Goal: Communication & Community: Answer question/provide support

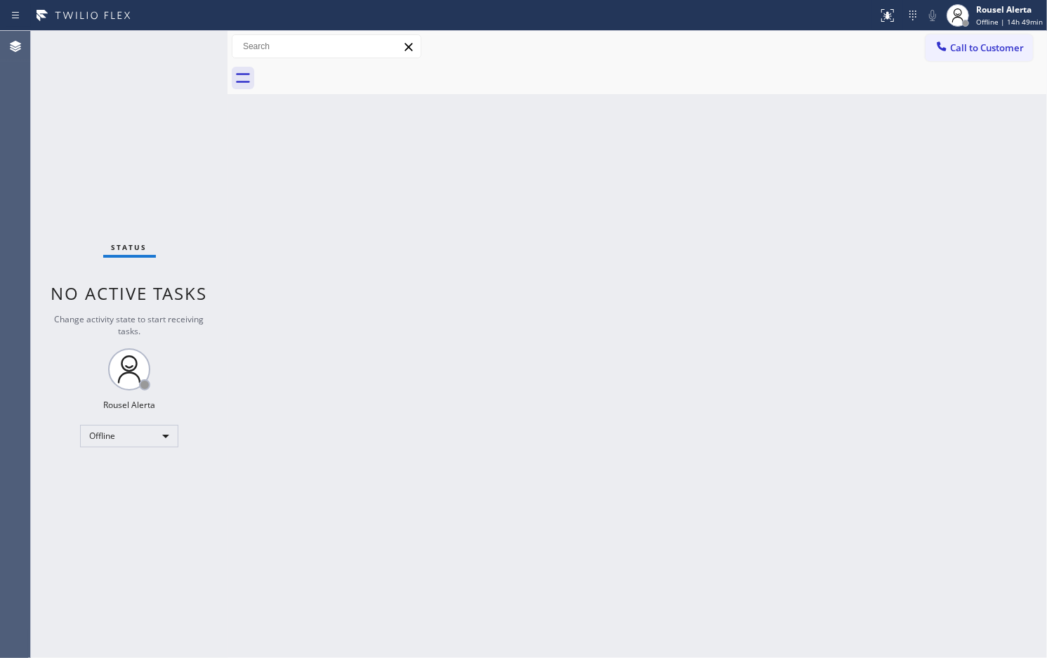
click at [771, 380] on div "Back to Dashboard Change Sender ID Customers Technicians Select a contact Outbo…" at bounding box center [638, 344] width 820 height 627
click at [514, 289] on div "Back to Dashboard Change Sender ID Customers Technicians Select a contact Outbo…" at bounding box center [638, 344] width 820 height 627
drag, startPoint x: 865, startPoint y: 138, endPoint x: 887, endPoint y: 118, distance: 29.8
click at [865, 138] on div "Back to Dashboard Change Sender ID Customers Technicians Select a contact Outbo…" at bounding box center [638, 344] width 820 height 627
click at [991, 17] on span "Offline | 14h 51min" at bounding box center [1009, 22] width 67 height 10
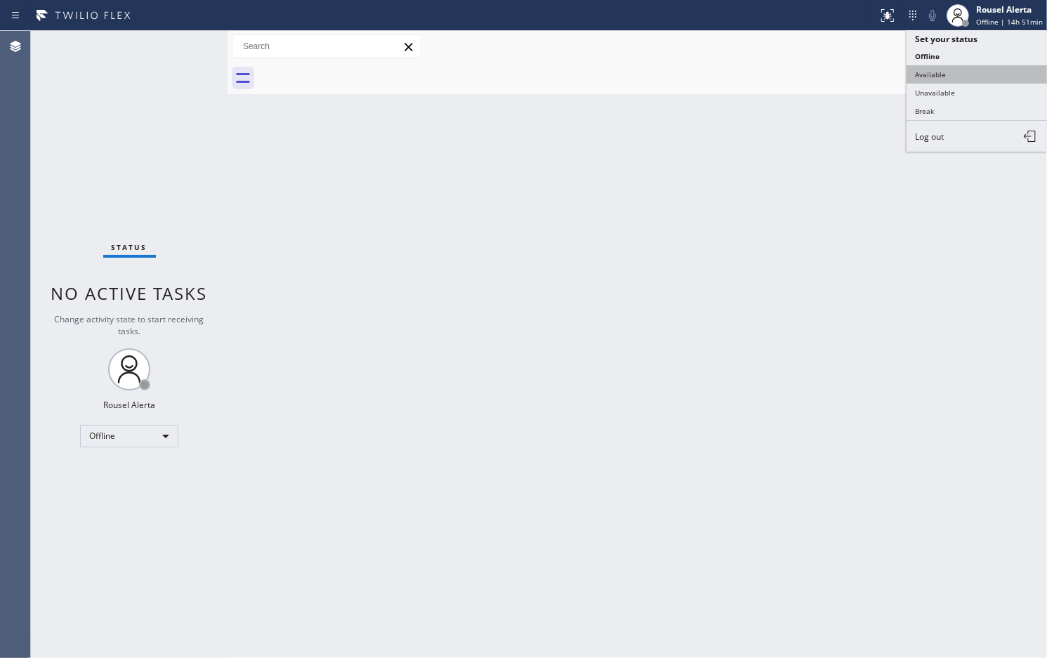
click at [967, 75] on button "Available" at bounding box center [977, 74] width 140 height 18
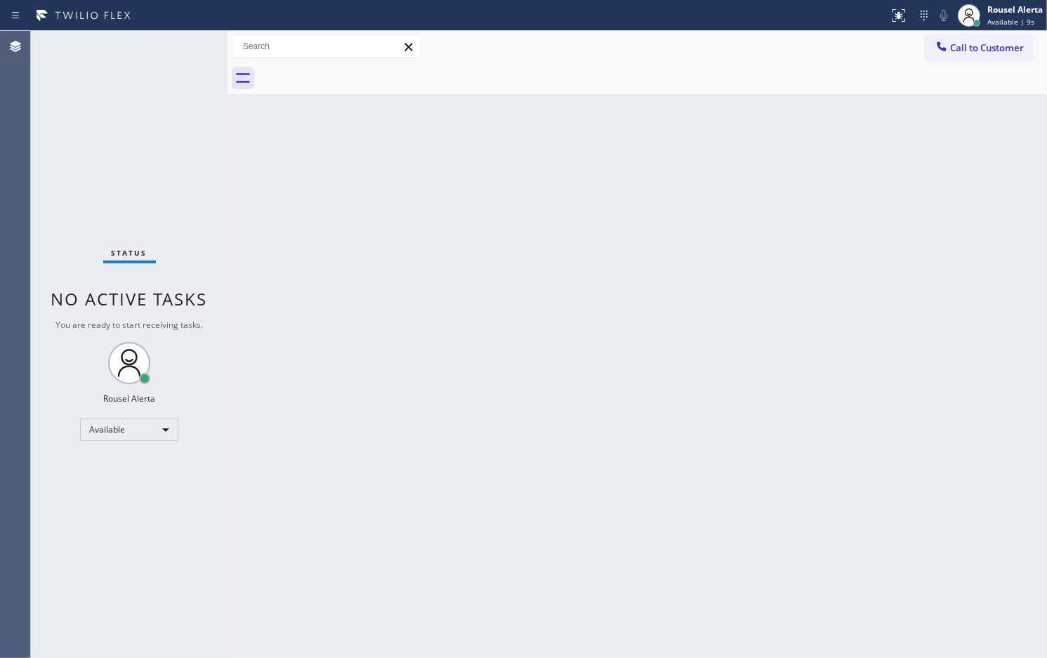
click at [547, 462] on div "Back to Dashboard Change Sender ID Customers Technicians Select a contact Outbo…" at bounding box center [638, 344] width 820 height 627
click at [145, 81] on div "Status No active tasks You are ready to start receiving tasks. Rousel Alerta Av…" at bounding box center [129, 344] width 197 height 627
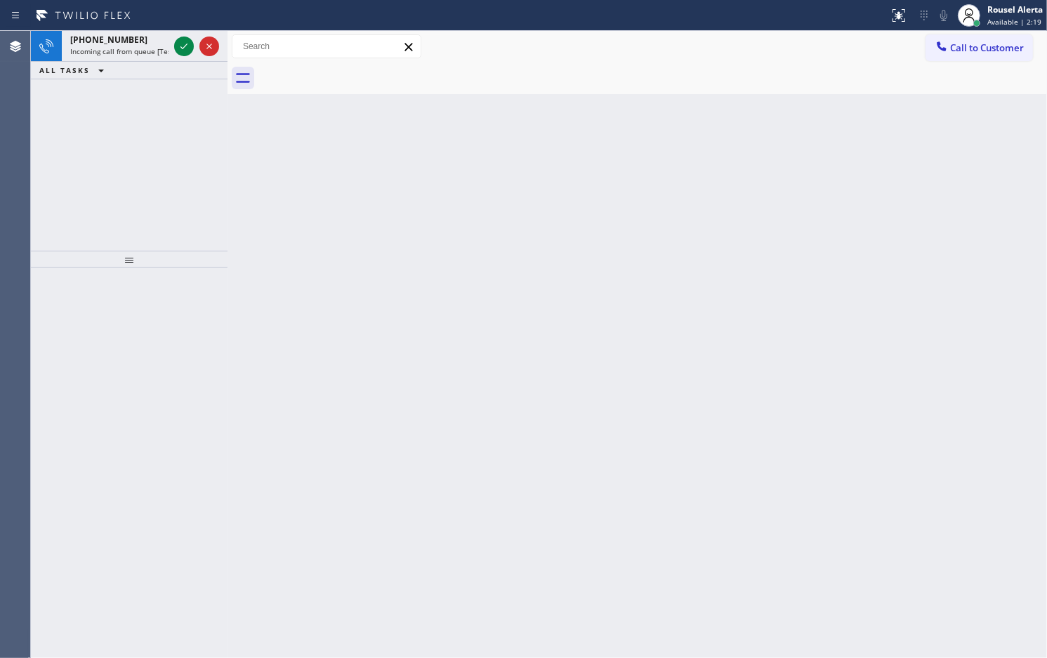
click at [139, 27] on div "Status report No issues detected If you experience an issue, please download th…" at bounding box center [523, 15] width 1047 height 31
click at [127, 37] on div "+13128333069" at bounding box center [119, 40] width 98 height 12
click at [122, 43] on span "+13128333069" at bounding box center [108, 40] width 77 height 12
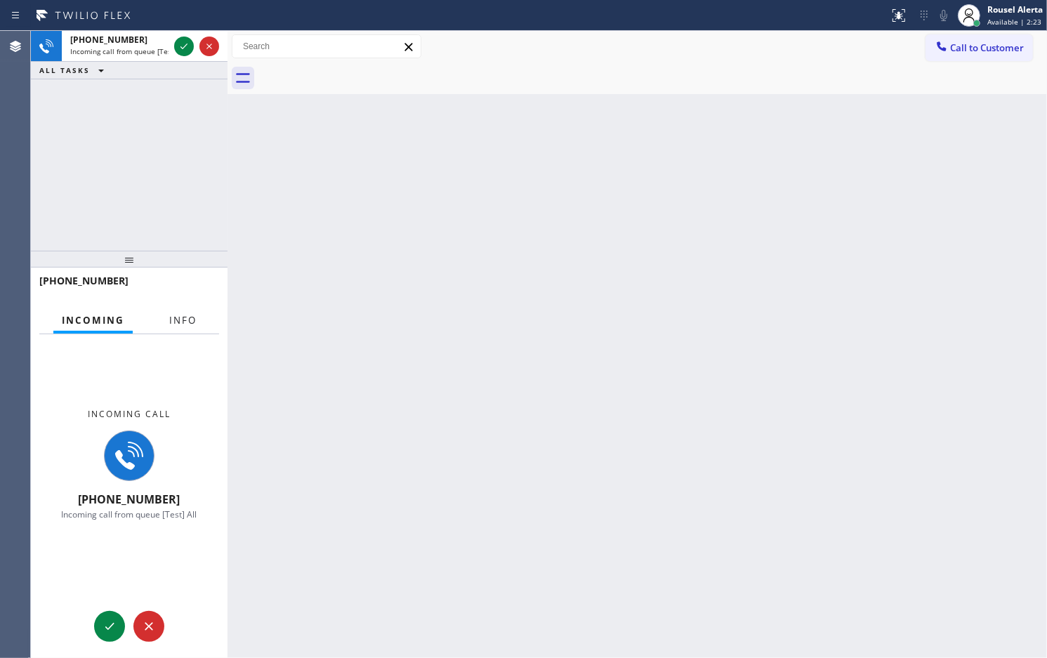
click at [177, 323] on span "Info" at bounding box center [182, 320] width 27 height 13
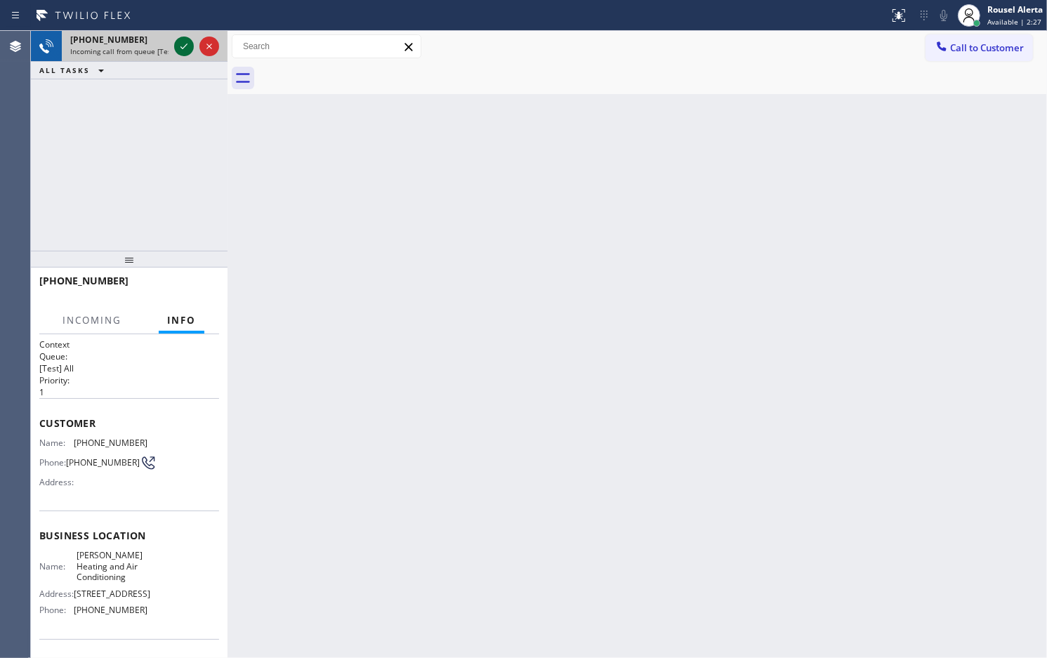
click at [185, 47] on icon at bounding box center [184, 46] width 17 height 17
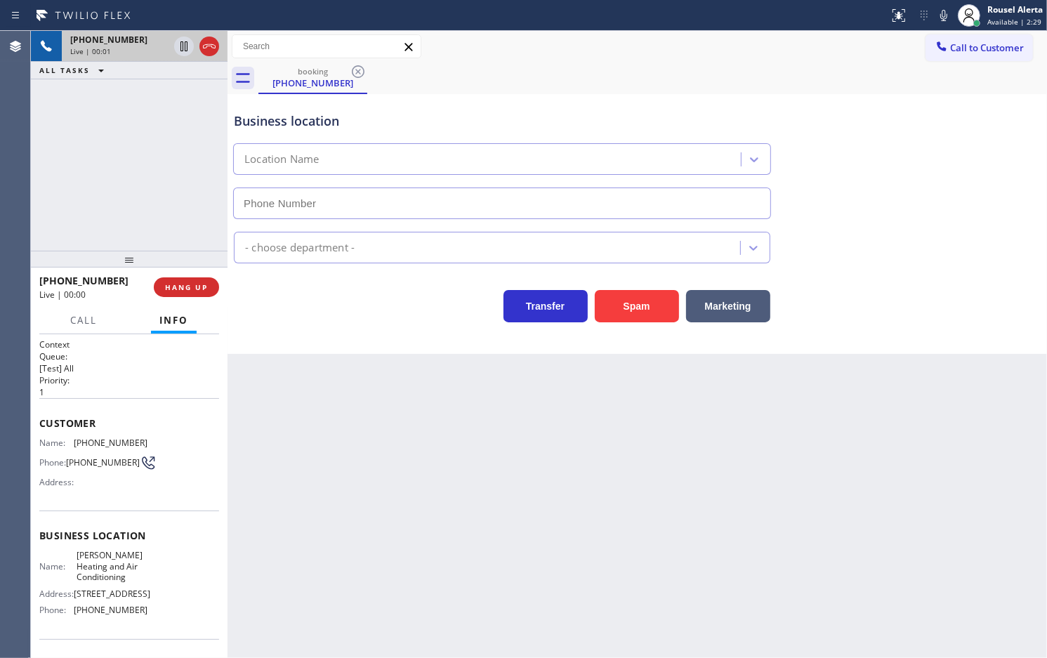
type input "(469) 747-2908"
click at [412, 527] on div "Back to Dashboard Change Sender ID Customers Technicians Select a contact Outbo…" at bounding box center [638, 344] width 820 height 627
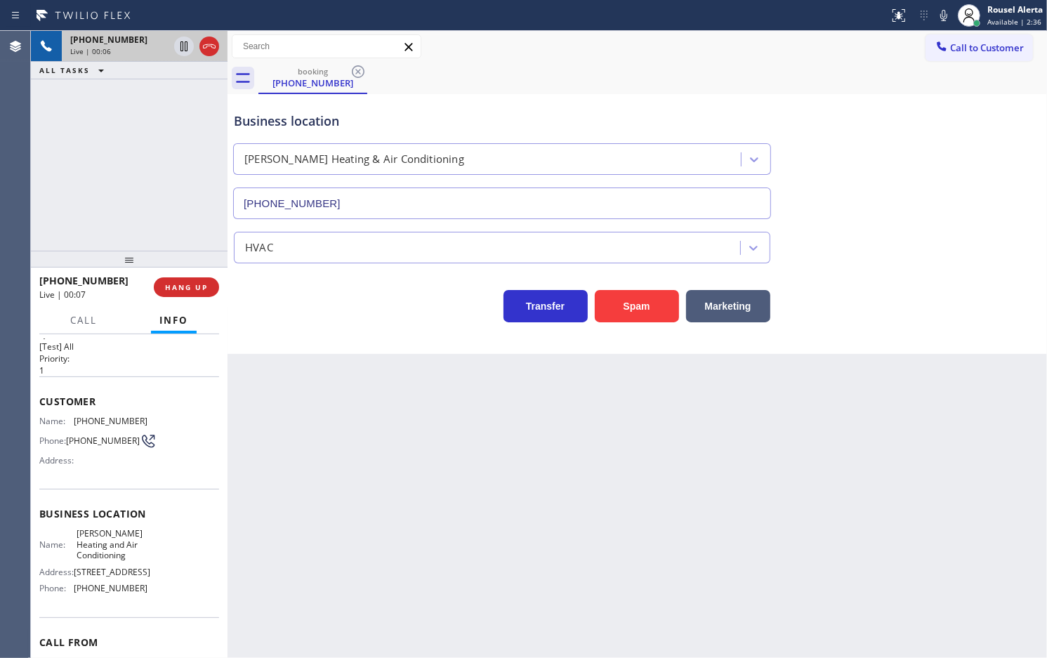
drag, startPoint x: 36, startPoint y: 443, endPoint x: 131, endPoint y: 563, distance: 153.6
click at [131, 563] on div "Context Queue: [Test] All Priority: 1 Customer Name: (312) 833-3069 Phone: (312…" at bounding box center [129, 496] width 197 height 324
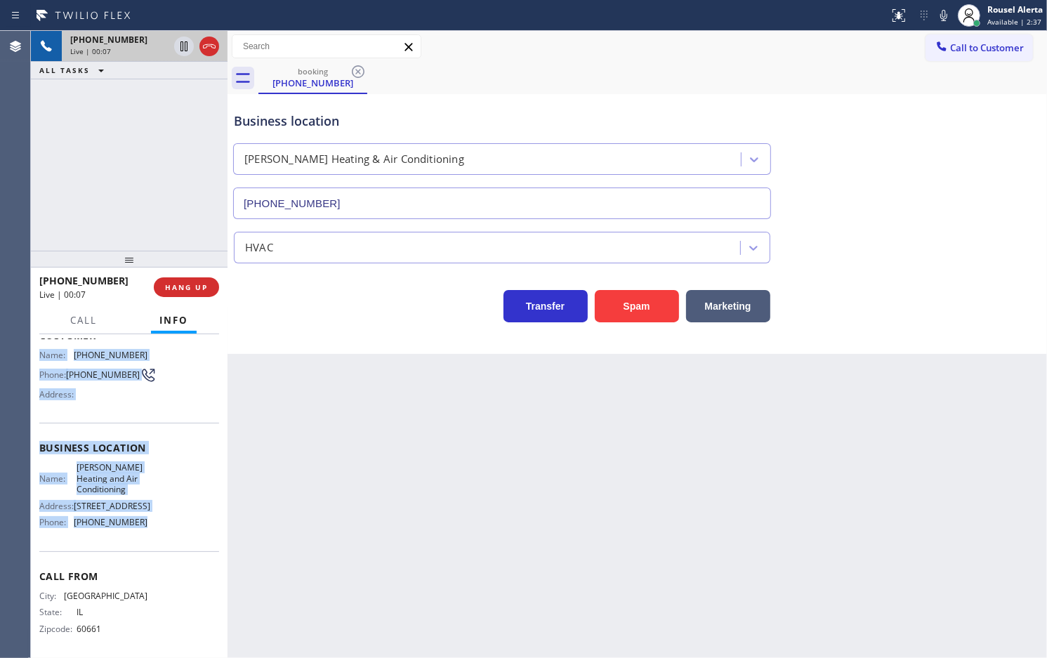
click at [132, 420] on div "Customer Name: (312) 833-3069 Phone: (312) 833-3069 Address:" at bounding box center [129, 366] width 180 height 112
drag, startPoint x: 40, startPoint y: 353, endPoint x: 158, endPoint y: 550, distance: 229.4
click at [158, 550] on div "Context Queue: [Test] All Priority: 1 Customer Name: (312) 833-3069 Phone: (312…" at bounding box center [129, 454] width 180 height 407
copy div "Name: (312) 833-3069 Phone: (312) 833-3069 Address: Business location Name: Ric…"
click at [180, 47] on icon at bounding box center [184, 46] width 17 height 17
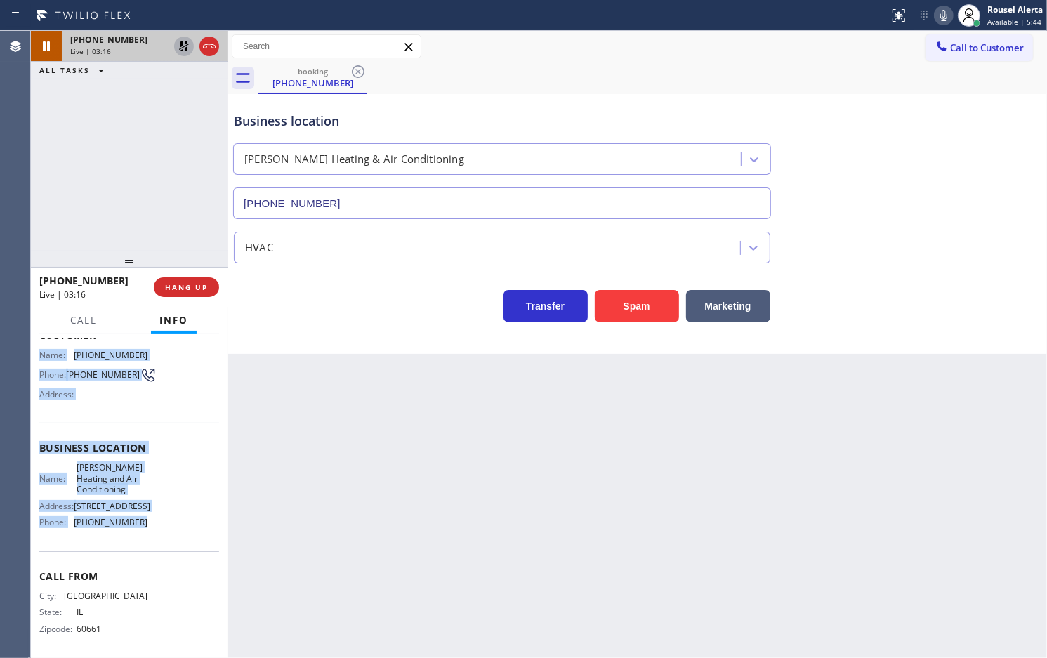
click at [946, 15] on icon at bounding box center [944, 15] width 17 height 17
click at [174, 46] on div at bounding box center [184, 46] width 20 height 17
click at [936, 19] on icon at bounding box center [944, 15] width 17 height 17
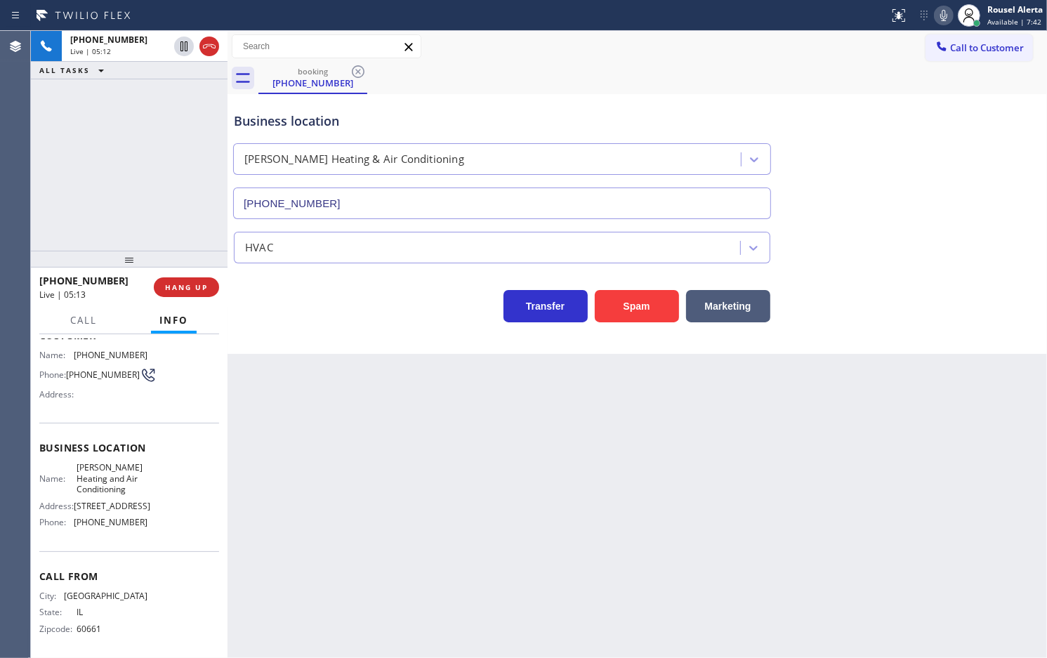
click at [443, 469] on div "Back to Dashboard Change Sender ID Customers Technicians Select a contact Outbo…" at bounding box center [638, 344] width 820 height 627
drag, startPoint x: 186, startPoint y: 138, endPoint x: 207, endPoint y: 186, distance: 52.2
click at [186, 138] on div "+13128333069 Live | 05:29 ALL TASKS ALL TASKS ACTIVE TASKS TASKS IN WRAP UP" at bounding box center [129, 141] width 197 height 220
click at [388, 499] on div "Back to Dashboard Change Sender ID Customers Technicians Select a contact Outbo…" at bounding box center [638, 344] width 820 height 627
click at [111, 150] on div "+13128333069 Live | 05:31 ALL TASKS ALL TASKS ACTIVE TASKS TASKS IN WRAP UP" at bounding box center [129, 141] width 197 height 220
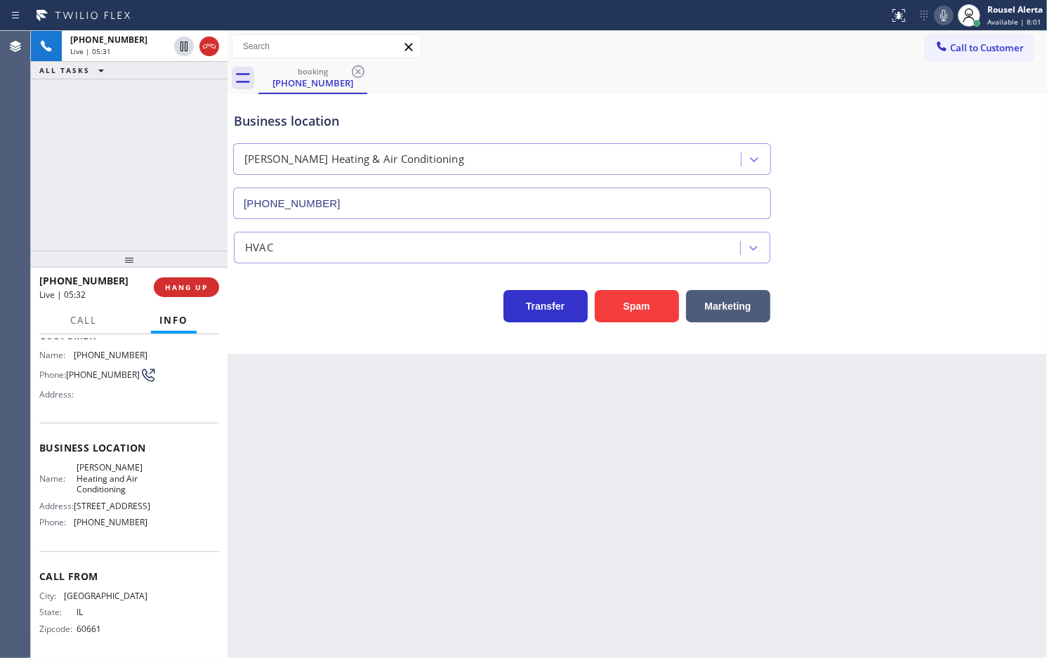
click at [360, 596] on div "Back to Dashboard Change Sender ID Customers Technicians Select a contact Outbo…" at bounding box center [638, 344] width 820 height 627
click at [75, 314] on span "Call" at bounding box center [83, 320] width 27 height 13
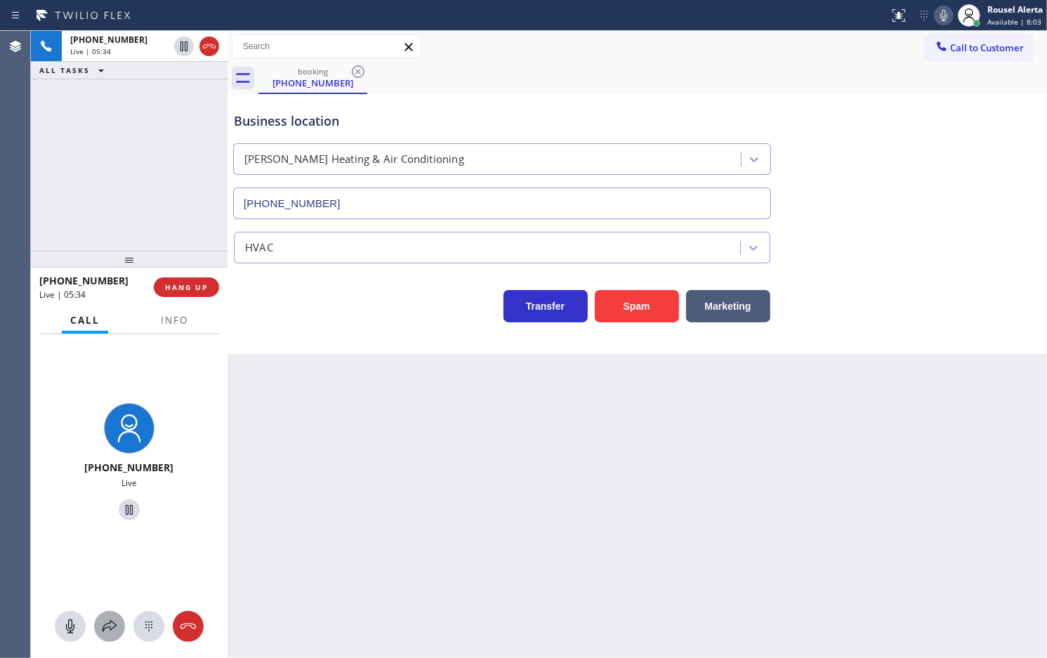
click at [110, 618] on icon at bounding box center [109, 626] width 17 height 17
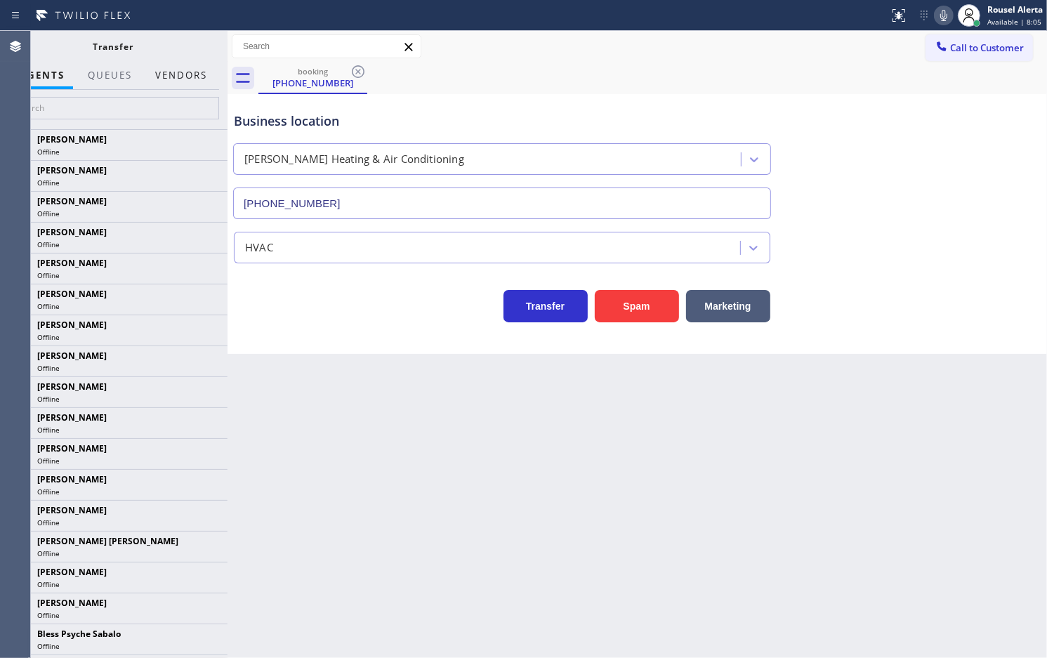
click at [174, 70] on button "Vendors" at bounding box center [181, 75] width 69 height 27
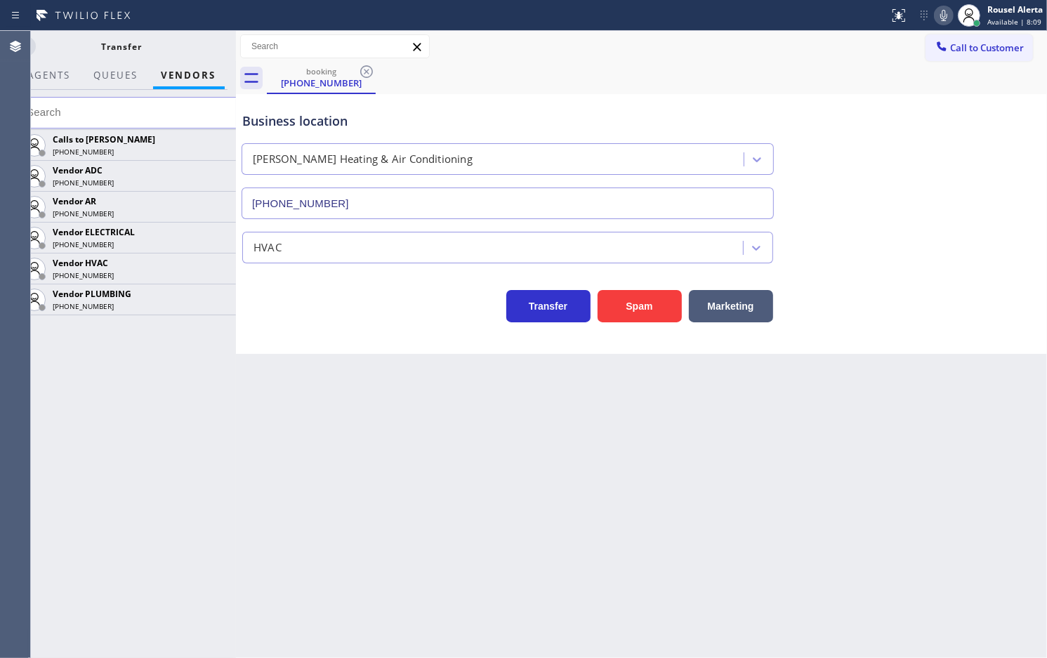
drag, startPoint x: 228, startPoint y: 53, endPoint x: 237, endPoint y: 53, distance: 8.4
click at [236, 53] on div at bounding box center [236, 344] width 0 height 627
click at [239, 49] on div at bounding box center [239, 344] width 0 height 627
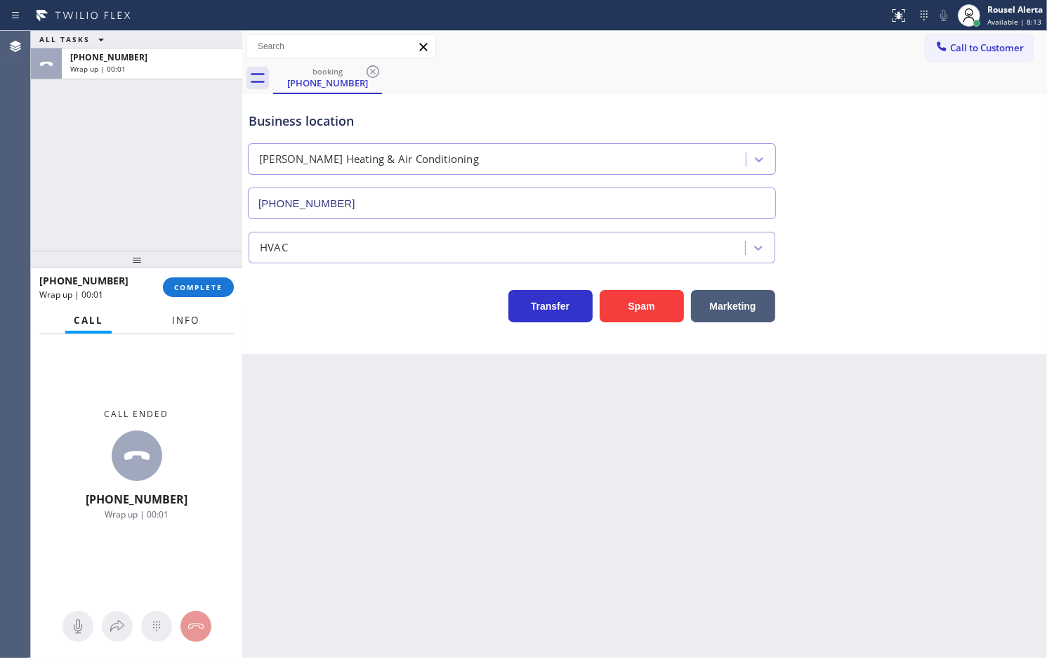
click at [178, 320] on span "Info" at bounding box center [185, 320] width 27 height 13
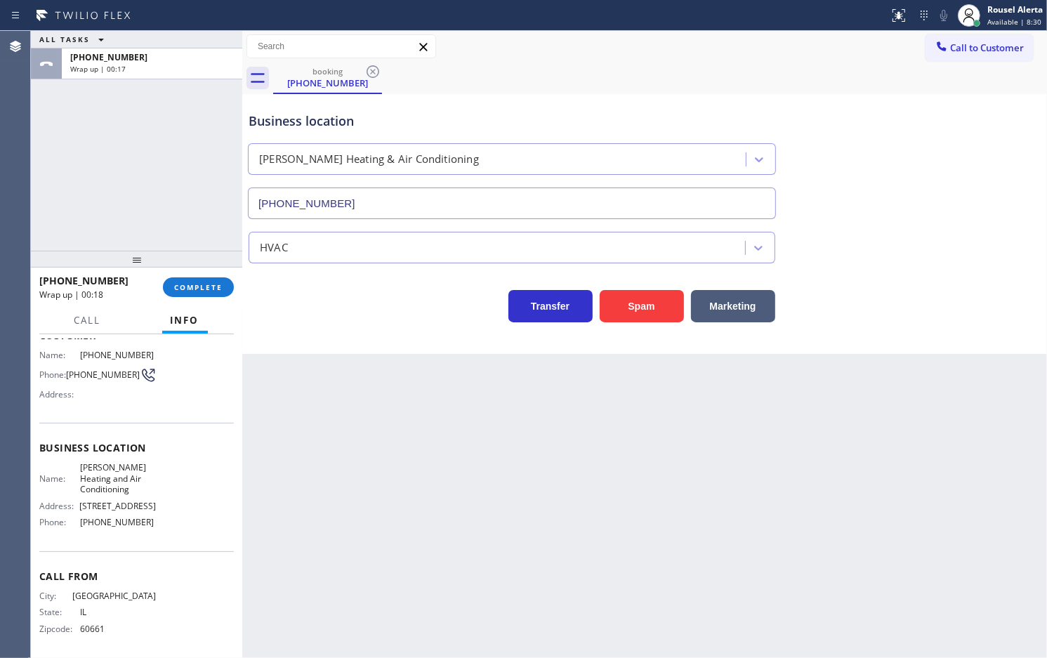
click at [201, 275] on div "+13128333069 Wrap up | 00:18 COMPLETE" at bounding box center [136, 287] width 195 height 37
click at [204, 287] on span "COMPLETE" at bounding box center [198, 287] width 48 height 10
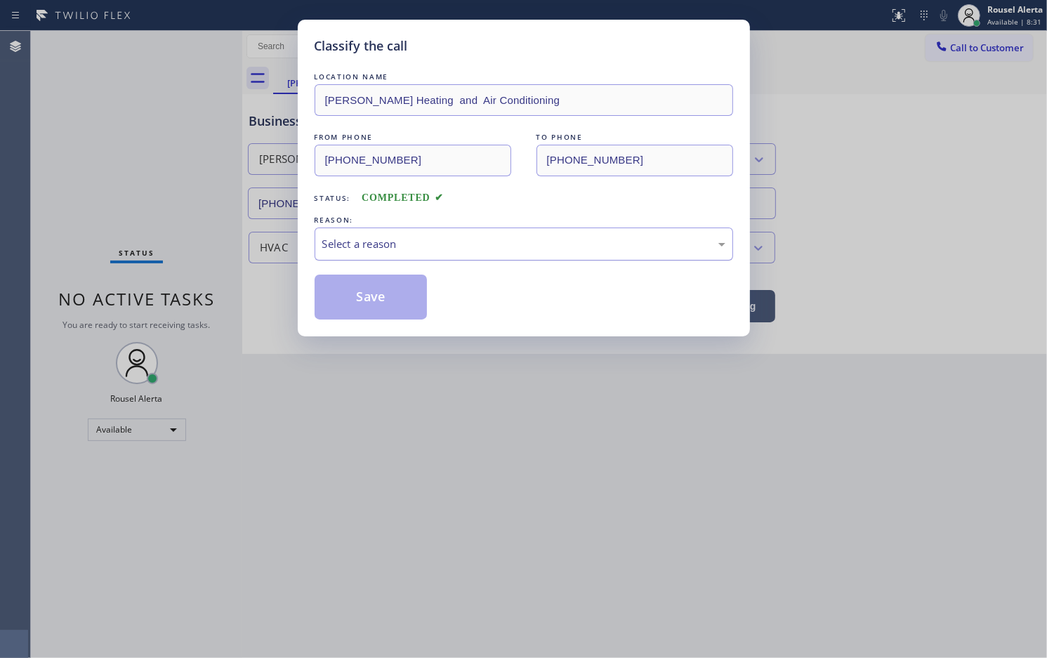
click at [410, 251] on div "Select a reason" at bounding box center [523, 244] width 403 height 16
click at [369, 299] on button "Save" at bounding box center [371, 297] width 113 height 45
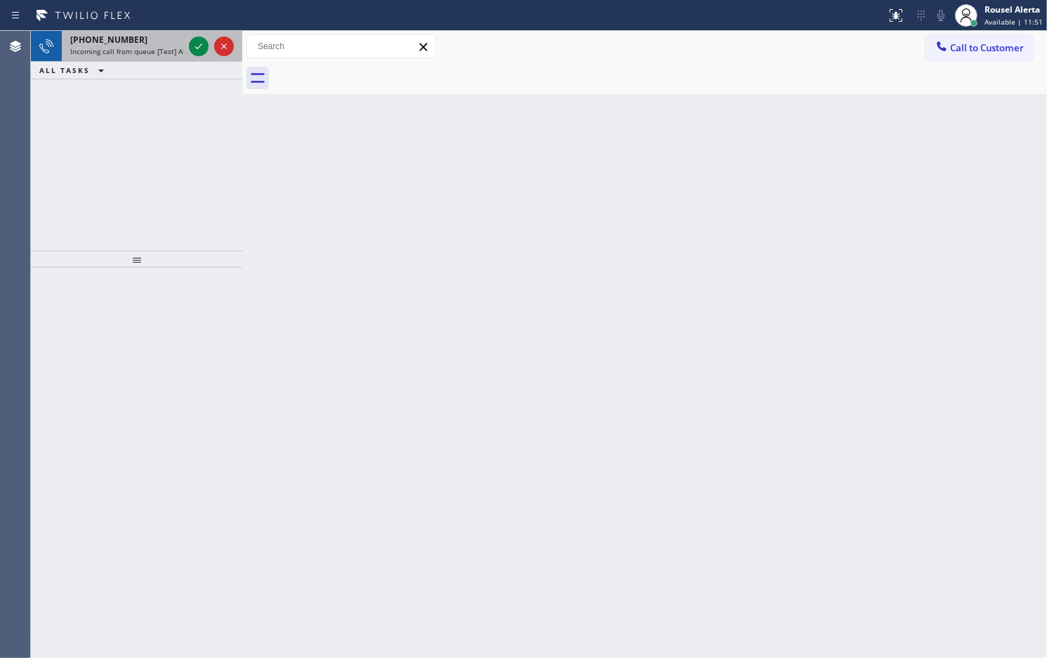
click at [144, 51] on span "Incoming call from queue [Test] All" at bounding box center [128, 51] width 117 height 10
drag, startPoint x: 262, startPoint y: 222, endPoint x: 235, endPoint y: 206, distance: 31.2
click at [262, 222] on div "Back to Dashboard Change Sender ID Customers Technicians Select a contact Outbo…" at bounding box center [644, 344] width 805 height 627
click at [130, 53] on span "Incoming call from queue [Test] All" at bounding box center [128, 51] width 117 height 10
click at [160, 54] on span "Incoming call from queue [Test] All" at bounding box center [128, 51] width 117 height 10
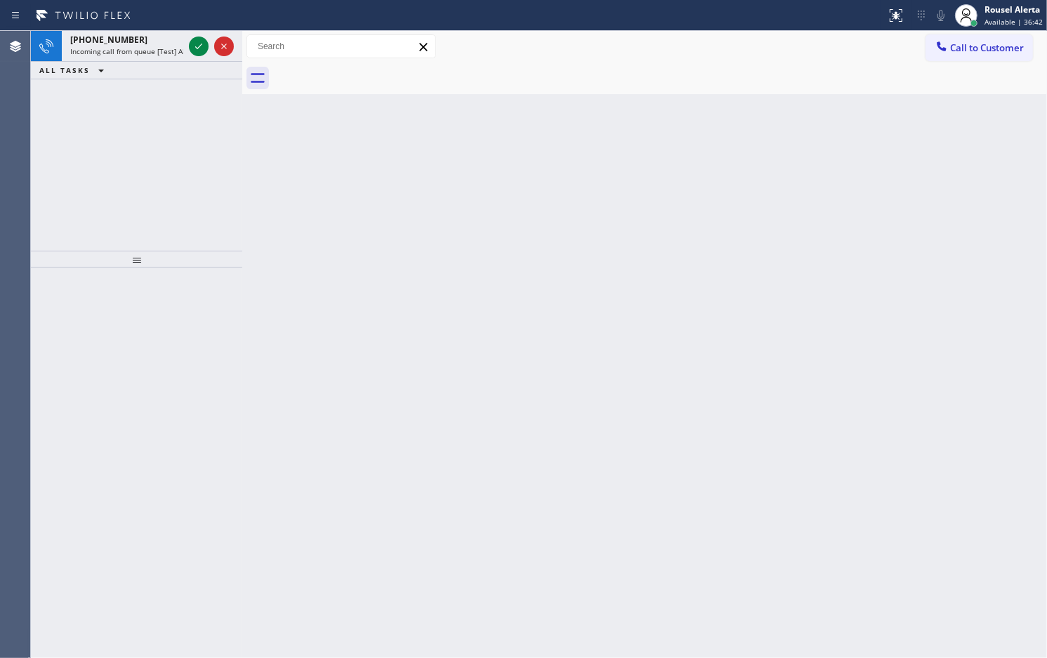
click at [160, 54] on span "Incoming call from queue [Test] All" at bounding box center [128, 51] width 117 height 10
click at [139, 34] on div "+13059701599" at bounding box center [126, 40] width 113 height 12
click at [190, 49] on icon at bounding box center [198, 46] width 17 height 17
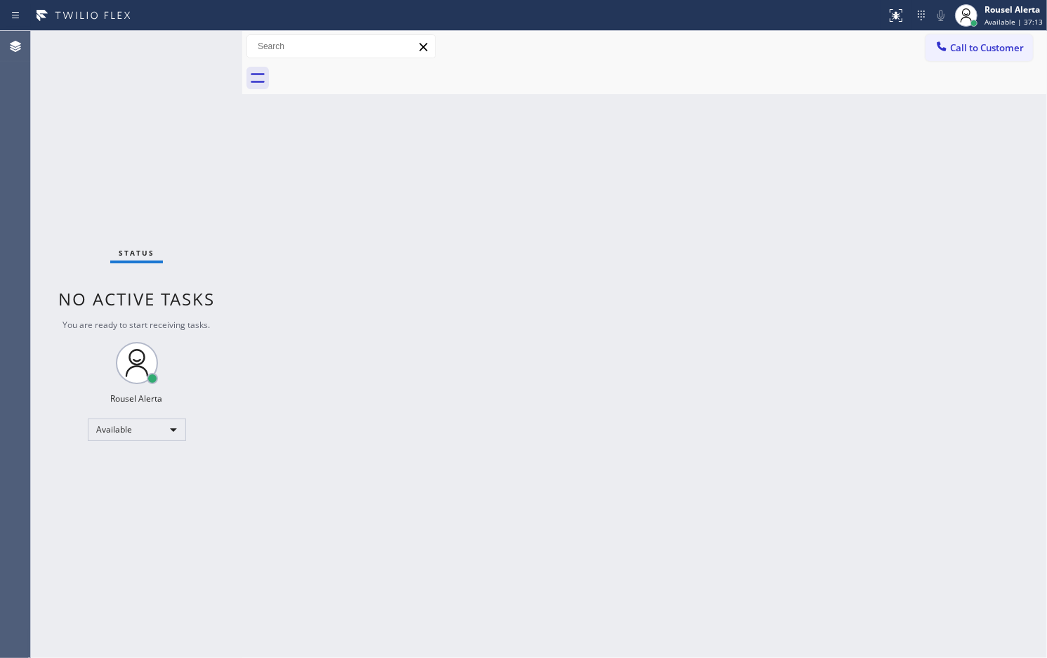
click at [193, 50] on div "Status No active tasks You are ready to start receiving tasks. Rousel Alerta Av…" at bounding box center [136, 344] width 211 height 627
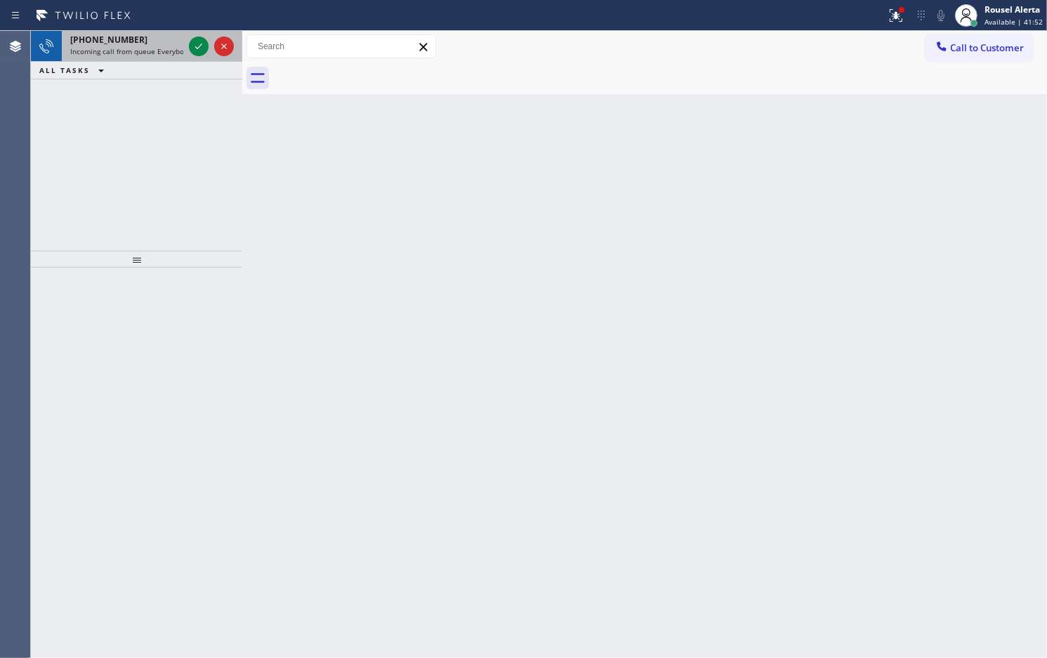
click at [140, 58] on div "+15516551581 Incoming call from queue Everybody" at bounding box center [124, 46] width 124 height 31
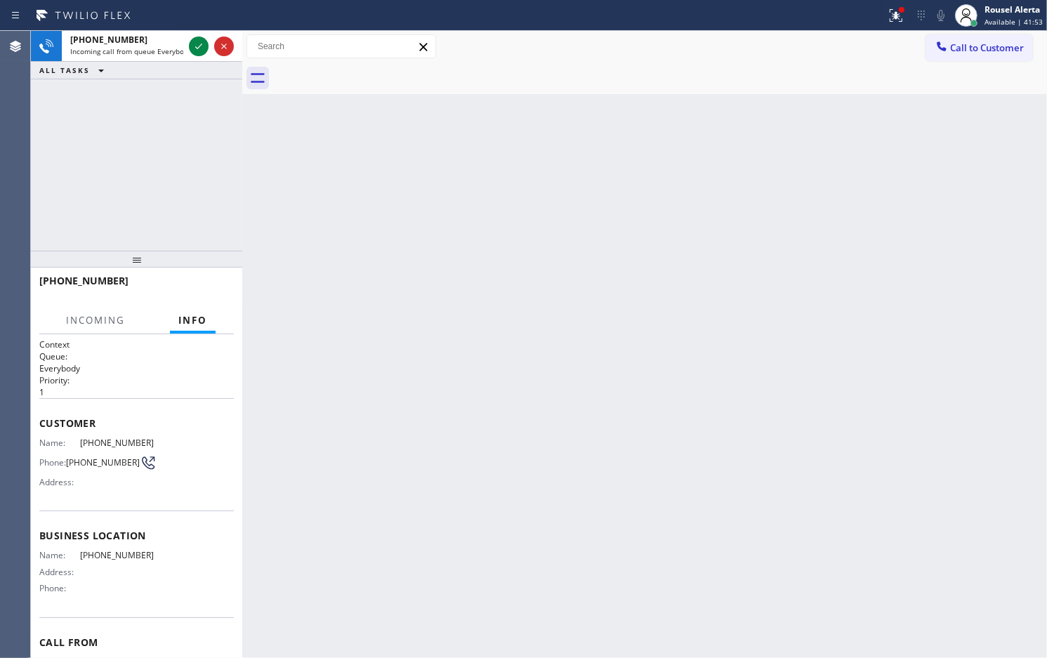
click at [391, 328] on div "Back to Dashboard Change Sender ID Customers Technicians Select a contact Outbo…" at bounding box center [644, 344] width 805 height 627
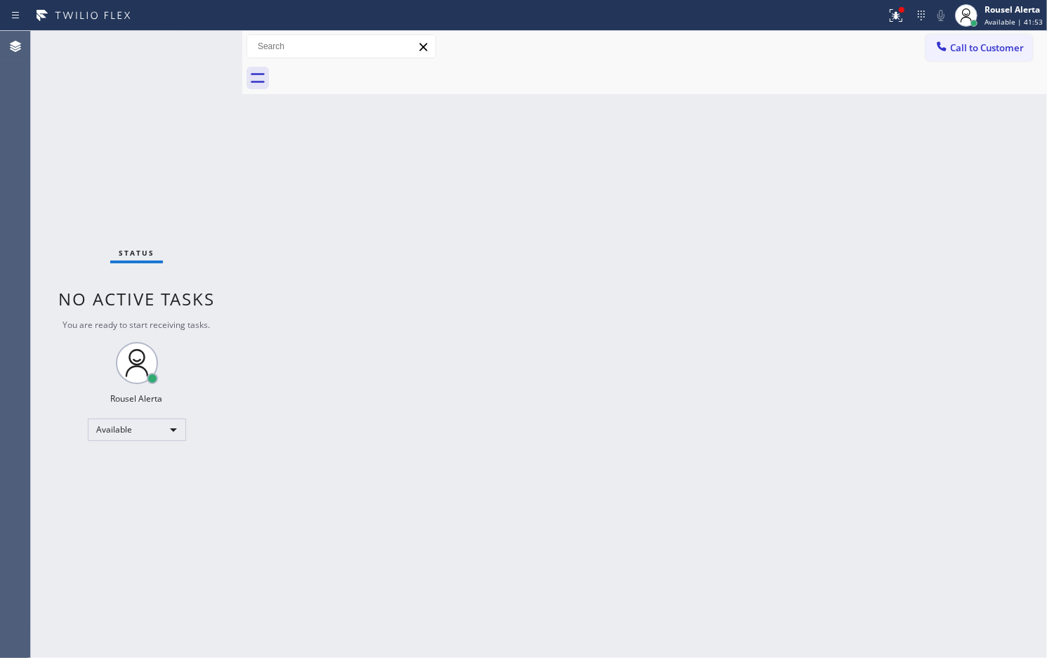
click at [392, 328] on div "Back to Dashboard Change Sender ID Customers Technicians Select a contact Outbo…" at bounding box center [644, 344] width 805 height 627
click at [893, 9] on icon at bounding box center [894, 14] width 8 height 10
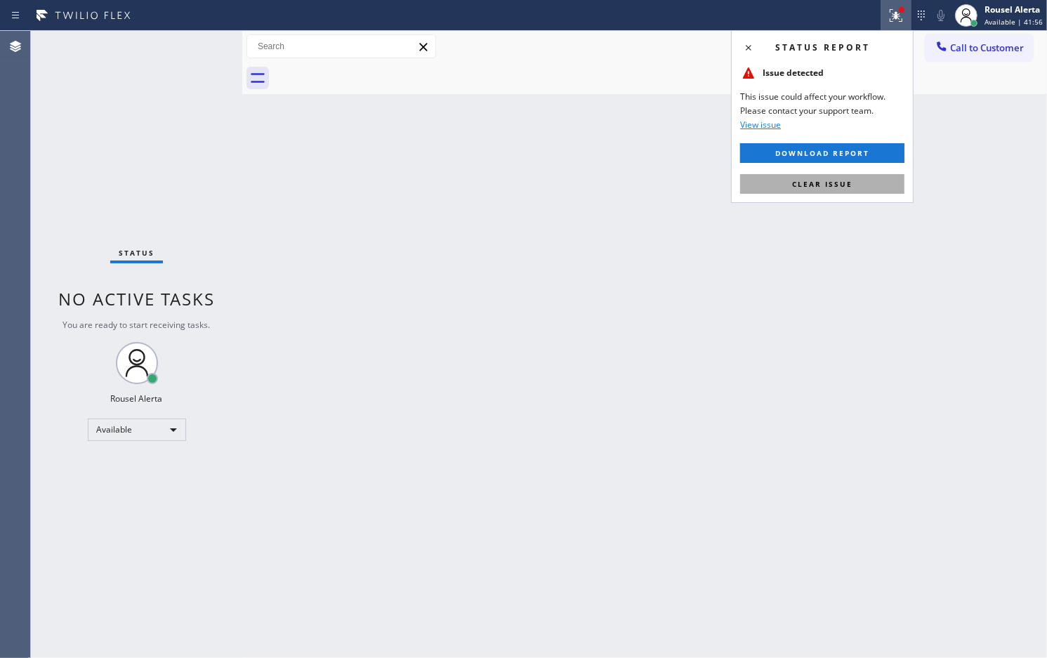
click at [876, 180] on button "Clear issue" at bounding box center [822, 184] width 164 height 20
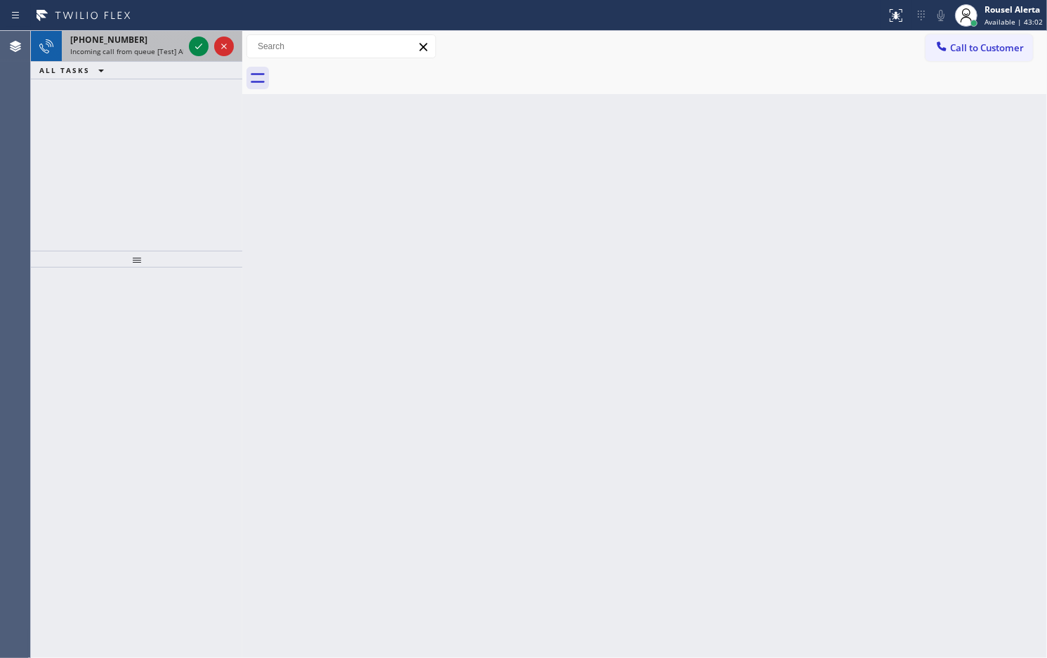
click at [138, 48] on span "Incoming call from queue [Test] All" at bounding box center [128, 51] width 117 height 10
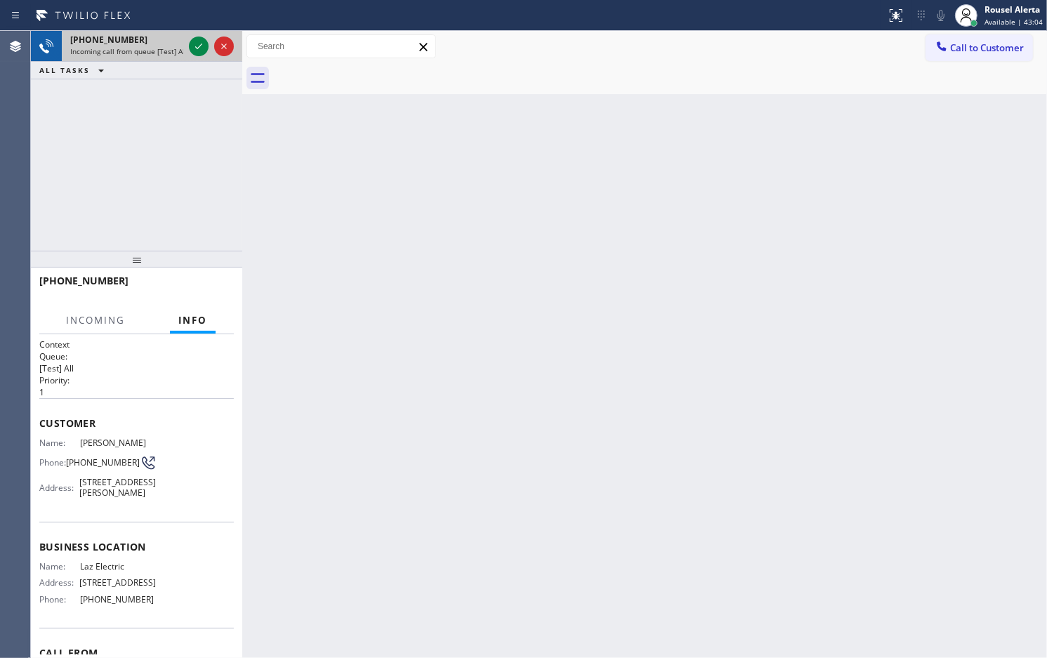
click at [138, 48] on span "Incoming call from queue [Test] All" at bounding box center [128, 51] width 117 height 10
click at [139, 47] on span "Incoming call from queue [Test] All" at bounding box center [128, 51] width 117 height 10
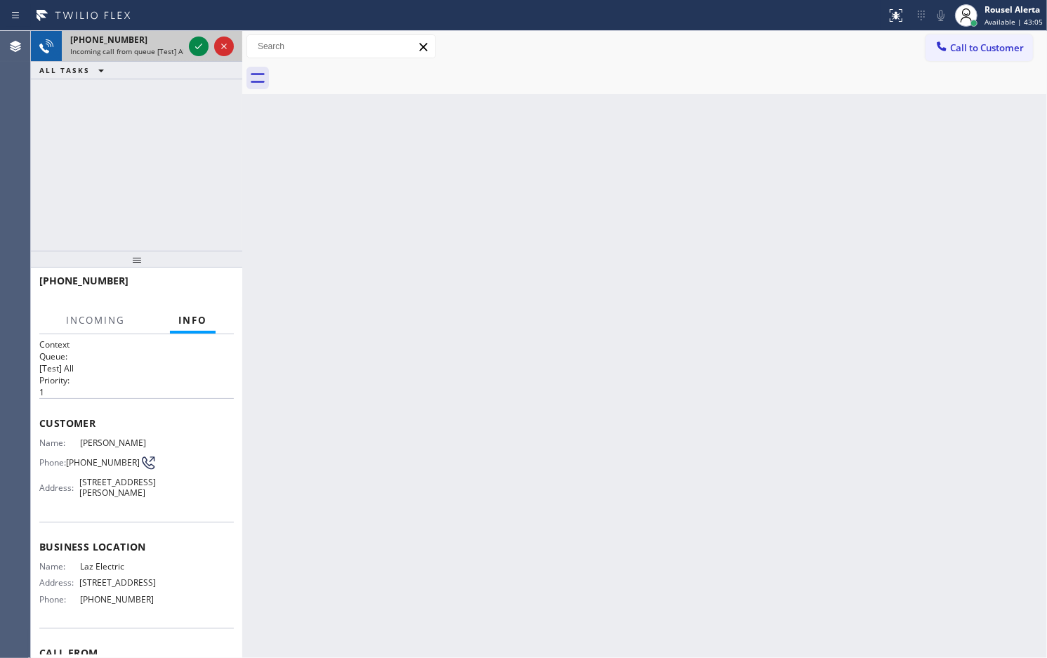
click at [140, 47] on span "Incoming call from queue [Test] All" at bounding box center [128, 51] width 117 height 10
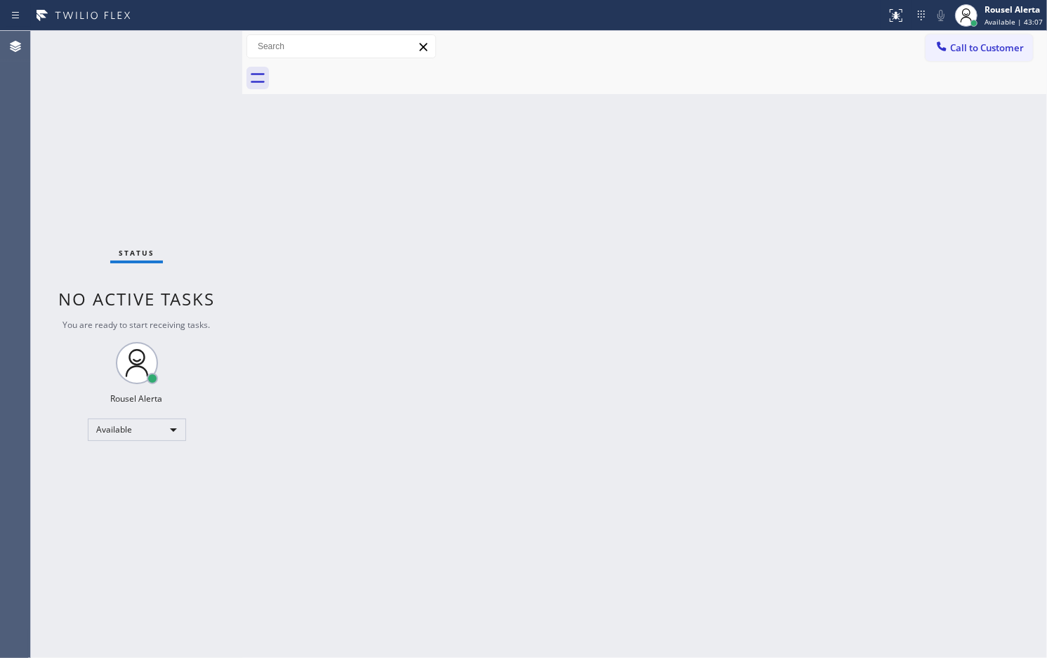
click at [188, 50] on div "Status No active tasks You are ready to start receiving tasks. Rousel Alerta Av…" at bounding box center [136, 344] width 211 height 627
click at [185, 53] on div "Status No active tasks You are ready to start receiving tasks. Rousel Alerta Av…" at bounding box center [136, 344] width 211 height 627
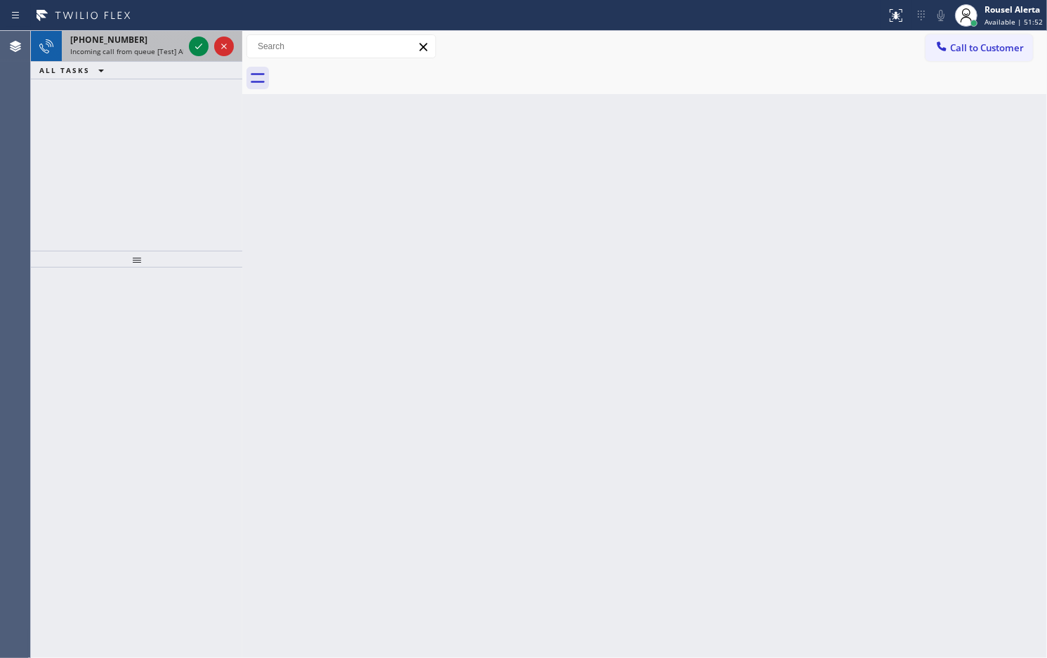
click at [160, 53] on span "Incoming call from queue [Test] All" at bounding box center [128, 51] width 117 height 10
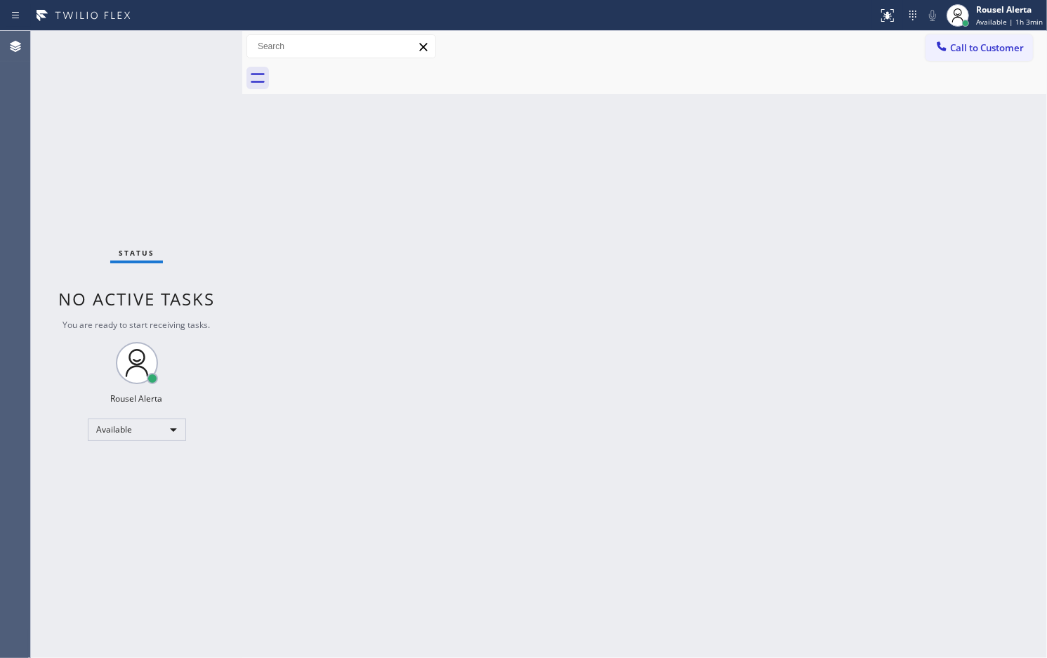
click at [160, 53] on div "Status No active tasks You are ready to start receiving tasks. Rousel Alerta Av…" at bounding box center [136, 344] width 211 height 627
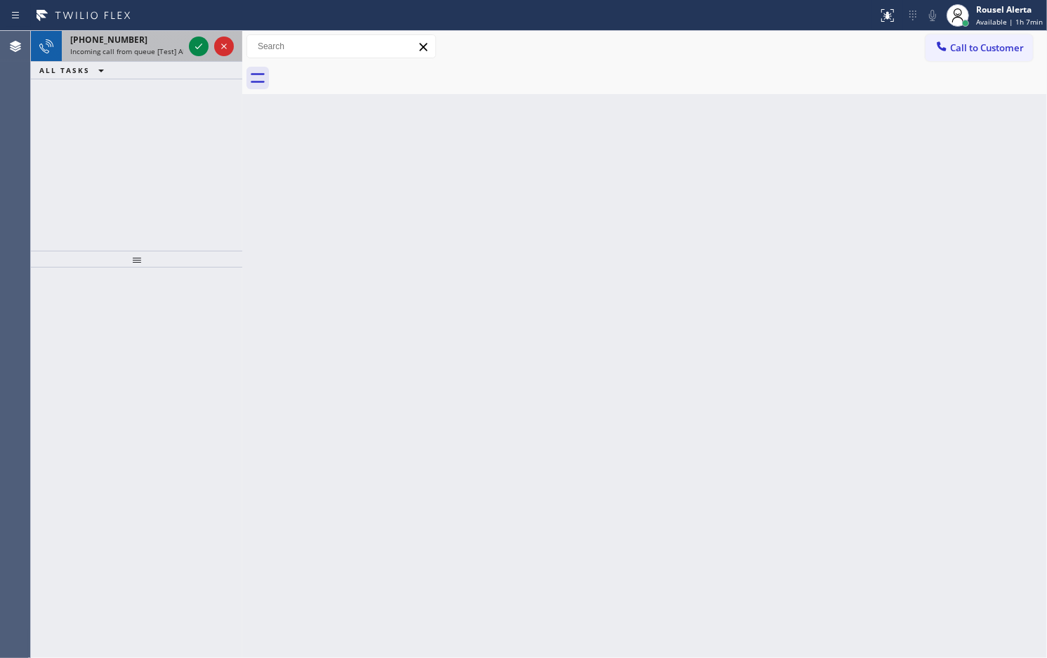
click at [136, 44] on div "+14156994167" at bounding box center [126, 40] width 113 height 12
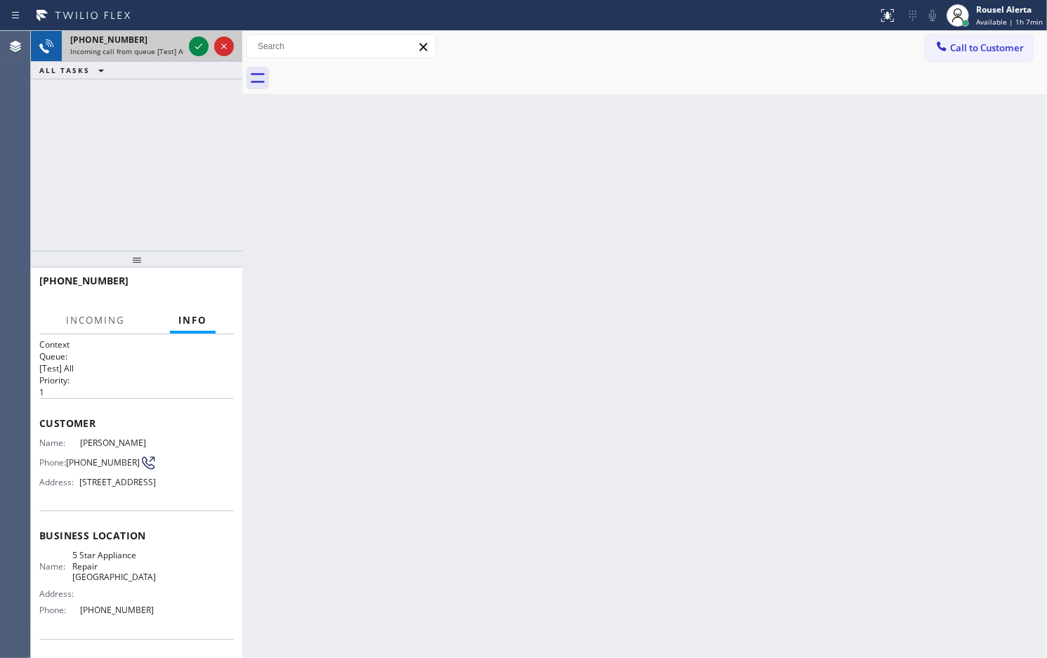
click at [152, 47] on span "Incoming call from queue [Test] All" at bounding box center [128, 51] width 117 height 10
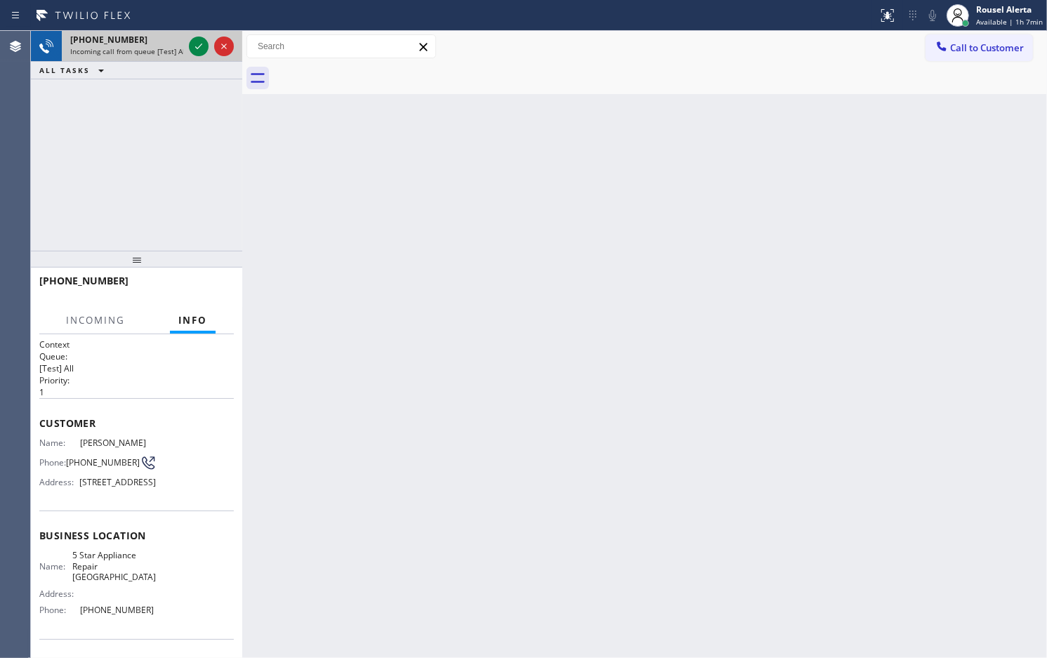
click at [152, 47] on span "Incoming call from queue [Test] All" at bounding box center [128, 51] width 117 height 10
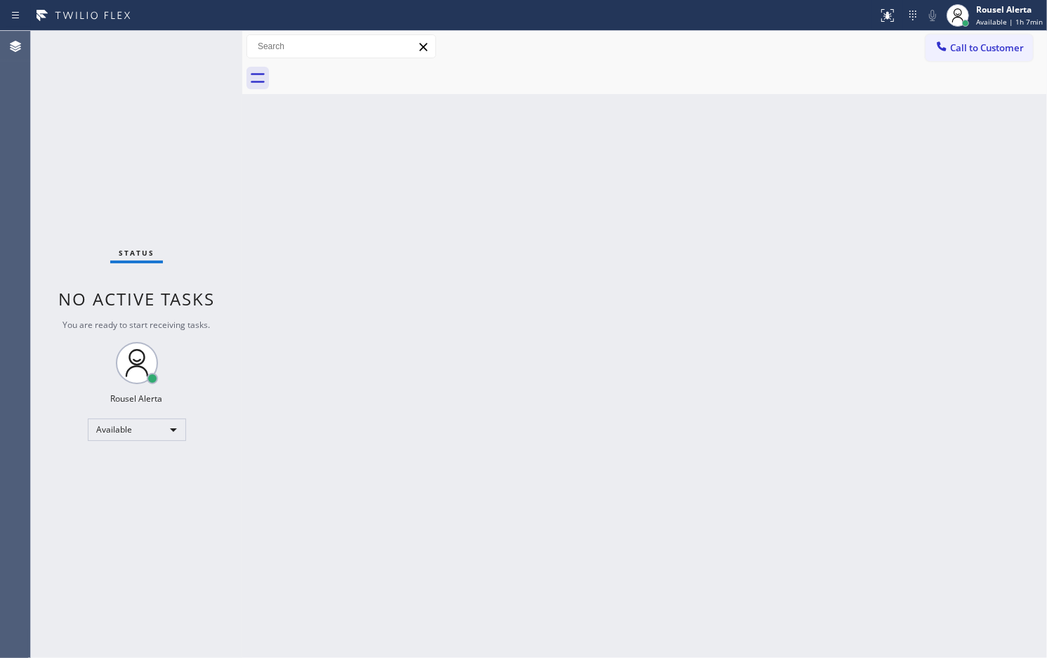
click at [304, 211] on div "Back to Dashboard Change Sender ID Customers Technicians Select a contact Outbo…" at bounding box center [644, 344] width 805 height 627
click at [700, 370] on div "Back to Dashboard Change Sender ID Customers Technicians Select a contact Outbo…" at bounding box center [644, 344] width 805 height 627
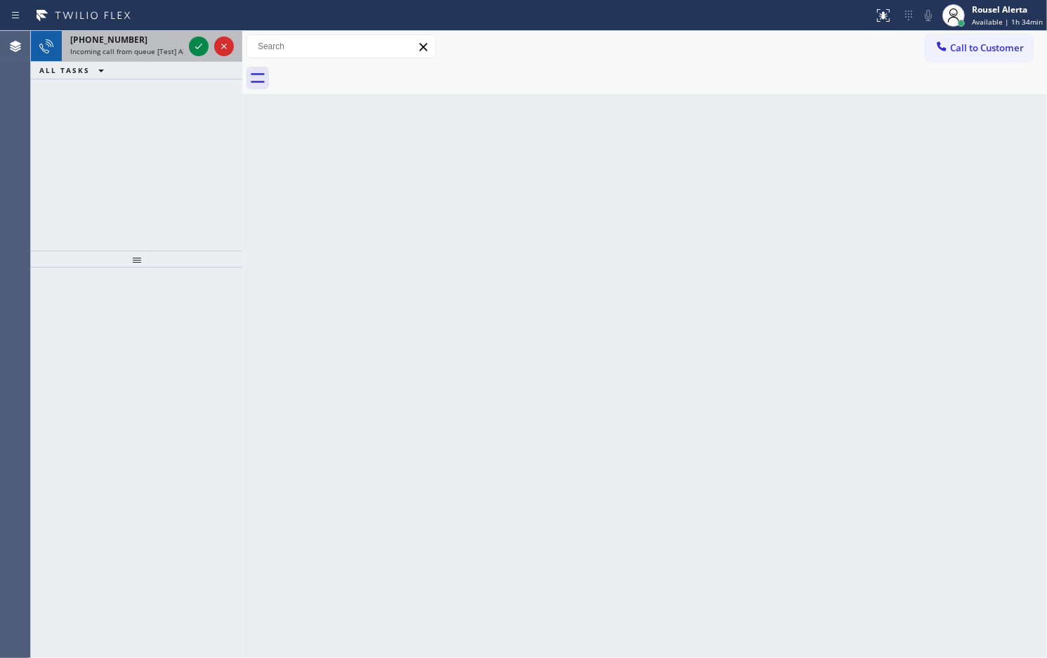
click at [134, 41] on div "+15166988771" at bounding box center [126, 40] width 113 height 12
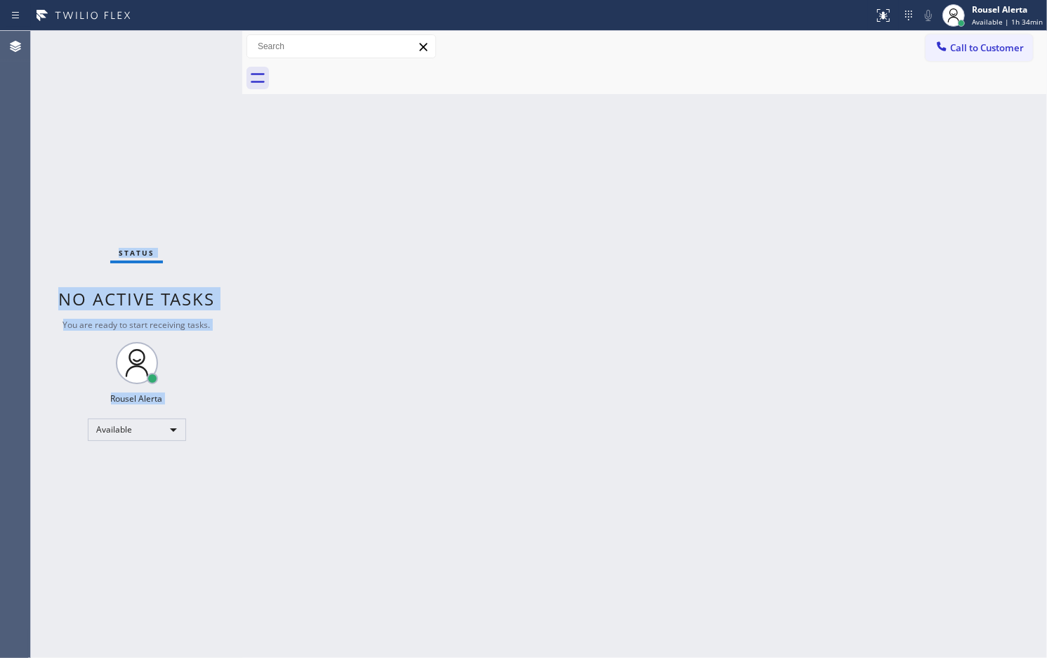
click at [194, 54] on div "Status No active tasks You are ready to start receiving tasks. Rousel Alerta Av…" at bounding box center [136, 344] width 211 height 627
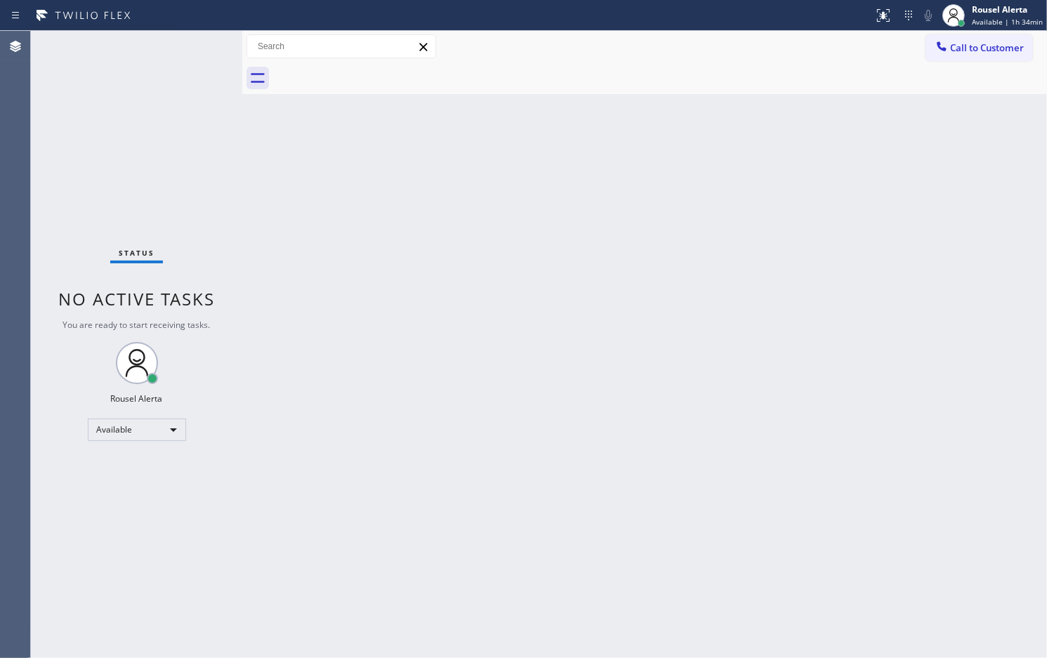
click at [194, 54] on div "Status No active tasks You are ready to start receiving tasks. Rousel Alerta Av…" at bounding box center [136, 344] width 211 height 627
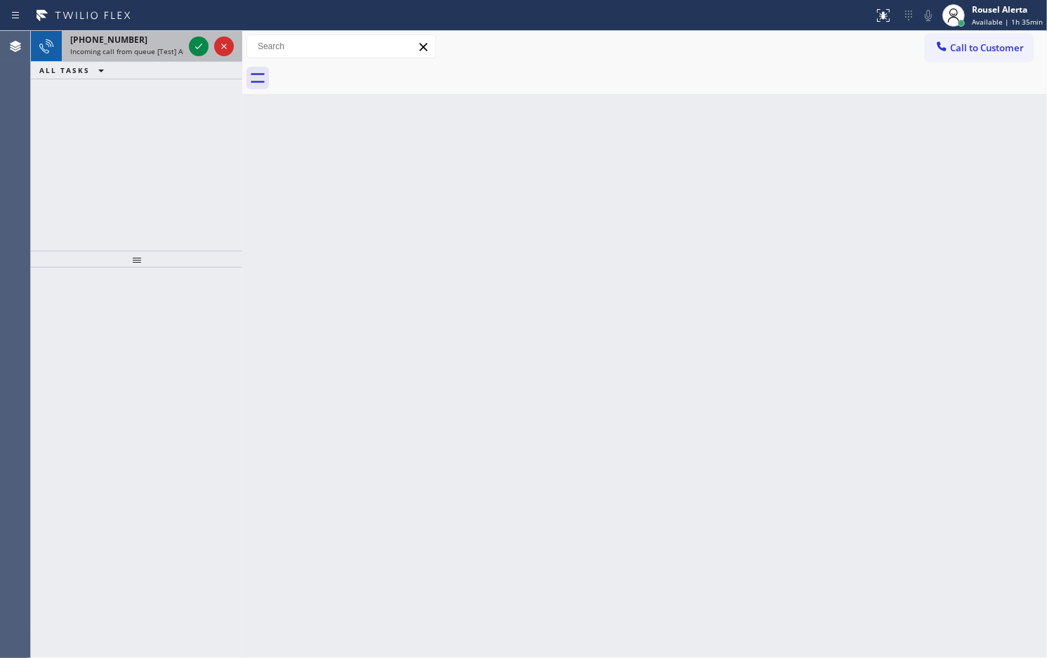
click at [166, 54] on span "Incoming call from queue [Test] All" at bounding box center [128, 51] width 117 height 10
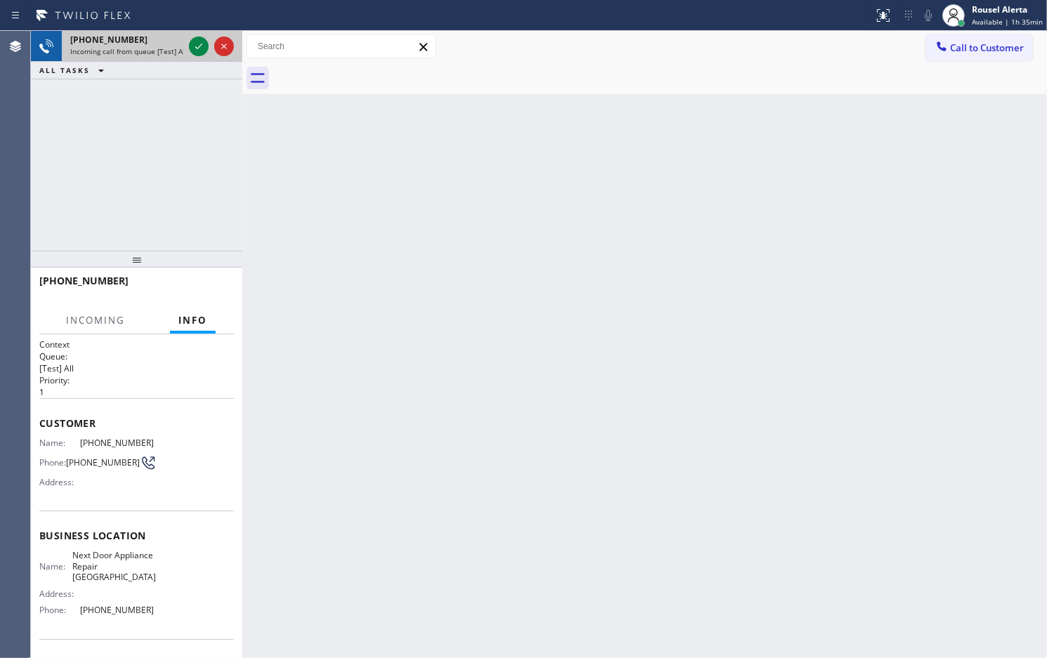
click at [166, 54] on span "Incoming call from queue [Test] All" at bounding box center [128, 51] width 117 height 10
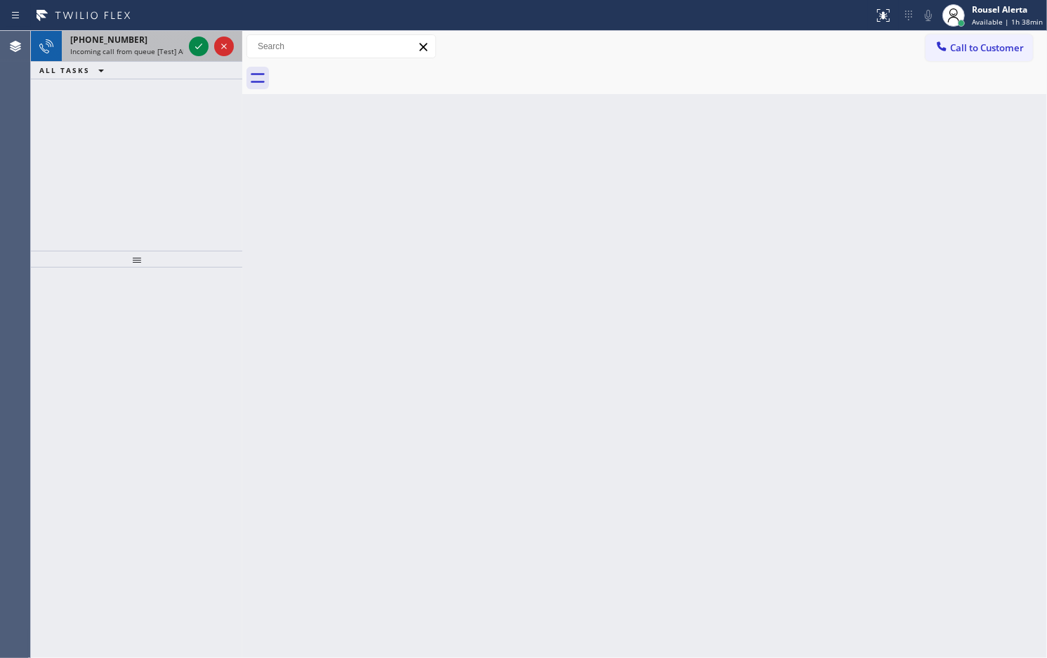
click at [136, 44] on div "+12819139452" at bounding box center [126, 40] width 113 height 12
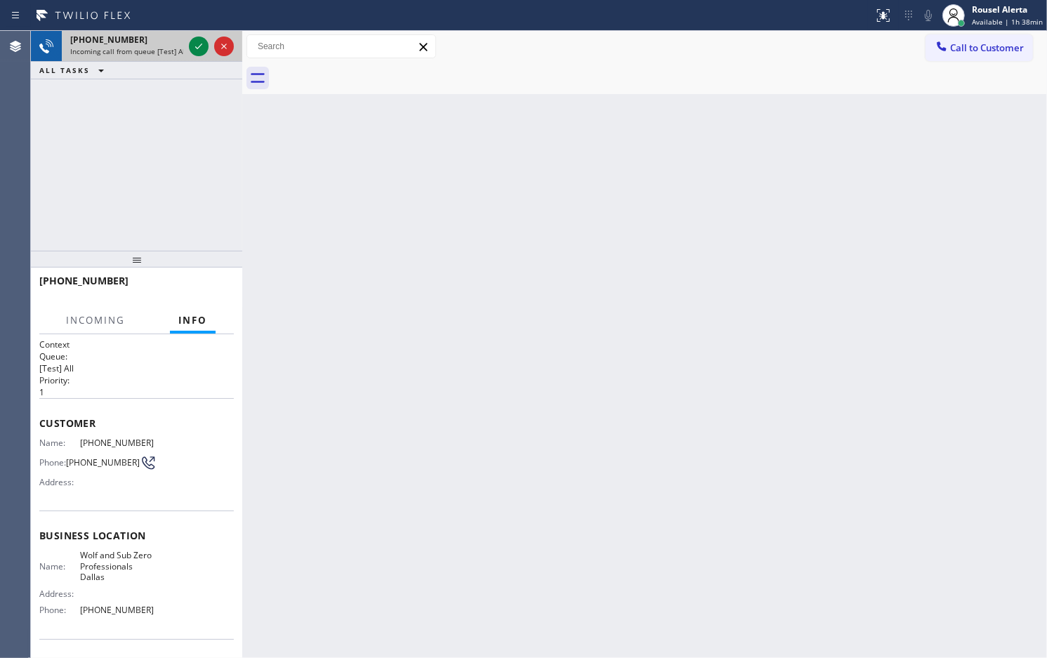
click at [136, 44] on div "+12819139452" at bounding box center [126, 40] width 113 height 12
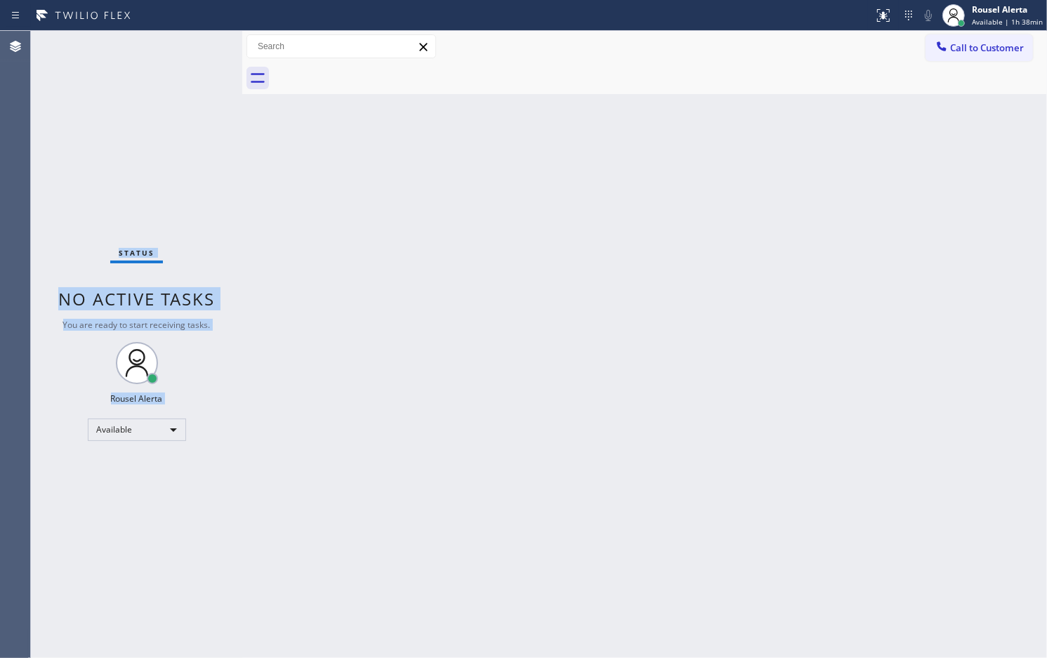
click at [136, 44] on div "Status No active tasks You are ready to start receiving tasks. Rousel Alerta Av…" at bounding box center [136, 344] width 211 height 627
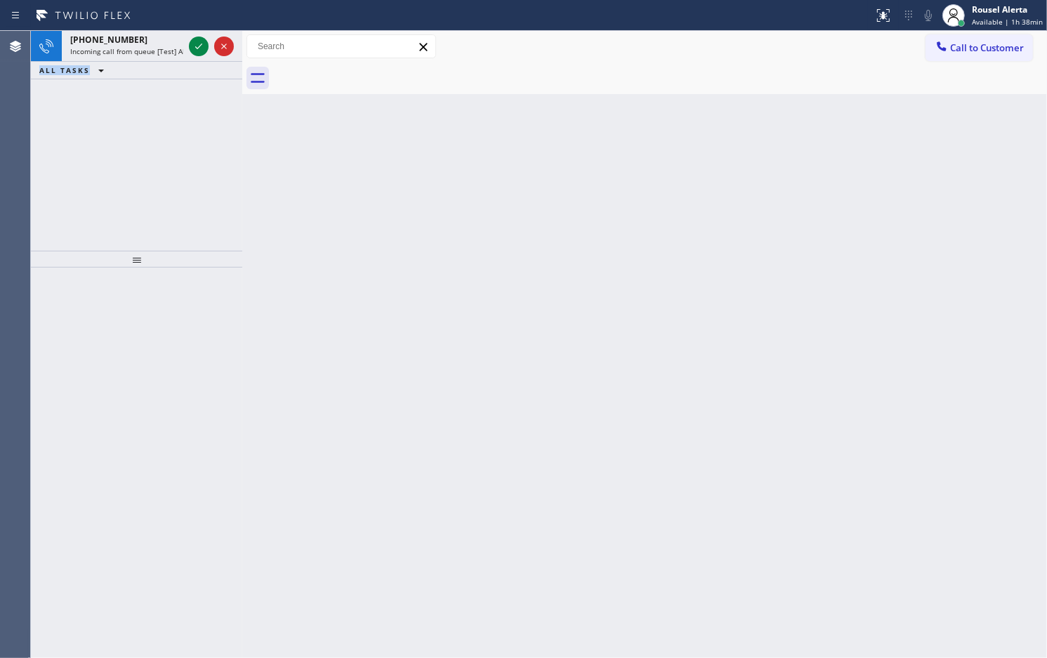
click at [136, 44] on div "+12819139452" at bounding box center [126, 40] width 113 height 12
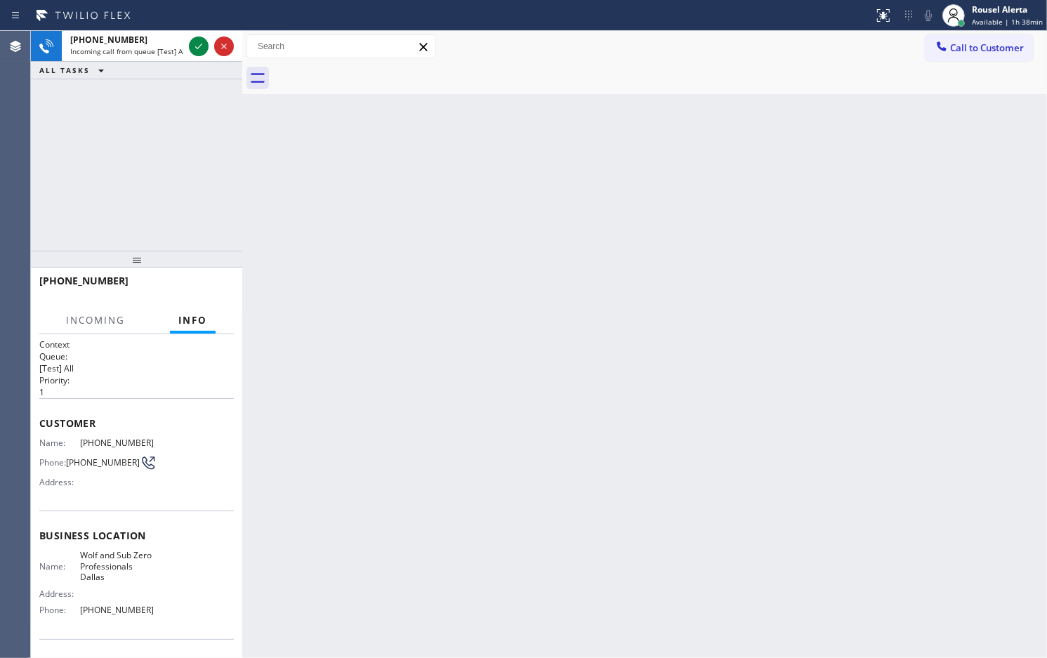
click at [136, 44] on div "+12819139452" at bounding box center [126, 40] width 113 height 12
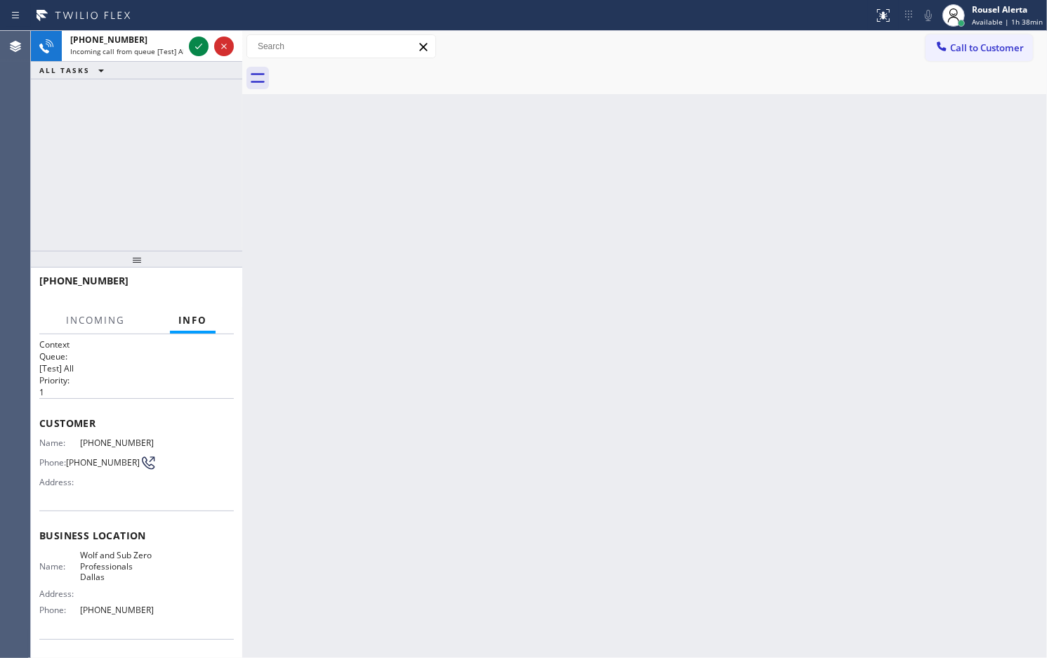
click at [136, 44] on div "+12819139452" at bounding box center [126, 40] width 113 height 12
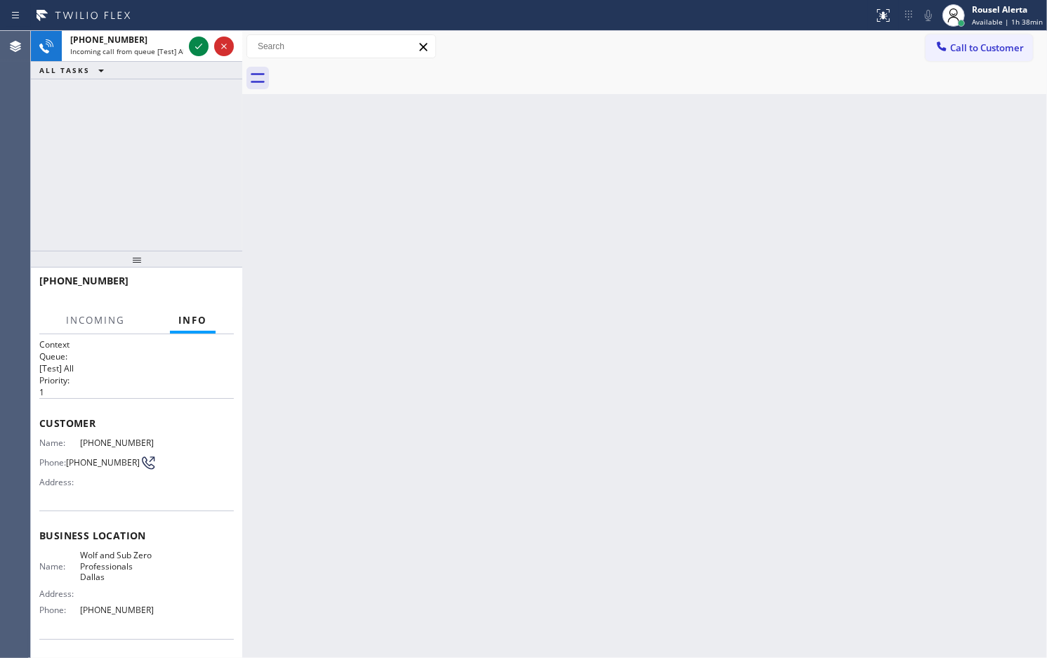
click at [136, 44] on div "+12819139452" at bounding box center [126, 40] width 113 height 12
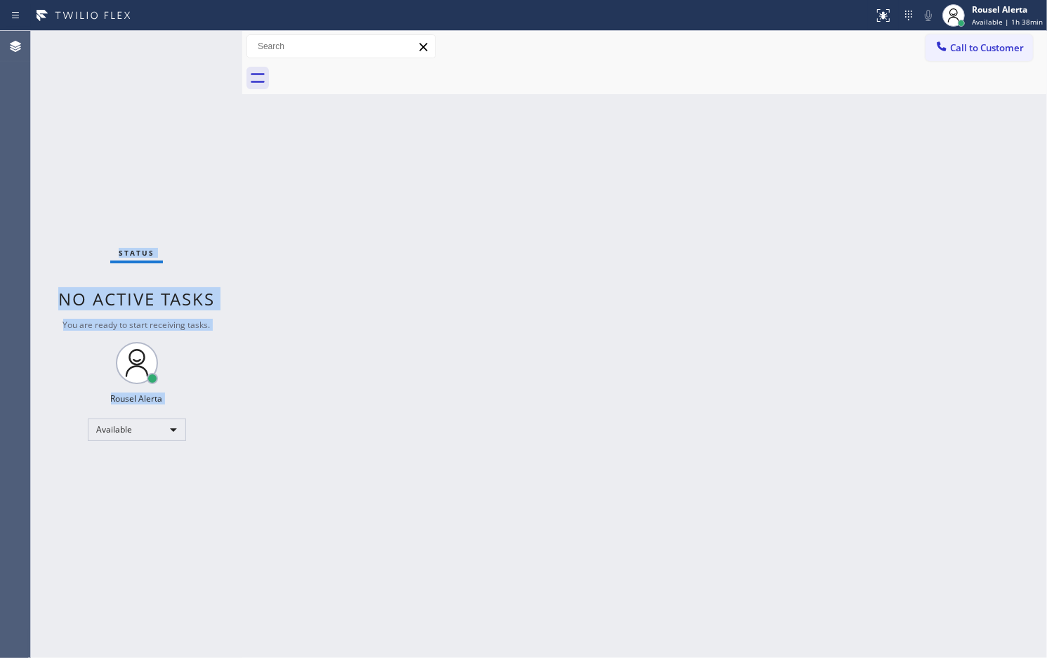
click at [136, 44] on div "Status No active tasks You are ready to start receiving tasks. Rousel Alerta Av…" at bounding box center [136, 344] width 211 height 627
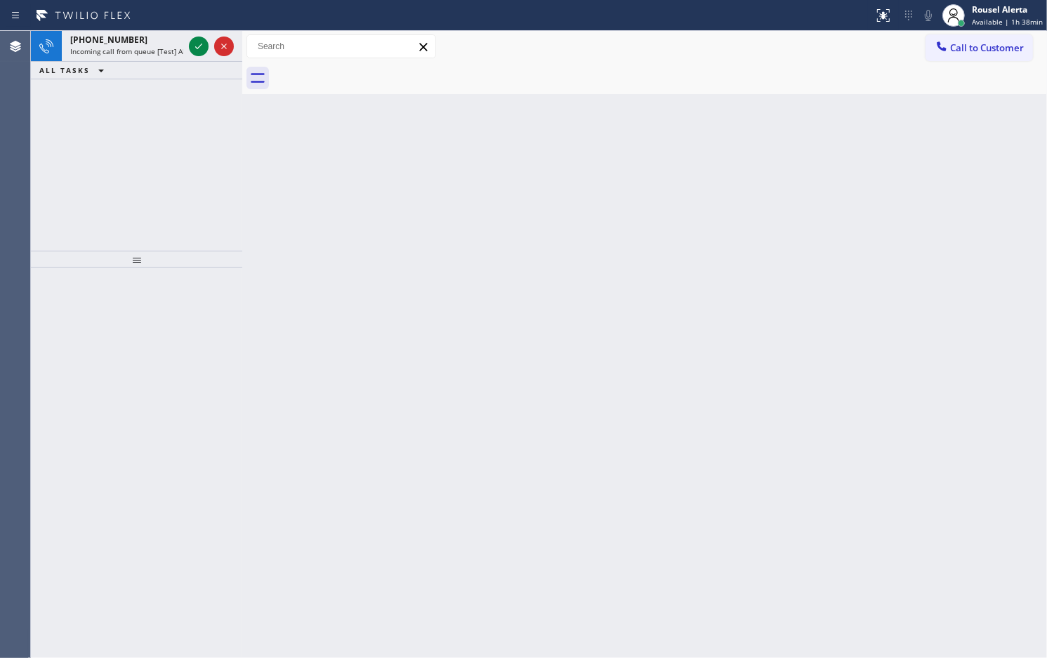
click at [136, 44] on div "+13059654740" at bounding box center [126, 40] width 113 height 12
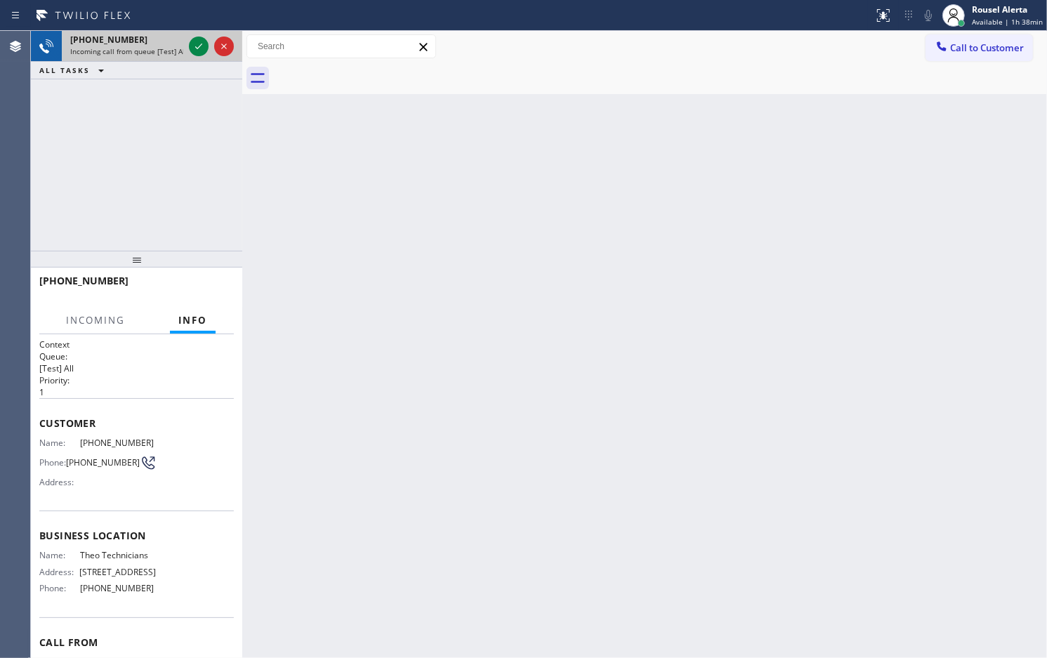
click at [145, 47] on span "Incoming call from queue [Test] All" at bounding box center [128, 51] width 117 height 10
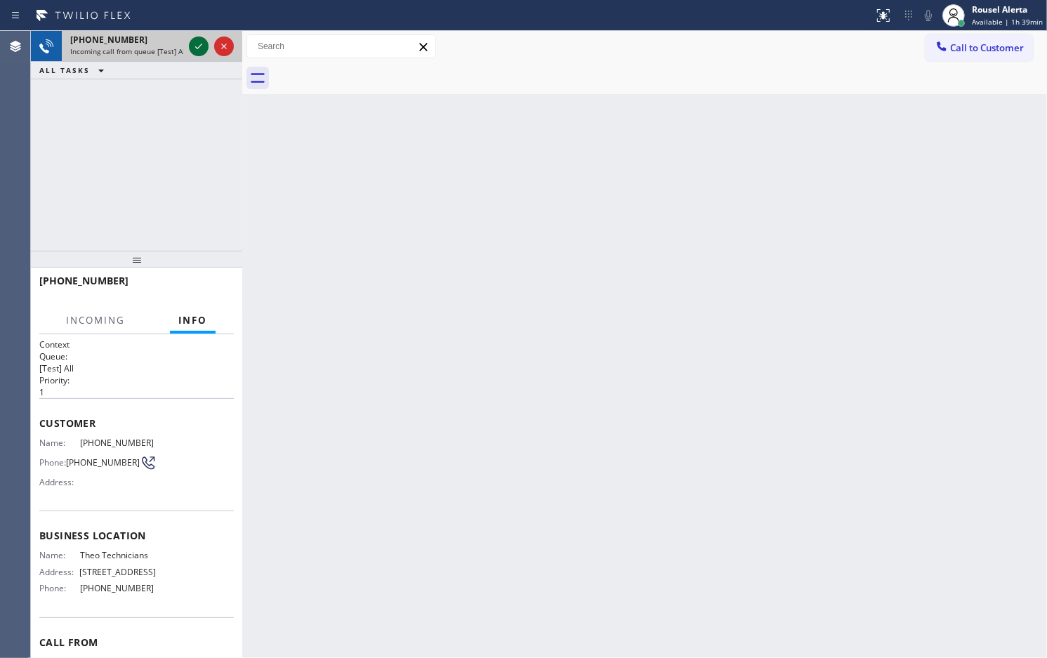
click at [190, 48] on icon at bounding box center [198, 46] width 17 height 17
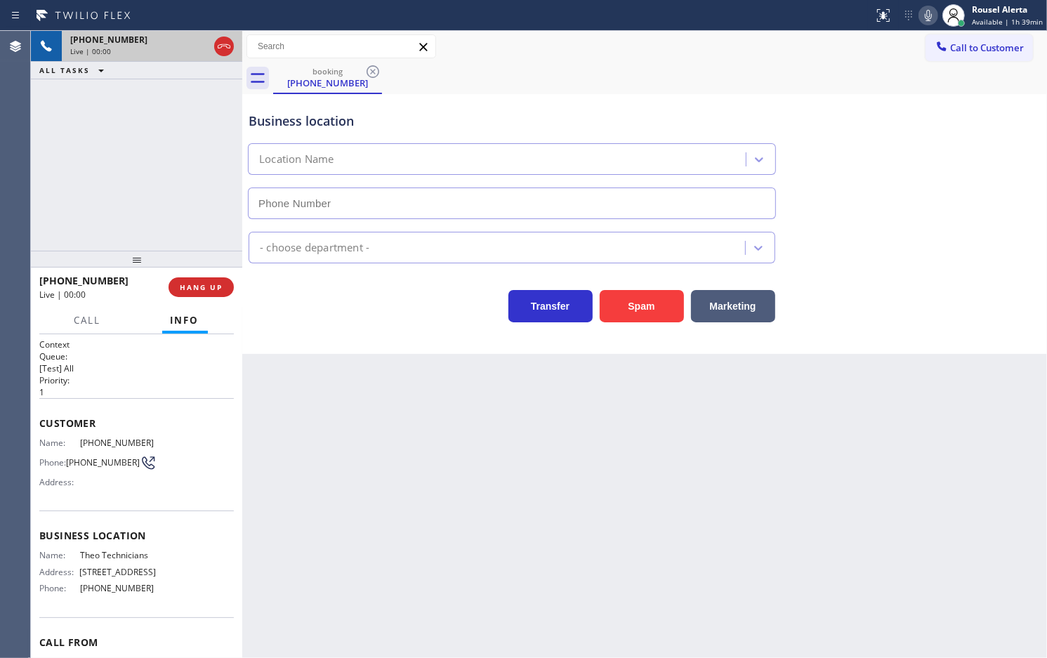
type input "(786) 686-2901"
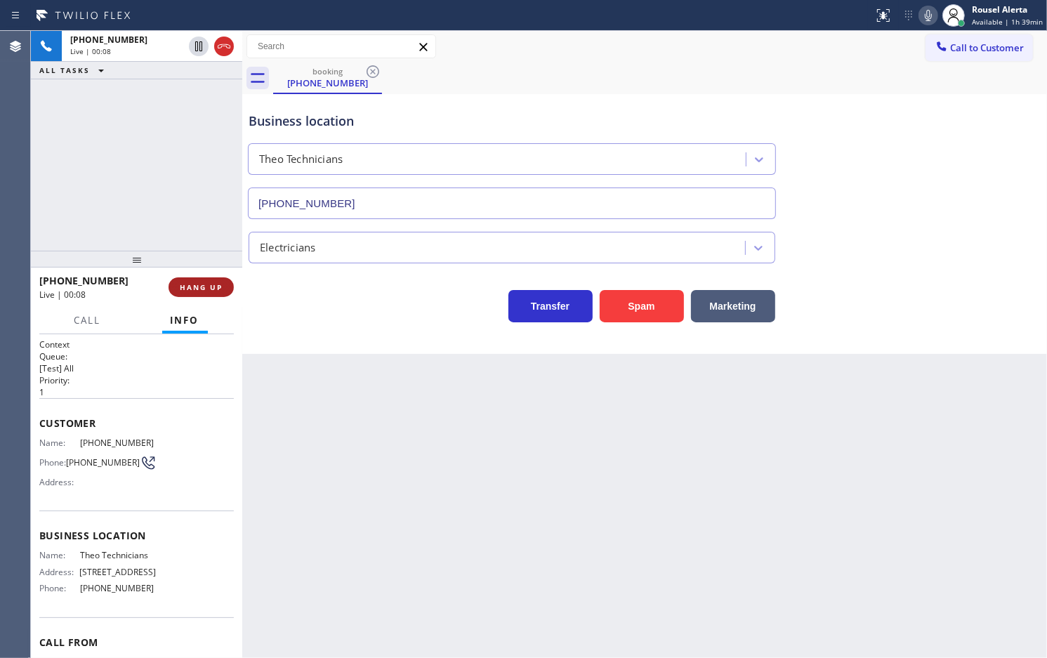
click at [180, 289] on span "HANG UP" at bounding box center [201, 287] width 43 height 10
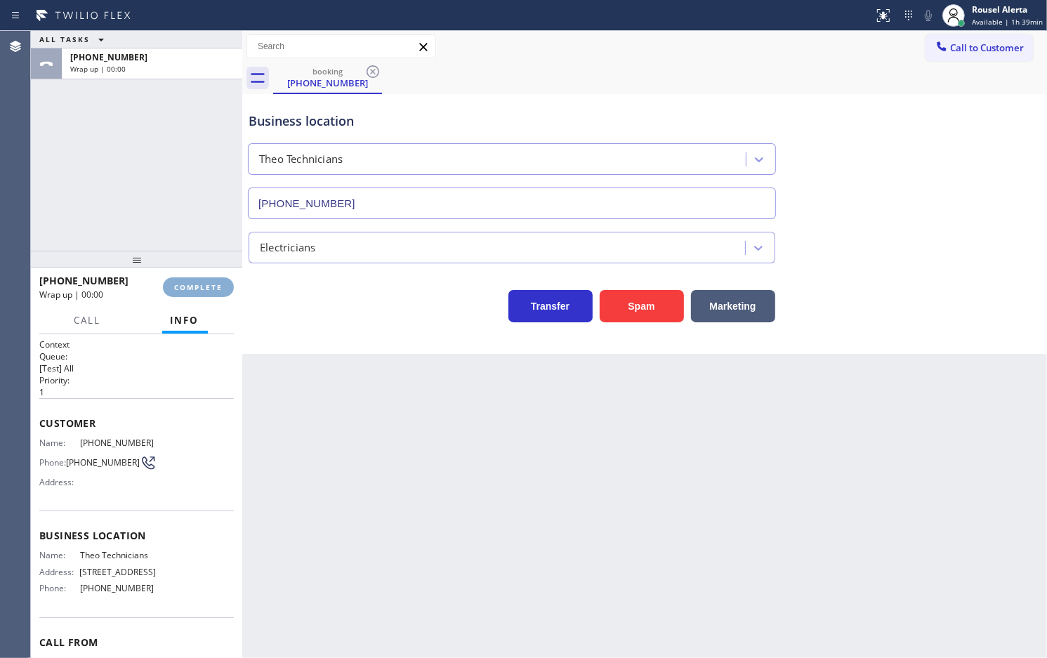
click at [180, 289] on span "COMPLETE" at bounding box center [198, 287] width 48 height 10
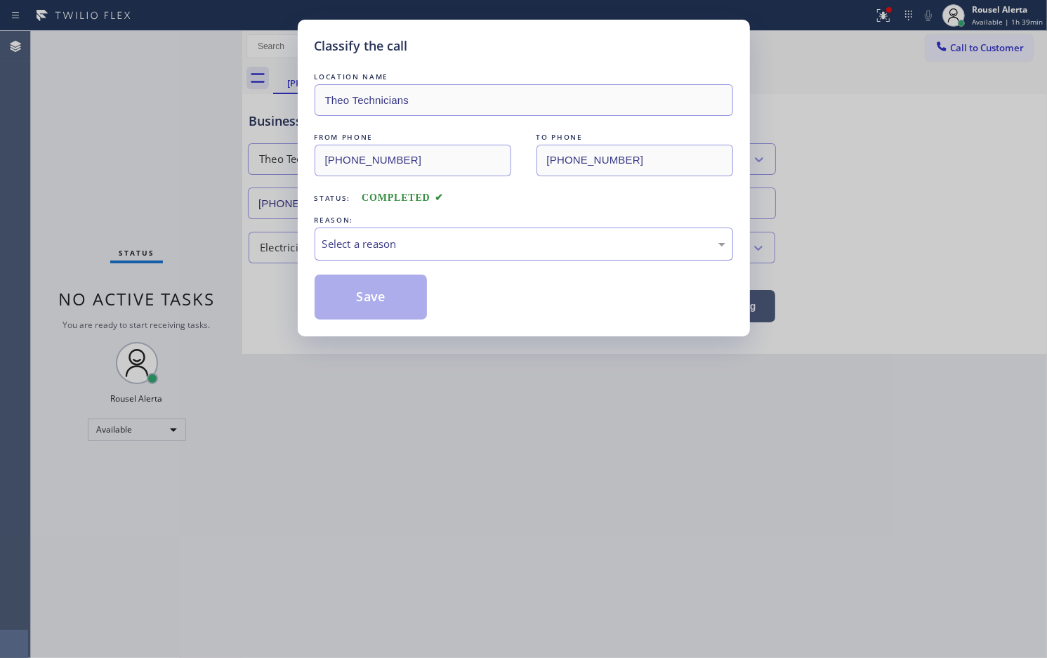
click at [325, 236] on div "Select a reason" at bounding box center [523, 244] width 403 height 16
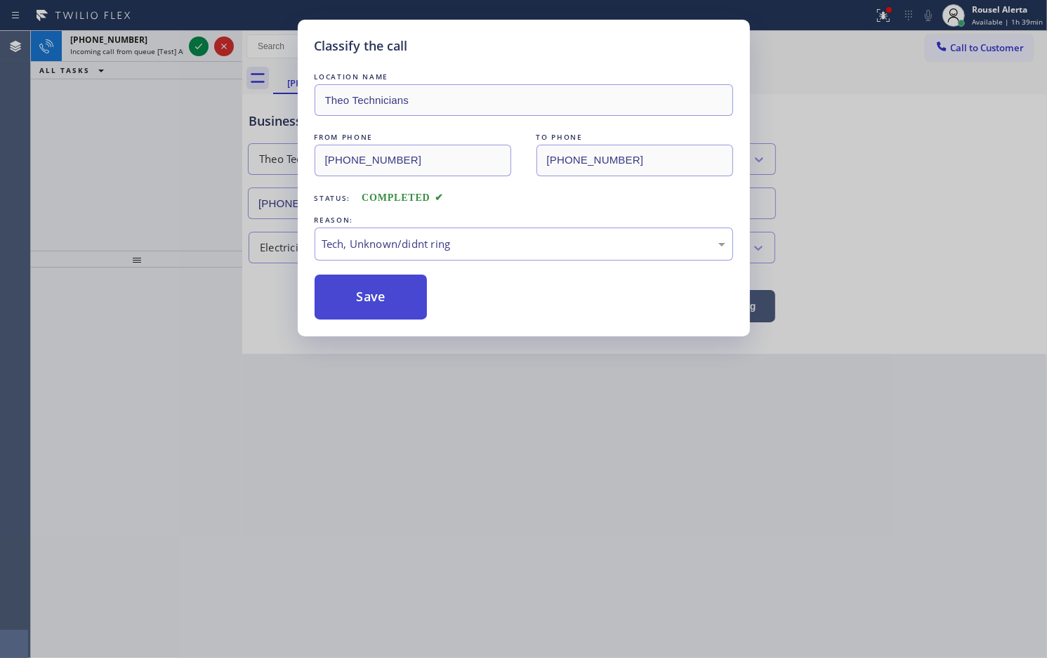
click at [339, 301] on button "Save" at bounding box center [371, 297] width 113 height 45
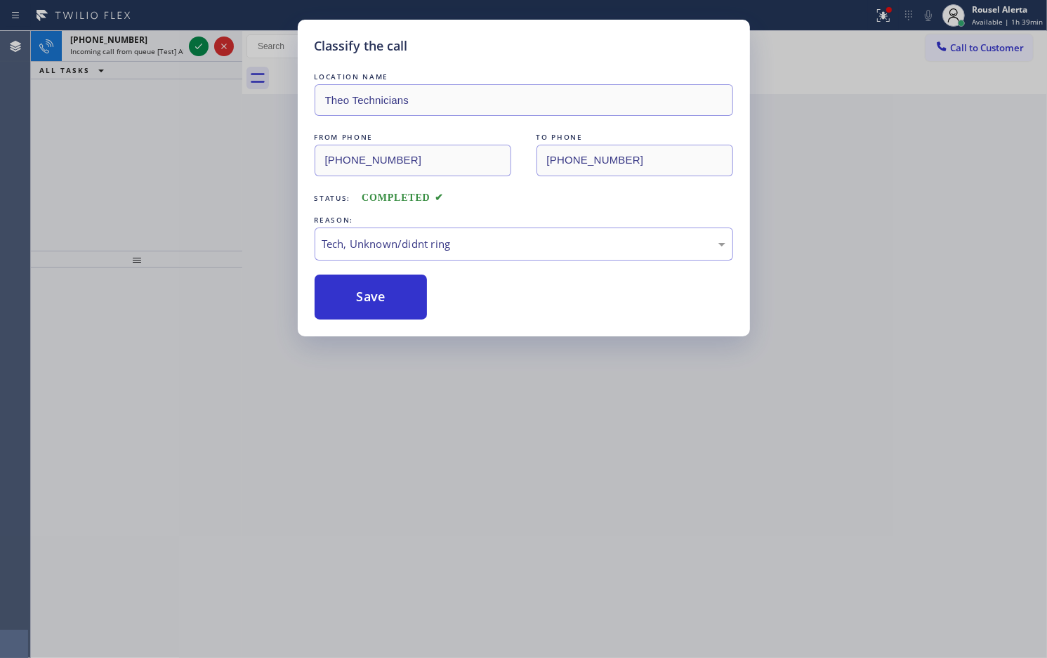
click at [145, 46] on div "Classify the call LOCATION NAME Theo Technicians FROM PHONE (305) 965-4740 TO P…" at bounding box center [523, 329] width 1047 height 658
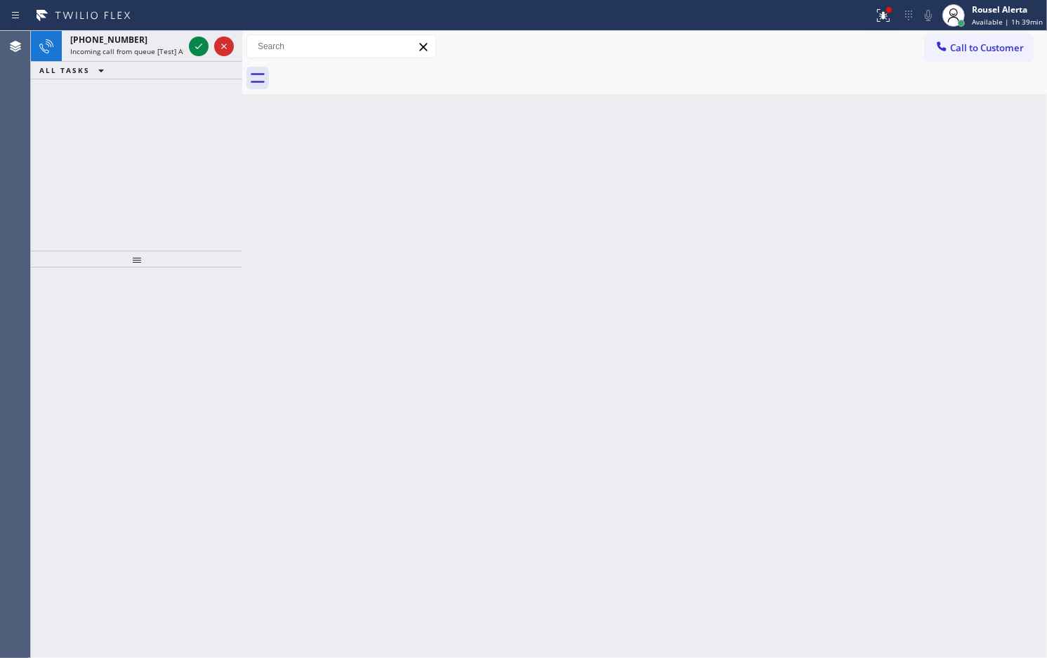
click at [145, 46] on span "Incoming call from queue [Test] All" at bounding box center [128, 51] width 117 height 10
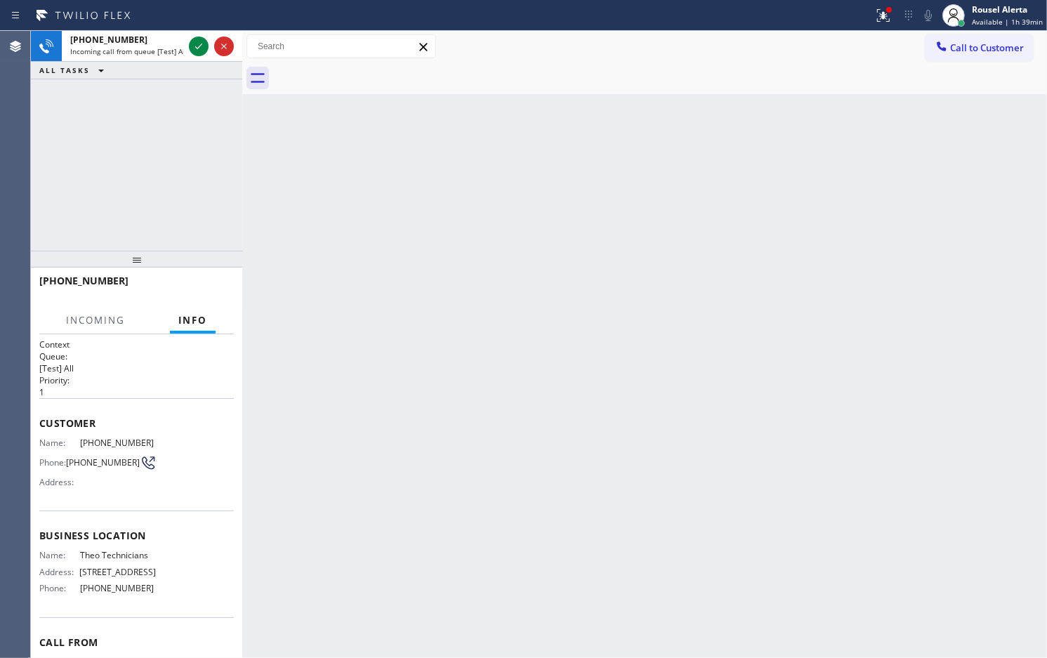
click at [145, 46] on span "Incoming call from queue [Test] All" at bounding box center [128, 51] width 117 height 10
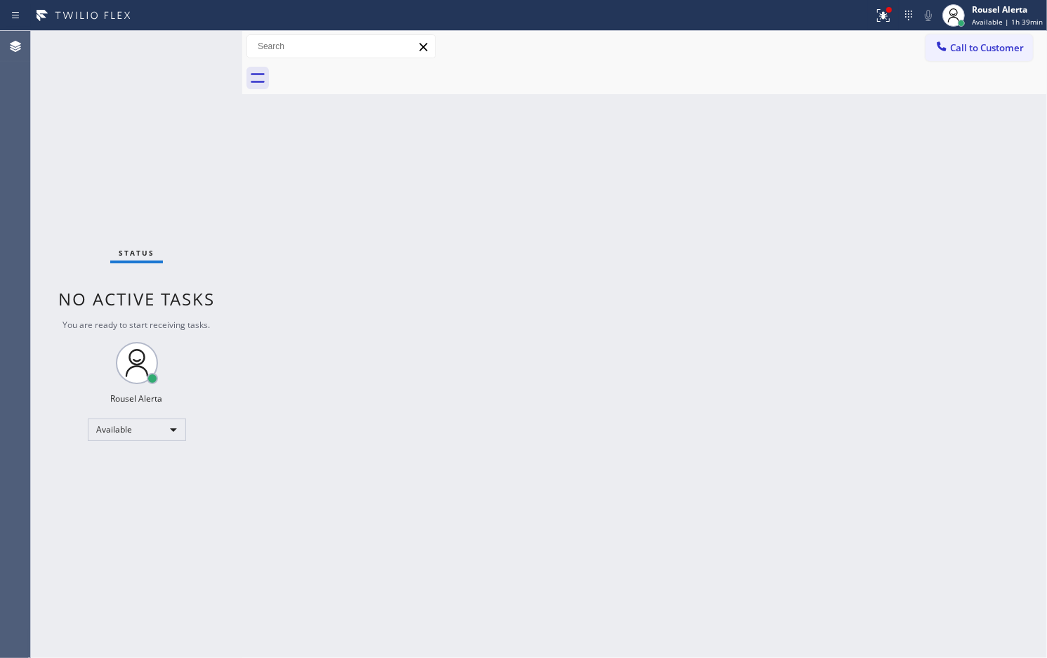
click at [330, 221] on div "Back to Dashboard Change Sender ID Customers Technicians Select a contact Outbo…" at bounding box center [644, 344] width 805 height 627
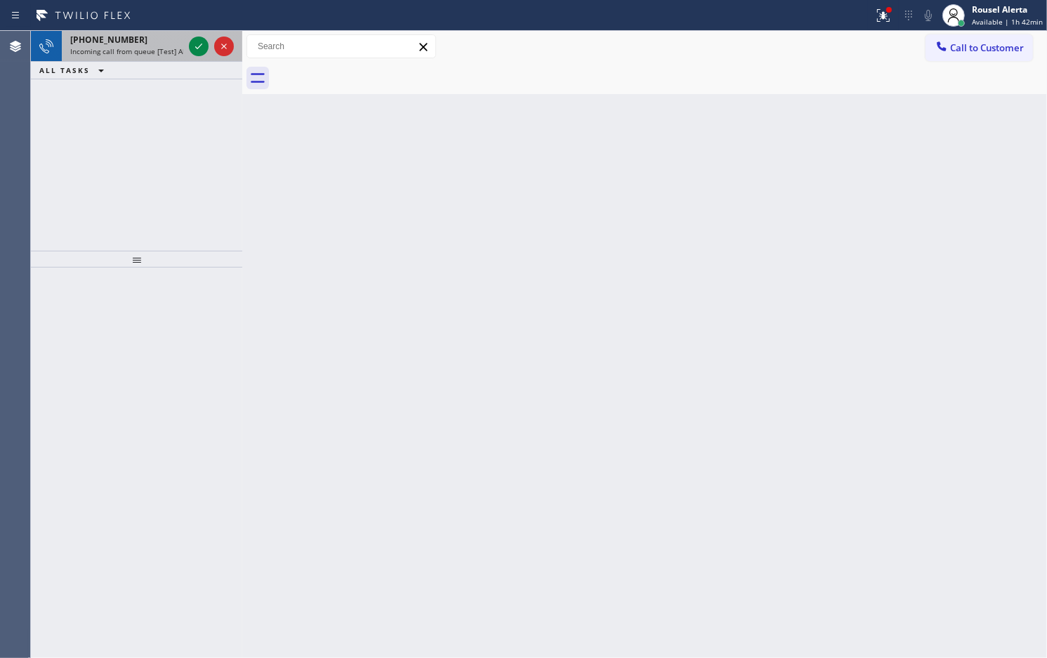
click at [145, 44] on div "+17065703074" at bounding box center [126, 40] width 113 height 12
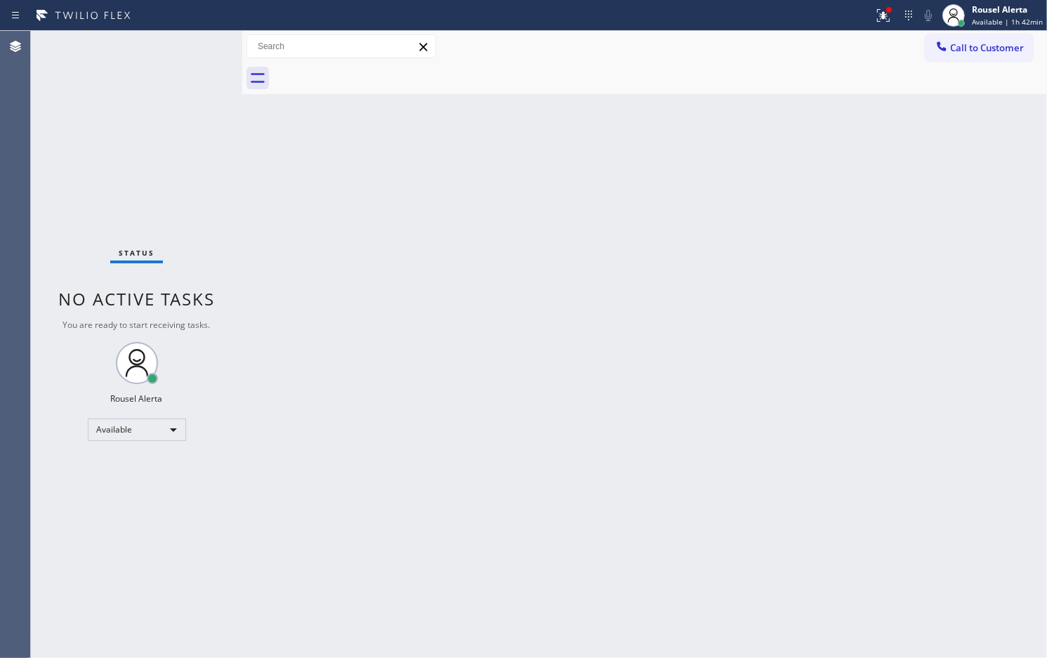
click at [169, 60] on div "Status No active tasks You are ready to start receiving tasks. Rousel Alerta Av…" at bounding box center [136, 344] width 211 height 627
click at [882, 7] on icon at bounding box center [883, 15] width 17 height 17
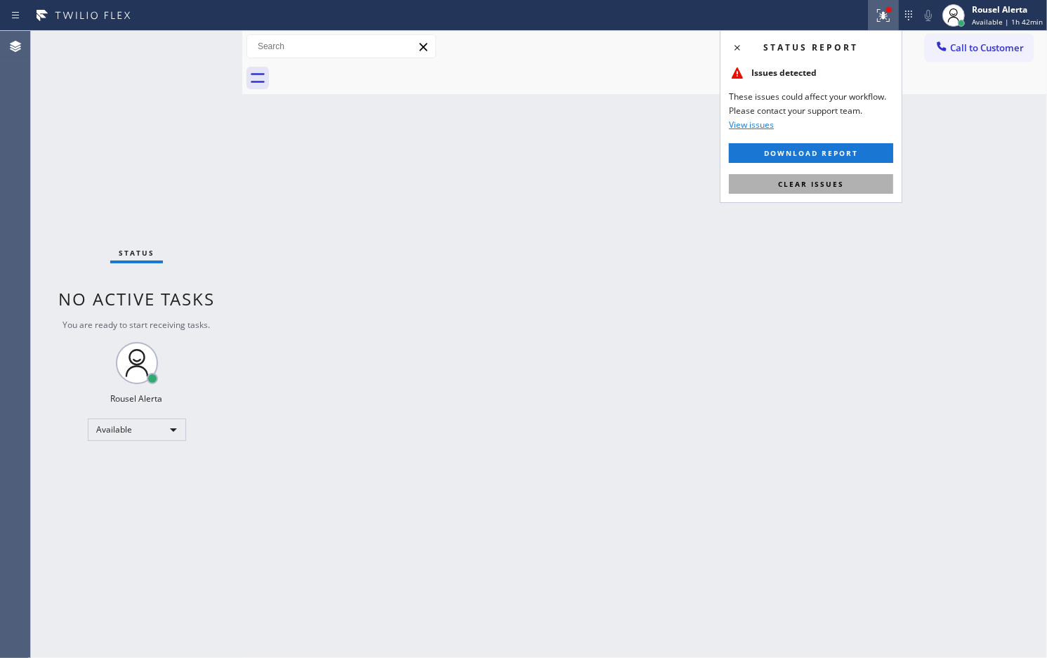
click at [857, 185] on button "Clear issues" at bounding box center [811, 184] width 164 height 20
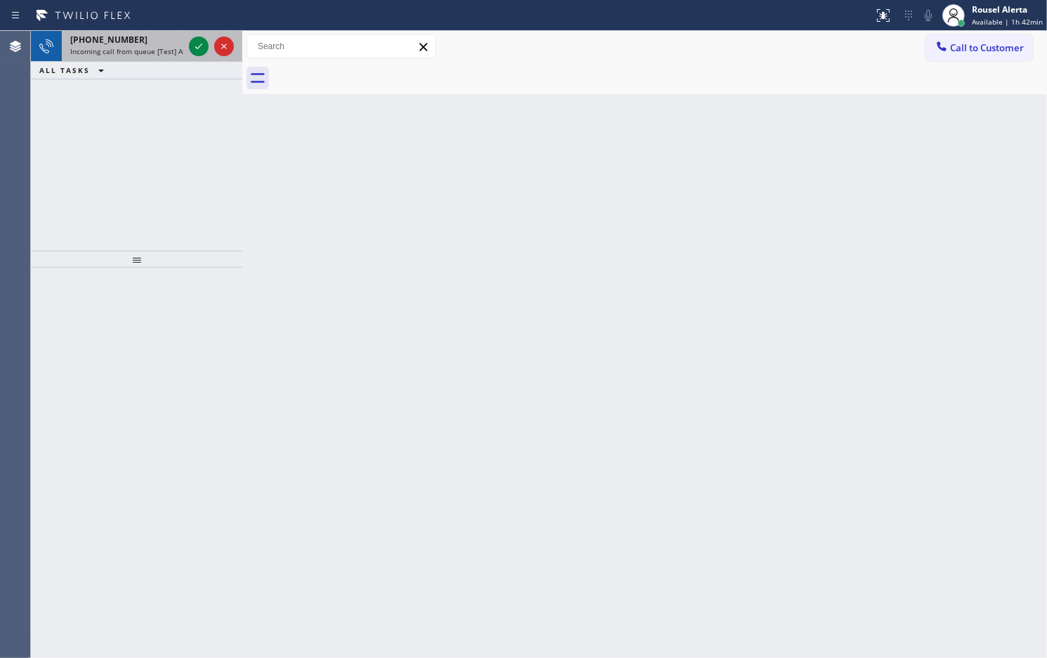
click at [141, 39] on div "+17065703074" at bounding box center [126, 40] width 113 height 12
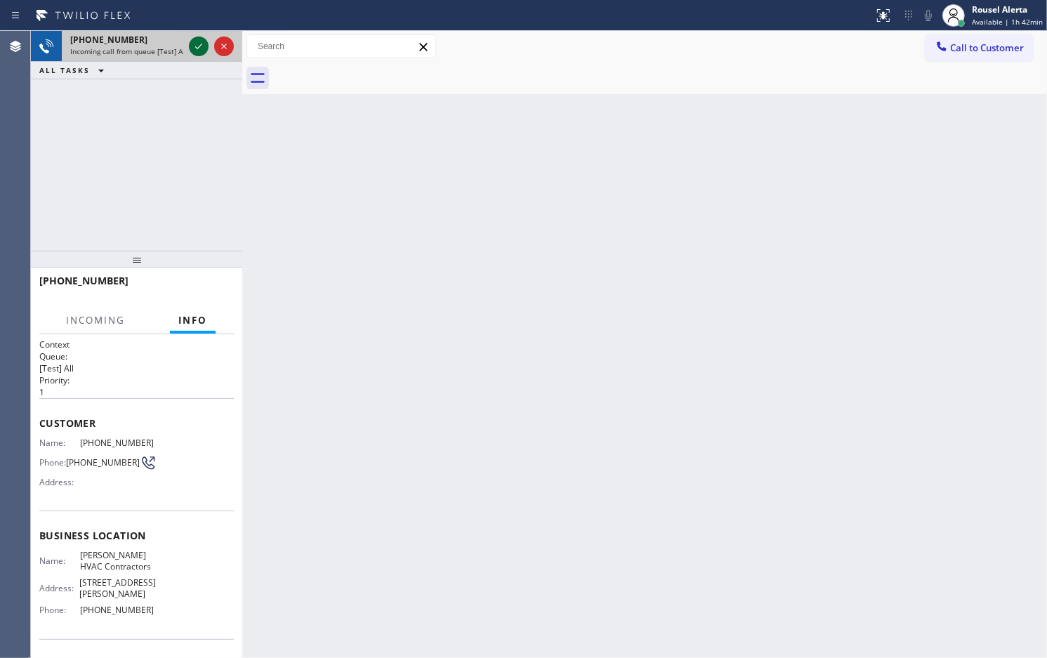
click at [202, 49] on icon at bounding box center [198, 46] width 17 height 17
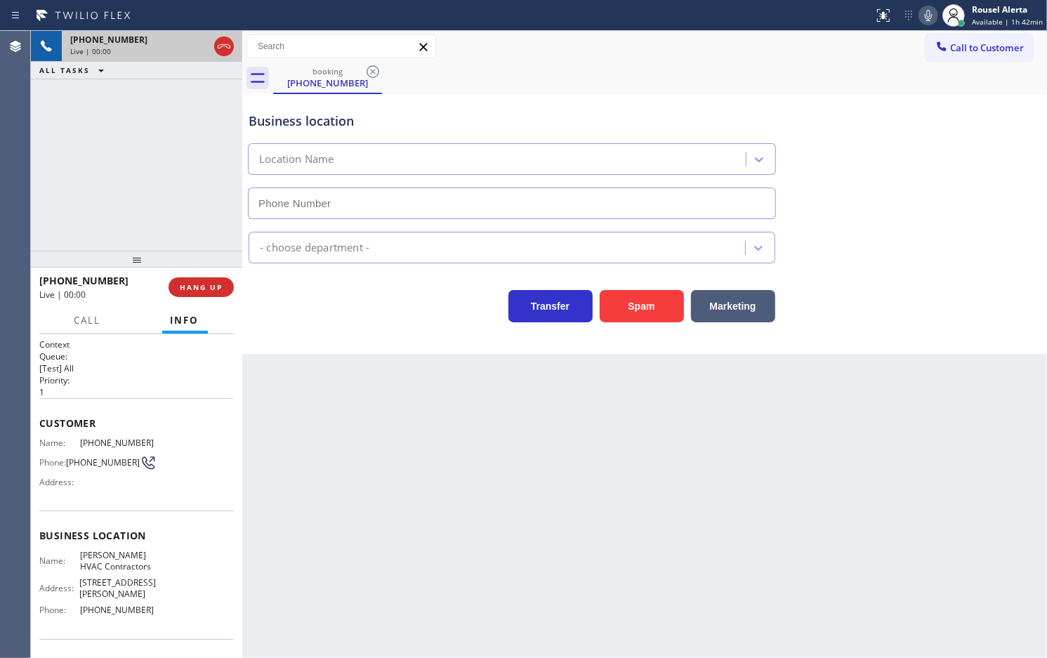
type input "(817) 839-2140"
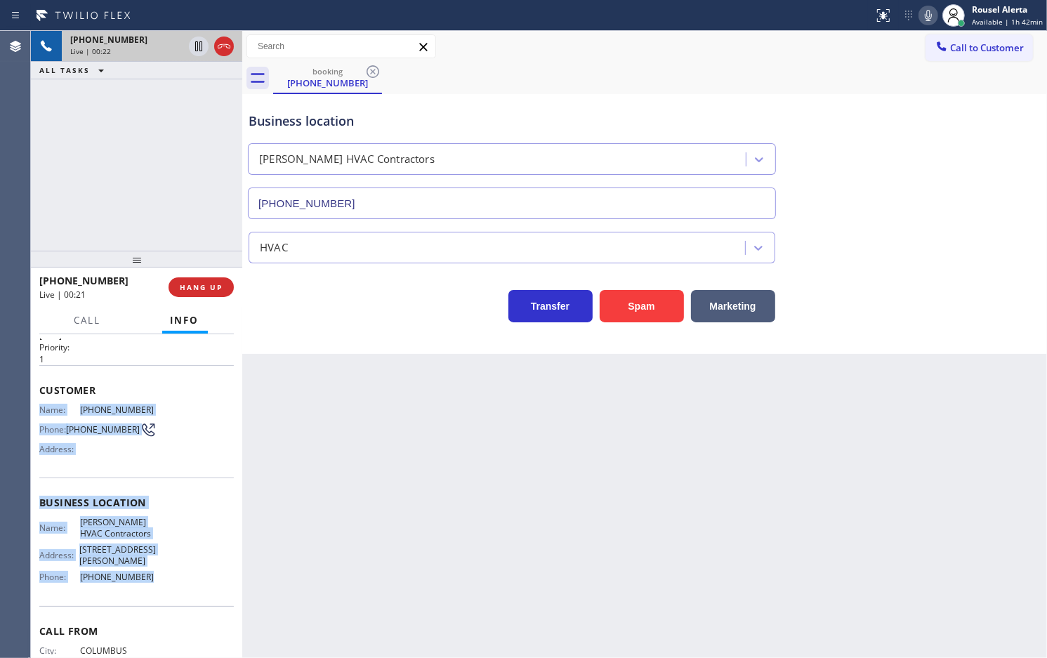
scroll to position [88, 0]
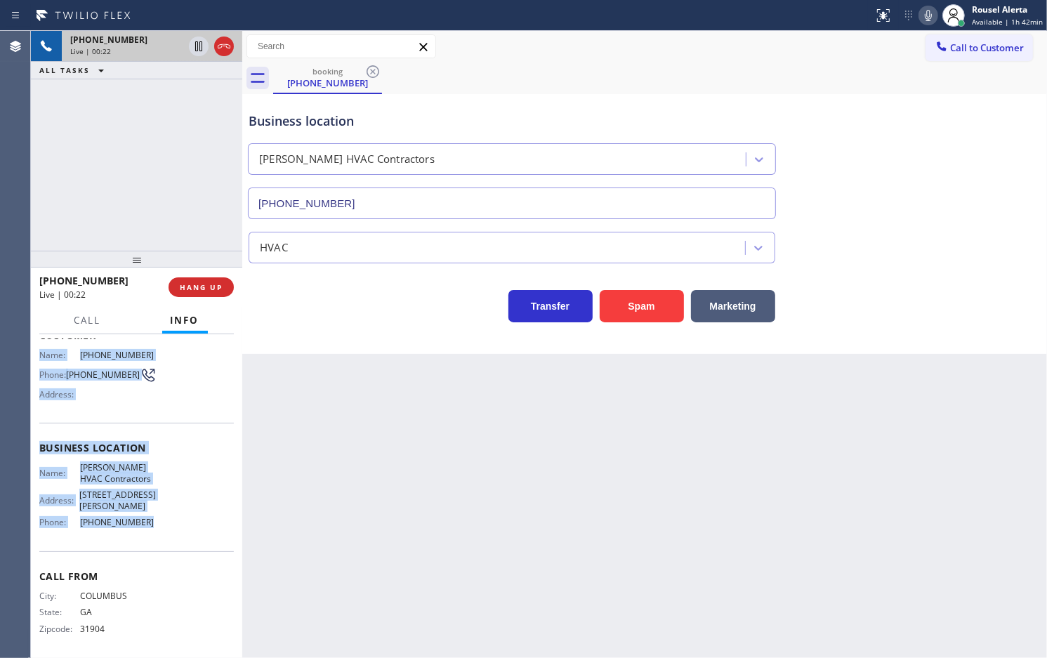
drag, startPoint x: 32, startPoint y: 437, endPoint x: 174, endPoint y: 532, distance: 170.7
click at [174, 532] on div "Context Queue: [Test] All Priority: 1 Customer Name: (706) 570-3074 Phone: (706…" at bounding box center [136, 496] width 211 height 324
copy div "Name: (706) 570-3074 Phone: (706) 570-3074 Address: Business location Name: Cro…"
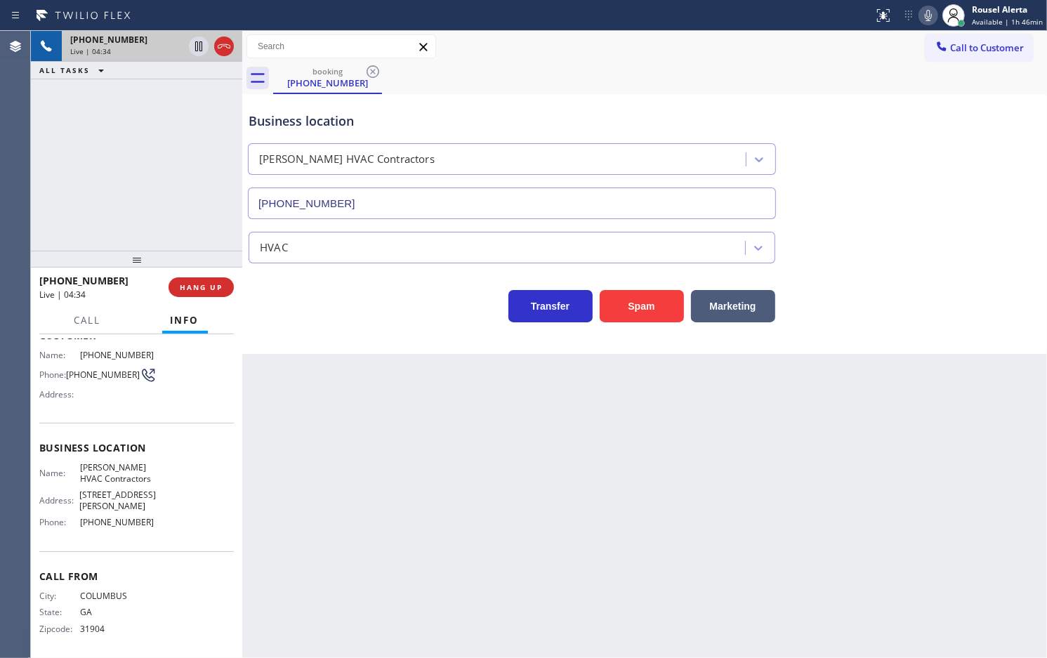
drag, startPoint x: 120, startPoint y: 135, endPoint x: 163, endPoint y: 98, distance: 56.3
click at [120, 135] on div "+17065703074 Live | 04:34 ALL TASKS ALL TASKS ACTIVE TASKS TASKS IN WRAP UP" at bounding box center [136, 141] width 211 height 220
click at [195, 50] on icon at bounding box center [198, 46] width 17 height 17
click at [926, 25] on div "Status report No issues detected If you experience an issue, please download th…" at bounding box center [957, 15] width 179 height 31
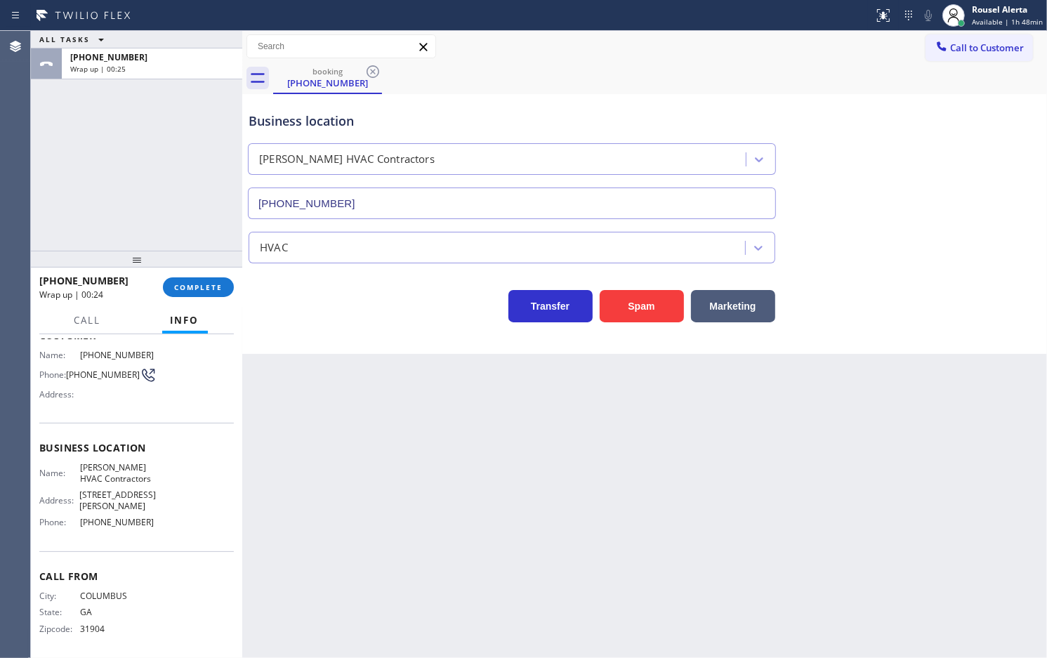
scroll to position [110, 0]
click at [103, 523] on span "(817) 839-2140" at bounding box center [118, 519] width 76 height 11
copy span "(817) 839-2140"
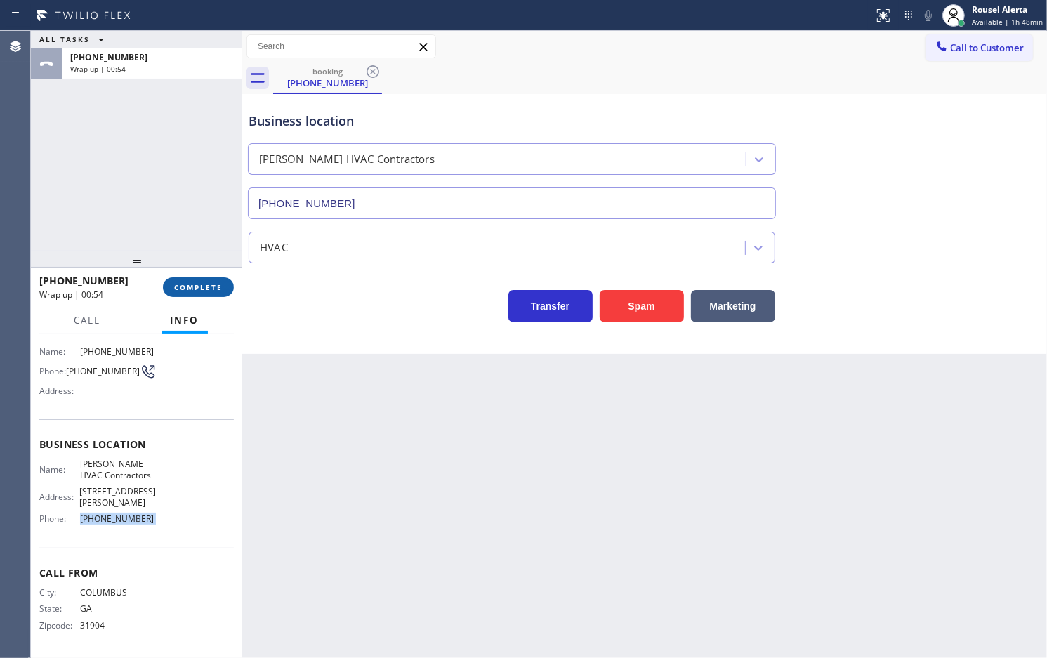
click at [181, 293] on button "COMPLETE" at bounding box center [198, 287] width 71 height 20
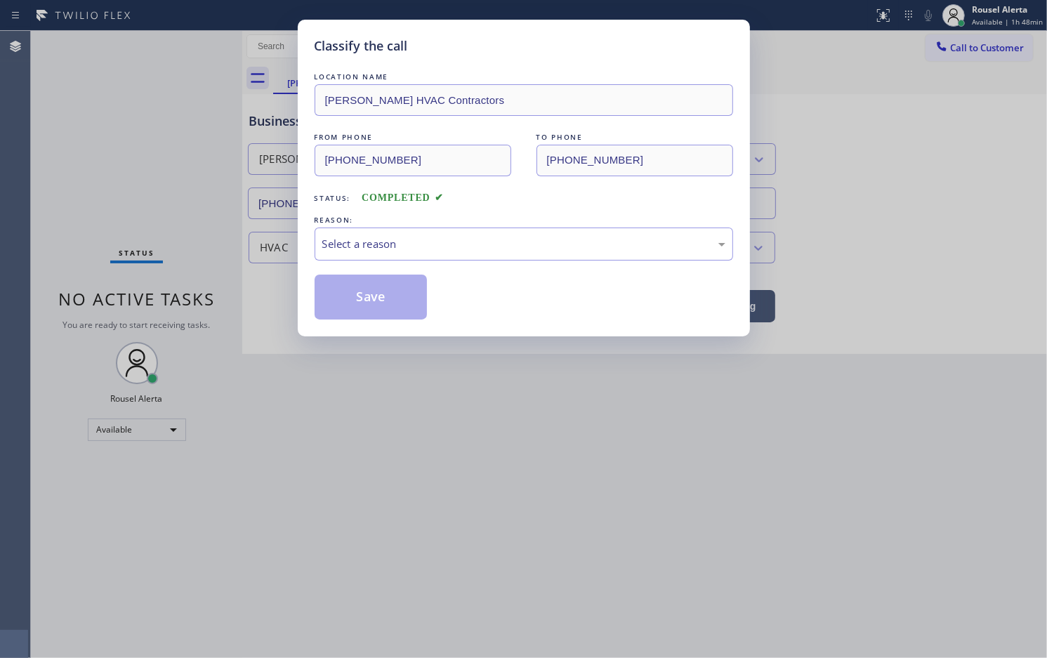
click at [366, 243] on div "Select a reason" at bounding box center [523, 244] width 403 height 16
click at [372, 318] on button "Save" at bounding box center [371, 297] width 113 height 45
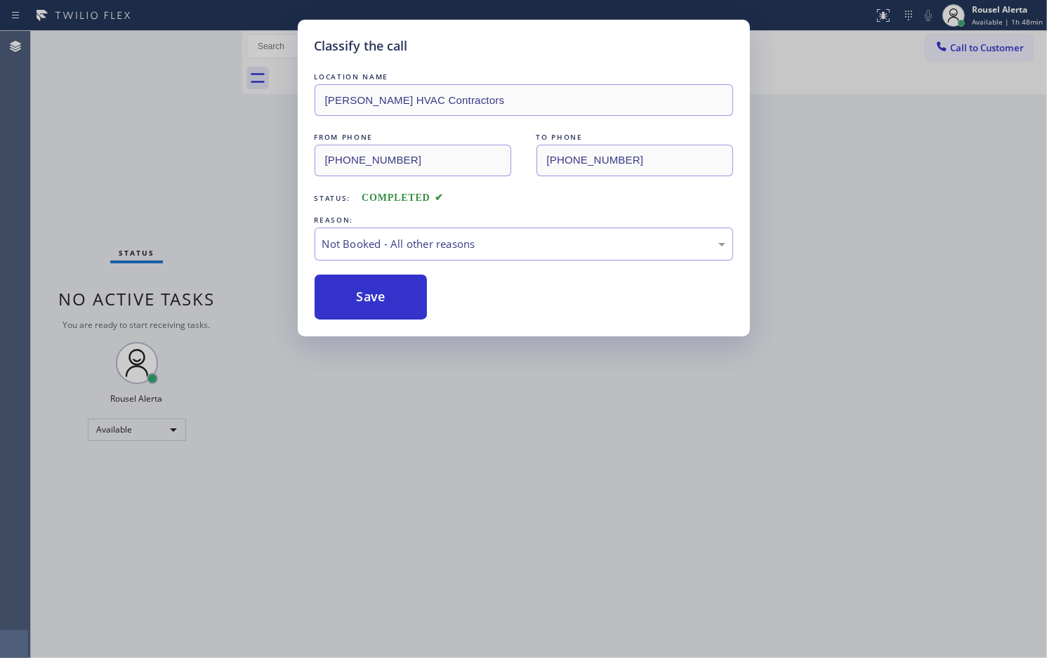
click at [515, 471] on div "Classify the call LOCATION NAME Crowley HVAC Contractors FROM PHONE (706) 570-3…" at bounding box center [523, 329] width 1047 height 658
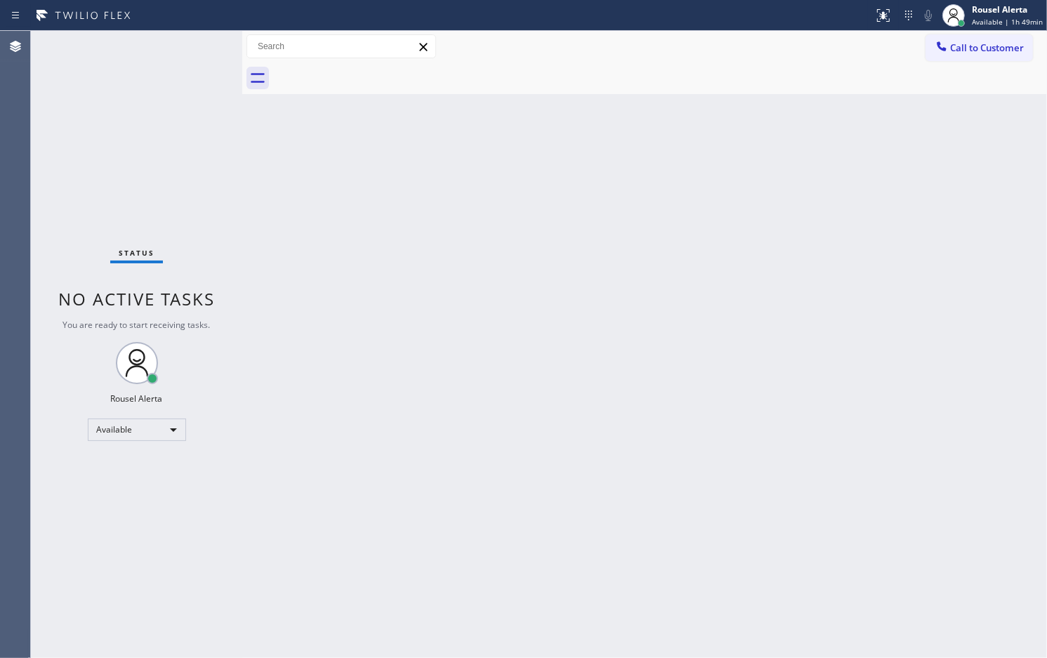
click at [188, 32] on div "Status No active tasks You are ready to start receiving tasks. Rousel Alerta Av…" at bounding box center [136, 344] width 211 height 627
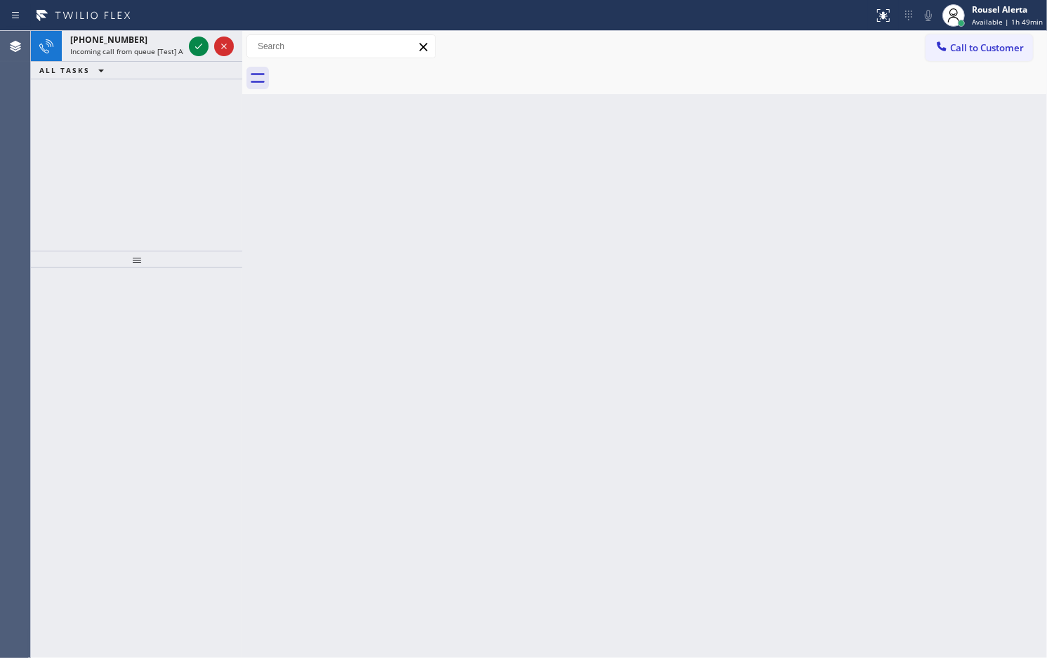
click at [191, 26] on div "Status report No issues detected If you experience an issue, please download th…" at bounding box center [523, 15] width 1047 height 31
click at [186, 47] on div at bounding box center [211, 46] width 51 height 31
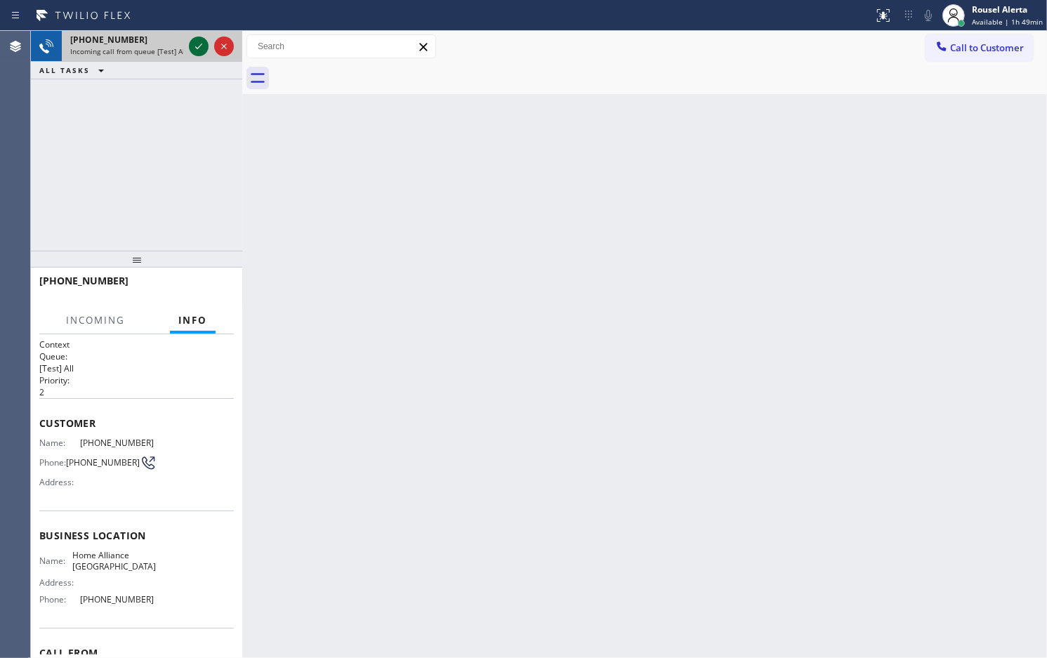
click at [189, 46] on div at bounding box center [199, 46] width 20 height 17
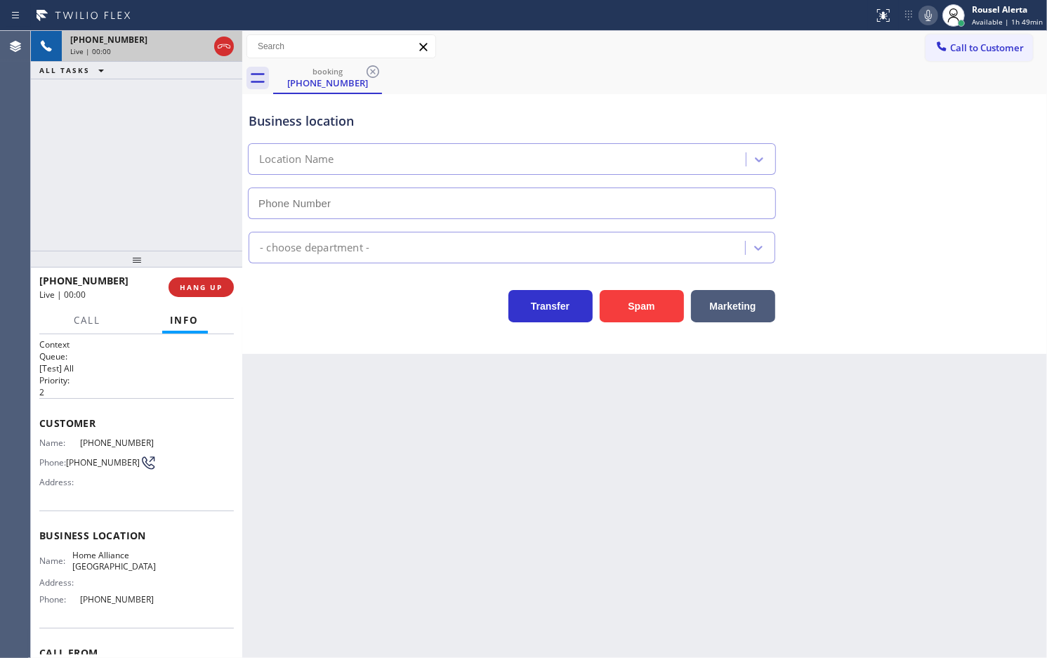
type input "(904) 351-0757"
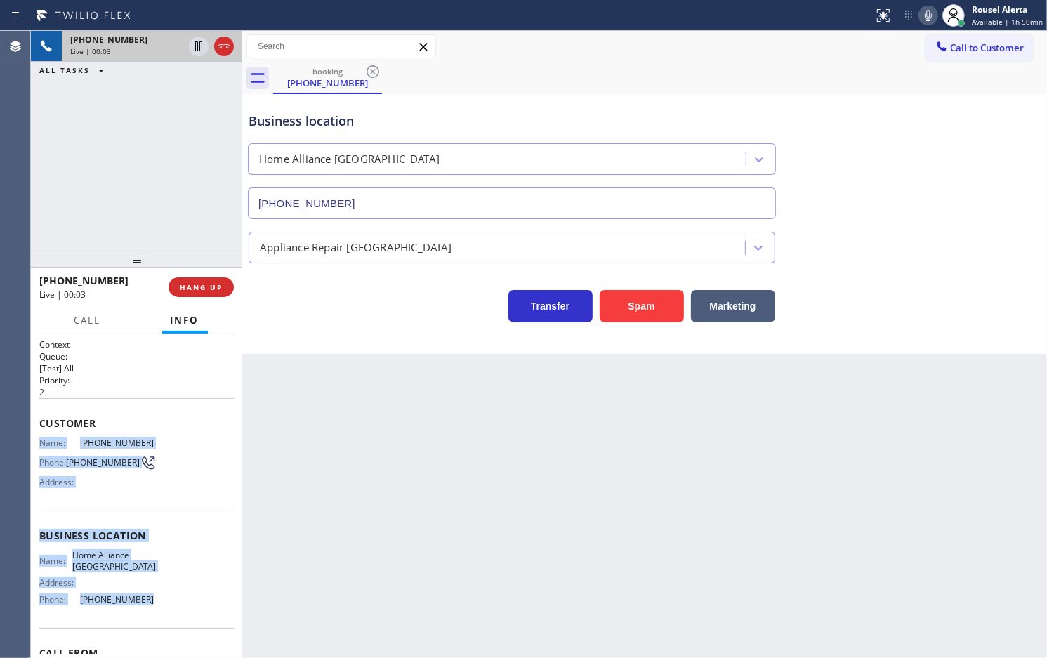
drag, startPoint x: 39, startPoint y: 440, endPoint x: 137, endPoint y: 610, distance: 196.0
click at [137, 610] on div "Context Queue: [Test] All Priority: 2 Customer Name: (904) 728-8946 Phone: (904…" at bounding box center [136, 536] width 195 height 395
copy div "Name: (904) 728-8946 Phone: (904) 728-8946 Address: Business location Name: Hom…"
click at [194, 46] on icon at bounding box center [198, 46] width 17 height 17
click at [936, 13] on icon at bounding box center [928, 15] width 17 height 17
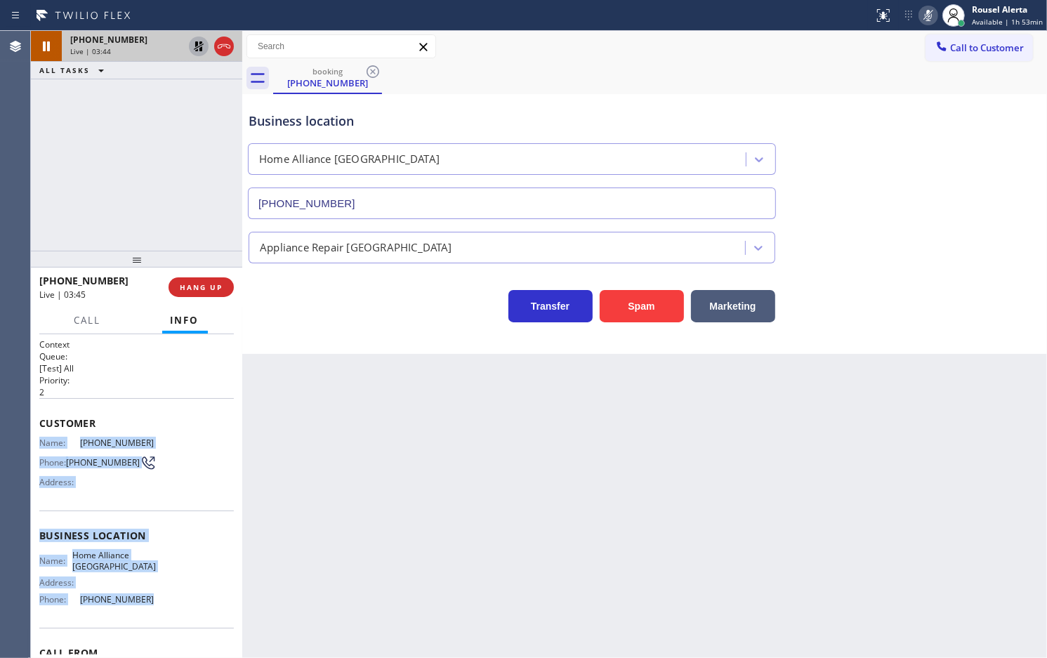
click at [197, 44] on icon at bounding box center [199, 46] width 10 height 10
click at [936, 22] on icon at bounding box center [928, 15] width 17 height 17
click at [86, 322] on span "Call" at bounding box center [87, 320] width 27 height 13
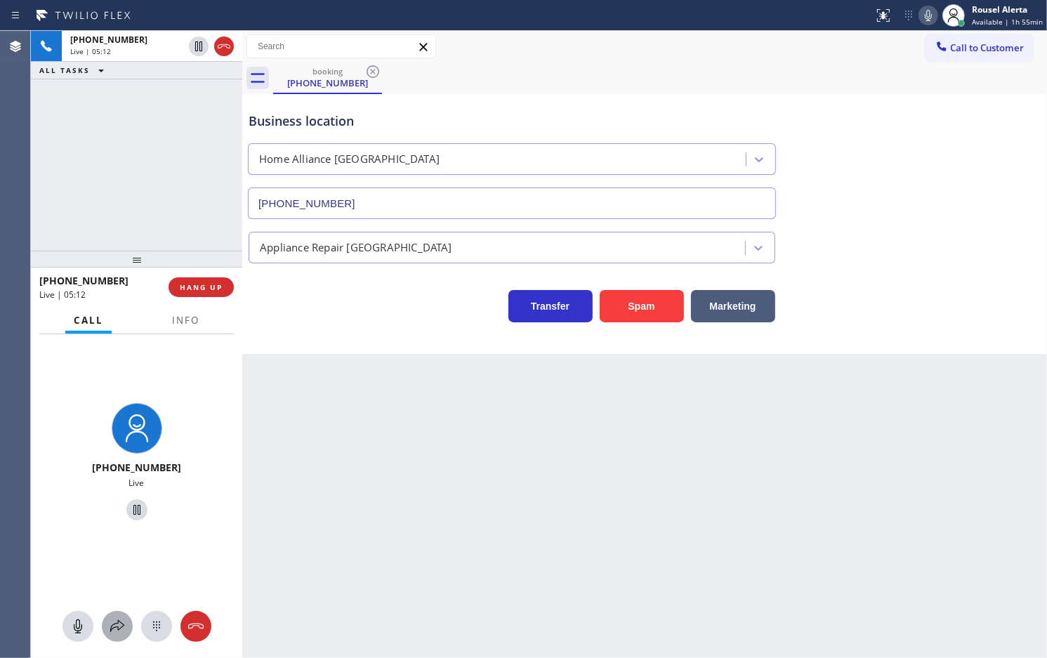
click at [113, 618] on icon at bounding box center [117, 626] width 17 height 17
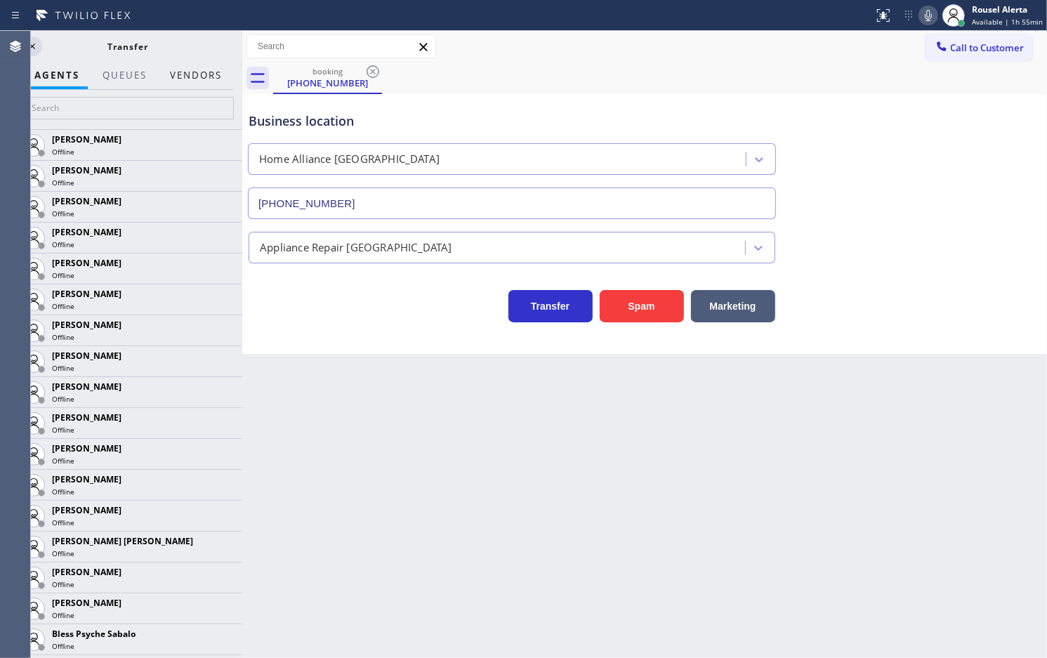
click at [214, 84] on button "Vendors" at bounding box center [196, 75] width 69 height 27
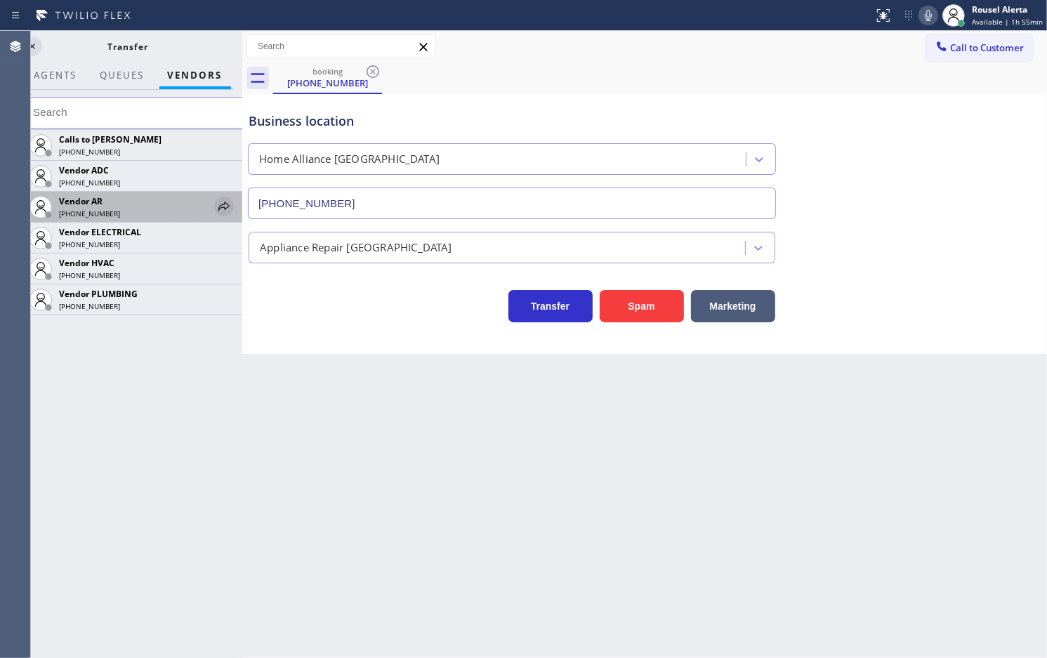
click at [226, 202] on icon at bounding box center [224, 206] width 17 height 17
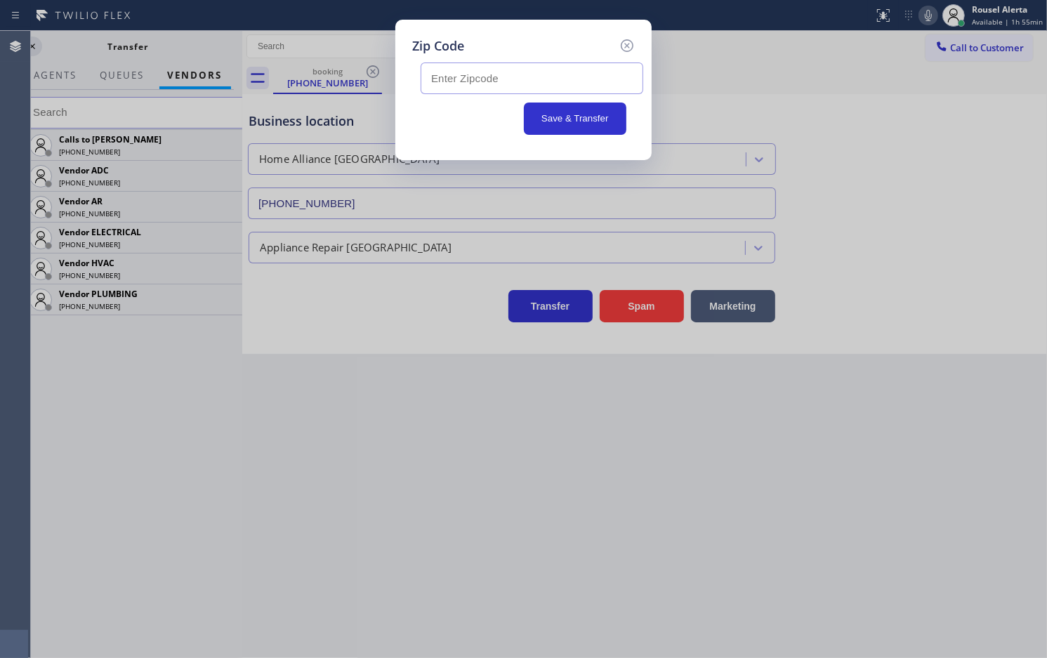
click at [556, 74] on input "text" at bounding box center [532, 79] width 223 height 32
paste input "32225"
type input "32225"
click at [561, 117] on button "Save & Transfer" at bounding box center [575, 119] width 103 height 32
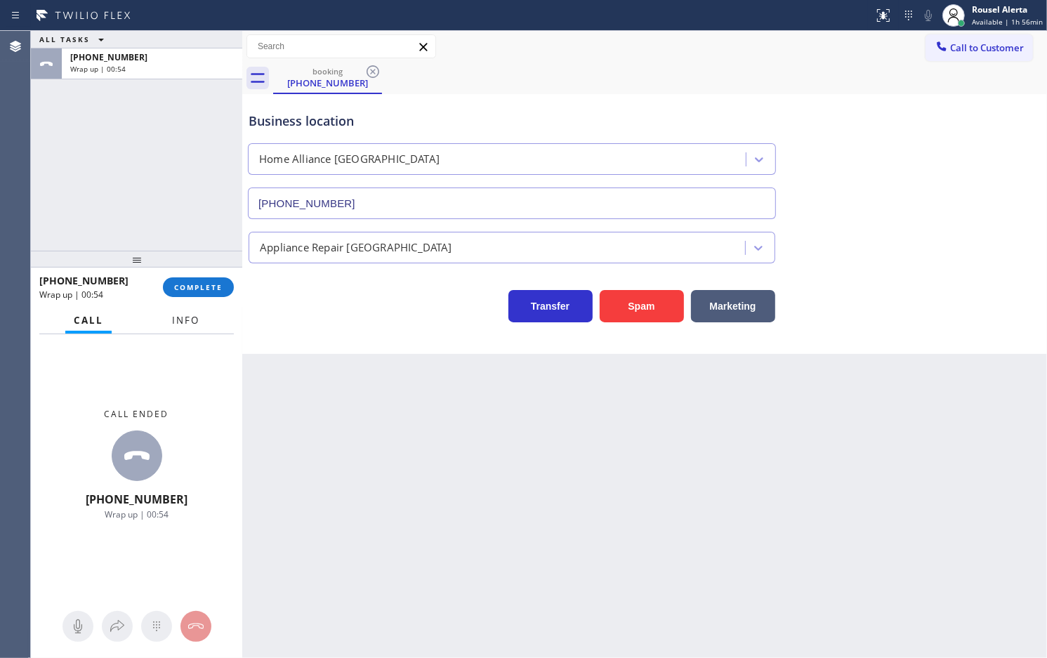
click at [188, 315] on span "Info" at bounding box center [185, 320] width 27 height 13
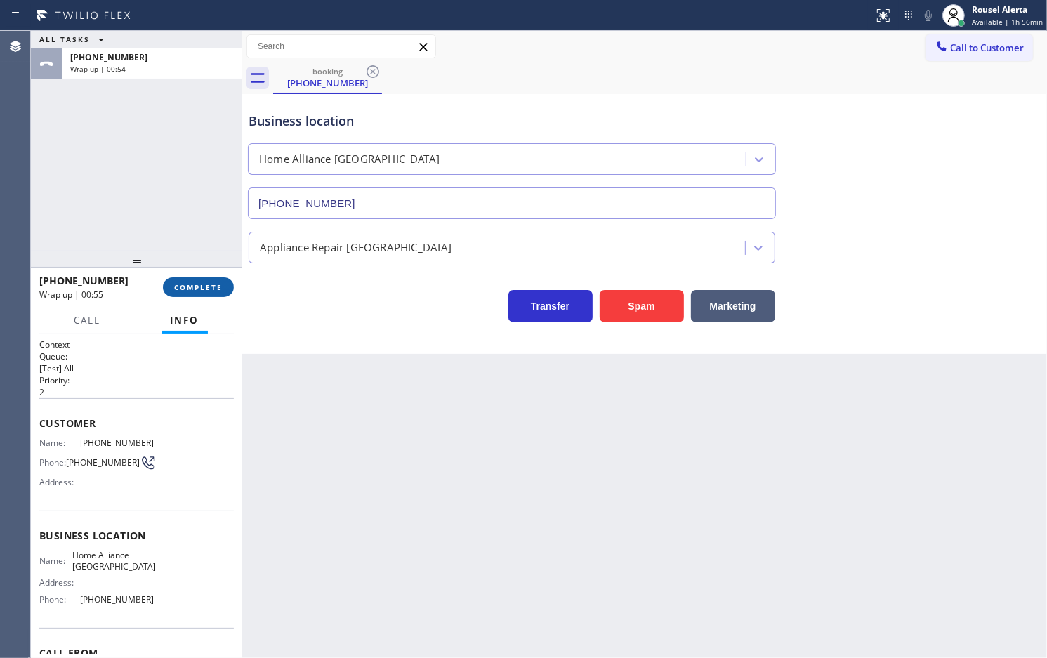
click at [193, 287] on span "COMPLETE" at bounding box center [198, 287] width 48 height 10
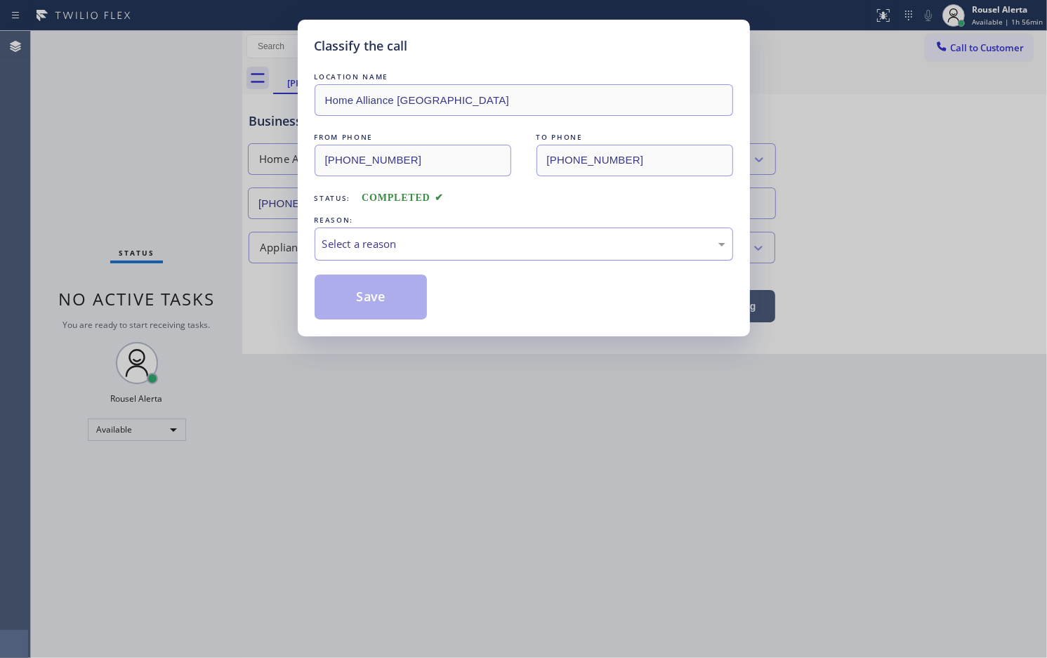
drag, startPoint x: 432, startPoint y: 262, endPoint x: 436, endPoint y: 254, distance: 9.1
click at [436, 254] on div "Select a reason" at bounding box center [524, 244] width 419 height 33
click at [369, 289] on button "Save" at bounding box center [371, 297] width 113 height 45
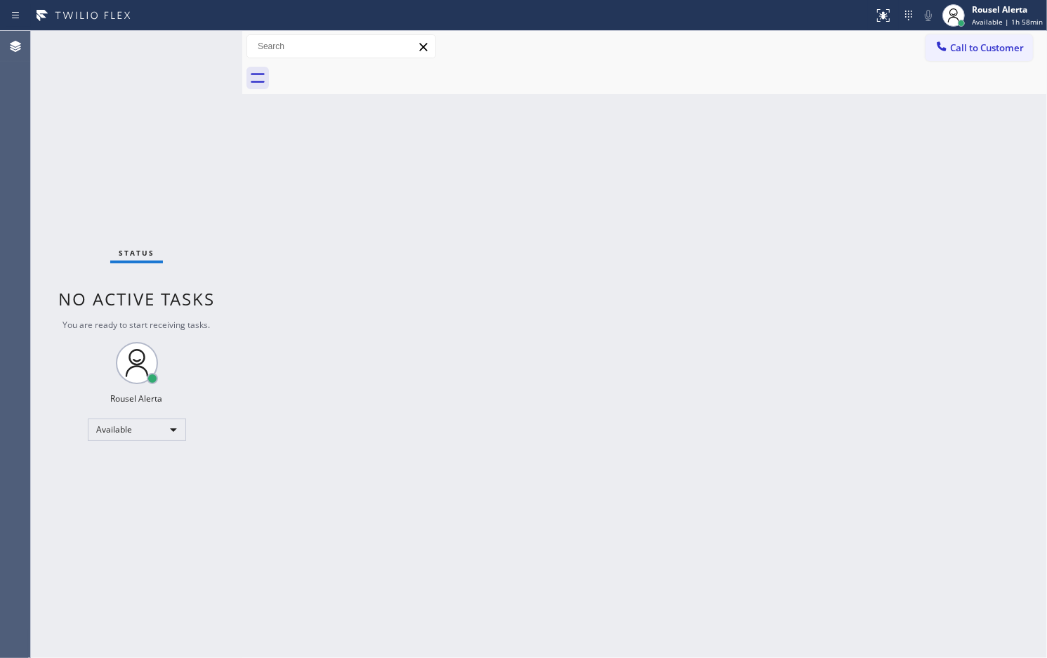
drag, startPoint x: 453, startPoint y: 377, endPoint x: 464, endPoint y: 387, distance: 14.4
click at [454, 378] on div "Back to Dashboard Change Sender ID Customers Technicians Select a contact Outbo…" at bounding box center [644, 344] width 805 height 627
click at [100, 90] on div "Status No active tasks You are ready to start receiving tasks. Rousel Alerta Av…" at bounding box center [136, 344] width 211 height 627
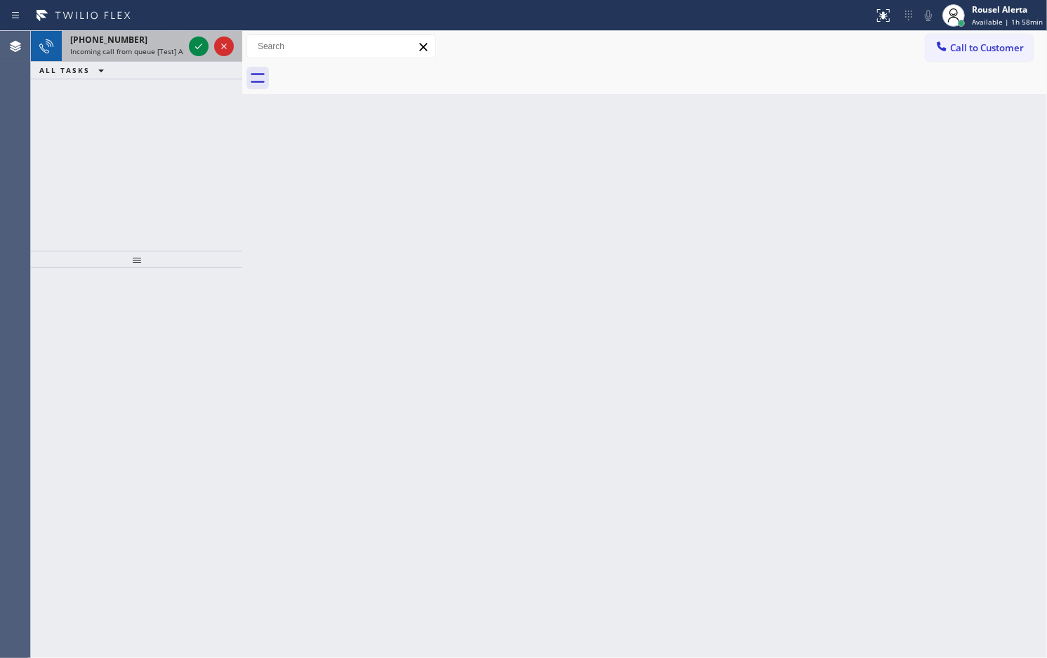
click at [174, 48] on span "Incoming call from queue [Test] All" at bounding box center [128, 51] width 117 height 10
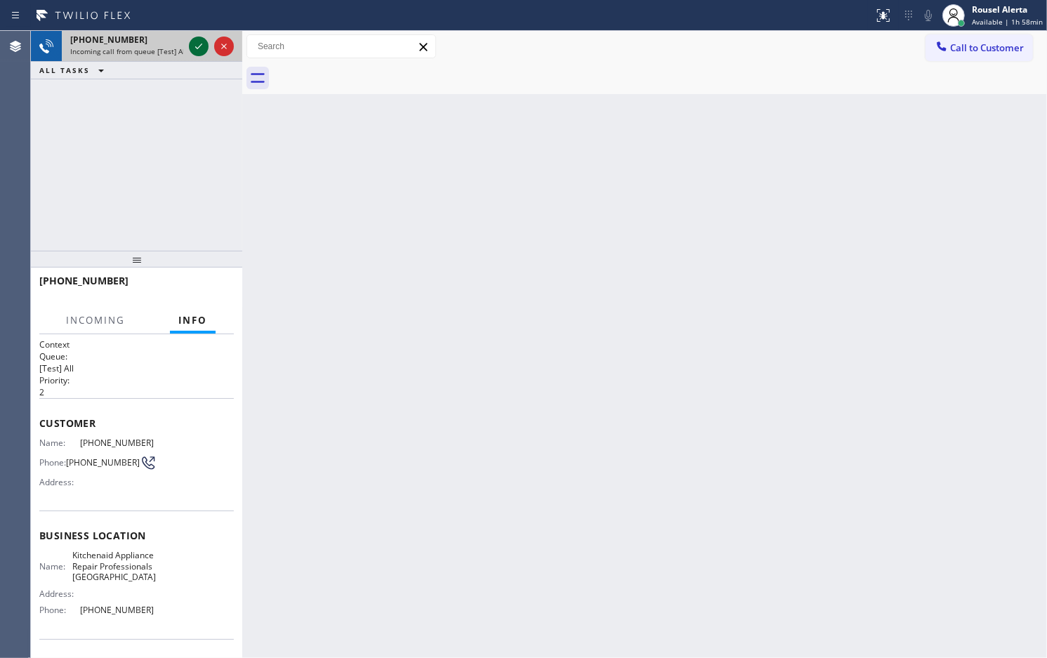
click at [193, 47] on icon at bounding box center [198, 46] width 17 height 17
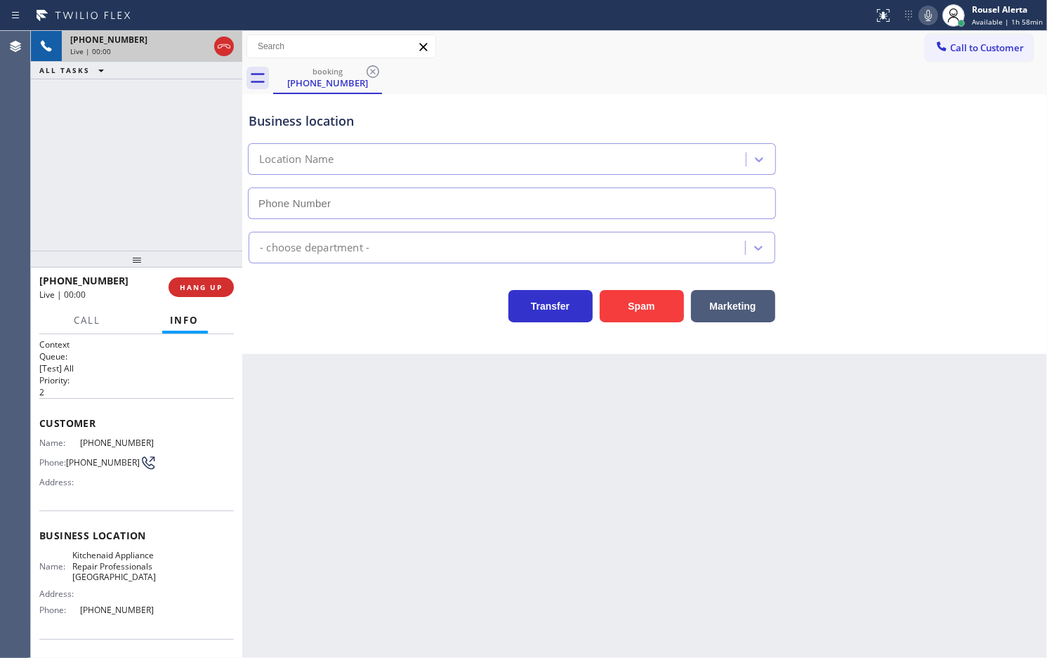
type input "(817) 873-6588"
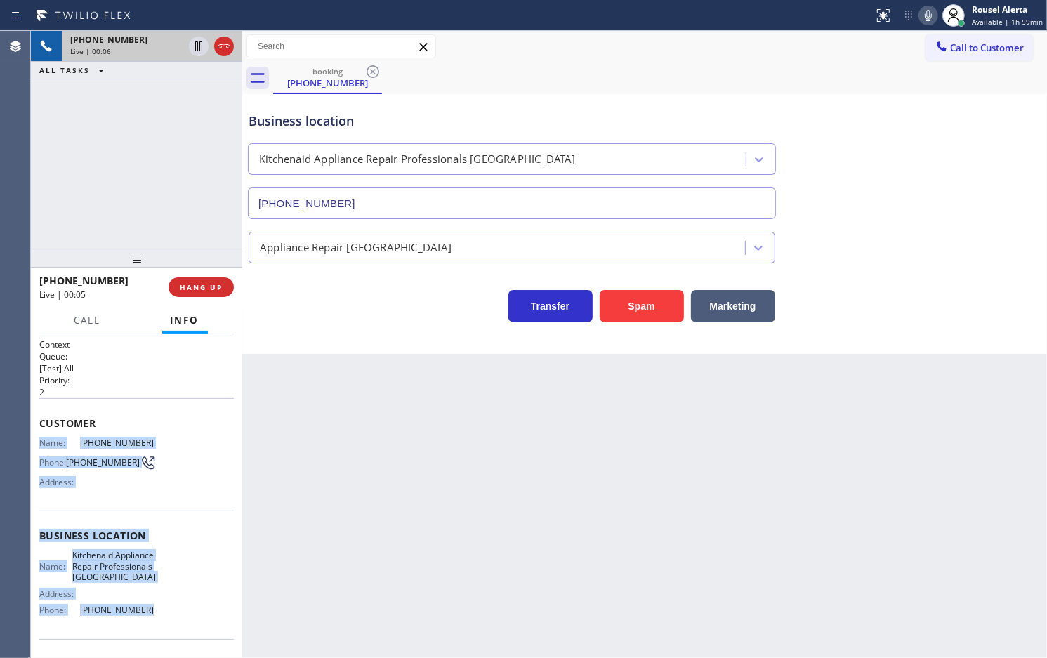
drag, startPoint x: 35, startPoint y: 440, endPoint x: 159, endPoint y: 615, distance: 214.0
click at [159, 615] on div "Context Queue: [Test] All Priority: 2 Customer Name: (817) 773-6766 Phone: (817…" at bounding box center [136, 496] width 211 height 324
copy div "Name: (817) 773-6766 Phone: (817) 773-6766 Address: Business location Name: Kit…"
click at [190, 44] on icon at bounding box center [198, 46] width 17 height 17
drag, startPoint x: 929, startPoint y: 22, endPoint x: 868, endPoint y: 8, distance: 62.7
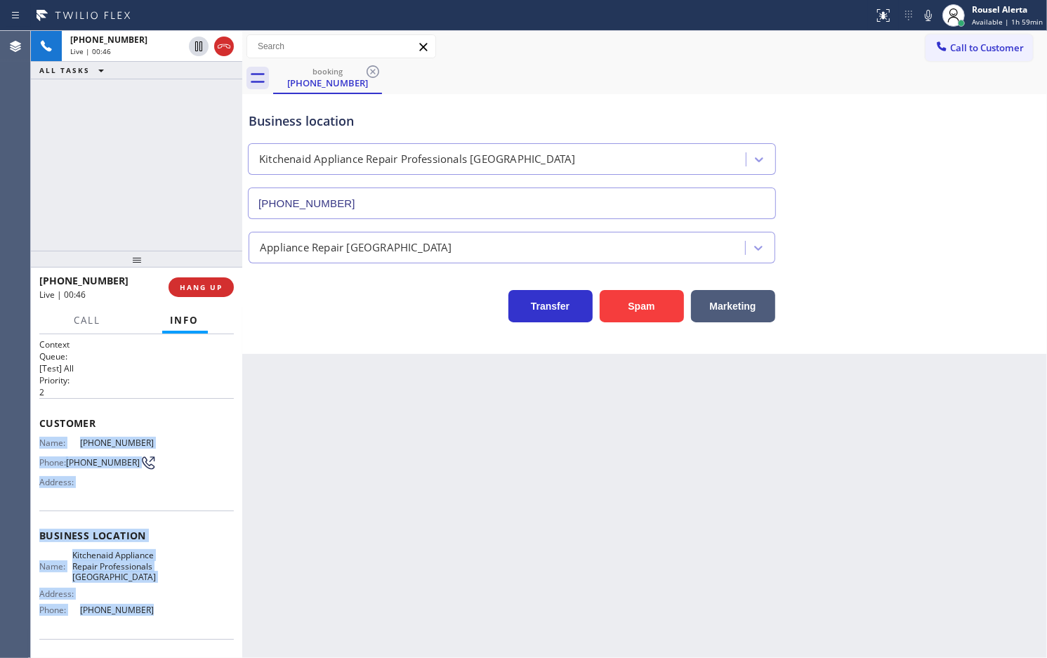
click at [929, 22] on icon at bounding box center [928, 15] width 17 height 17
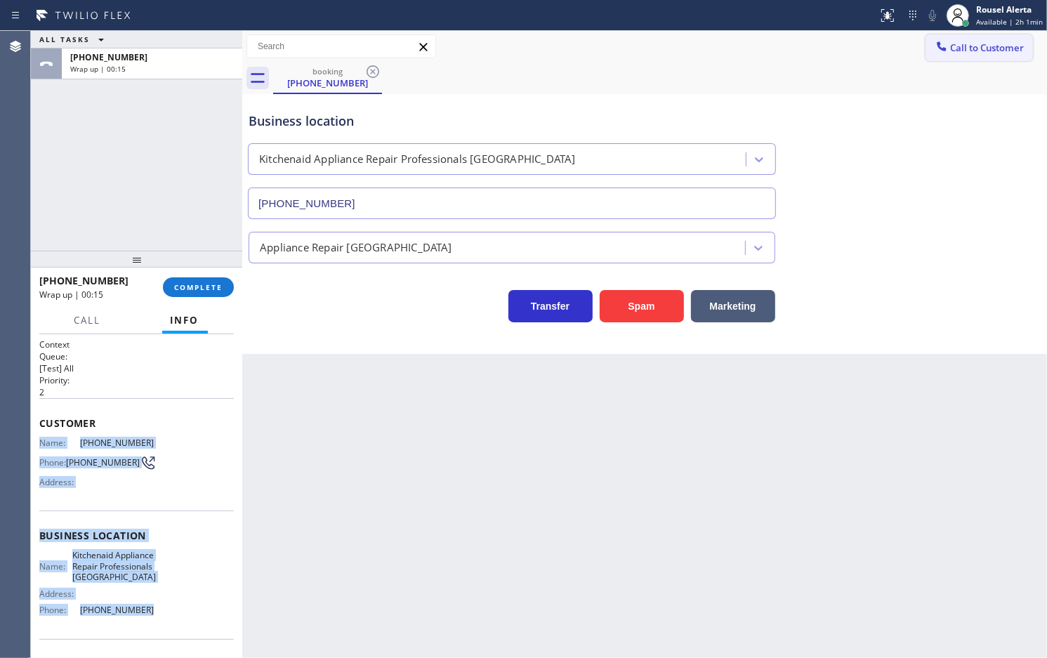
click at [945, 56] on button "Call to Customer" at bounding box center [979, 47] width 107 height 27
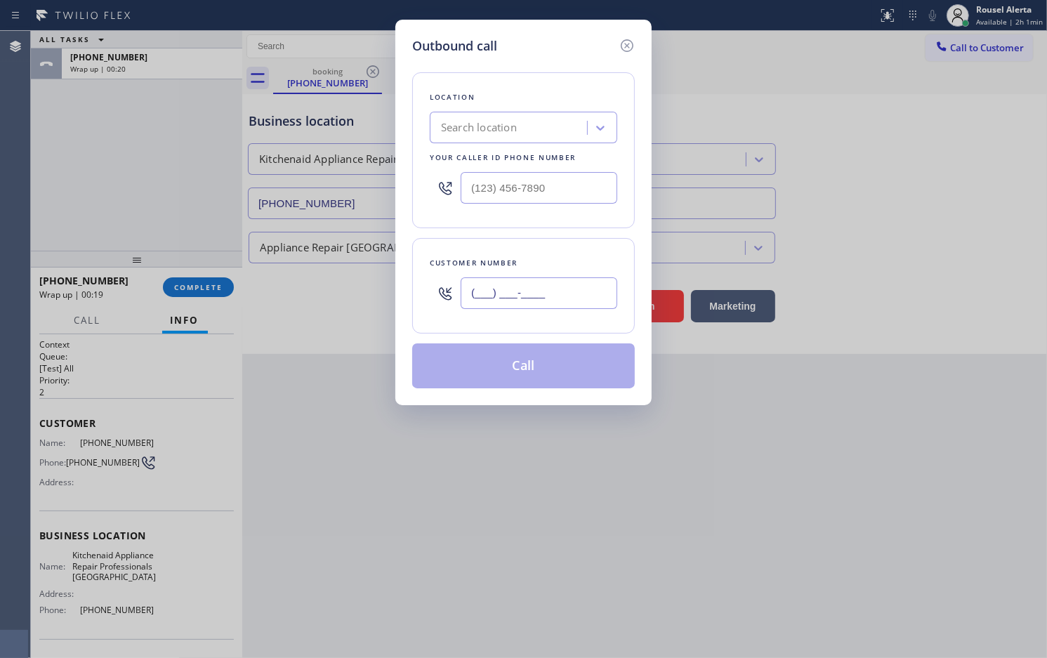
click at [564, 302] on input "(___) ___-____" at bounding box center [539, 293] width 157 height 32
paste input "817) 773-6766"
type input "(817) 773-6766"
click at [518, 195] on input "(___) ___-____" at bounding box center [539, 188] width 157 height 32
paste input "817) 873-6588"
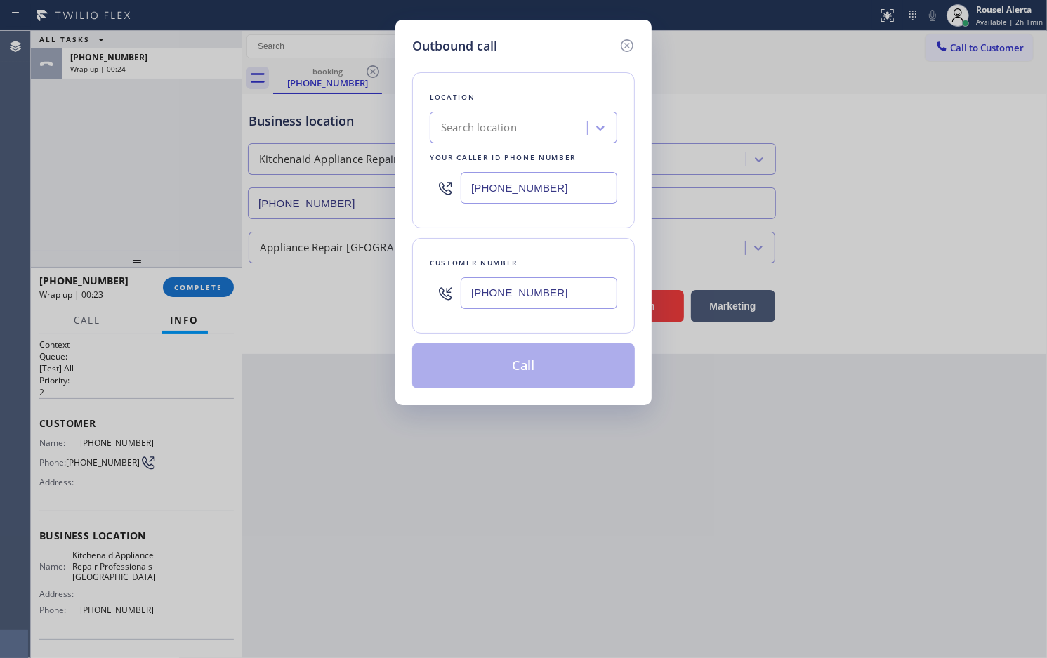
type input "(817) 873-6588"
click at [535, 372] on button "Call" at bounding box center [523, 366] width 223 height 45
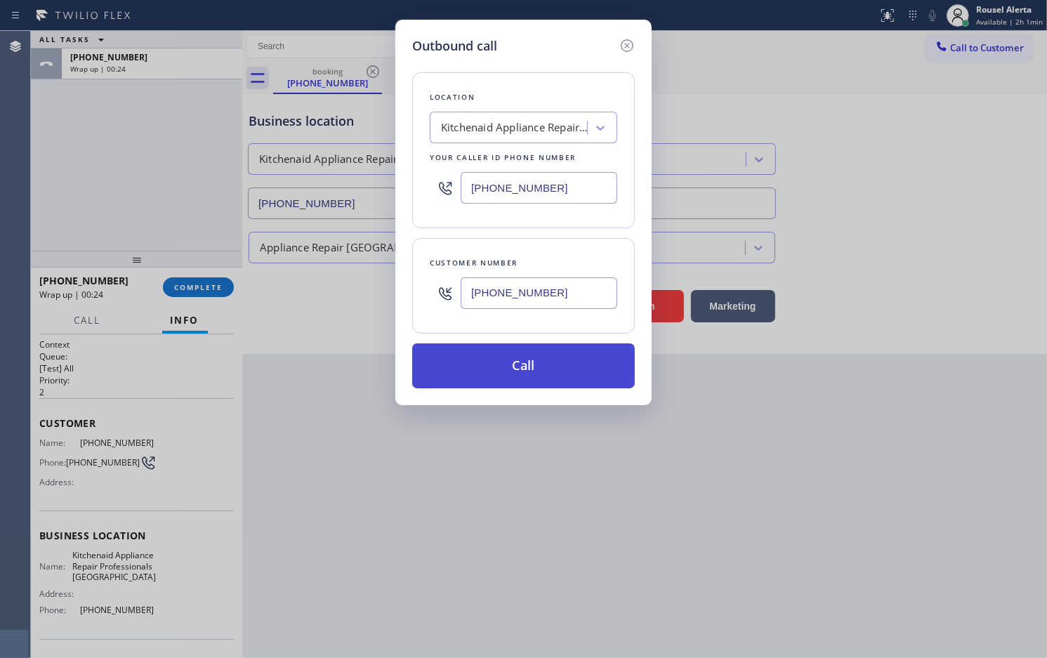
click at [535, 372] on button "Call" at bounding box center [523, 366] width 223 height 45
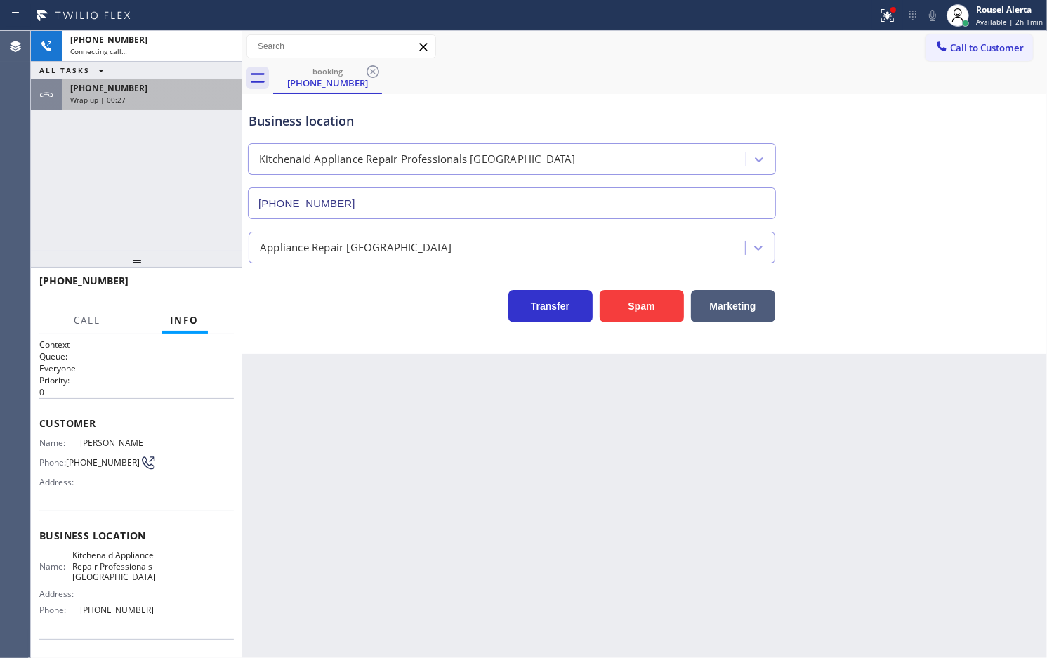
click at [131, 96] on div "Wrap up | 00:27" at bounding box center [152, 100] width 164 height 10
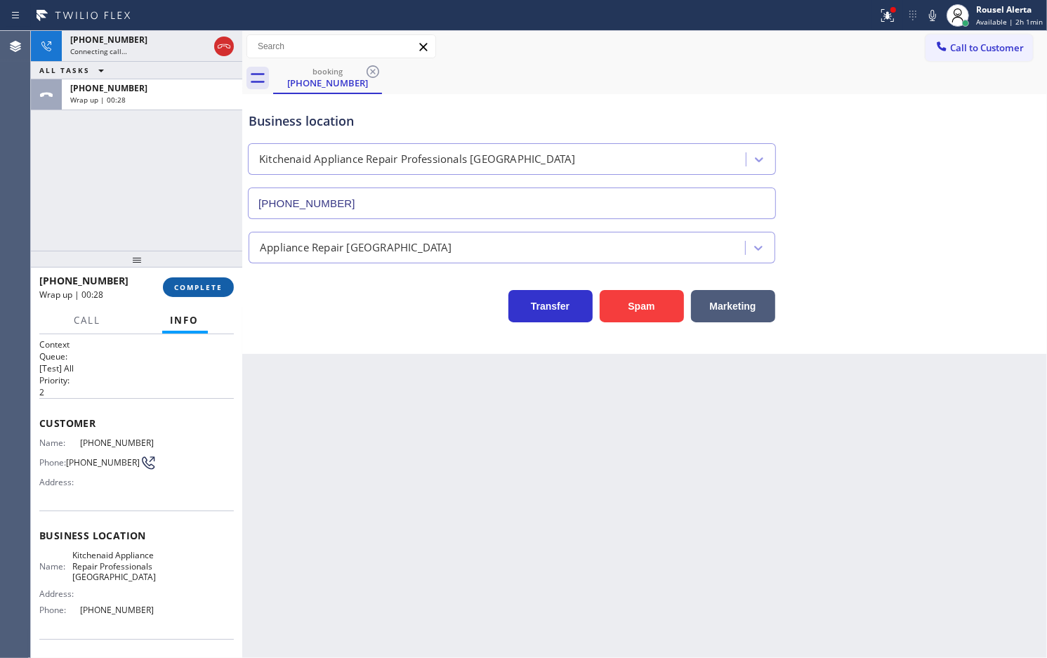
click at [181, 277] on button "COMPLETE" at bounding box center [198, 287] width 71 height 20
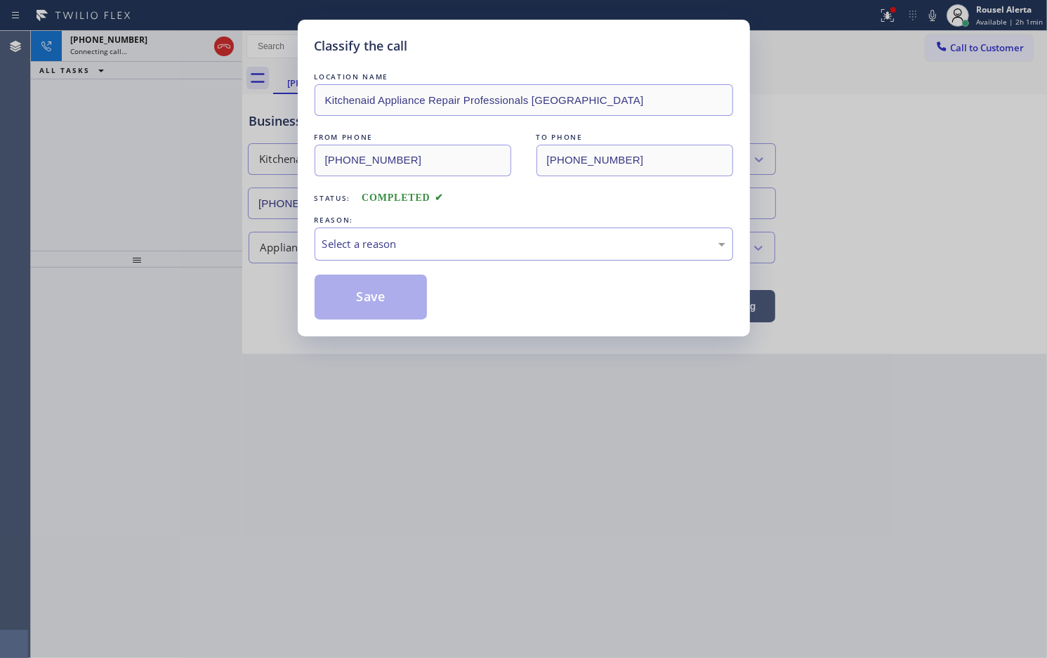
click at [405, 243] on div "Select a reason" at bounding box center [523, 244] width 403 height 16
click at [343, 303] on button "Save" at bounding box center [371, 297] width 113 height 45
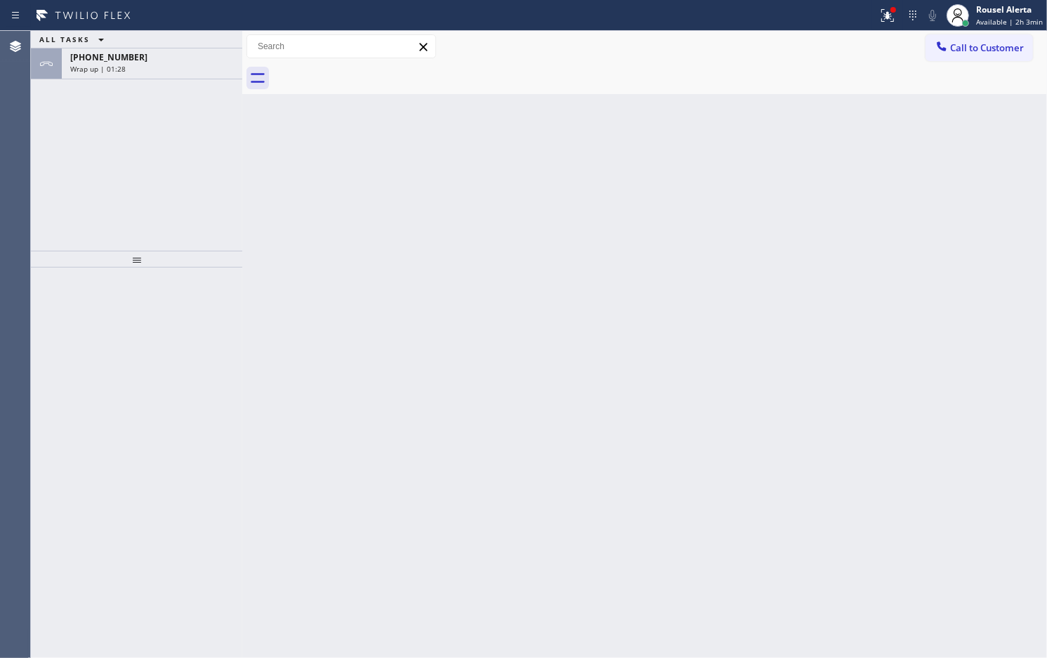
click at [171, 83] on div "ALL TASKS ALL TASKS ACTIVE TASKS TASKS IN WRAP UP +18177736766 Wrap up | 01:28" at bounding box center [136, 141] width 211 height 220
click at [174, 60] on div "+18177736766" at bounding box center [152, 57] width 164 height 12
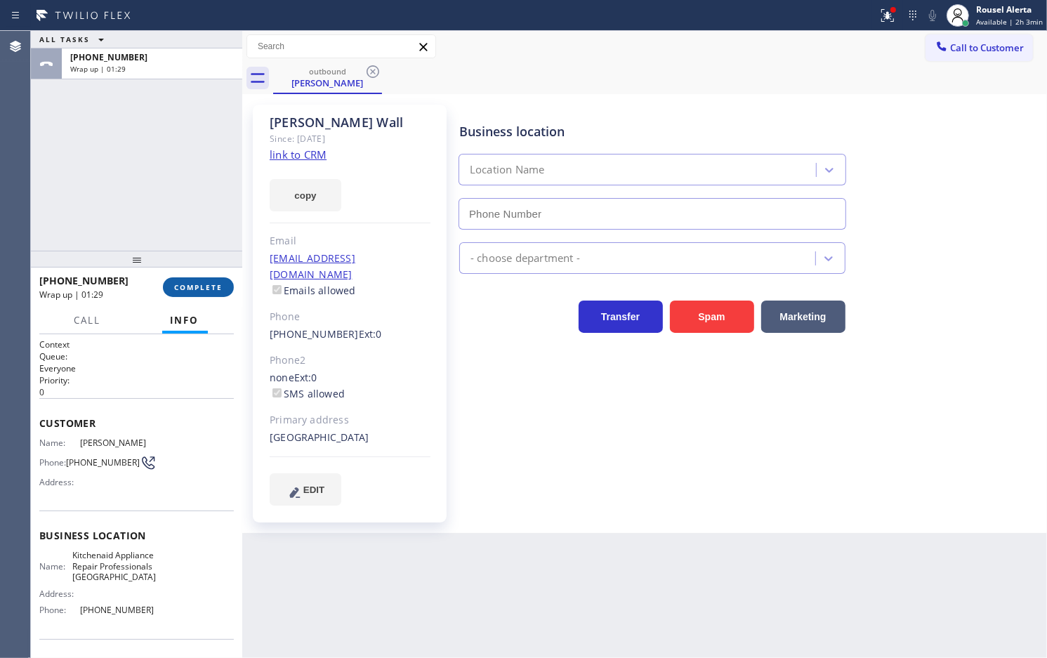
click at [194, 290] on span "COMPLETE" at bounding box center [198, 287] width 48 height 10
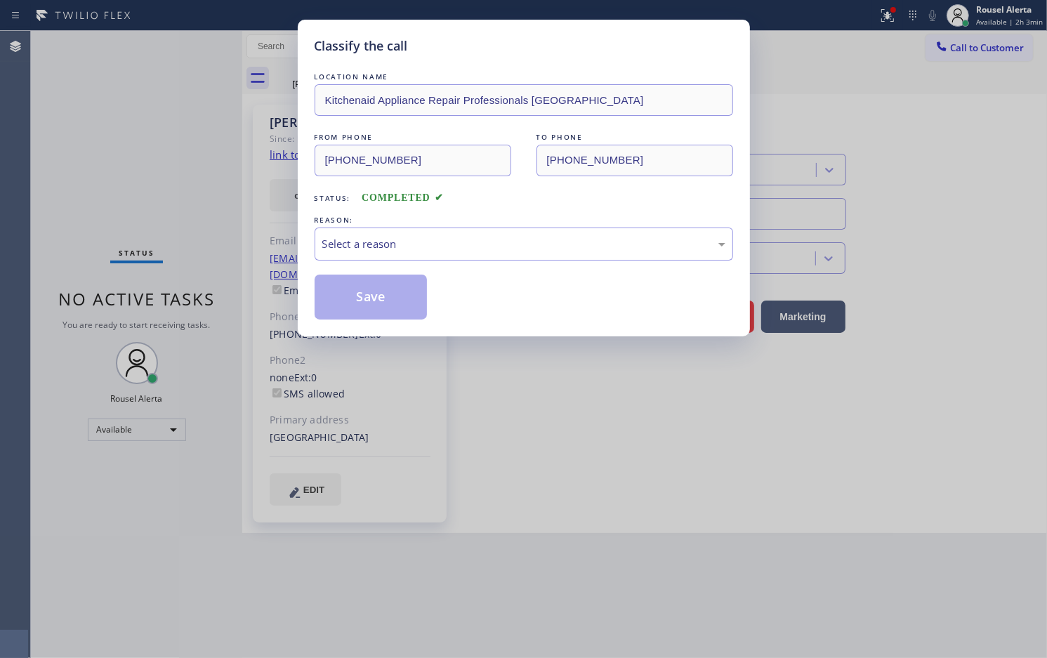
type input "(817) 873-6588"
click at [366, 261] on div "Select a reason" at bounding box center [524, 244] width 419 height 33
click at [390, 302] on button "Save" at bounding box center [371, 297] width 113 height 45
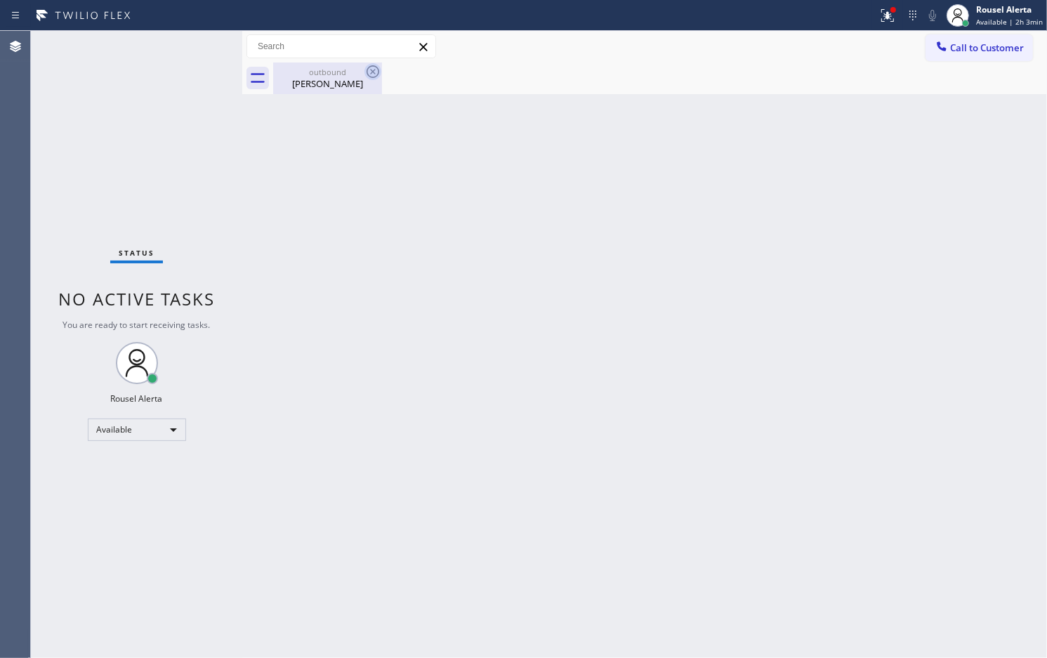
click at [372, 70] on icon at bounding box center [373, 71] width 13 height 13
click at [327, 79] on div "Kenneth Wall" at bounding box center [328, 83] width 106 height 13
click at [414, 240] on div "Back to Dashboard Change Sender ID Customers Technicians Select a contact Outbo…" at bounding box center [644, 344] width 805 height 627
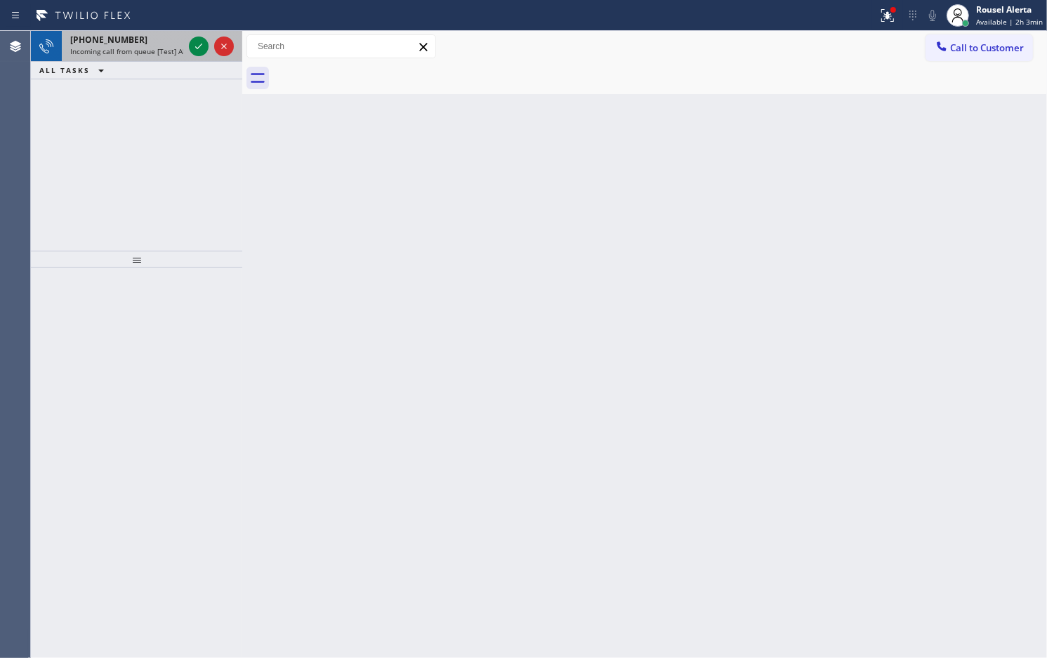
drag, startPoint x: 151, startPoint y: 44, endPoint x: 158, endPoint y: 43, distance: 7.2
click at [151, 44] on div "+17202811716" at bounding box center [126, 40] width 113 height 12
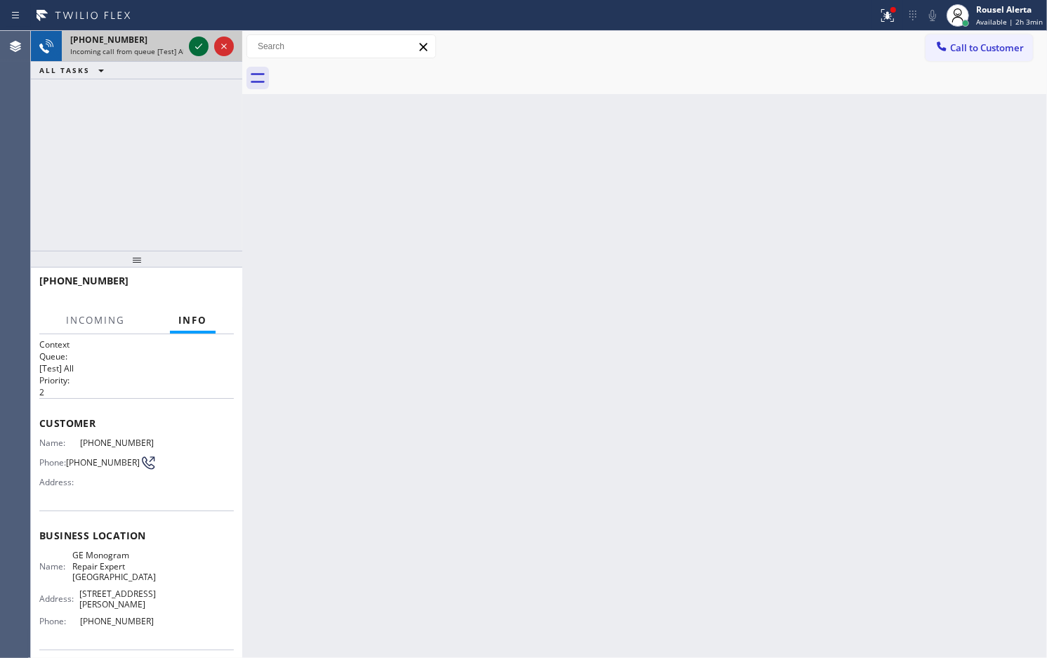
click at [190, 46] on icon at bounding box center [198, 46] width 17 height 17
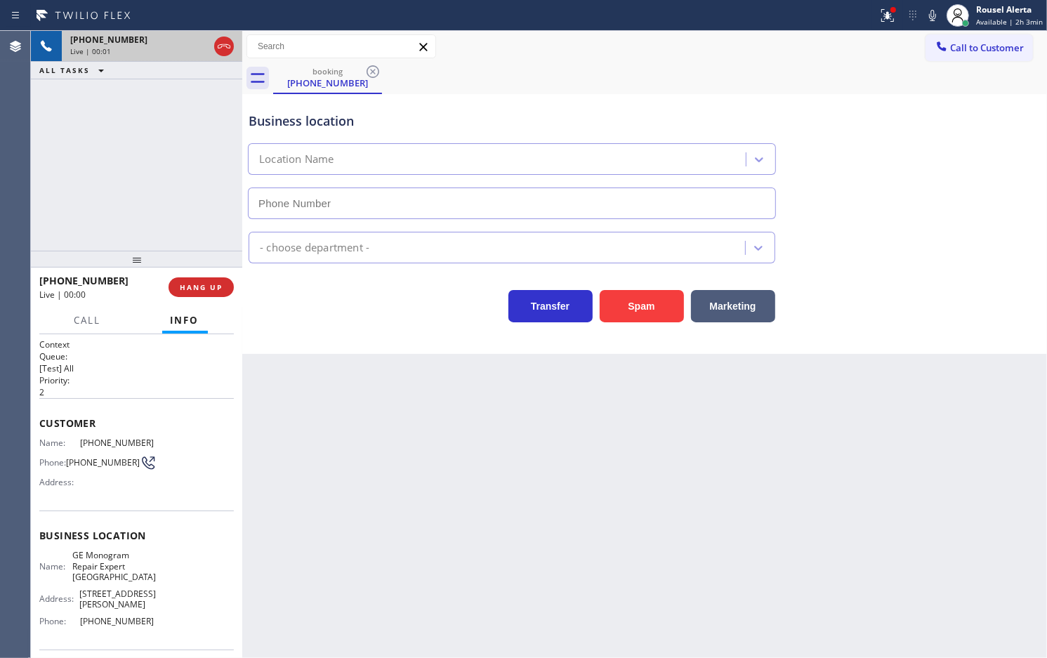
type input "(720) 307-7285"
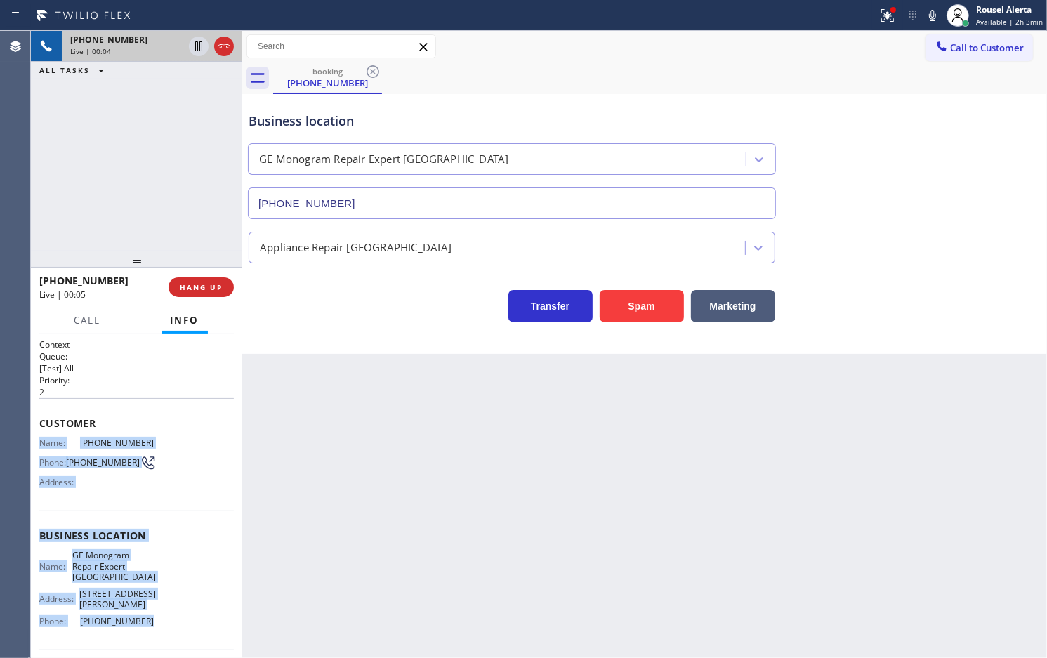
drag, startPoint x: 39, startPoint y: 436, endPoint x: 162, endPoint y: 629, distance: 229.4
click at [162, 629] on div "Context Queue: [Test] All Priority: 2 Customer Name: (720) 281-1716 Phone: (720…" at bounding box center [136, 547] width 195 height 417
copy div "Name: (720) 281-1716 Phone: (720) 281-1716 Address: Business location Name: GE …"
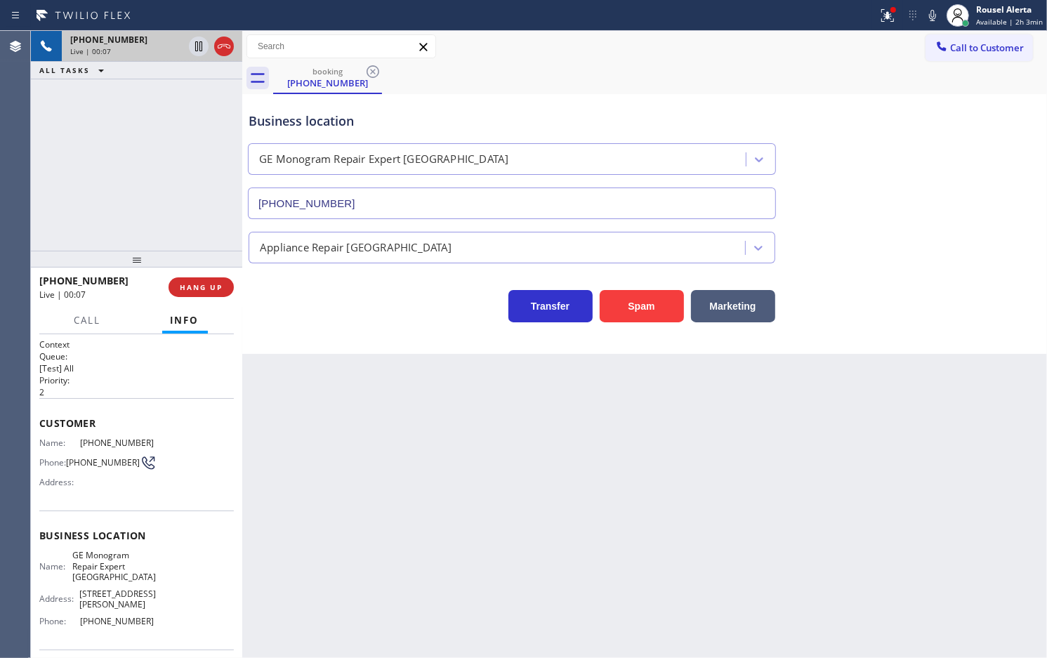
click at [750, 86] on div "booking (720) 281-1716" at bounding box center [660, 79] width 774 height 32
click at [887, 18] on icon at bounding box center [887, 15] width 17 height 17
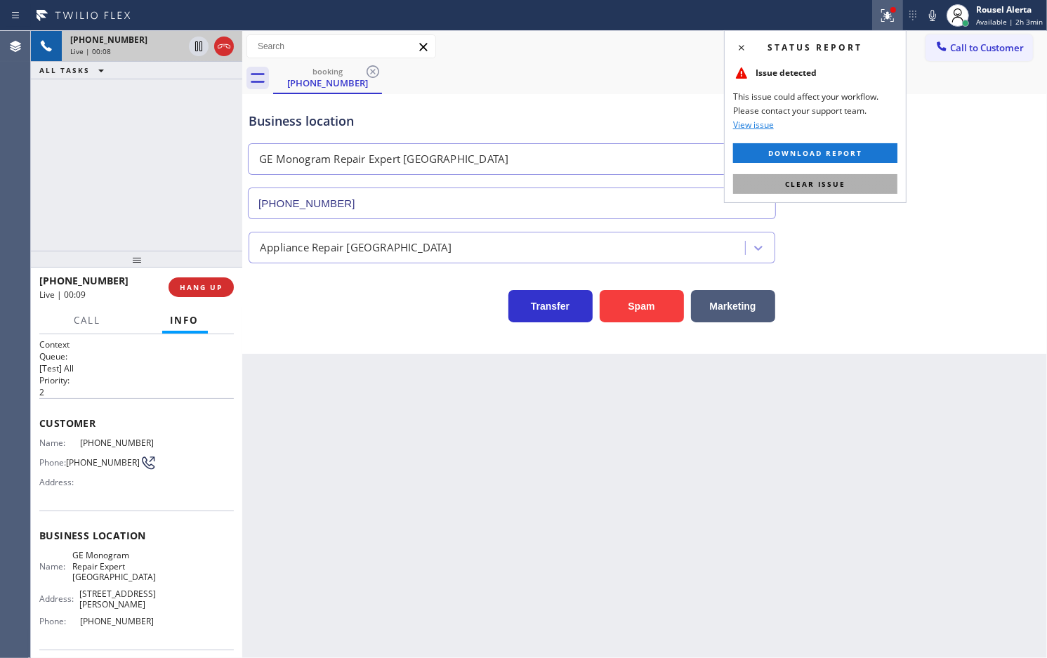
click at [861, 183] on button "Clear issue" at bounding box center [815, 184] width 164 height 20
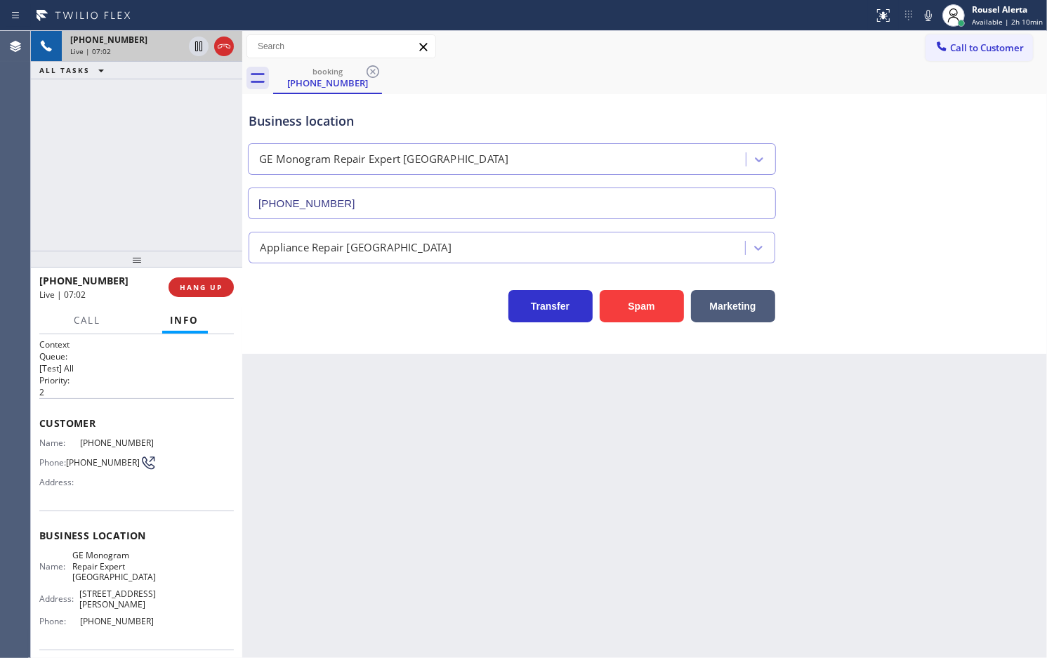
click at [439, 493] on div "Back to Dashboard Change Sender ID Customers Technicians Select a contact Outbo…" at bounding box center [644, 344] width 805 height 627
click at [160, 120] on div "+17202811716 Live | 07:02 ALL TASKS ALL TASKS ACTIVE TASKS TASKS IN WRAP UP" at bounding box center [136, 141] width 211 height 220
click at [395, 502] on div "Back to Dashboard Change Sender ID Customers Technicians Select a contact Outbo…" at bounding box center [644, 344] width 805 height 627
click at [202, 285] on span "HANG UP" at bounding box center [201, 287] width 43 height 10
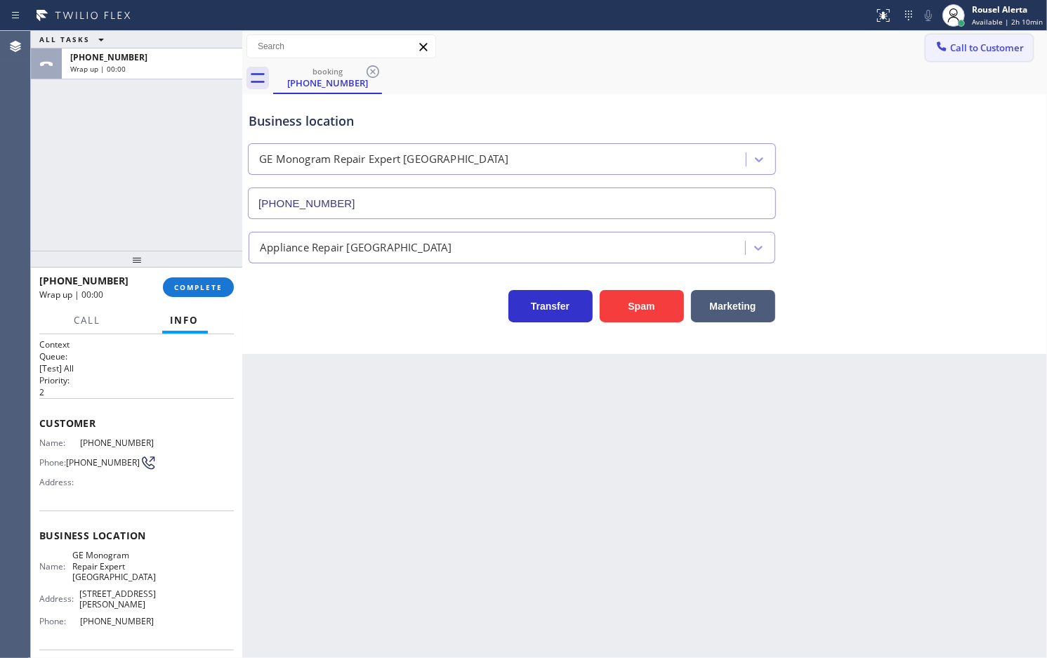
click at [962, 44] on span "Call to Customer" at bounding box center [987, 47] width 74 height 13
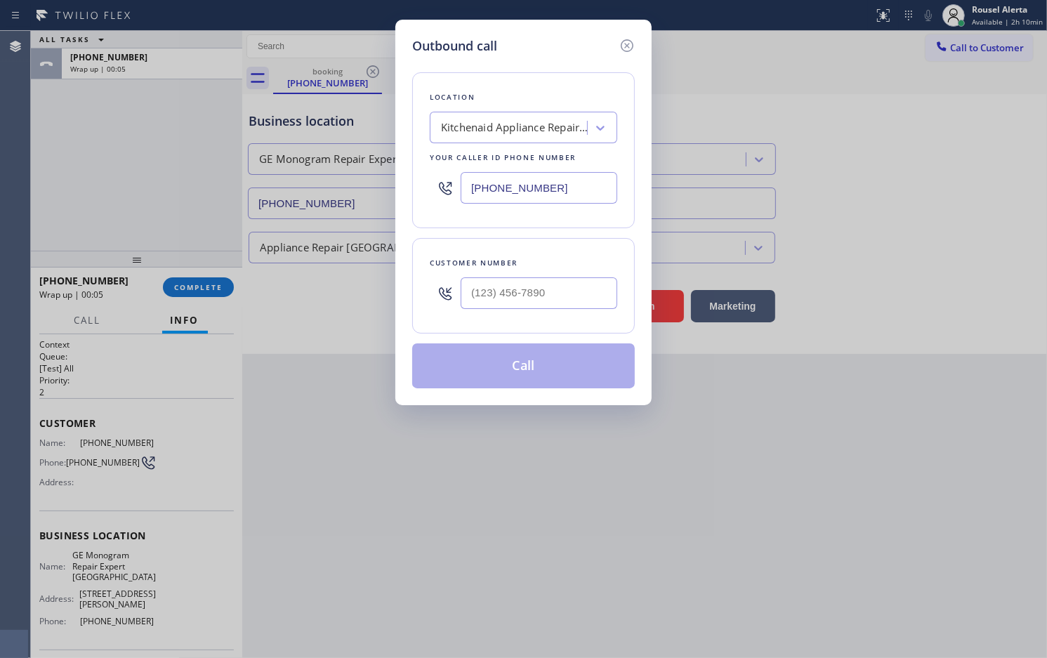
click at [541, 188] on input "(817) 873-6588" at bounding box center [539, 188] width 157 height 32
drag, startPoint x: 558, startPoint y: 190, endPoint x: 393, endPoint y: 185, distance: 165.2
click at [393, 185] on div "Outbound call Location Kitchenaid Appliance Repair Professionals Fort Worth You…" at bounding box center [523, 329] width 1047 height 658
paste input "720) 307-7285"
type input "(720) 307-7285"
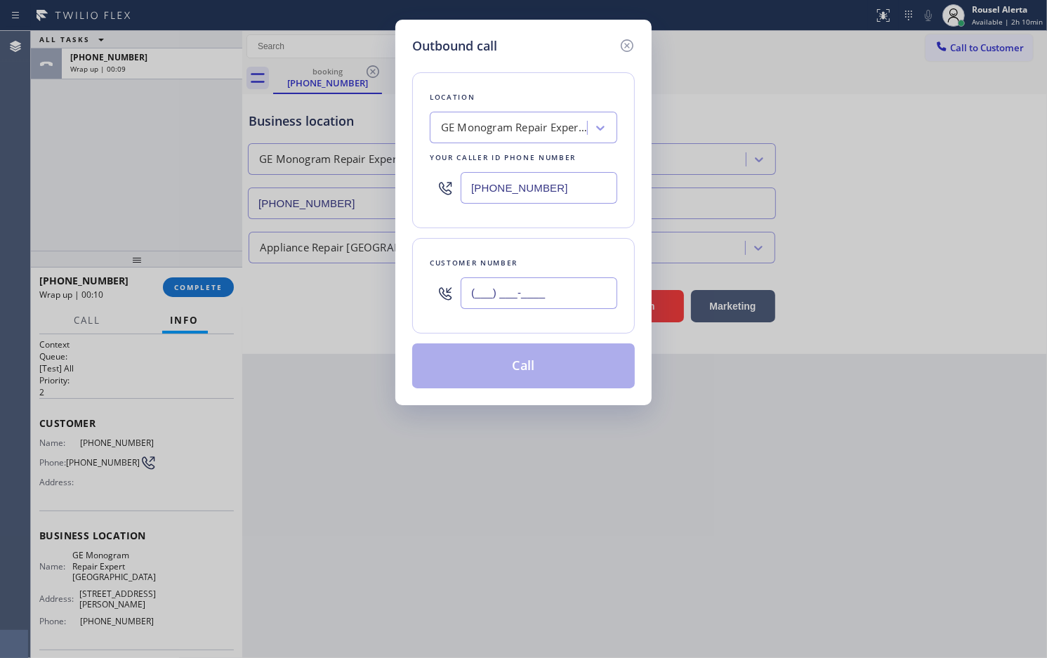
click at [522, 293] on input "(___) ___-____" at bounding box center [539, 293] width 157 height 32
paste input "619) 549-6375"
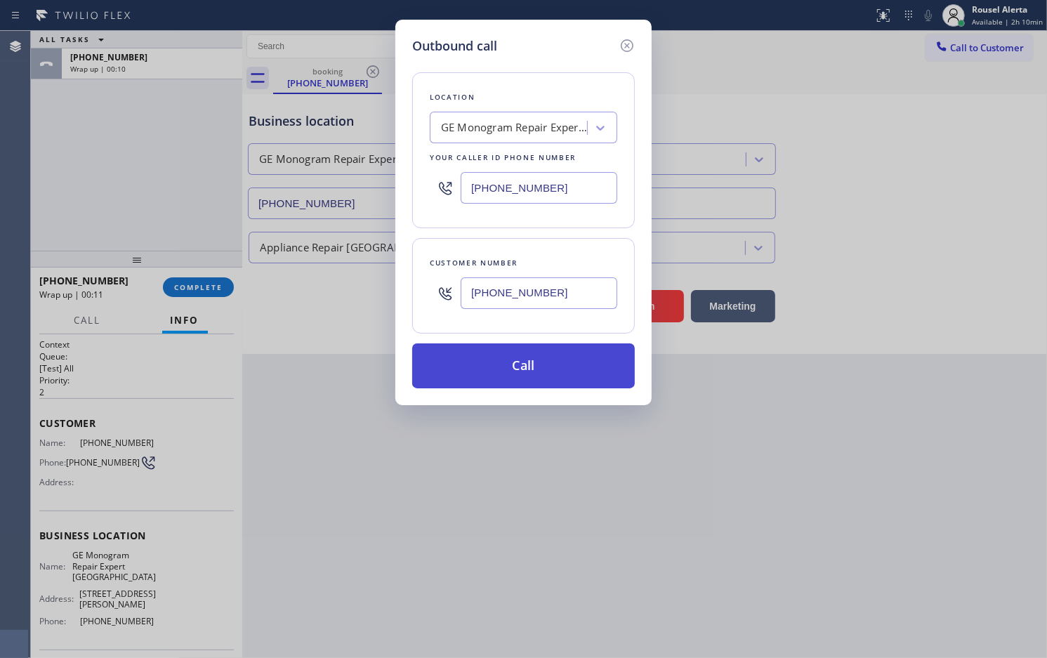
type input "(619) 549-6375"
click at [521, 365] on button "Call" at bounding box center [523, 366] width 223 height 45
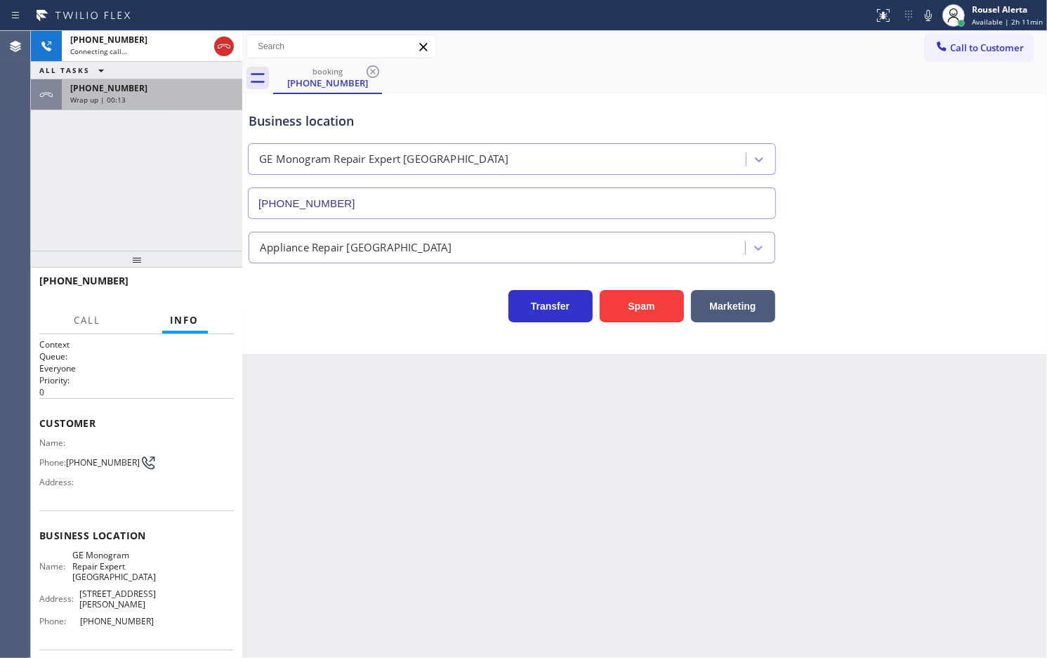
click at [179, 89] on div "+17202811716" at bounding box center [152, 88] width 164 height 12
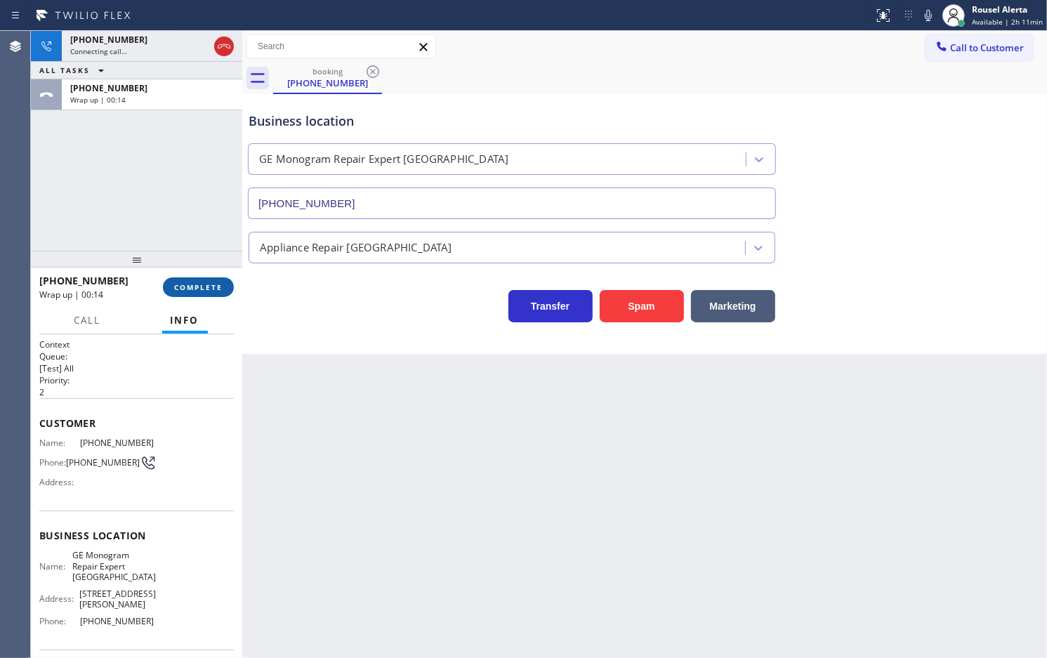
click at [190, 286] on span "COMPLETE" at bounding box center [198, 287] width 48 height 10
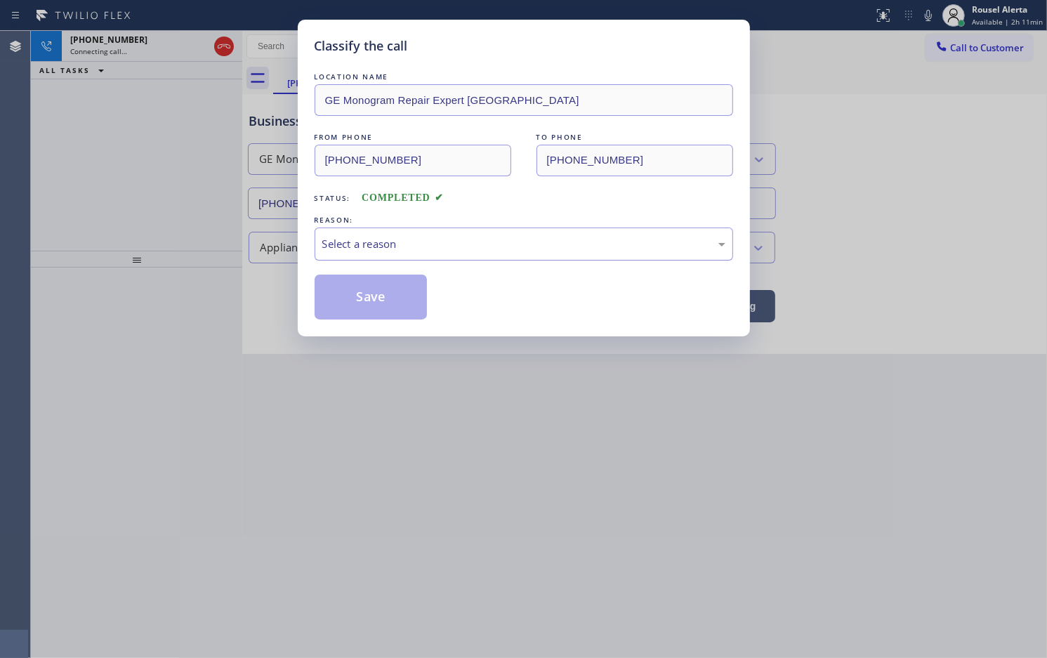
click at [454, 247] on div "Select a reason" at bounding box center [523, 244] width 403 height 16
click at [386, 301] on button "Save" at bounding box center [371, 297] width 113 height 45
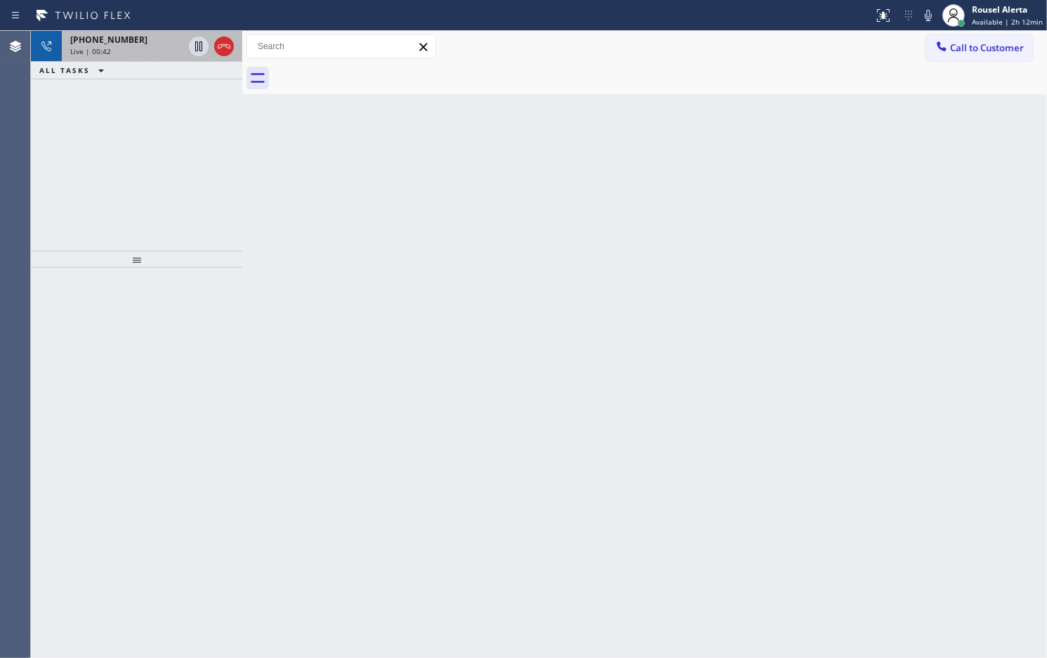
click at [164, 56] on div "+16195496375 Live | 00:42" at bounding box center [124, 46] width 124 height 31
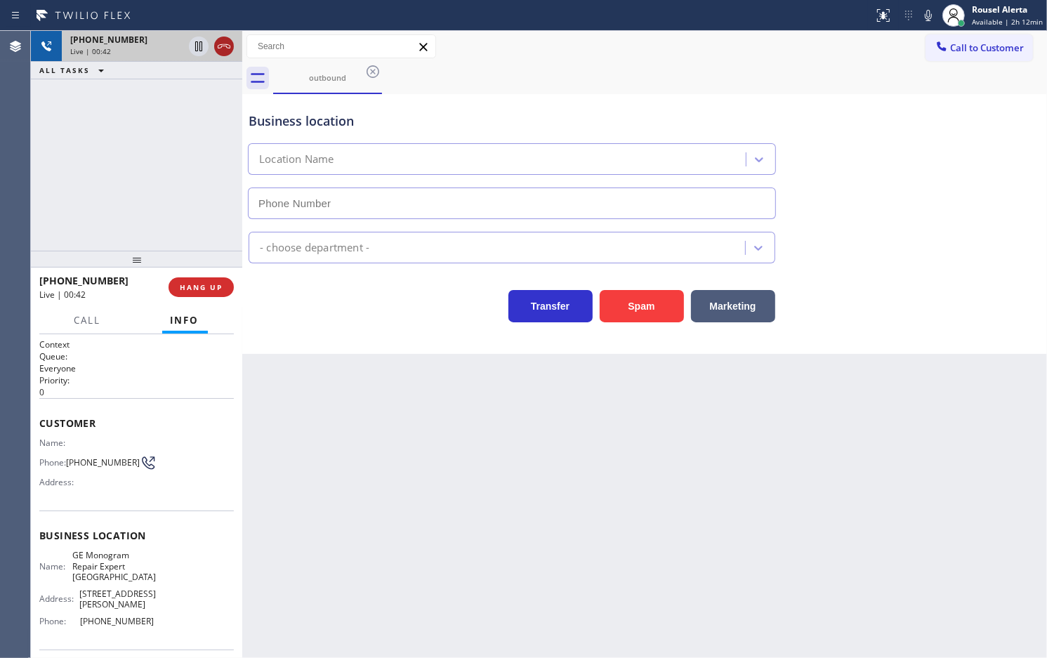
click at [223, 51] on icon at bounding box center [224, 46] width 17 height 17
type input "(720) 307-7285"
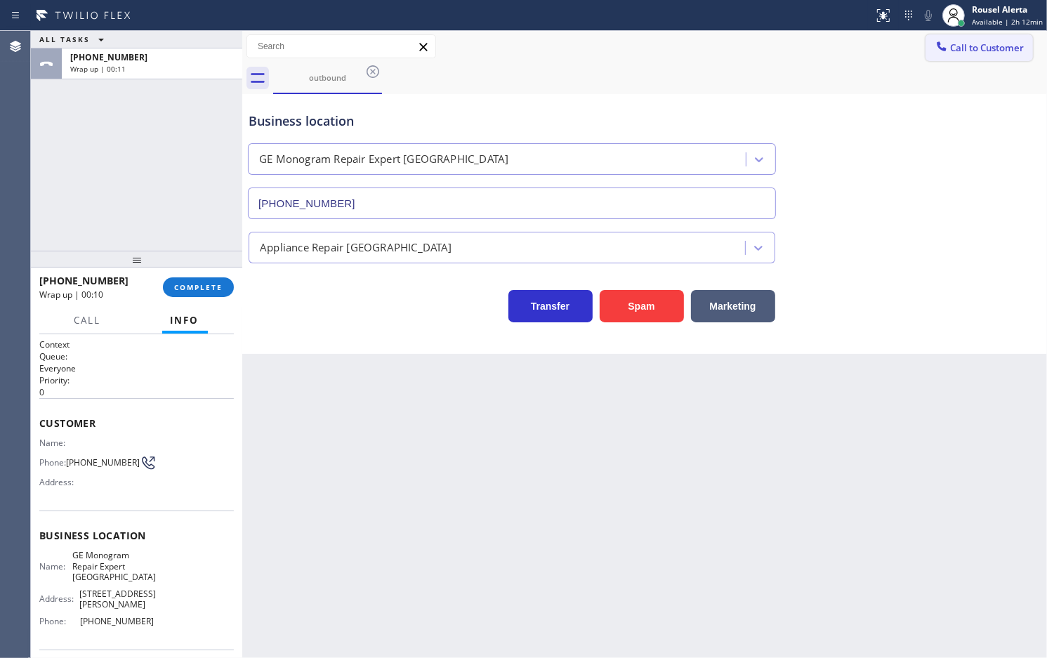
click at [948, 39] on icon at bounding box center [942, 46] width 14 height 14
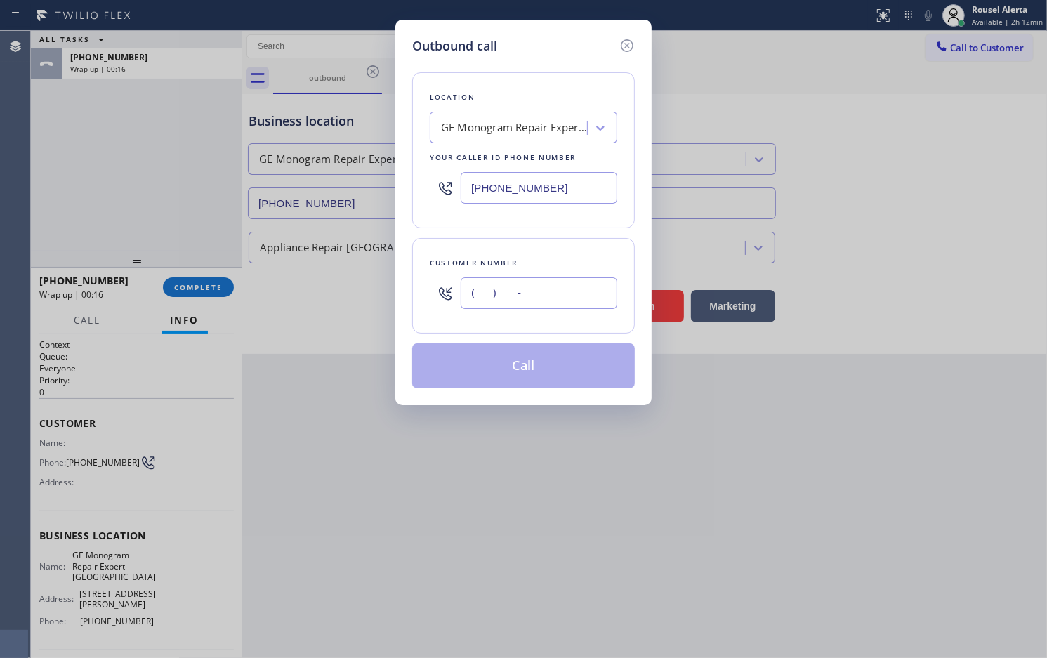
click at [570, 301] on input "(___) ___-____" at bounding box center [539, 293] width 157 height 32
paste input "619) 549-6375"
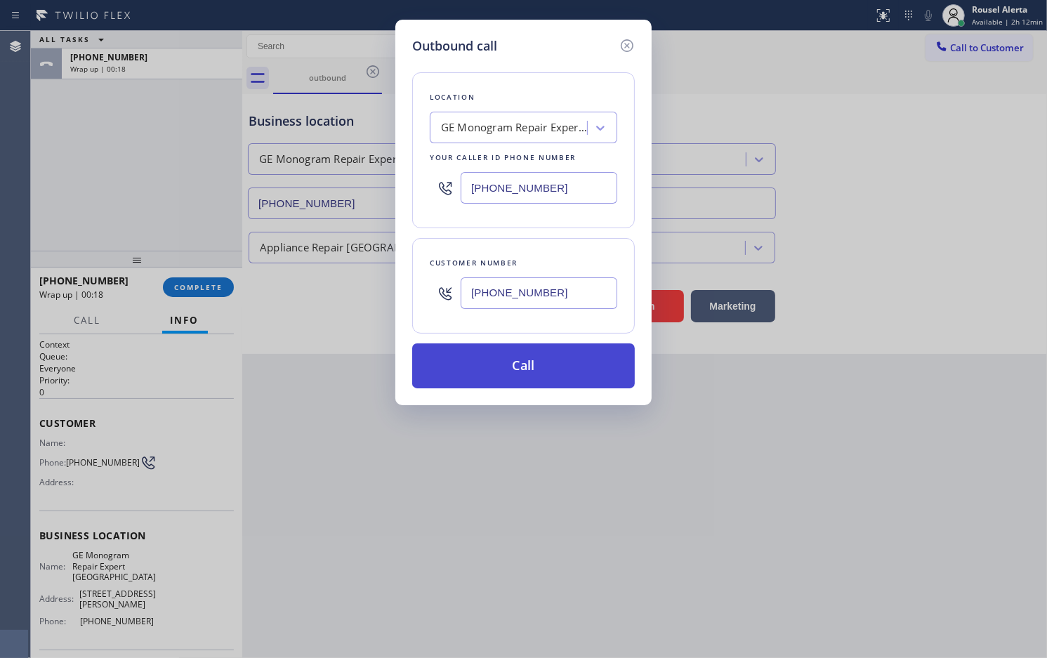
type input "(619) 549-6375"
click at [549, 365] on button "Call" at bounding box center [523, 366] width 223 height 45
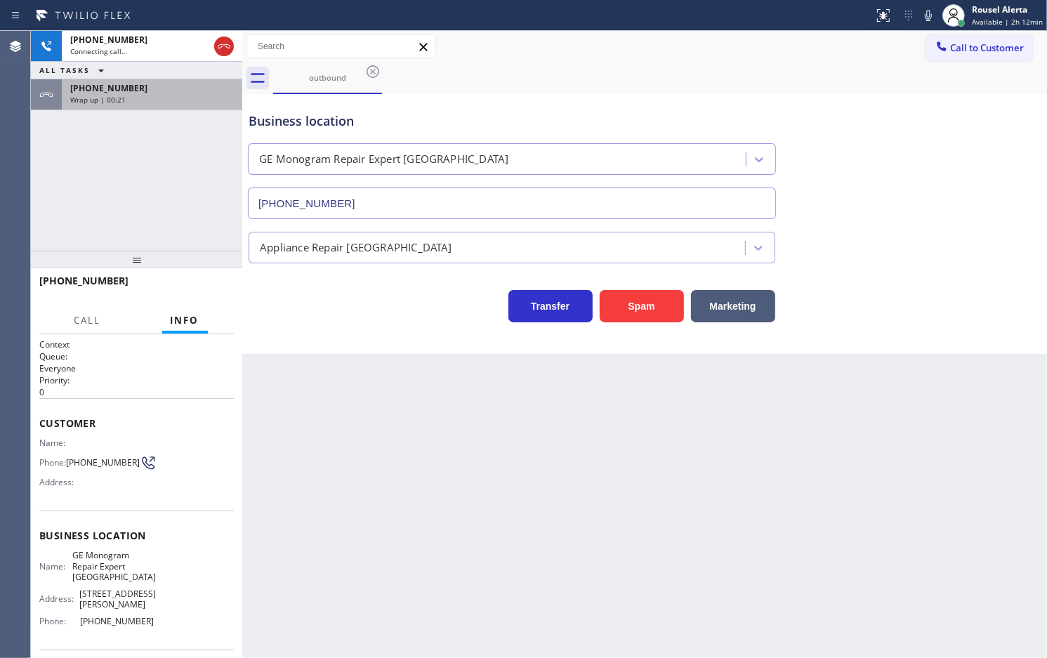
click at [172, 107] on div "+16195496375 Wrap up | 00:21" at bounding box center [149, 94] width 175 height 31
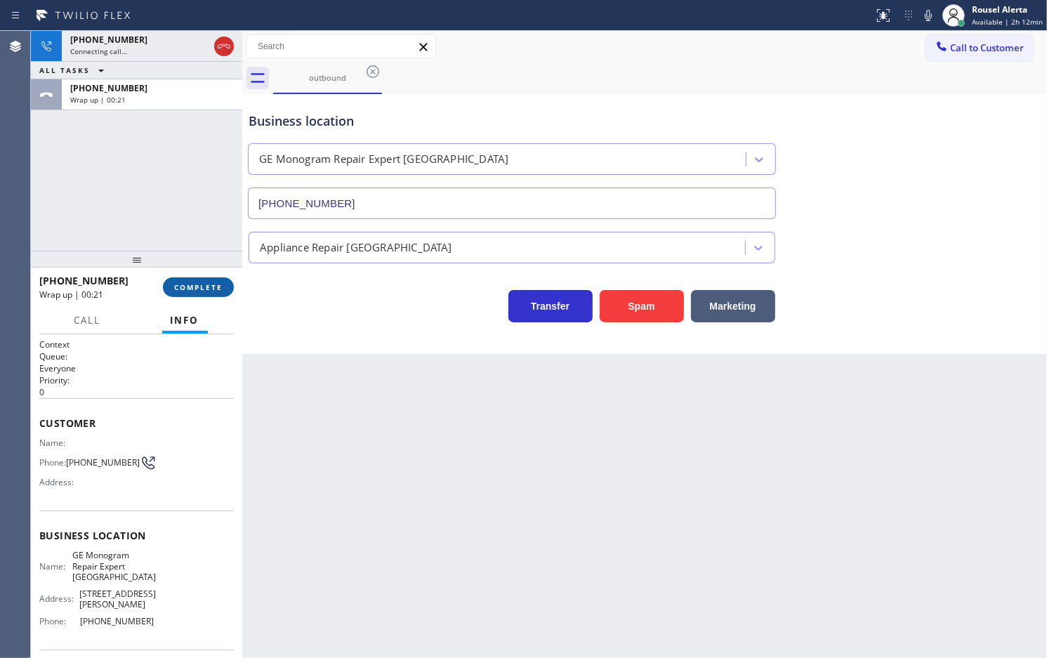
click at [188, 282] on span "COMPLETE" at bounding box center [198, 287] width 48 height 10
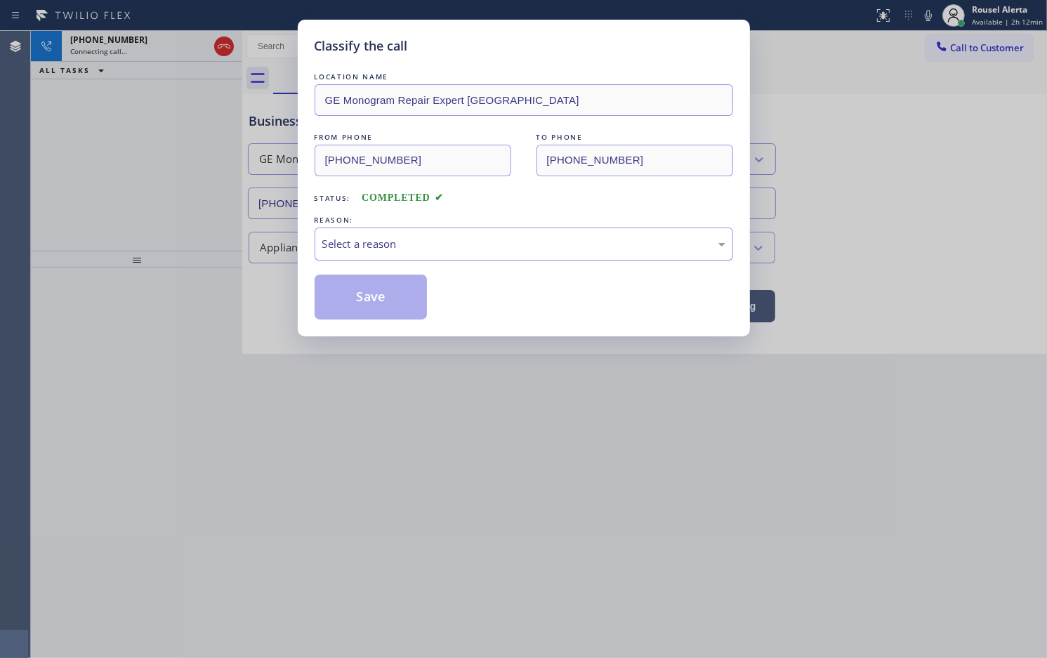
click at [473, 244] on div "Select a reason" at bounding box center [523, 244] width 403 height 16
click at [388, 303] on button "Save" at bounding box center [371, 297] width 113 height 45
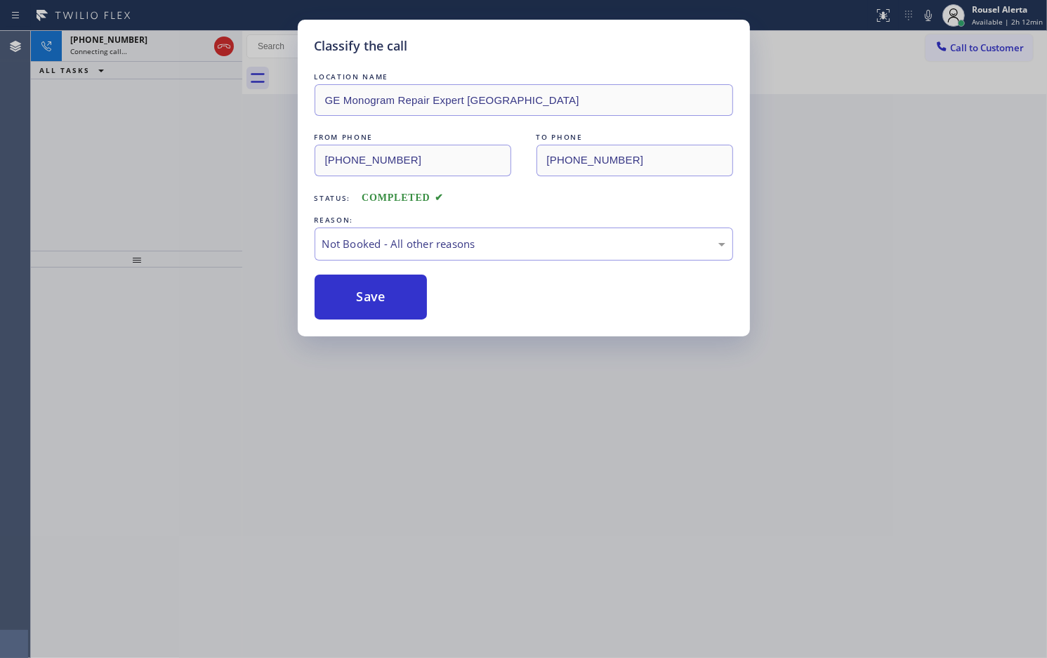
click at [467, 457] on div "Classify the call LOCATION NAME GE Monogram Repair Expert Castle Rock FROM PHON…" at bounding box center [523, 329] width 1047 height 658
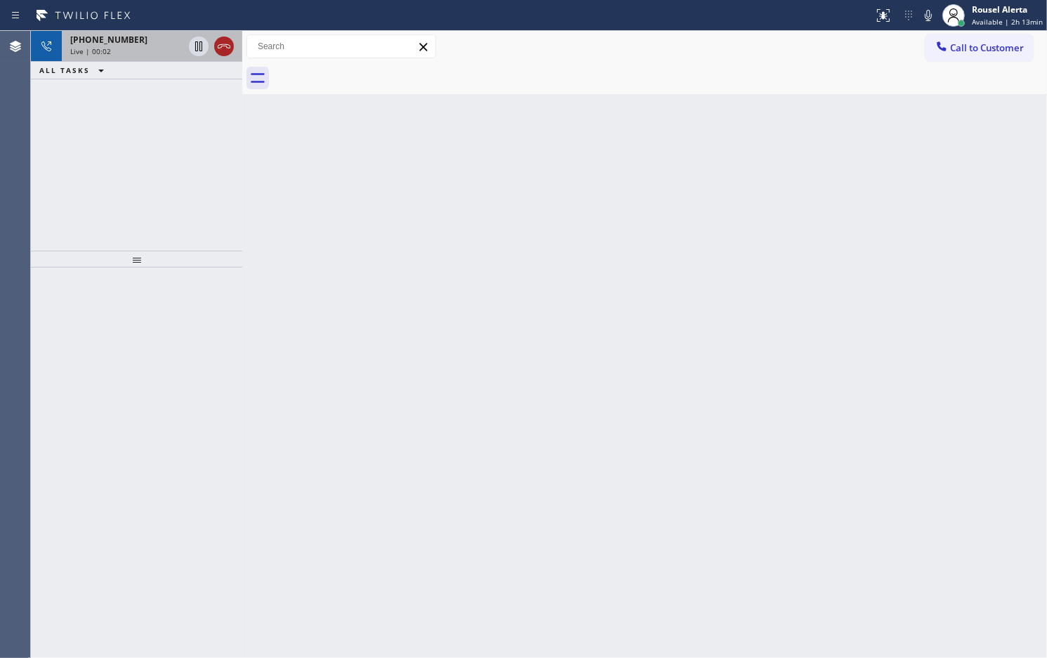
click at [221, 46] on icon at bounding box center [224, 46] width 17 height 17
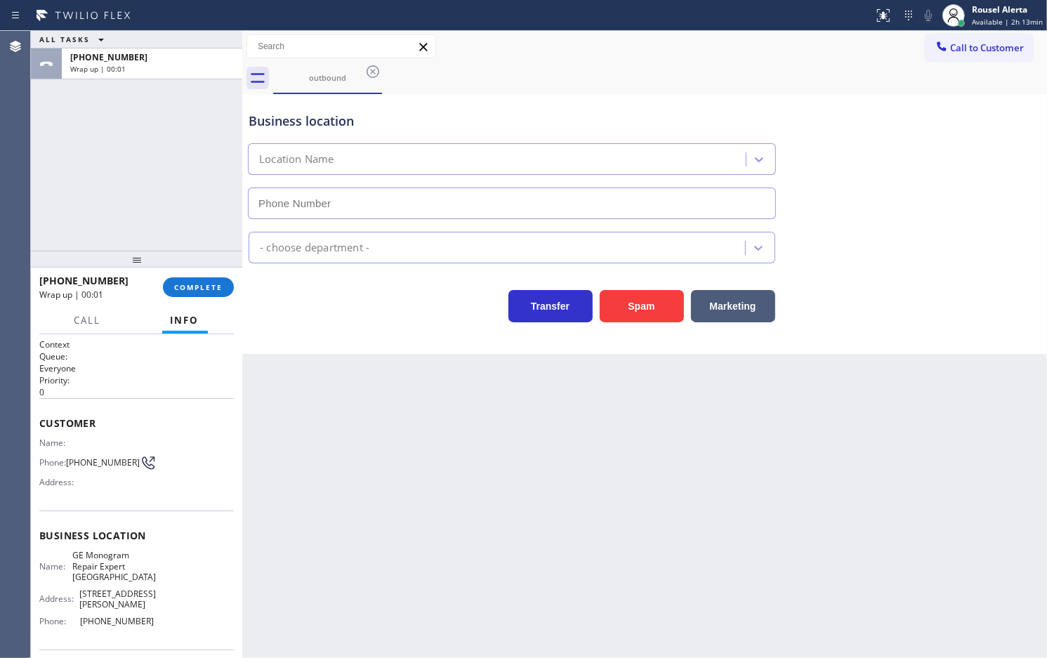
type input "(720) 307-7285"
click at [190, 289] on span "COMPLETE" at bounding box center [198, 287] width 48 height 10
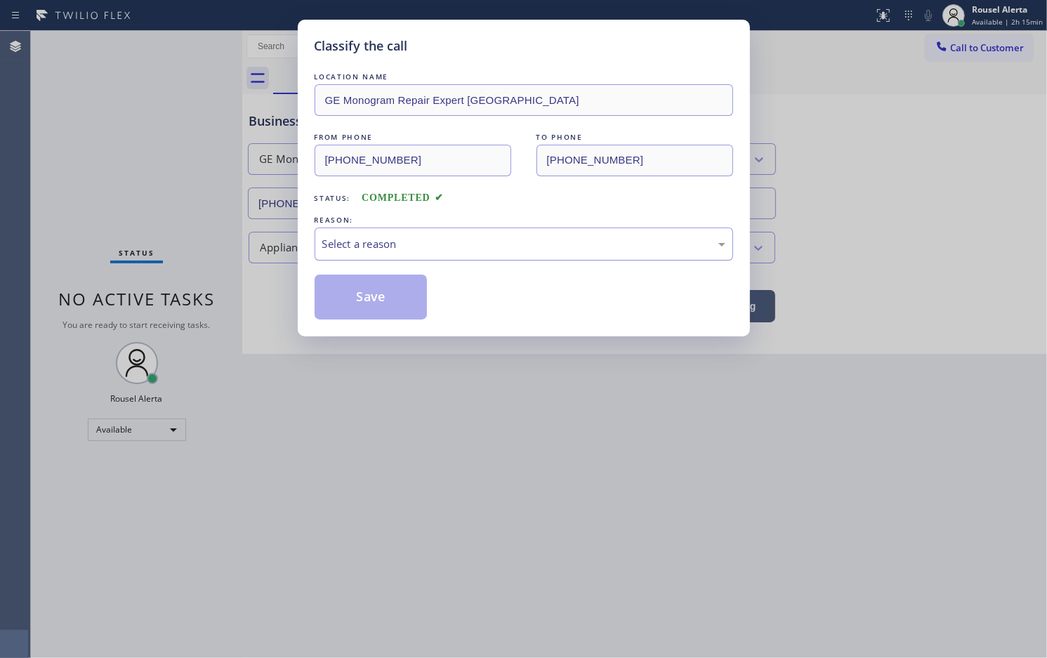
click at [497, 258] on div "Select a reason" at bounding box center [524, 244] width 419 height 33
drag, startPoint x: 395, startPoint y: 304, endPoint x: 419, endPoint y: 348, distance: 49.7
click at [394, 304] on button "Save" at bounding box center [371, 297] width 113 height 45
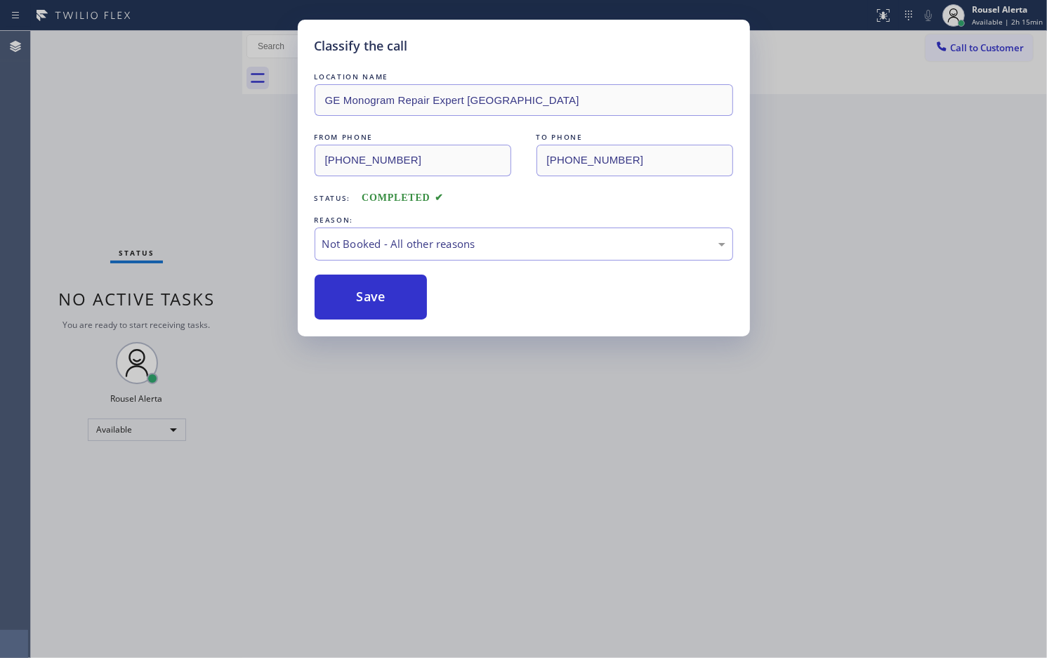
click at [469, 441] on div "Classify the call LOCATION NAME GE Monogram Repair Expert Castle Rock FROM PHON…" at bounding box center [523, 329] width 1047 height 658
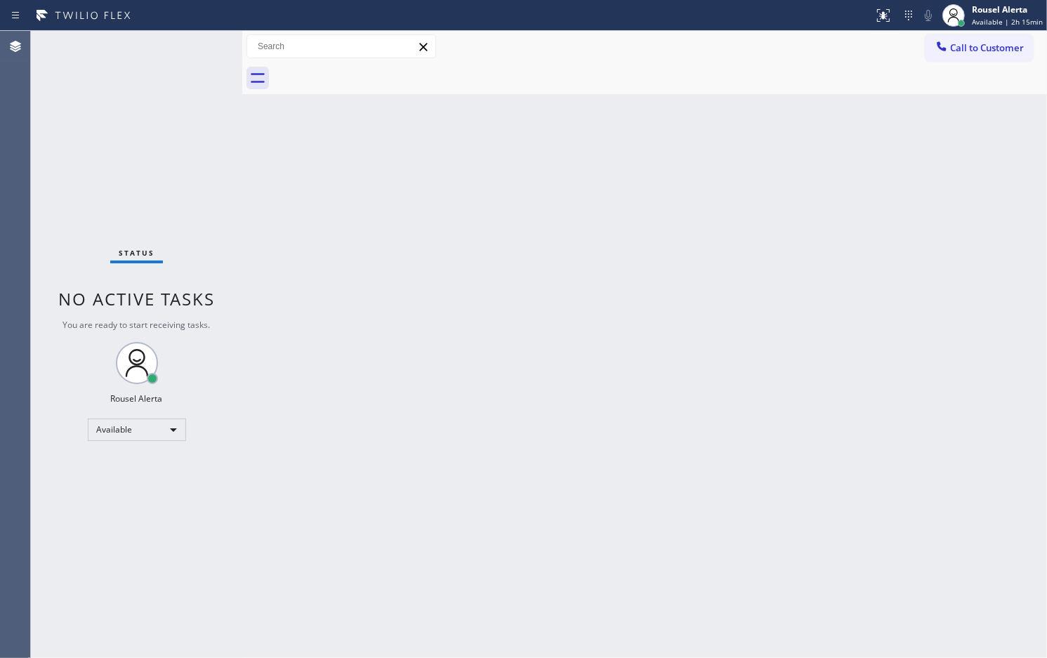
click at [372, 258] on div "Back to Dashboard Change Sender ID Customers Technicians Select a contact Outbo…" at bounding box center [644, 344] width 805 height 627
click at [674, 261] on div "Back to Dashboard Change Sender ID Customers Technicians Select a contact Outbo…" at bounding box center [644, 344] width 805 height 627
click at [385, 119] on div "Back to Dashboard Change Sender ID Customers Technicians Select a contact Outbo…" at bounding box center [644, 344] width 805 height 627
click at [938, 47] on icon at bounding box center [942, 46] width 14 height 14
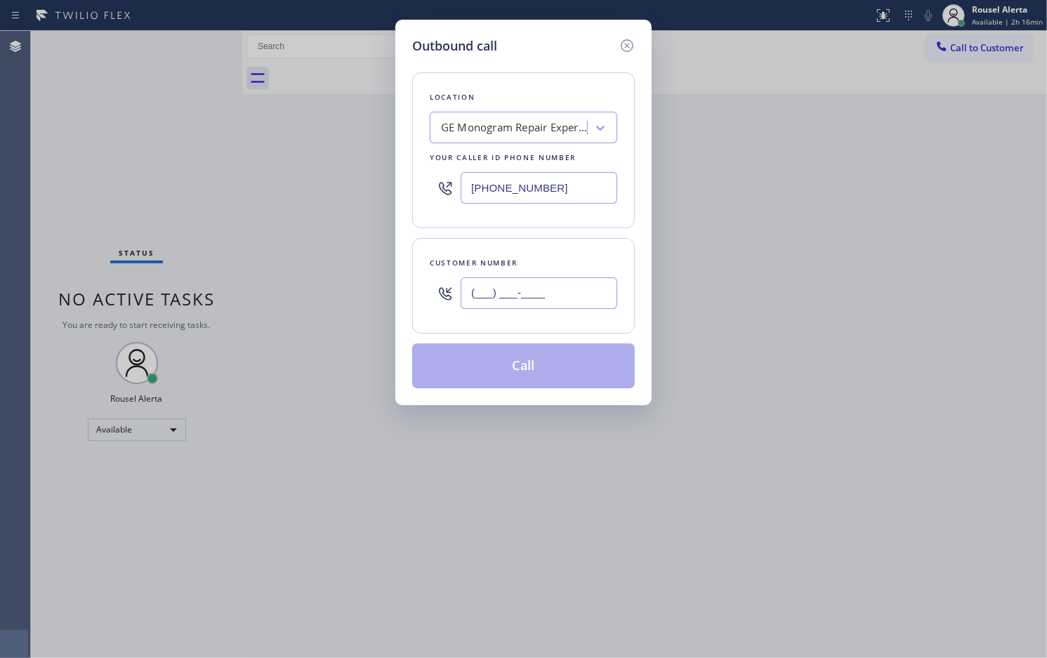
click at [506, 297] on input "(___) ___-____" at bounding box center [539, 293] width 157 height 32
paste input "619) 549-6375"
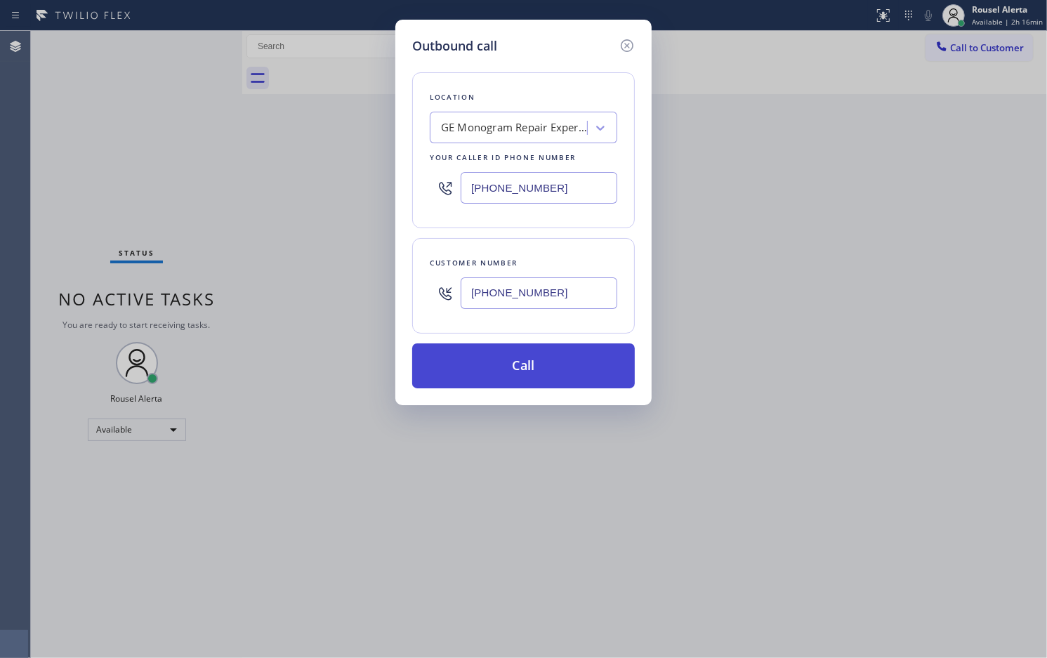
type input "(619) 549-6375"
click at [553, 377] on button "Call" at bounding box center [523, 366] width 223 height 45
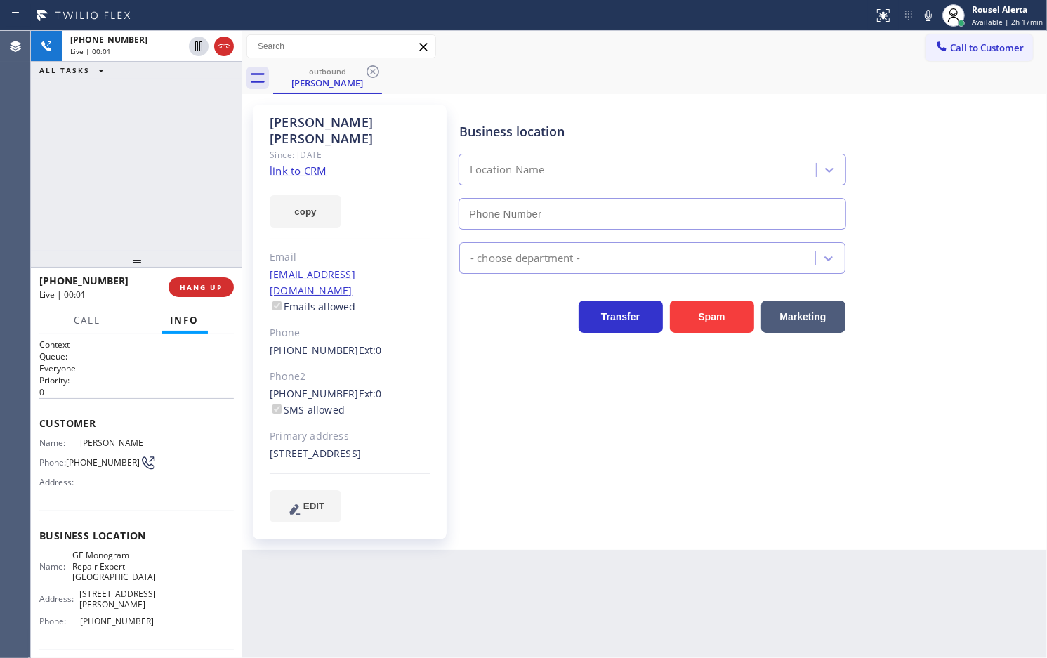
type input "(720) 307-7285"
click at [205, 280] on button "HANG UP" at bounding box center [201, 287] width 65 height 20
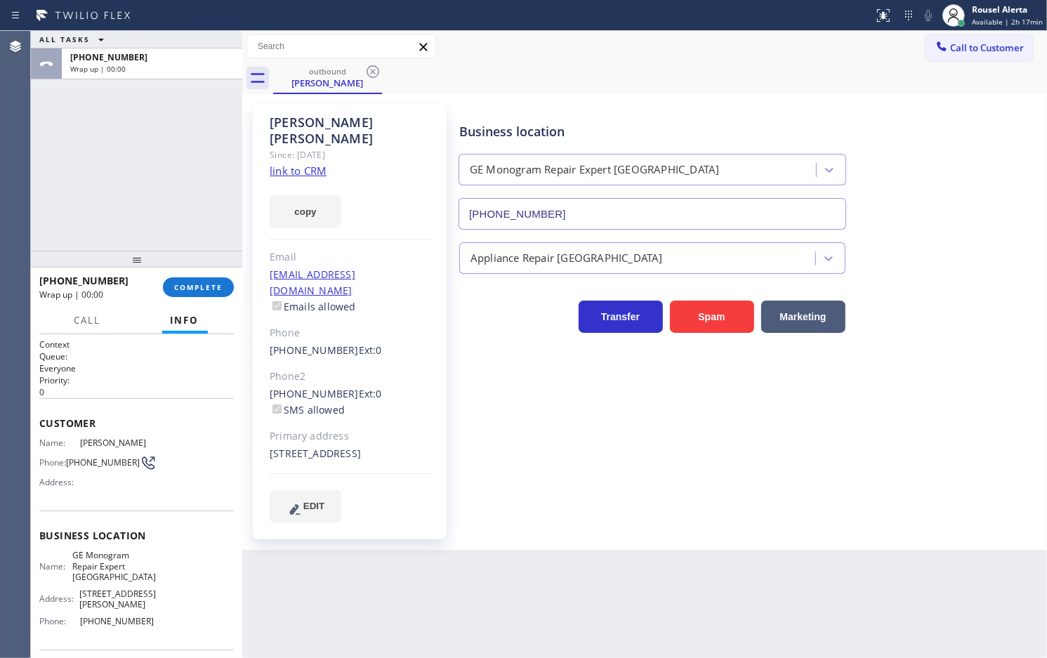
click at [480, 573] on div "Back to Dashboard Change Sender ID Customers Technicians Select a contact Outbo…" at bounding box center [644, 344] width 805 height 627
click at [134, 121] on div "ALL TASKS ALL TASKS ACTIVE TASKS TASKS IN WRAP UP +16195496375 Wrap up | 00:04" at bounding box center [136, 141] width 211 height 220
click at [185, 285] on span "COMPLETE" at bounding box center [198, 287] width 48 height 10
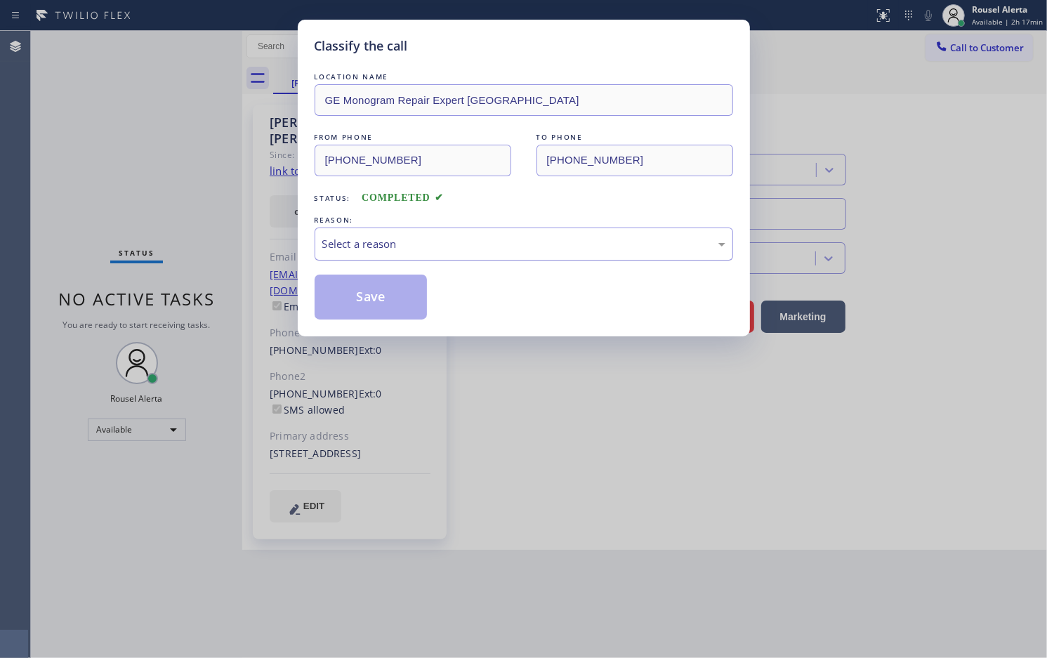
click at [407, 246] on div "Select a reason" at bounding box center [523, 244] width 403 height 16
drag, startPoint x: 384, startPoint y: 299, endPoint x: 400, endPoint y: 350, distance: 54.0
click at [381, 299] on button "Save" at bounding box center [371, 297] width 113 height 45
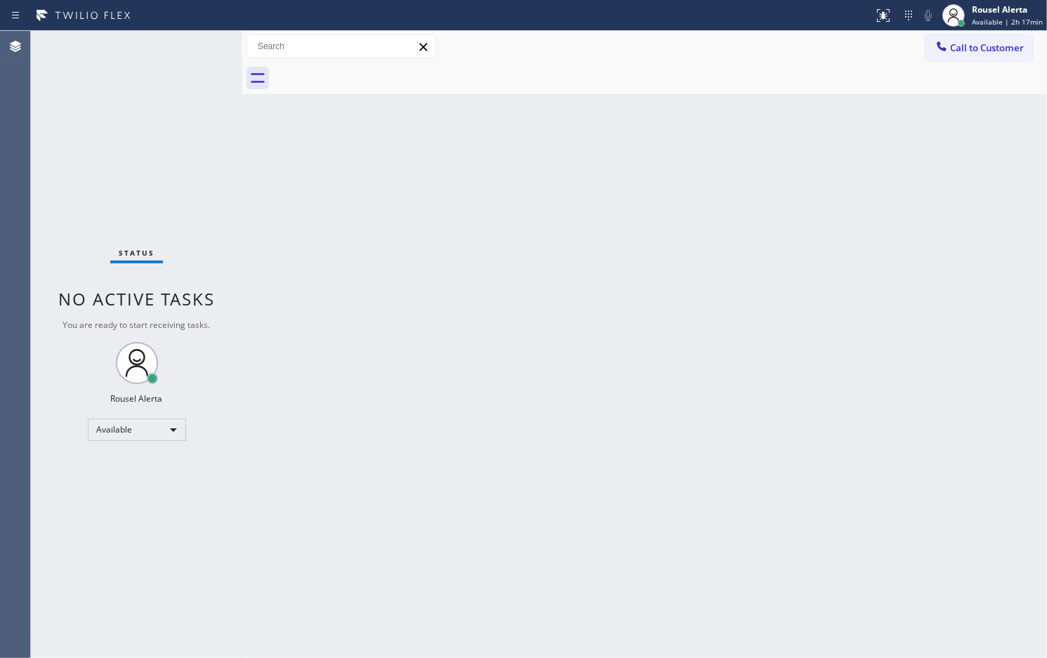
click at [705, 130] on div "Back to Dashboard Change Sender ID Customers Technicians Select a contact Outbo…" at bounding box center [644, 344] width 805 height 627
click at [89, 79] on div "Status No active tasks You are ready to start receiving tasks. Rousel Alerta Av…" at bounding box center [136, 344] width 211 height 627
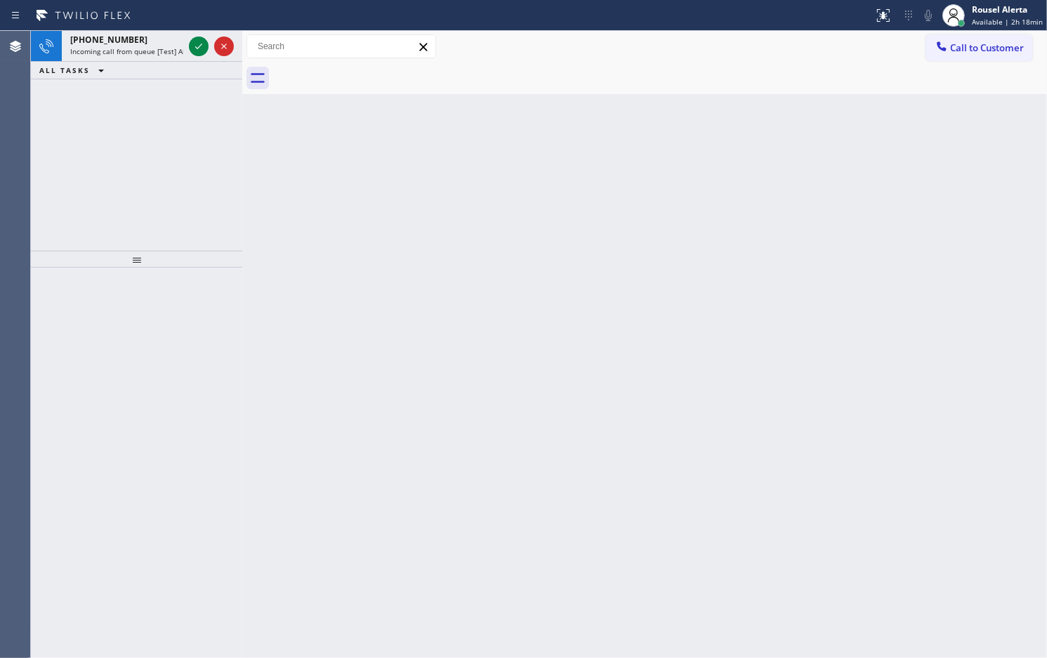
click at [165, 30] on div "Status report No issues detected If you experience an issue, please download th…" at bounding box center [523, 15] width 1047 height 31
click at [164, 35] on div "+19178566838" at bounding box center [126, 40] width 113 height 12
click at [160, 56] on div "+18054191724 Incoming call from queue [Test] All" at bounding box center [124, 46] width 124 height 31
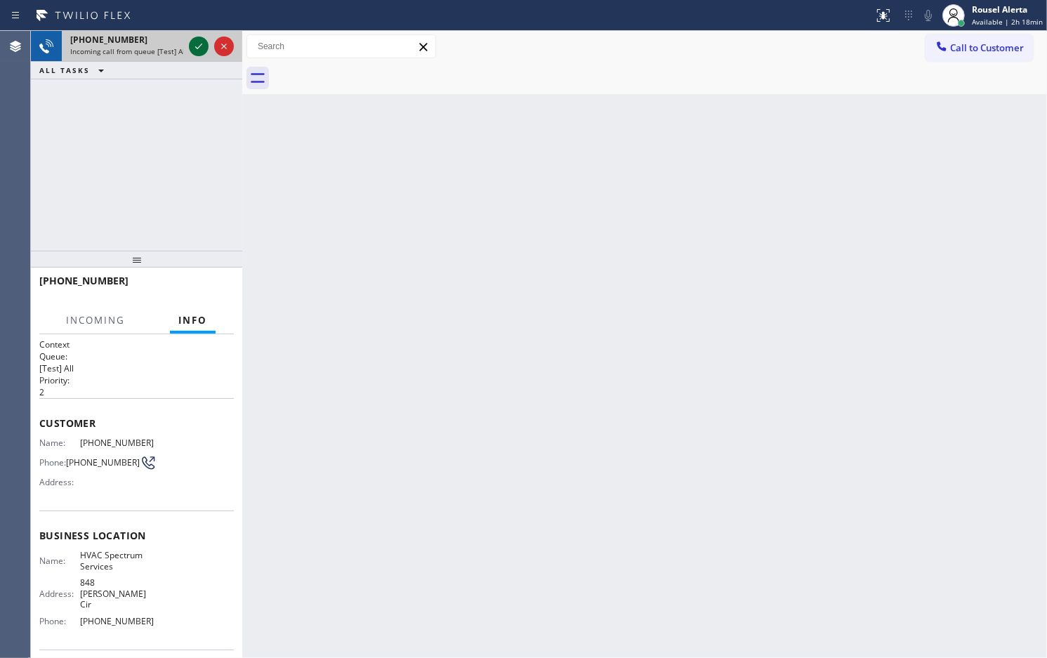
click at [193, 44] on icon at bounding box center [198, 46] width 17 height 17
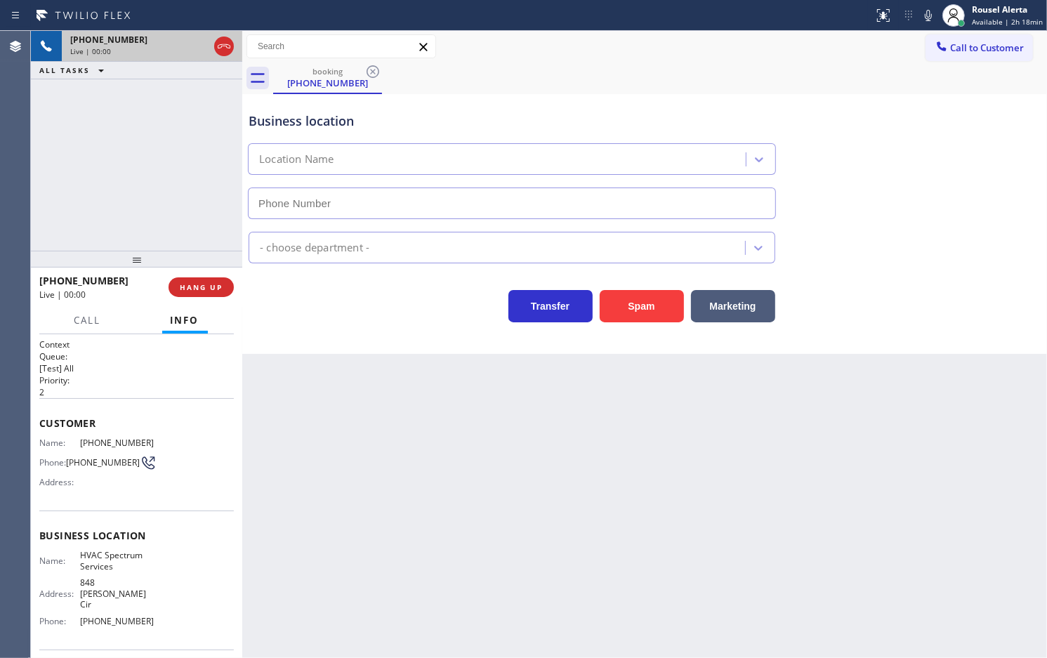
type input "(805) 920-8613"
click at [629, 306] on button "Spam" at bounding box center [642, 306] width 84 height 32
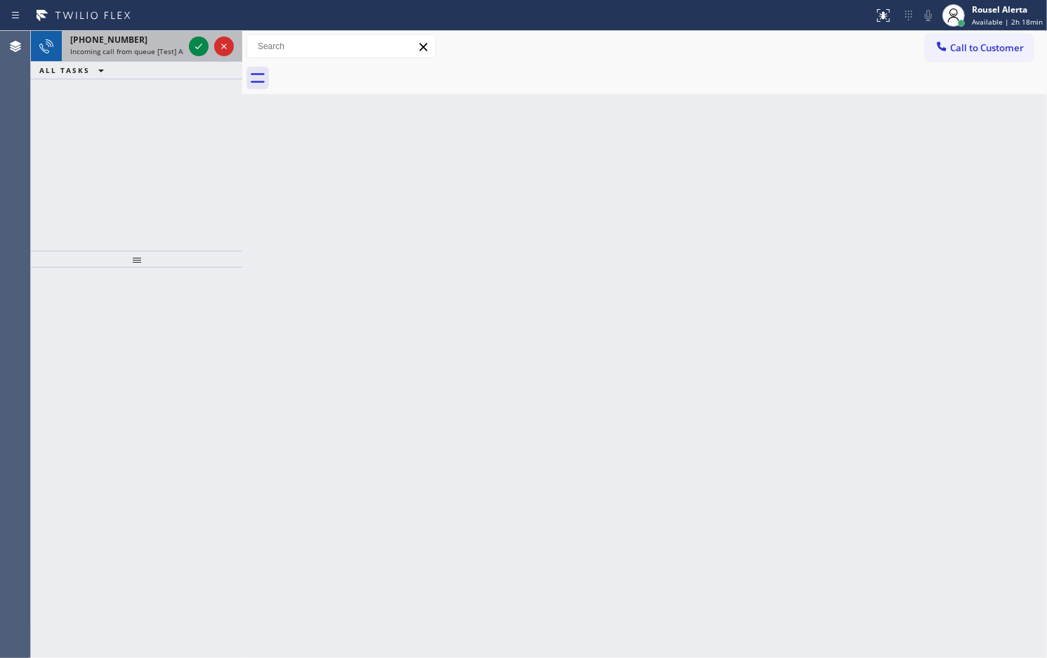
click at [143, 39] on div "+18054191724" at bounding box center [126, 40] width 113 height 12
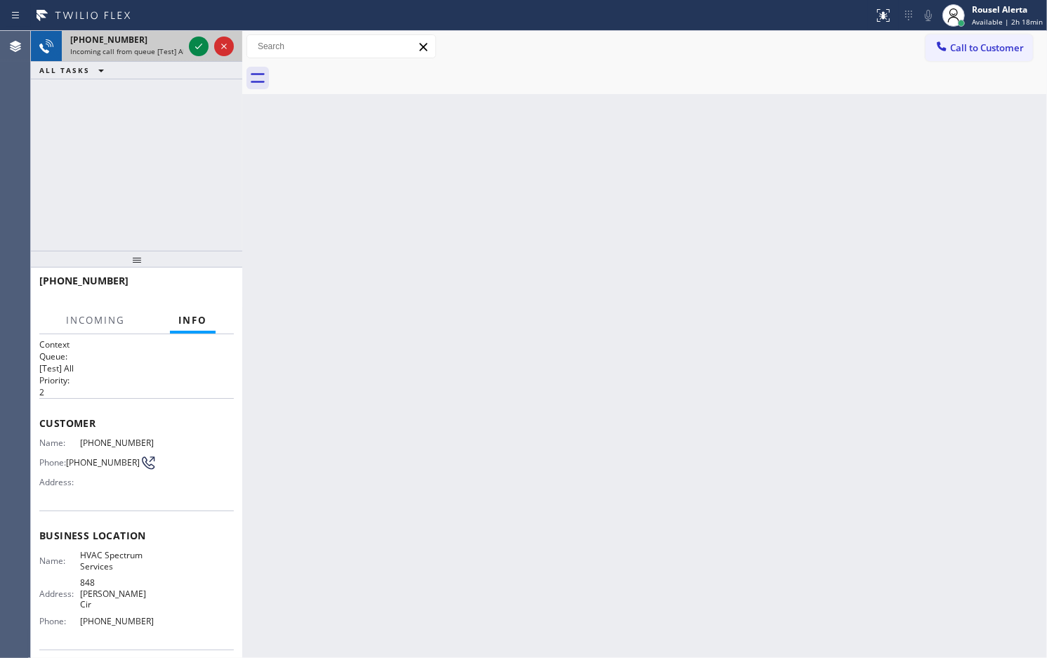
click at [144, 40] on div "+18054191724" at bounding box center [126, 40] width 113 height 12
click at [197, 46] on icon at bounding box center [198, 46] width 17 height 17
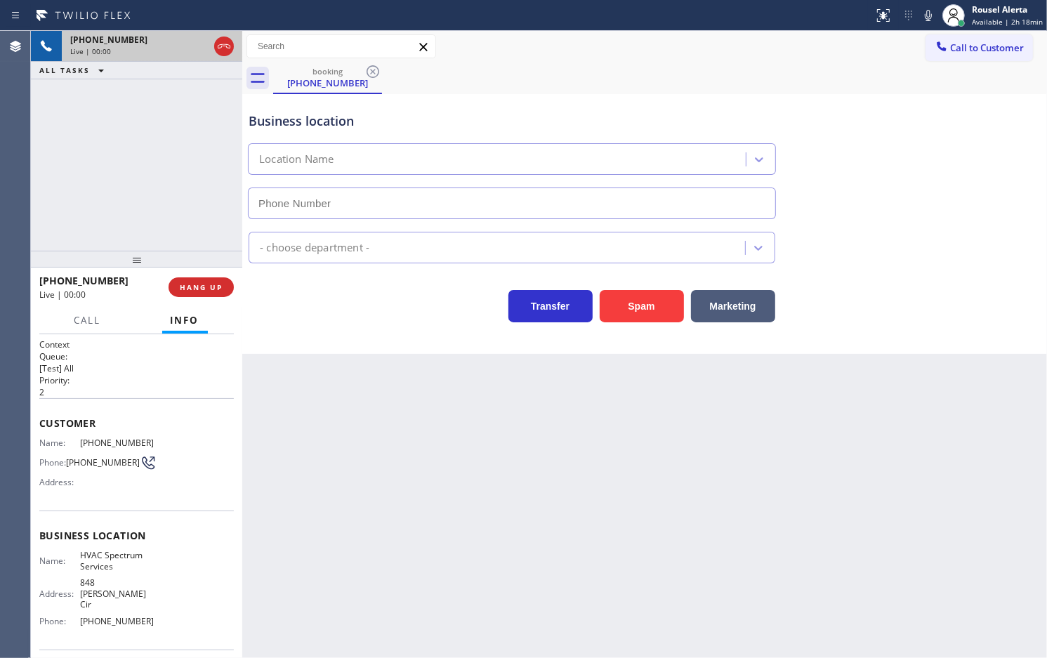
type input "(805) 920-8613"
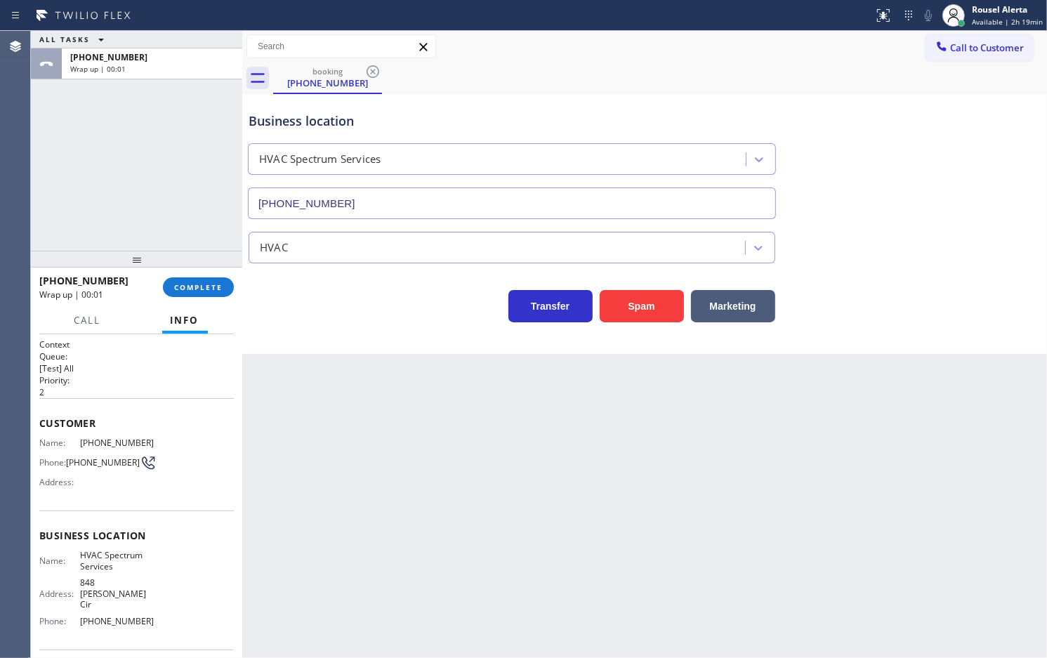
click at [799, 483] on div "Back to Dashboard Change Sender ID Customers Technicians Select a contact Outbo…" at bounding box center [644, 344] width 805 height 627
click at [191, 283] on span "COMPLETE" at bounding box center [198, 287] width 48 height 10
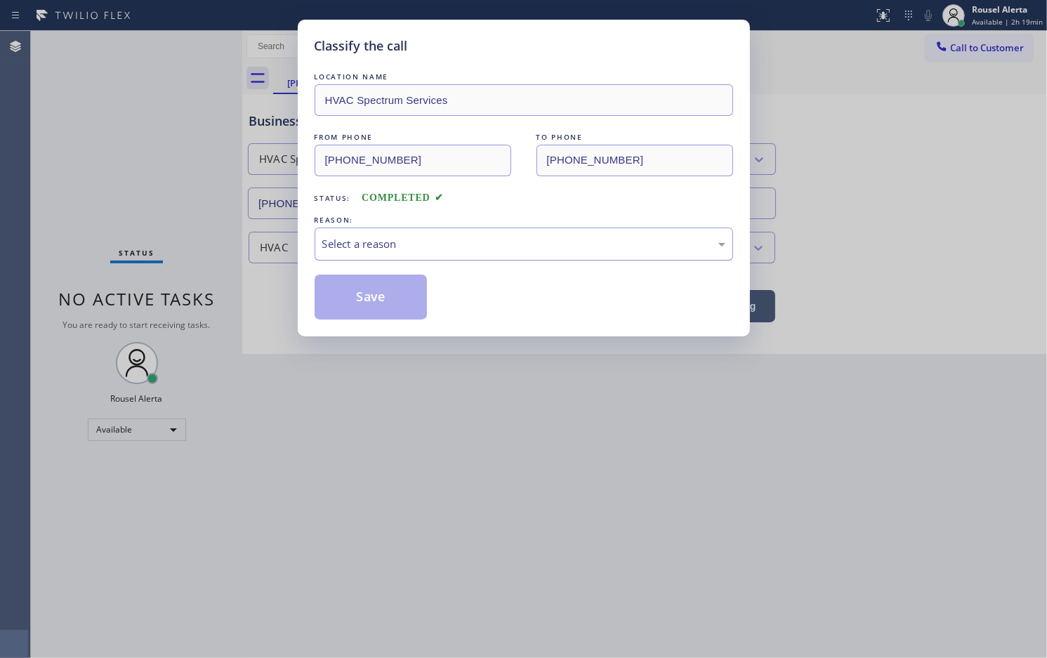
click at [446, 247] on div "Select a reason" at bounding box center [523, 244] width 403 height 16
click at [423, 299] on button "Save" at bounding box center [371, 297] width 113 height 45
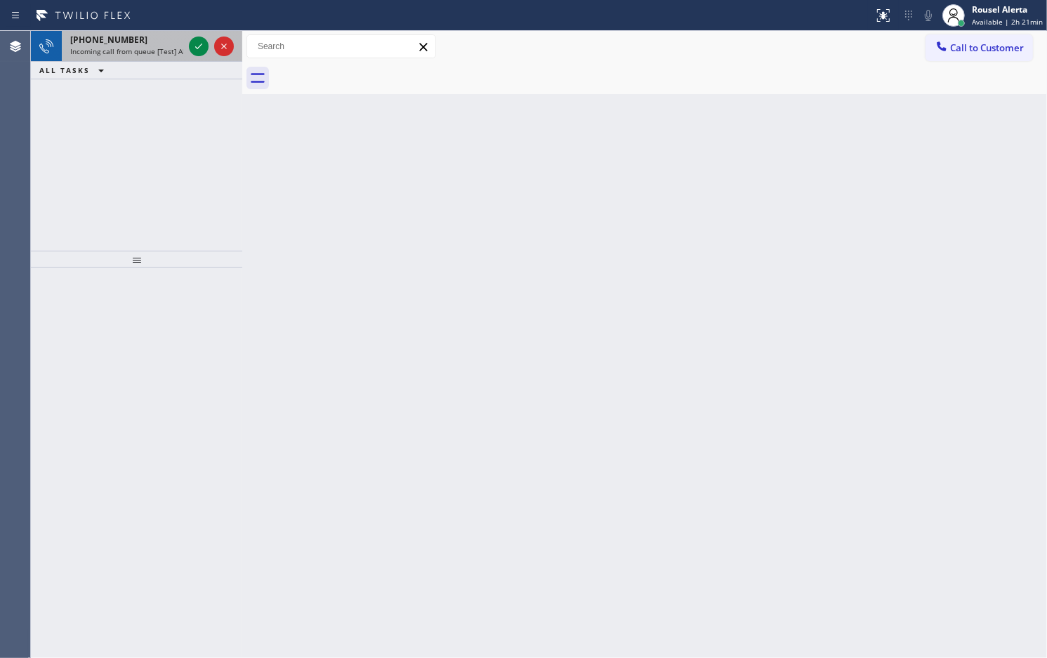
click at [157, 51] on span "Incoming call from queue [Test] All" at bounding box center [128, 51] width 117 height 10
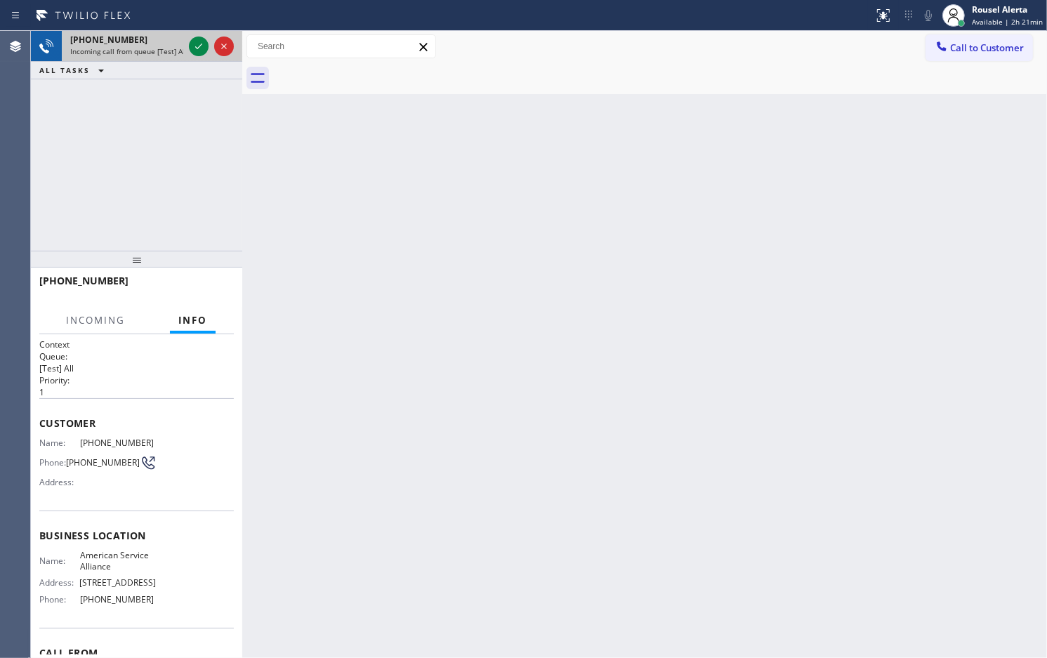
click at [157, 51] on span "Incoming call from queue [Test] All" at bounding box center [128, 51] width 117 height 10
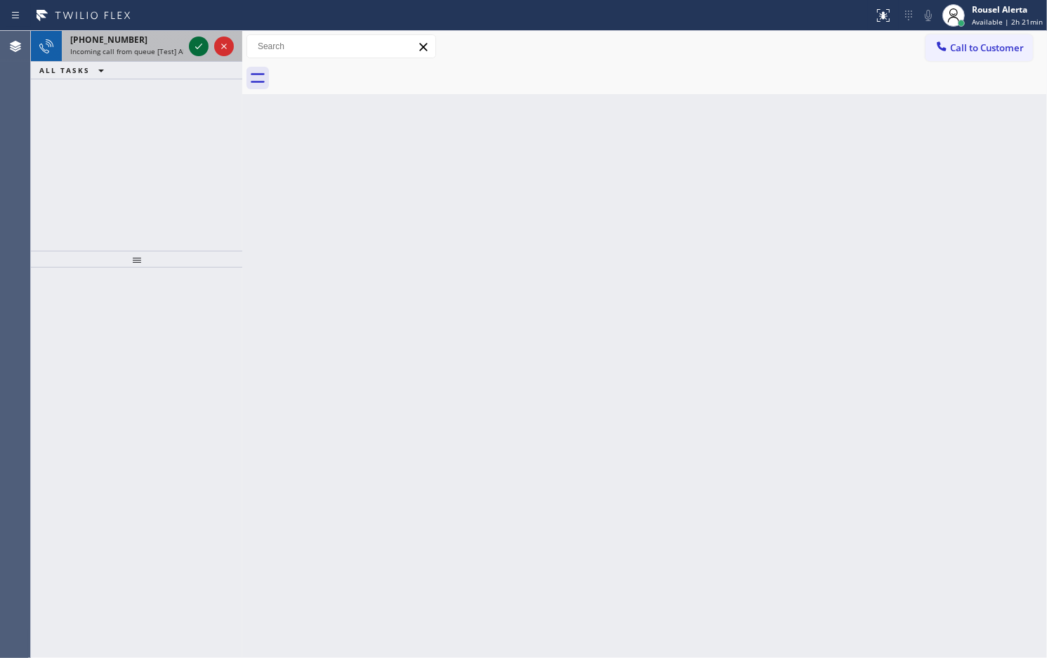
click at [201, 55] on button at bounding box center [199, 47] width 20 height 20
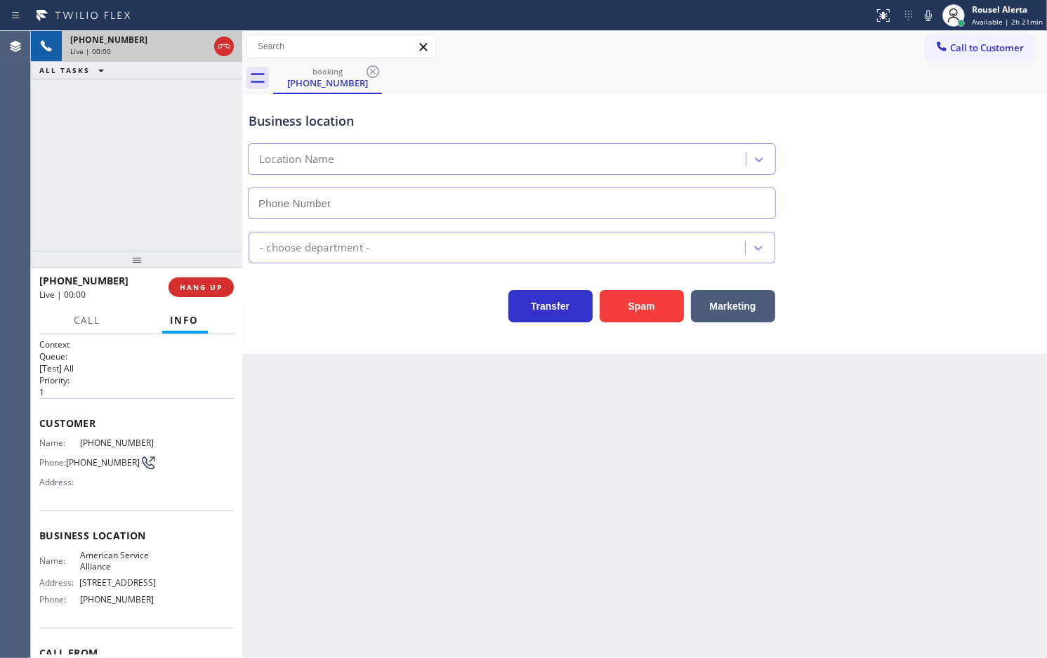
type input "(888) 859-4448"
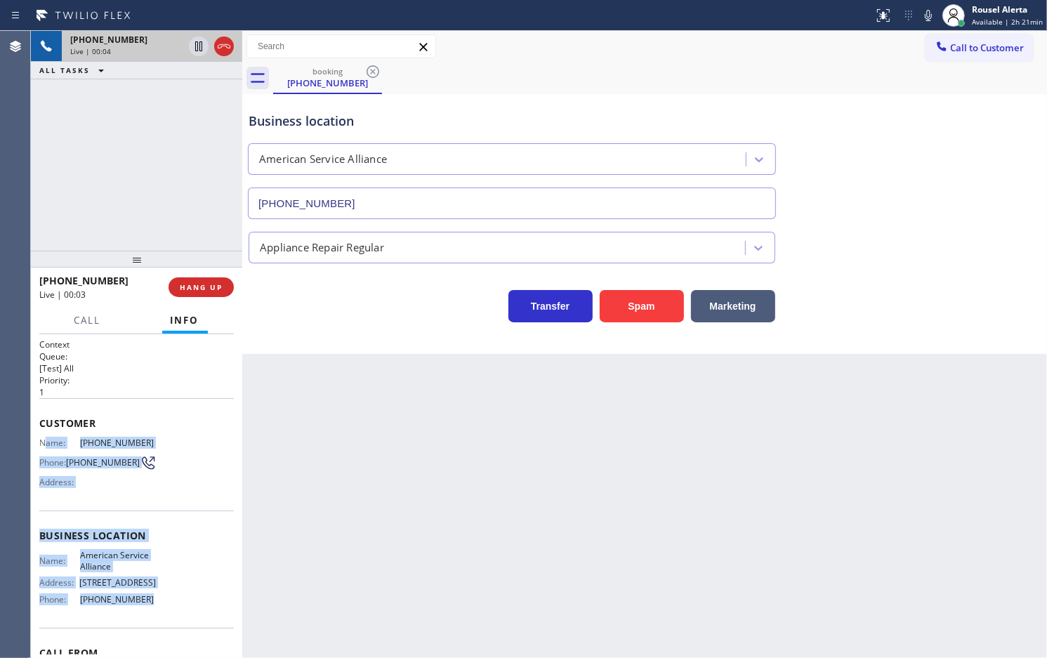
drag, startPoint x: 43, startPoint y: 441, endPoint x: 159, endPoint y: 610, distance: 205.0
click at [159, 610] on div "Context Queue: [Test] All Priority: 1 Customer Name: (727) 514-4093 Phone: (727…" at bounding box center [136, 542] width 195 height 407
copy div "ame: (727) 514-4093 Phone: (727) 514-4093 Address: Business location Name: Amer…"
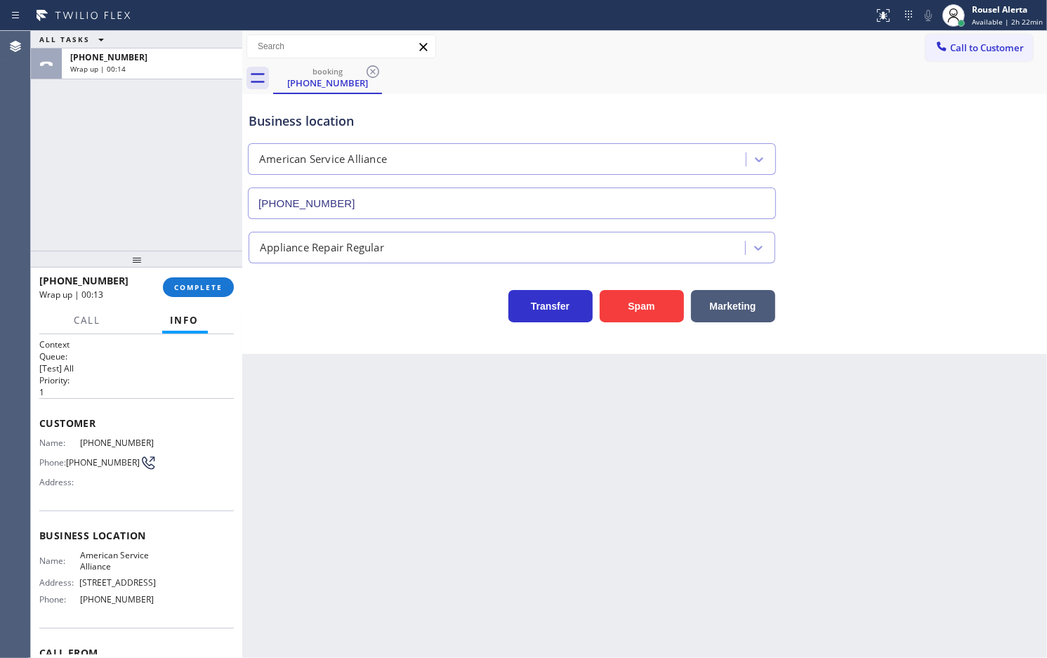
click at [699, 446] on div "Back to Dashboard Change Sender ID Customers Technicians Select a contact Outbo…" at bounding box center [644, 344] width 805 height 627
click at [219, 289] on span "COMPLETE" at bounding box center [198, 287] width 48 height 10
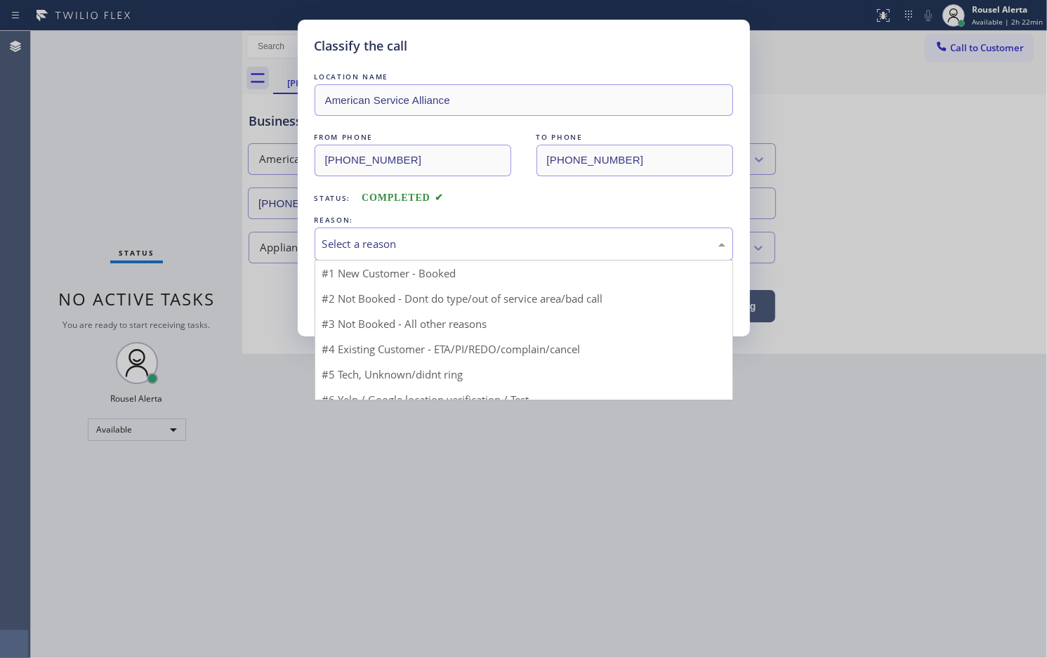
click at [366, 251] on div "Select a reason" at bounding box center [523, 244] width 403 height 16
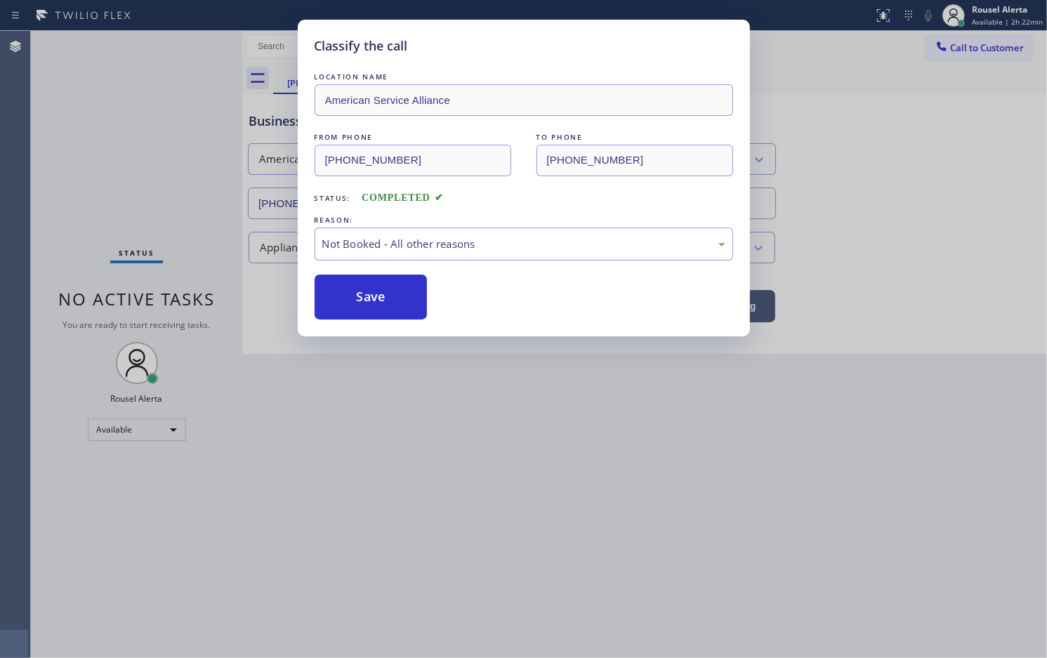
drag, startPoint x: 384, startPoint y: 308, endPoint x: 391, endPoint y: 325, distance: 18.3
click at [384, 308] on button "Save" at bounding box center [371, 297] width 113 height 45
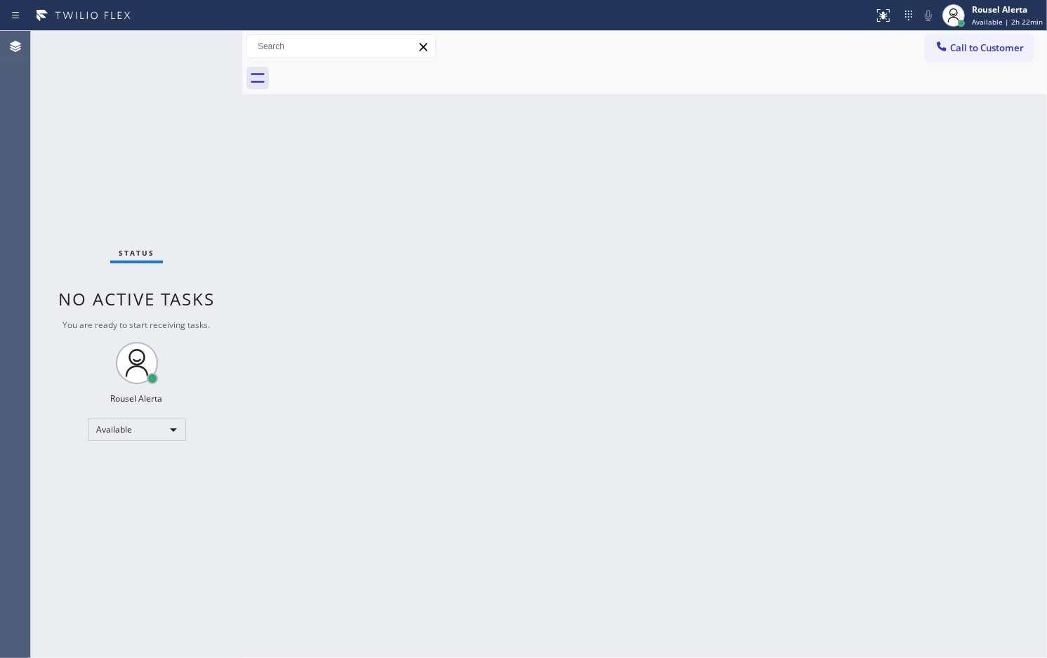
click at [126, 76] on div "Status No active tasks You are ready to start receiving tasks. Rousel Alerta Av…" at bounding box center [136, 344] width 211 height 627
click at [254, 212] on div "Back to Dashboard Change Sender ID Customers Technicians Select a contact Outbo…" at bounding box center [644, 344] width 805 height 627
click at [999, 21] on span "Available | 2h 24min" at bounding box center [1007, 22] width 71 height 10
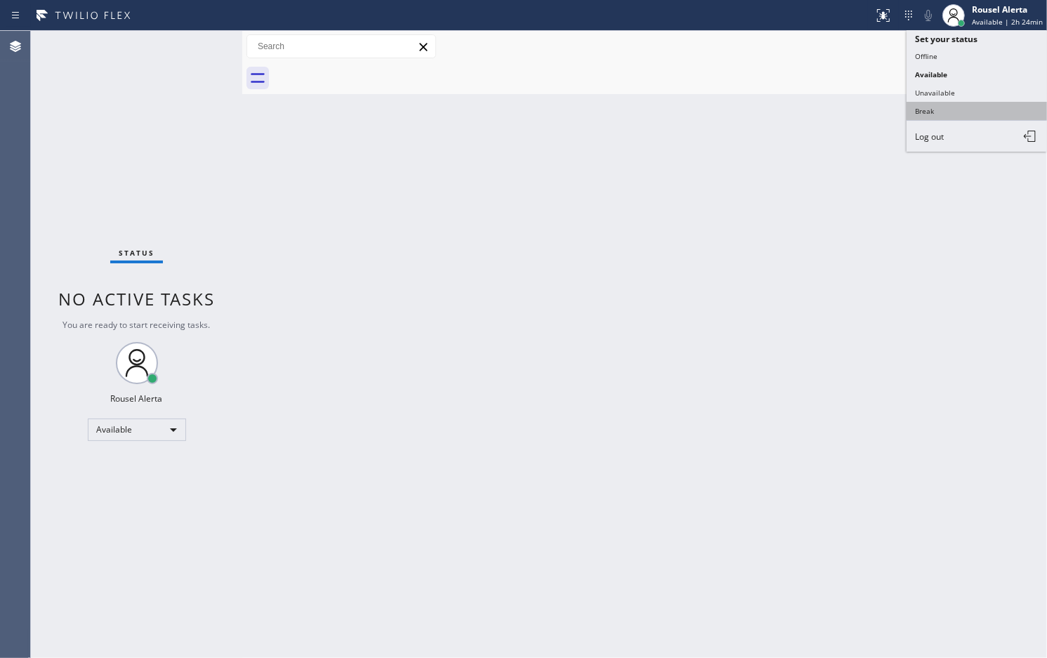
click at [980, 103] on button "Break" at bounding box center [977, 111] width 140 height 18
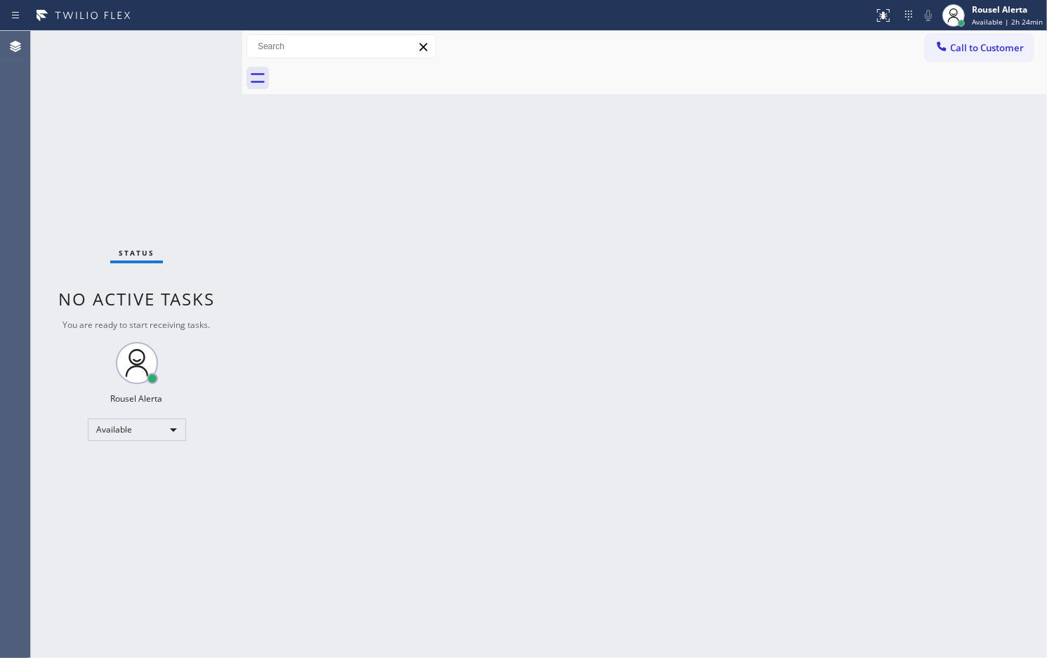
click at [942, 235] on div "Back to Dashboard Change Sender ID Customers Technicians Select a contact Outbo…" at bounding box center [644, 344] width 805 height 627
click at [615, 324] on div "Back to Dashboard Change Sender ID Customers Technicians Select a contact Outbo…" at bounding box center [644, 344] width 805 height 627
click at [995, 11] on div "Rousel Alerta" at bounding box center [1015, 10] width 55 height 12
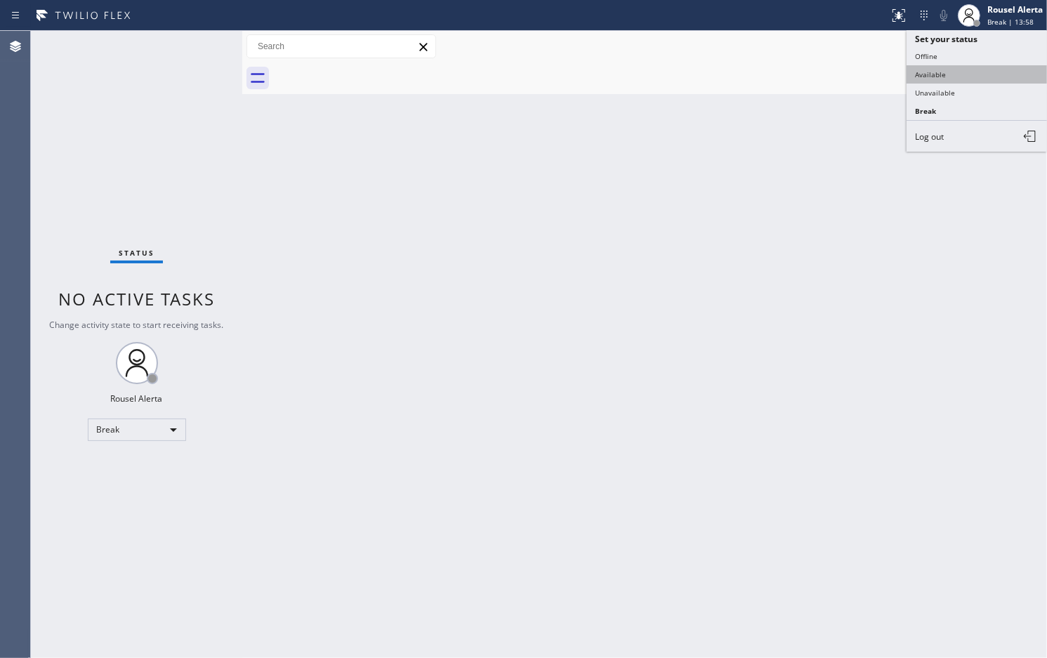
click at [989, 71] on button "Available" at bounding box center [977, 74] width 140 height 18
click at [995, 53] on span "Call to Customer" at bounding box center [987, 47] width 74 height 13
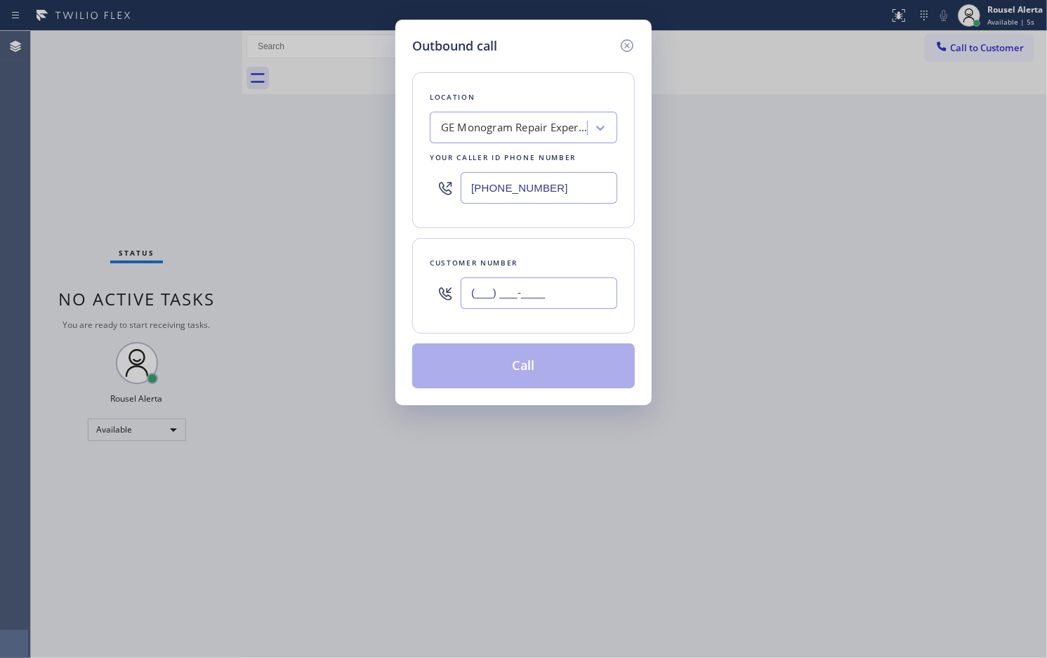
click at [542, 306] on input "(___) ___-____" at bounding box center [539, 293] width 157 height 32
paste input "619) 549-6375"
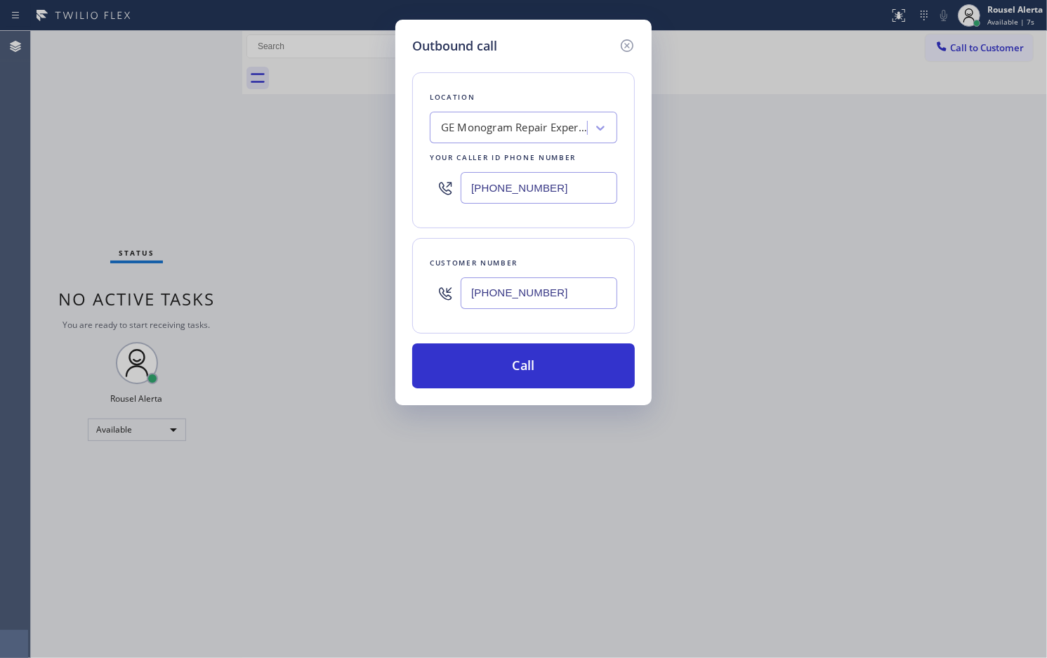
type input "(619) 549-6375"
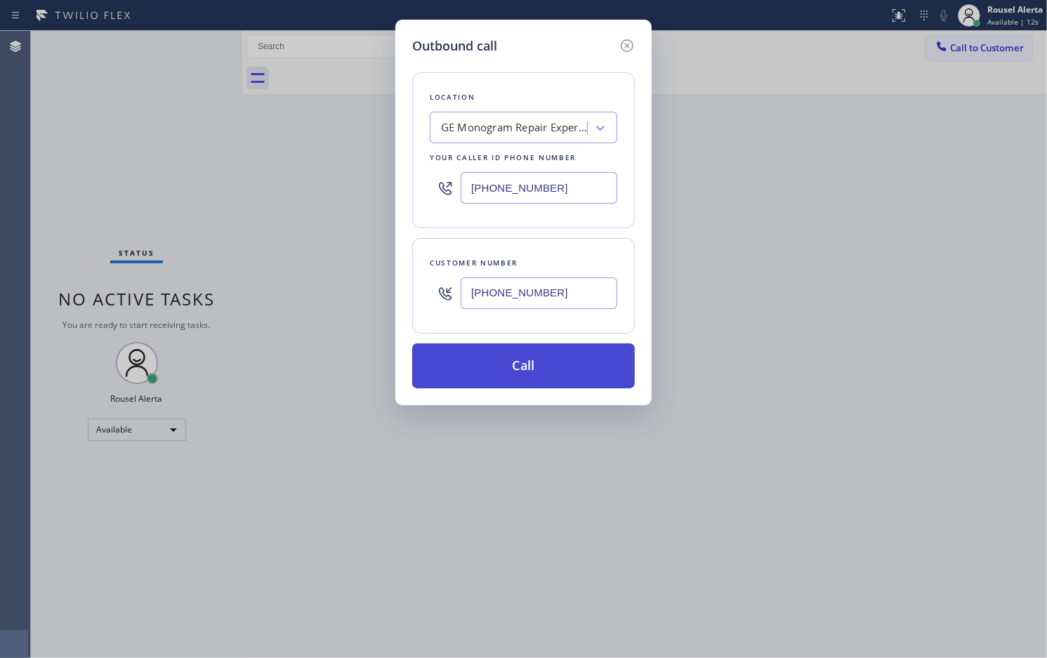
click at [521, 373] on button "Call" at bounding box center [523, 366] width 223 height 45
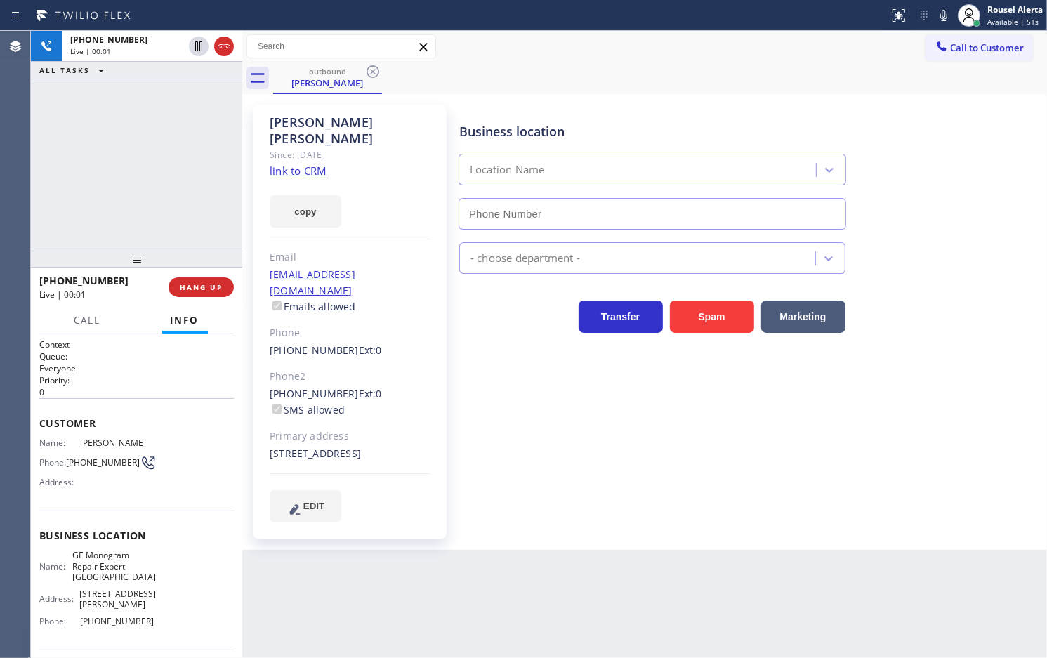
type input "(720) 307-7285"
click at [191, 293] on button "HANG UP" at bounding box center [201, 287] width 65 height 20
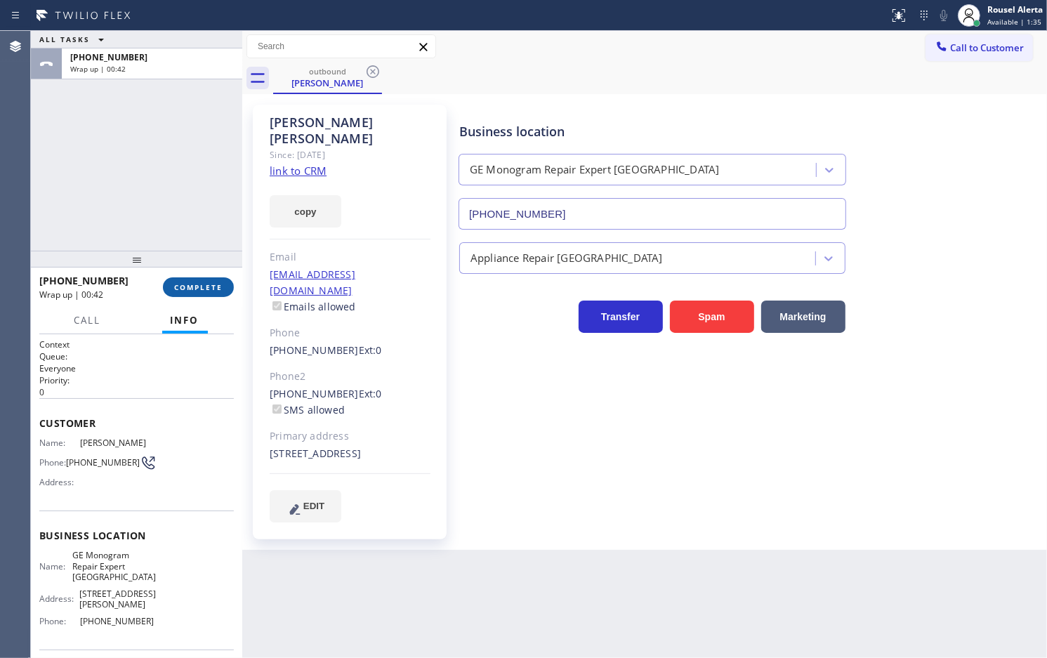
click at [215, 288] on span "COMPLETE" at bounding box center [198, 287] width 48 height 10
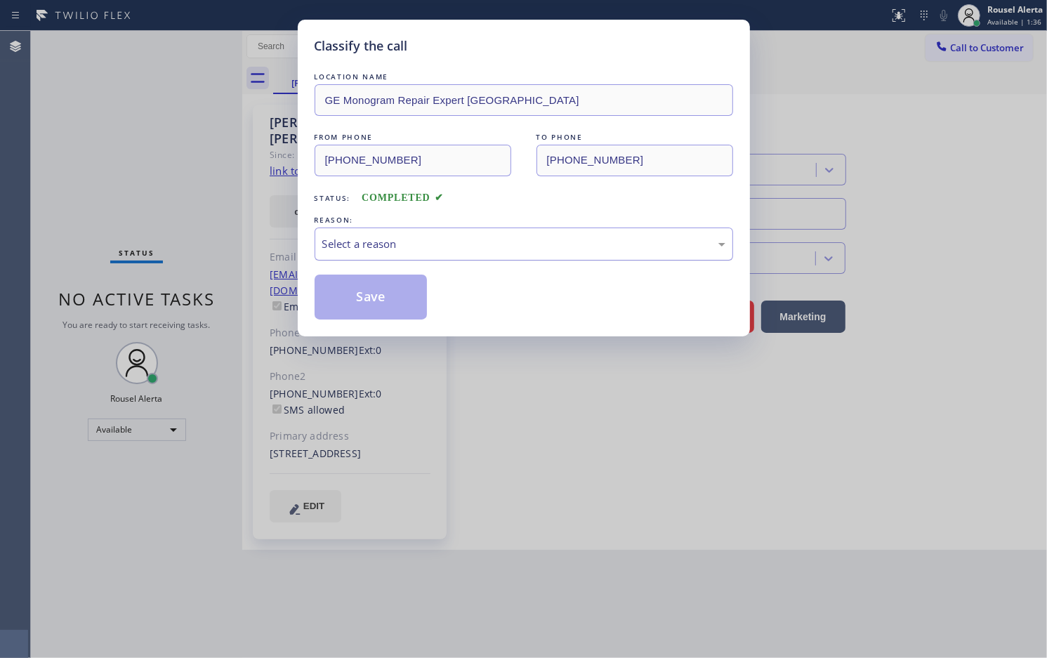
click at [363, 248] on div "Select a reason" at bounding box center [523, 244] width 403 height 16
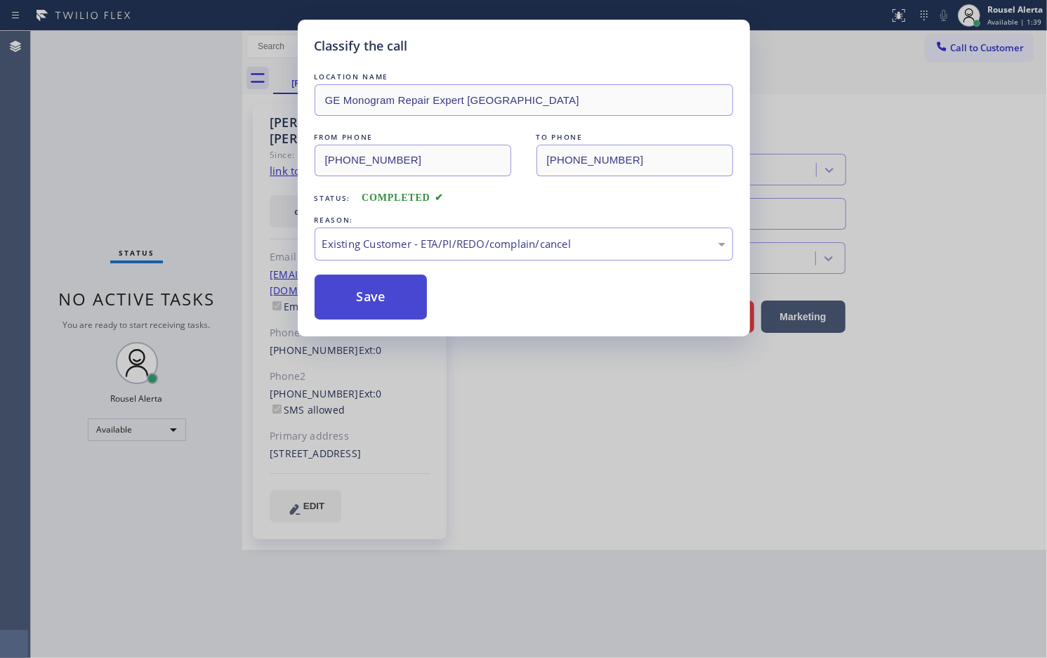
click at [400, 302] on button "Save" at bounding box center [371, 297] width 113 height 45
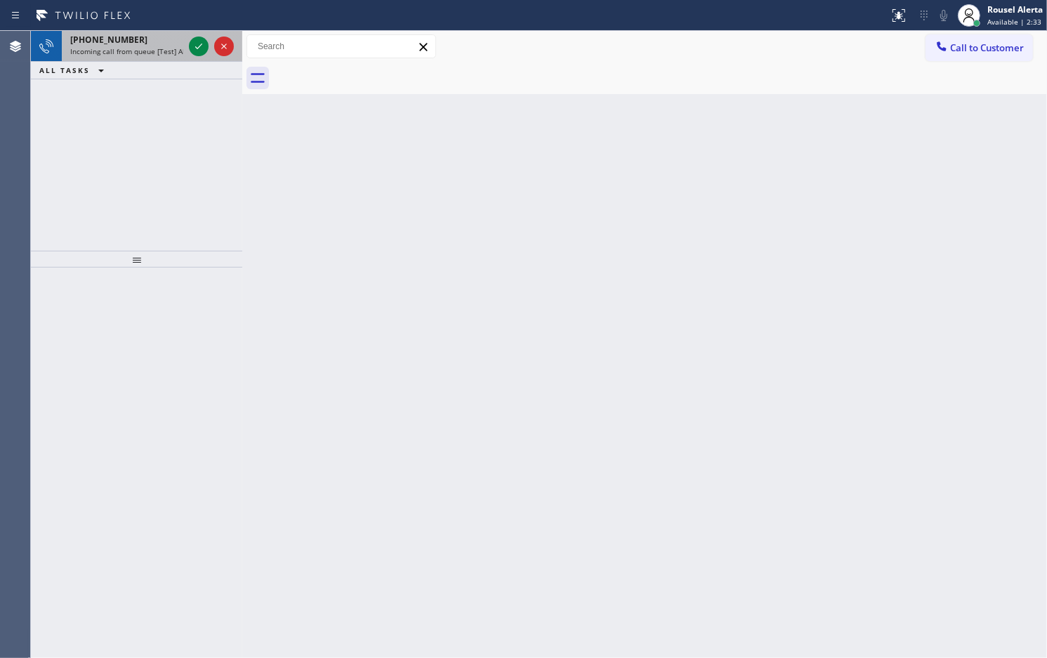
click at [159, 50] on span "Incoming call from queue [Test] All" at bounding box center [128, 51] width 117 height 10
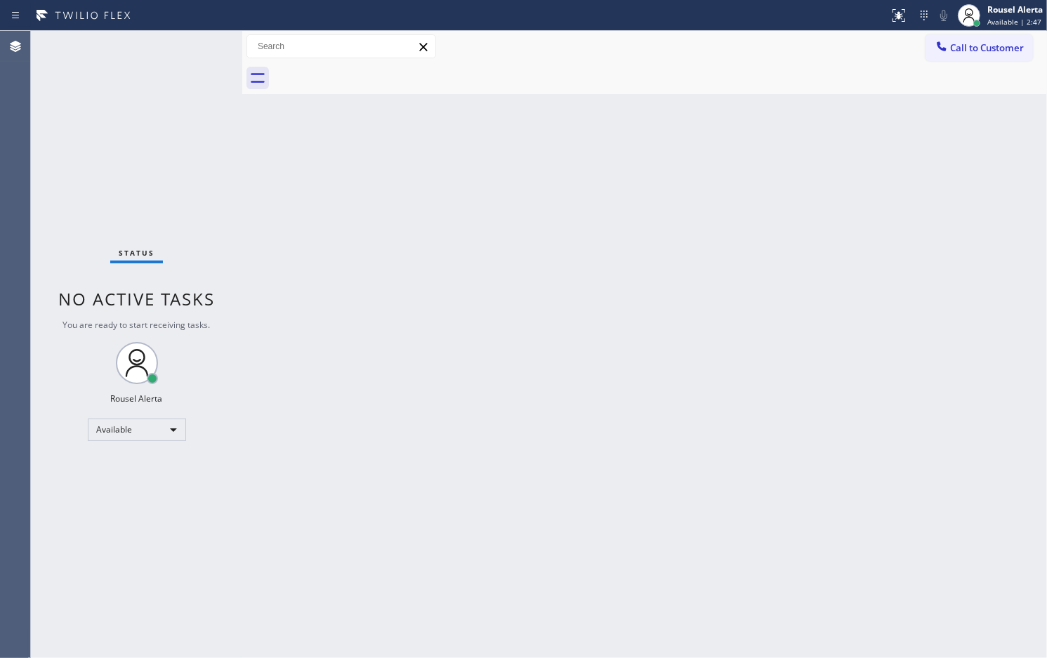
click at [853, 247] on div "Back to Dashboard Change Sender ID Customers Technicians Select a contact Outbo…" at bounding box center [644, 344] width 805 height 627
click at [557, 90] on div at bounding box center [660, 79] width 774 height 32
click at [964, 44] on span "Call to Customer" at bounding box center [987, 47] width 74 height 13
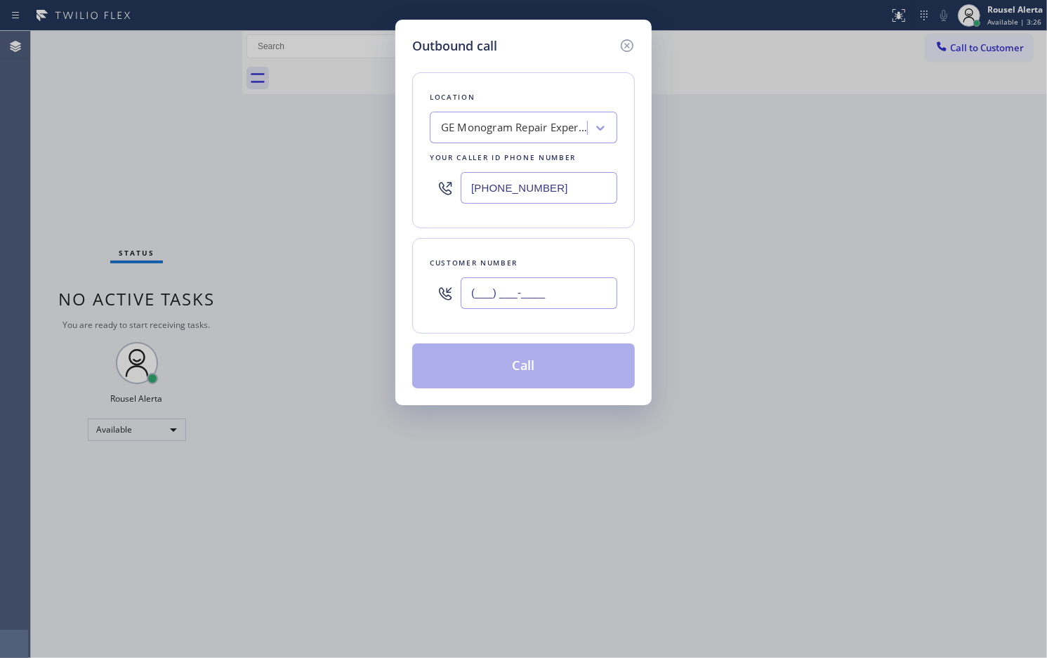
click at [545, 294] on input "(___) ___-____" at bounding box center [539, 293] width 157 height 32
paste input "720) 281-1716"
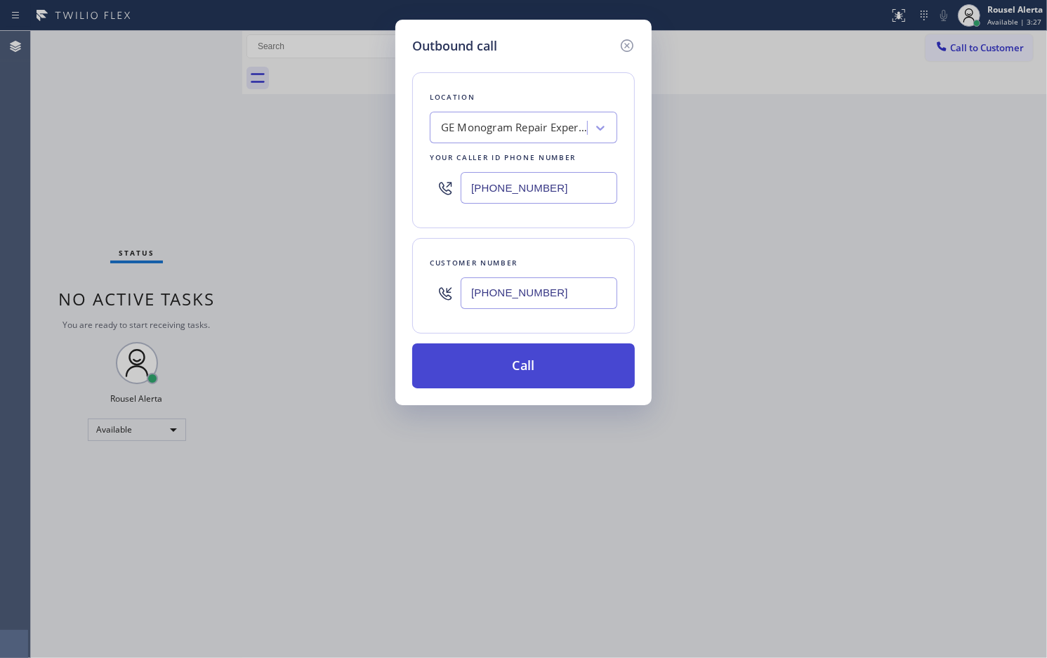
type input "(720) 281-1716"
click at [558, 370] on button "Call" at bounding box center [523, 366] width 223 height 45
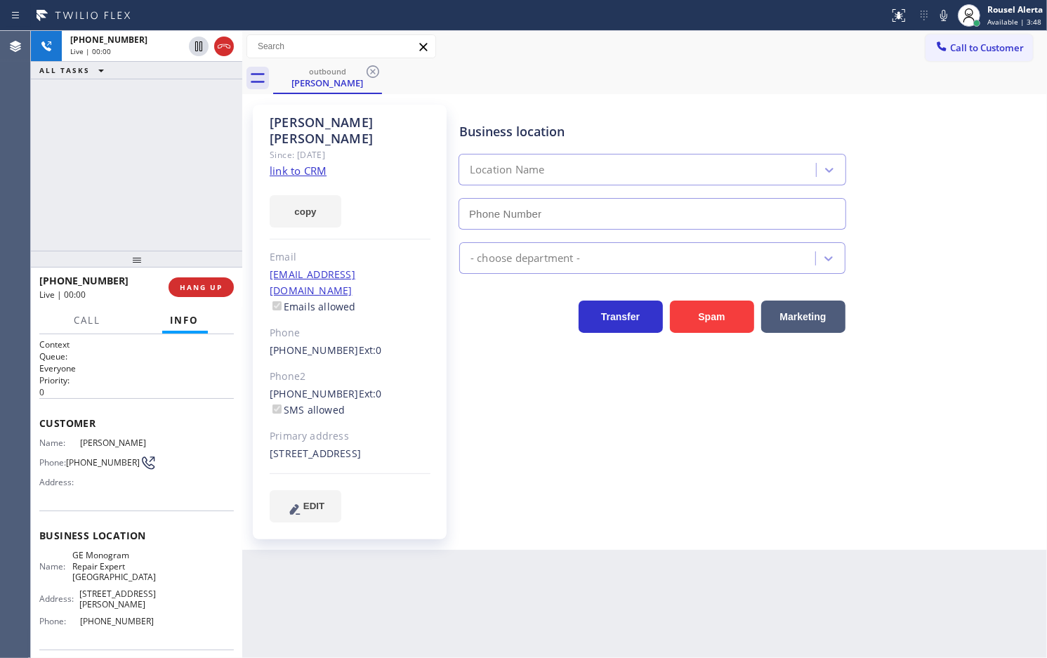
type input "(720) 307-7285"
click at [523, 556] on div "Back to Dashboard Change Sender ID Customers Technicians Select a contact Outbo…" at bounding box center [644, 344] width 805 height 627
drag, startPoint x: 83, startPoint y: 188, endPoint x: 244, endPoint y: 482, distance: 335.1
click at [84, 188] on div "+17202811716 Live | 01:15 ALL TASKS ALL TASKS ACTIVE TASKS TASKS IN WRAP UP" at bounding box center [136, 141] width 211 height 220
click at [345, 608] on div "Back to Dashboard Change Sender ID Customers Technicians Select a contact Outbo…" at bounding box center [644, 344] width 805 height 627
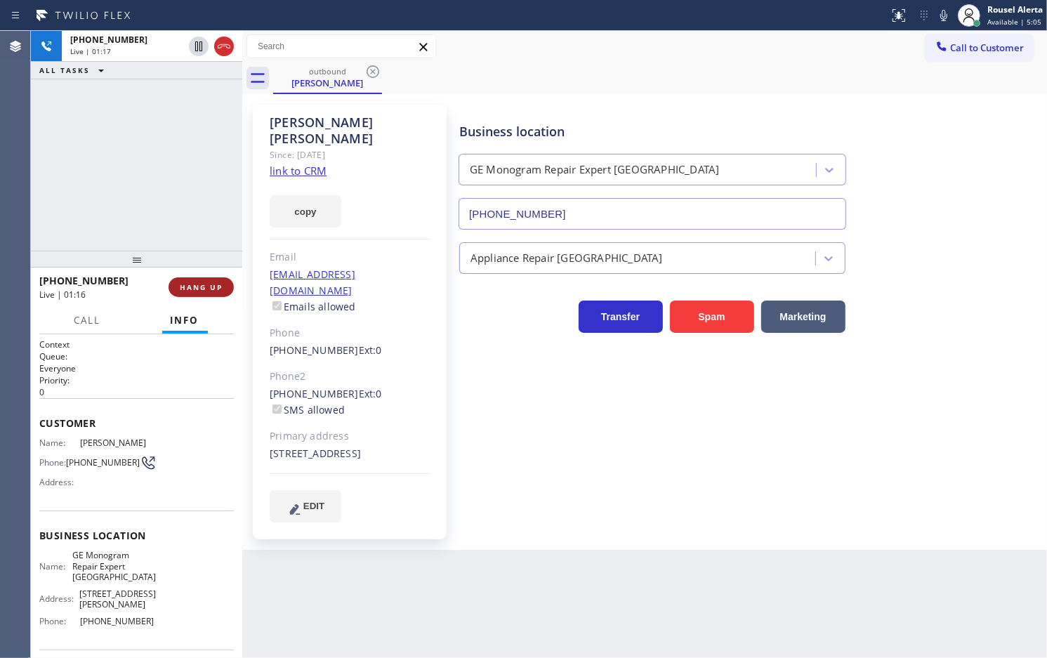
click at [199, 287] on span "HANG UP" at bounding box center [201, 287] width 43 height 10
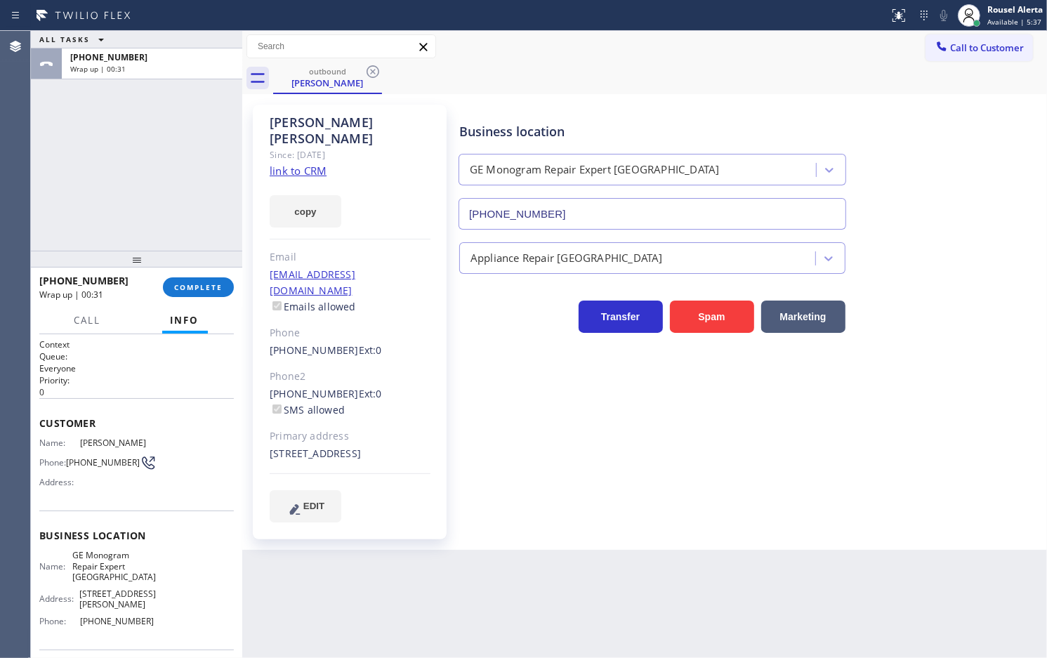
drag, startPoint x: 960, startPoint y: 51, endPoint x: 1023, endPoint y: 86, distance: 72.0
click at [962, 51] on span "Call to Customer" at bounding box center [987, 47] width 74 height 13
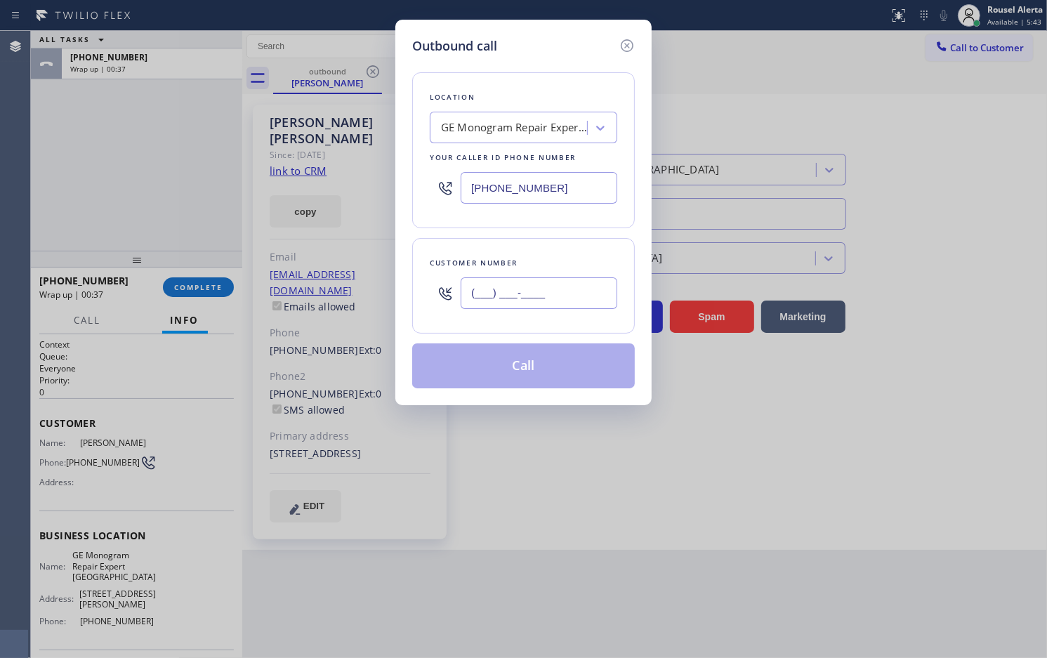
click at [577, 302] on input "(___) ___-____" at bounding box center [539, 293] width 157 height 32
paste input "619) 549-6375"
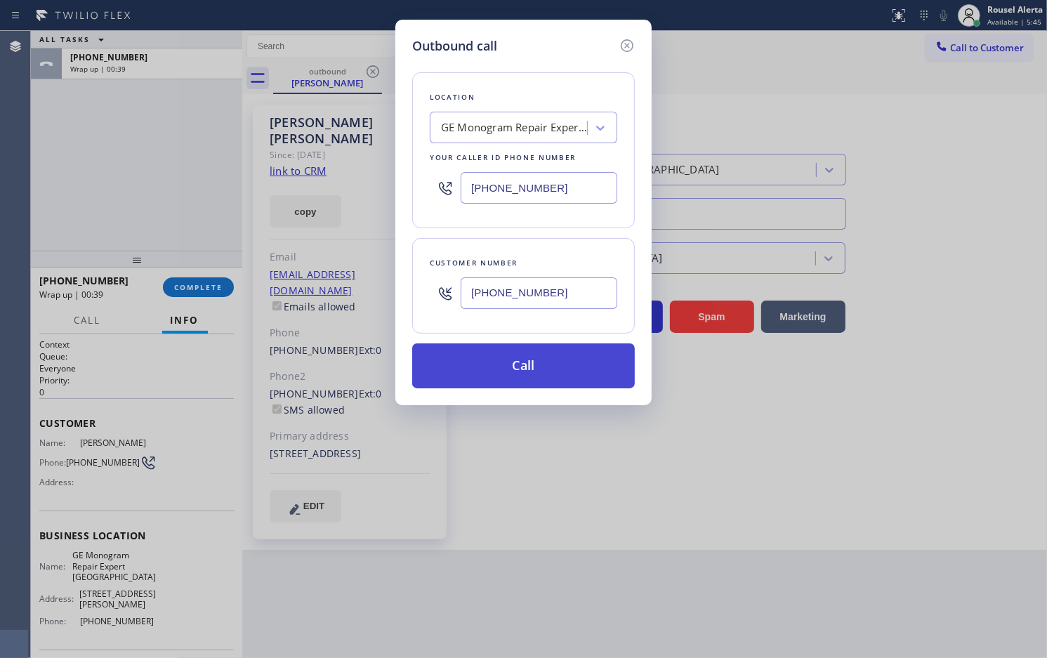
type input "(619) 549-6375"
click at [553, 378] on button "Call" at bounding box center [523, 366] width 223 height 45
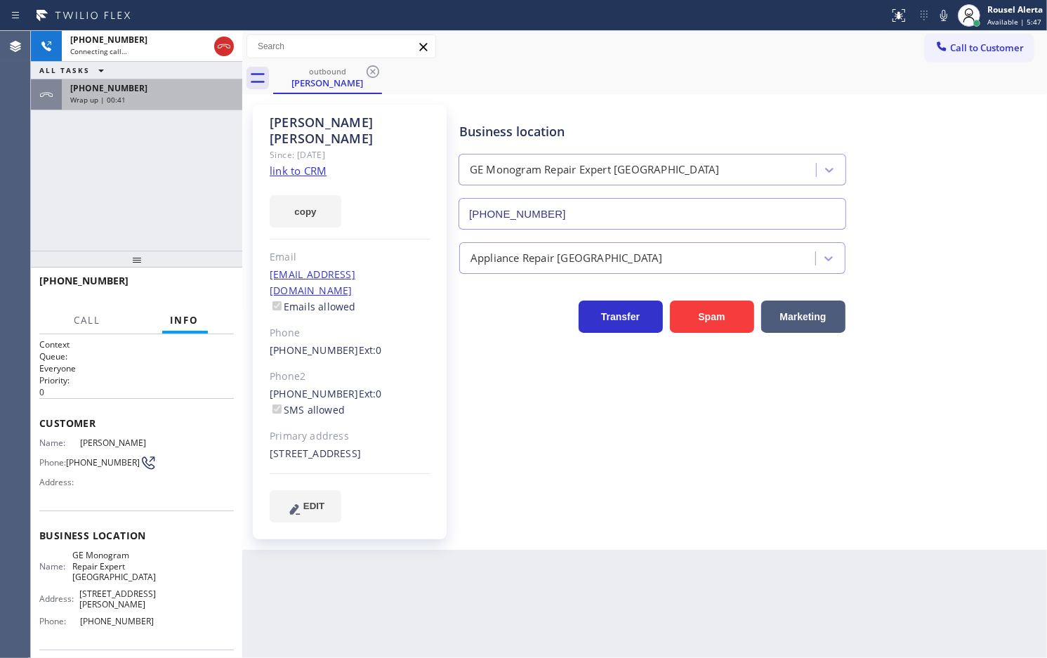
drag, startPoint x: 149, startPoint y: 97, endPoint x: 158, endPoint y: 129, distance: 32.9
click at [149, 97] on div "Wrap up | 00:41" at bounding box center [152, 100] width 164 height 10
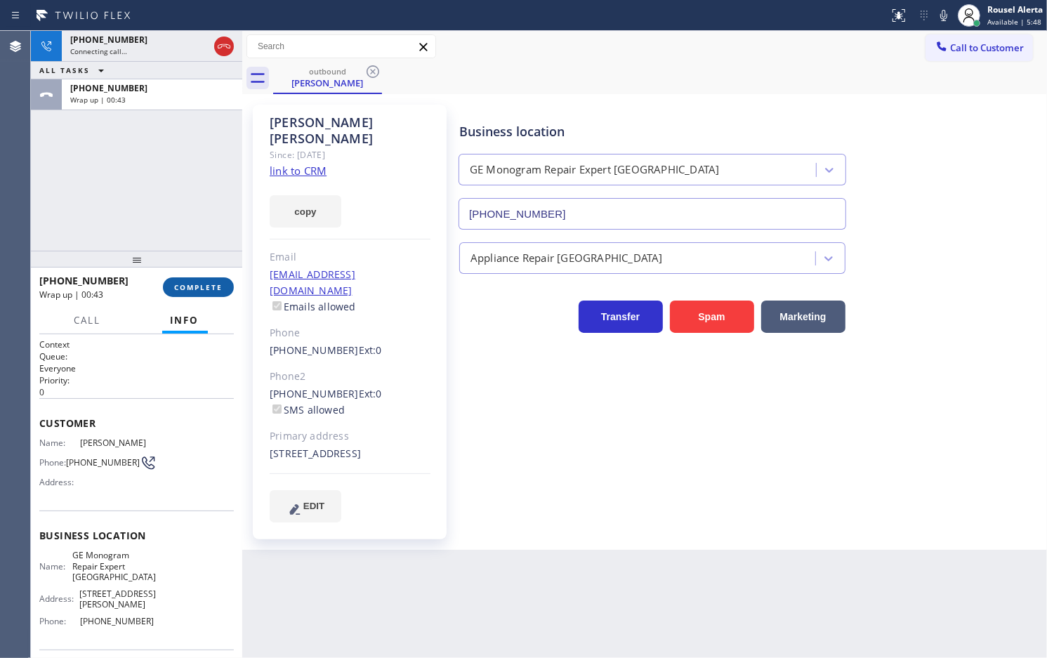
click at [202, 292] on button "COMPLETE" at bounding box center [198, 287] width 71 height 20
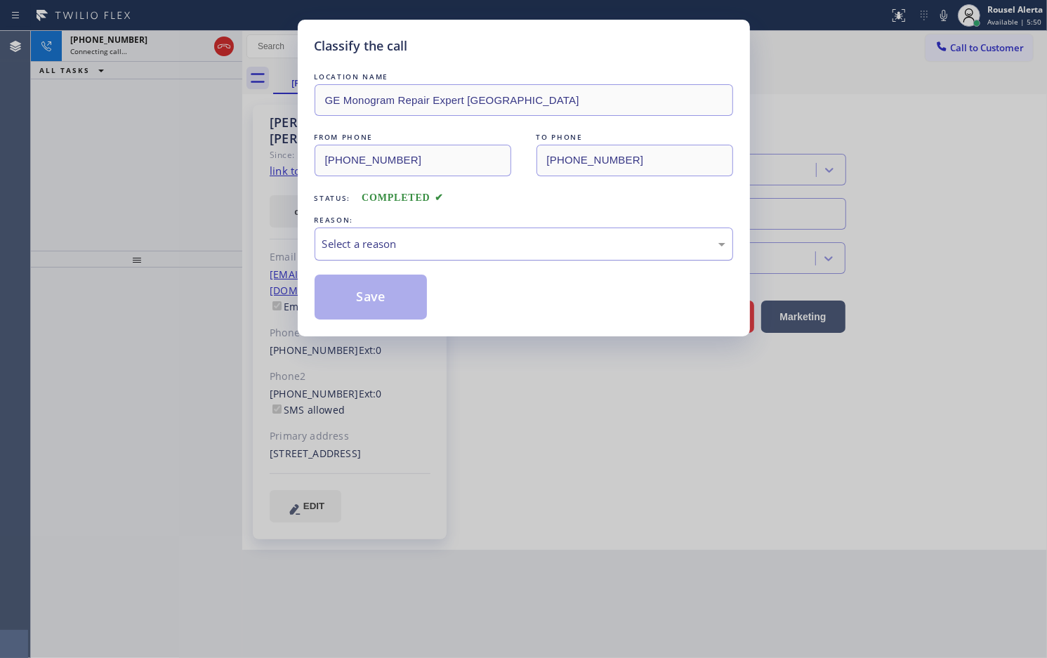
click at [391, 250] on div "Select a reason" at bounding box center [523, 244] width 403 height 16
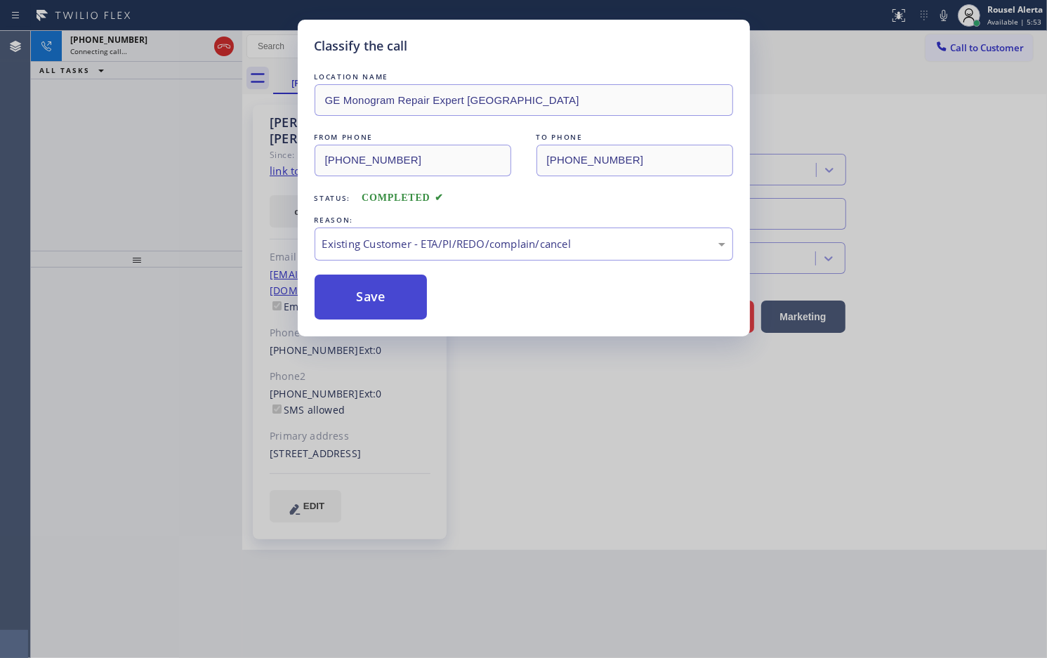
click at [355, 306] on button "Save" at bounding box center [371, 297] width 113 height 45
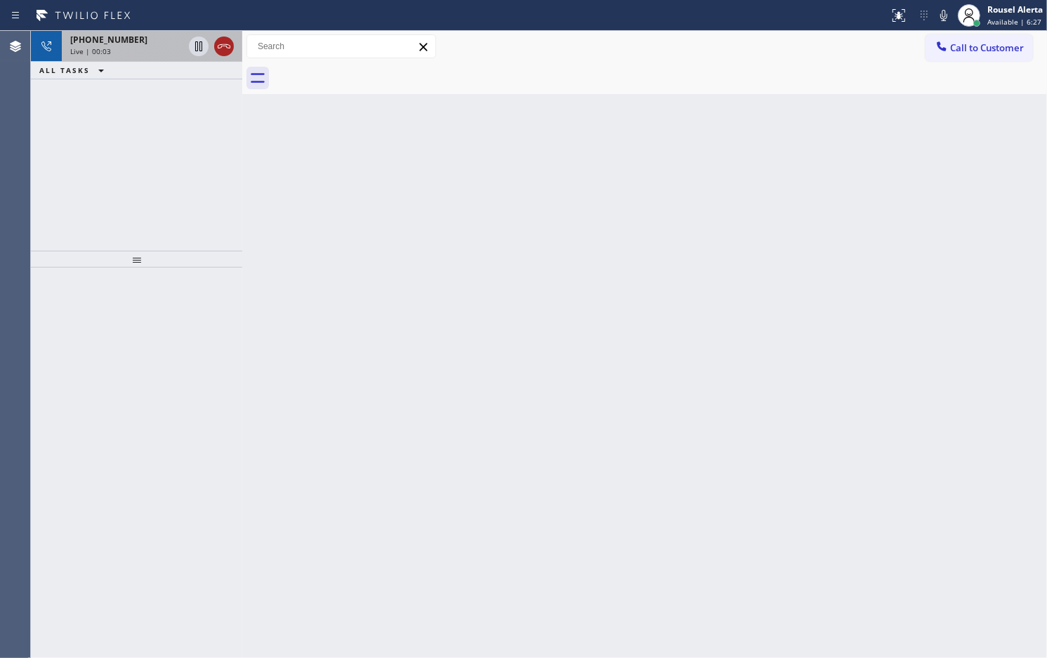
click at [222, 51] on icon at bounding box center [224, 46] width 17 height 17
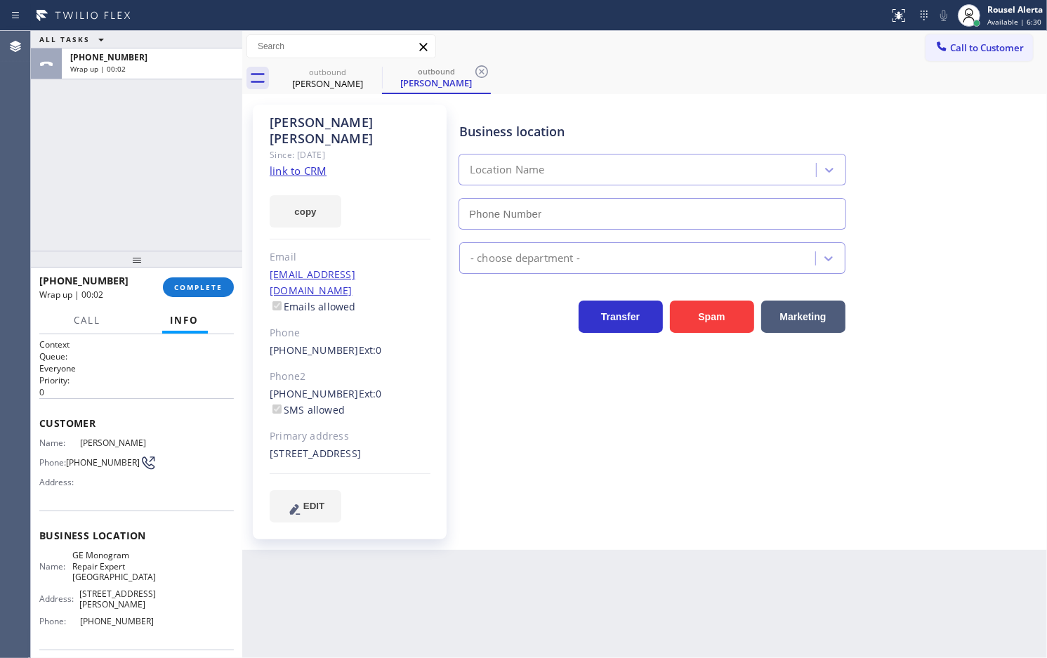
type input "(720) 307-7285"
click at [721, 124] on div "Business location" at bounding box center [652, 131] width 386 height 19
click at [194, 285] on span "COMPLETE" at bounding box center [198, 287] width 48 height 10
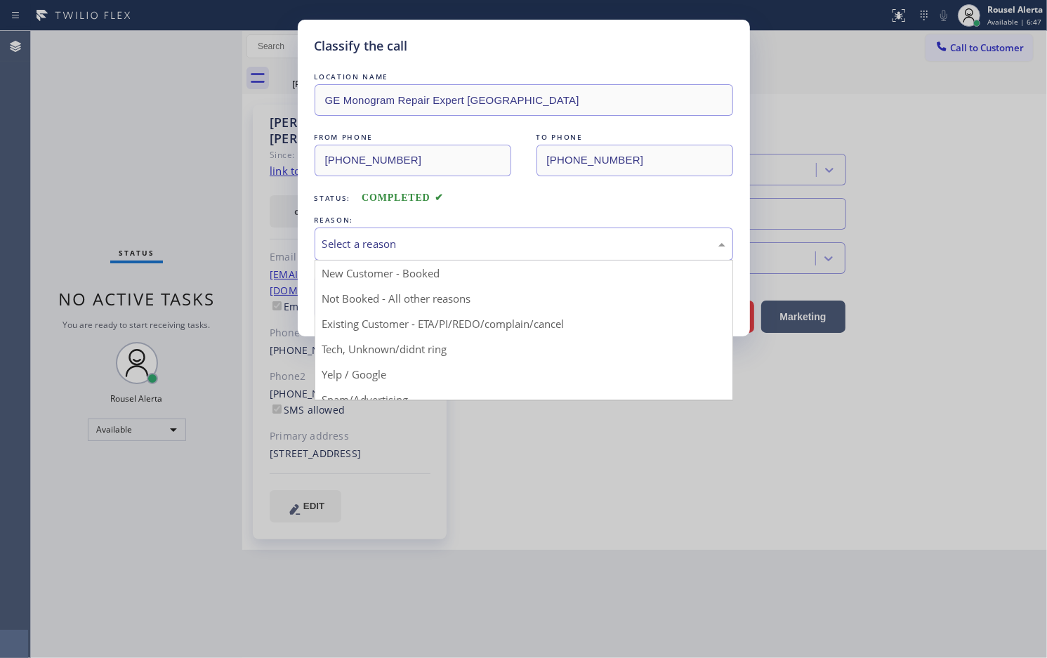
click at [371, 247] on div "Select a reason" at bounding box center [523, 244] width 403 height 16
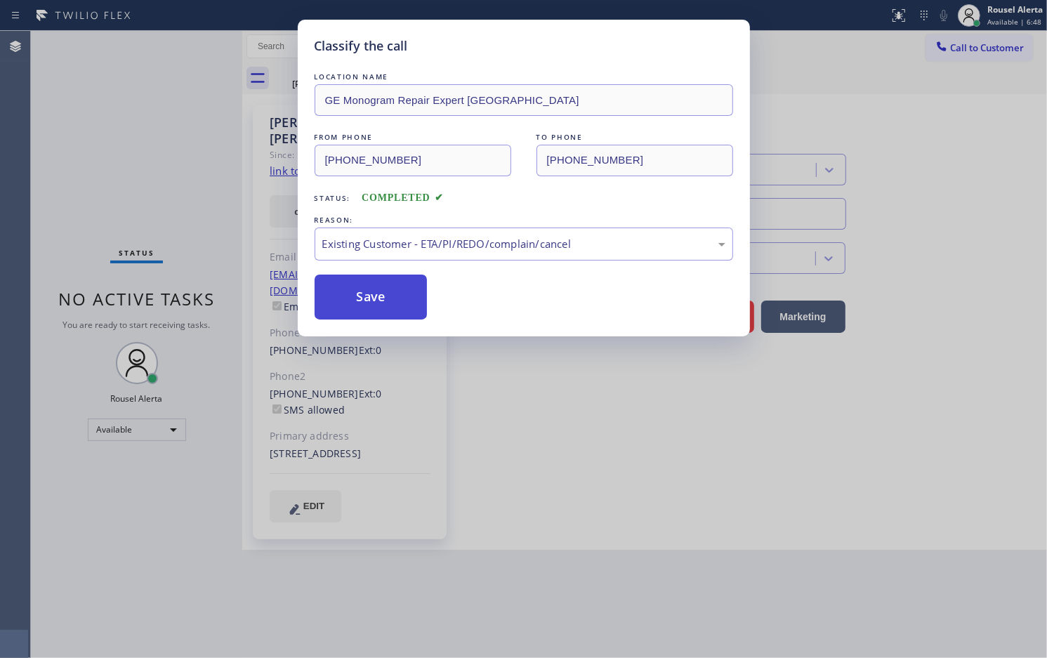
click at [384, 309] on button "Save" at bounding box center [371, 297] width 113 height 45
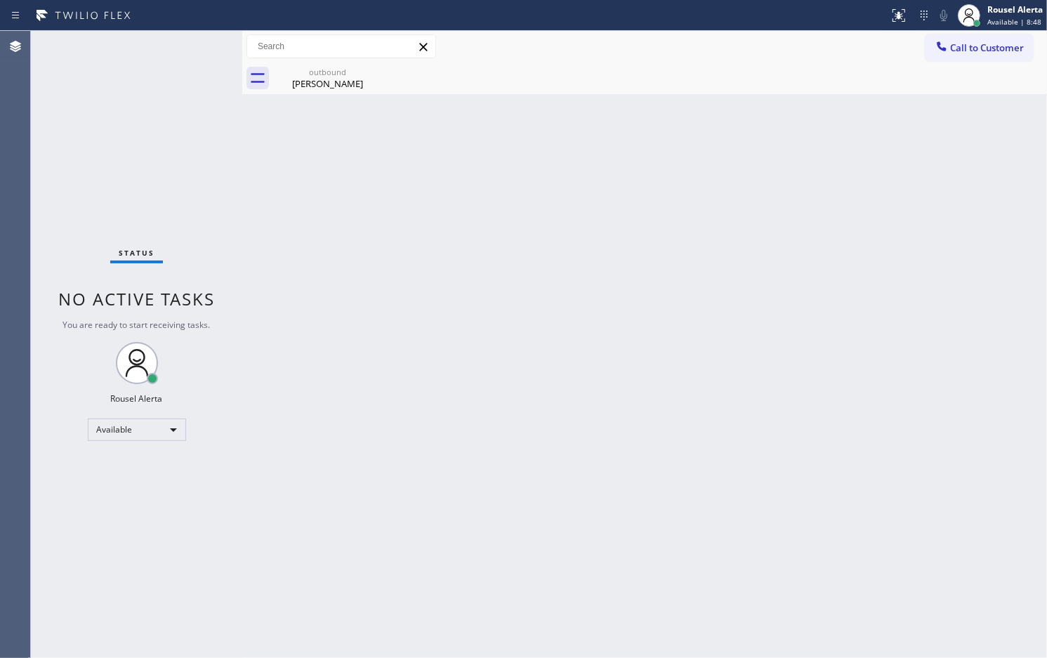
click at [423, 343] on div "Back to Dashboard Change Sender ID Customers Technicians Select a contact Outbo…" at bounding box center [644, 344] width 805 height 627
click at [372, 70] on icon at bounding box center [373, 71] width 13 height 13
click at [348, 89] on div "John Brady" at bounding box center [328, 83] width 106 height 13
drag, startPoint x: 476, startPoint y: 230, endPoint x: 622, endPoint y: 341, distance: 183.5
click at [481, 230] on div "Back to Dashboard Change Sender ID Customers Technicians Select a contact Outbo…" at bounding box center [644, 344] width 805 height 627
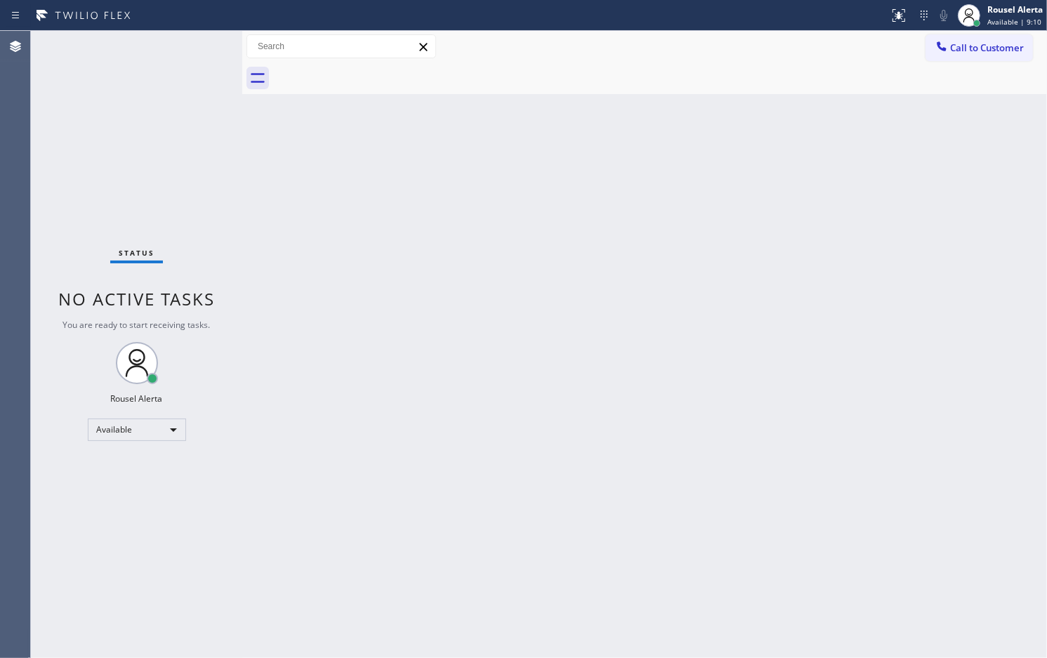
click at [176, 48] on div "Status No active tasks You are ready to start receiving tasks. Rousel Alerta Av…" at bounding box center [136, 344] width 211 height 627
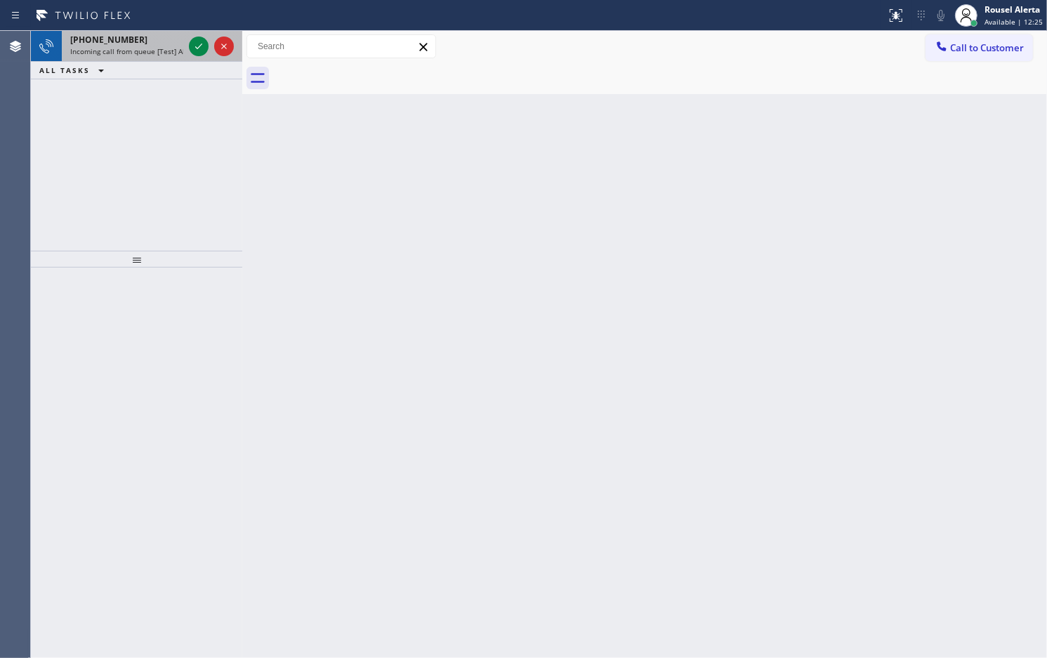
click at [146, 43] on div "+13475606467" at bounding box center [126, 40] width 113 height 12
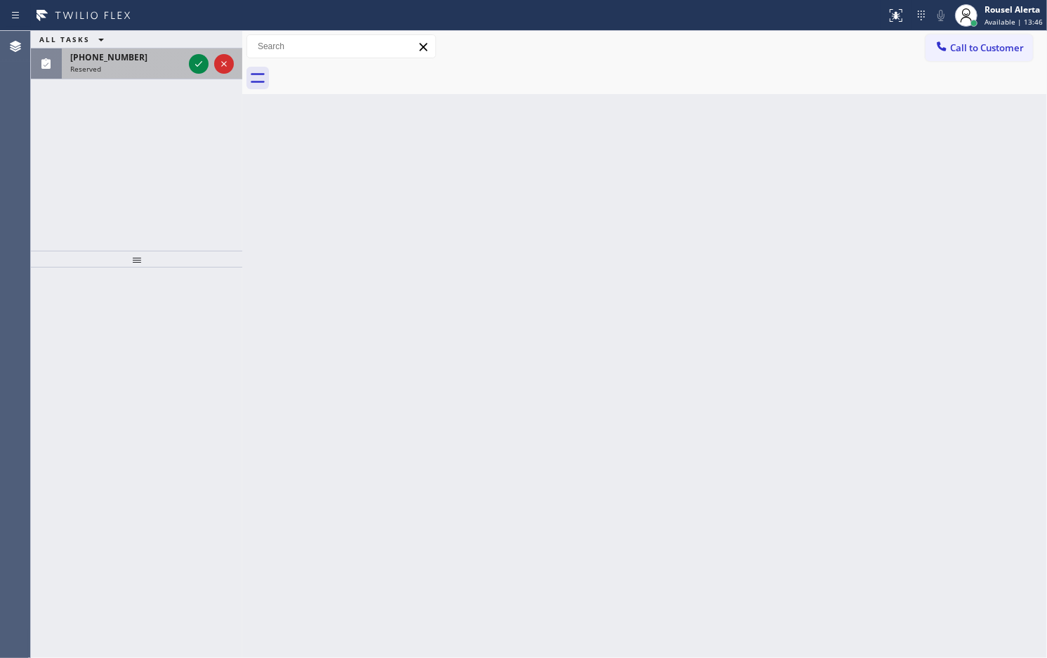
click at [185, 72] on div "(786) 239-4338 Reserved" at bounding box center [124, 63] width 124 height 31
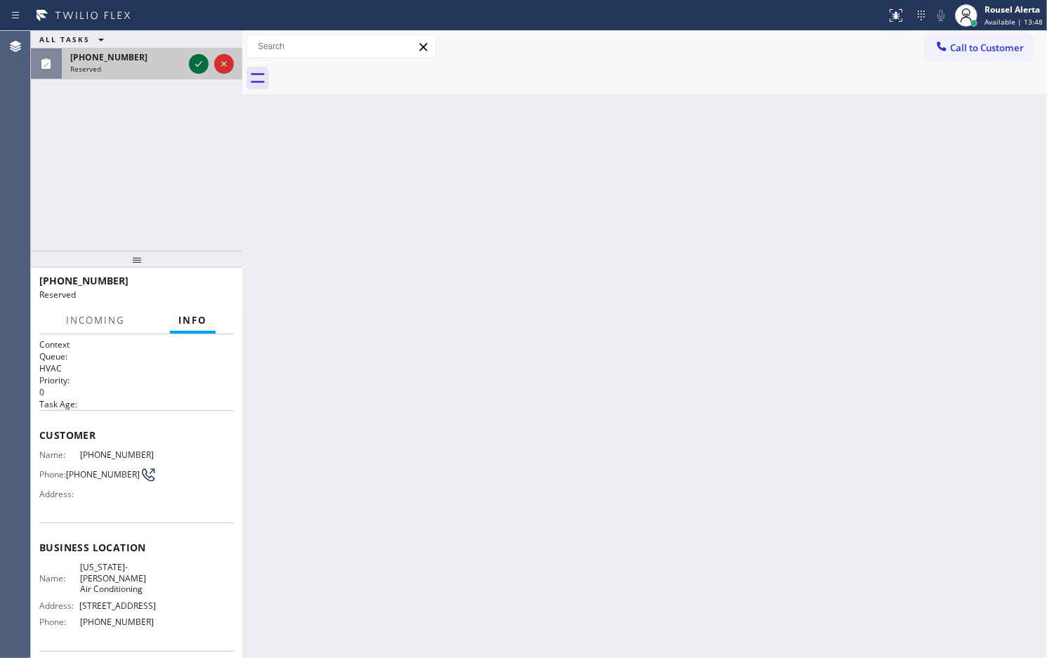
click at [193, 69] on icon at bounding box center [198, 63] width 17 height 17
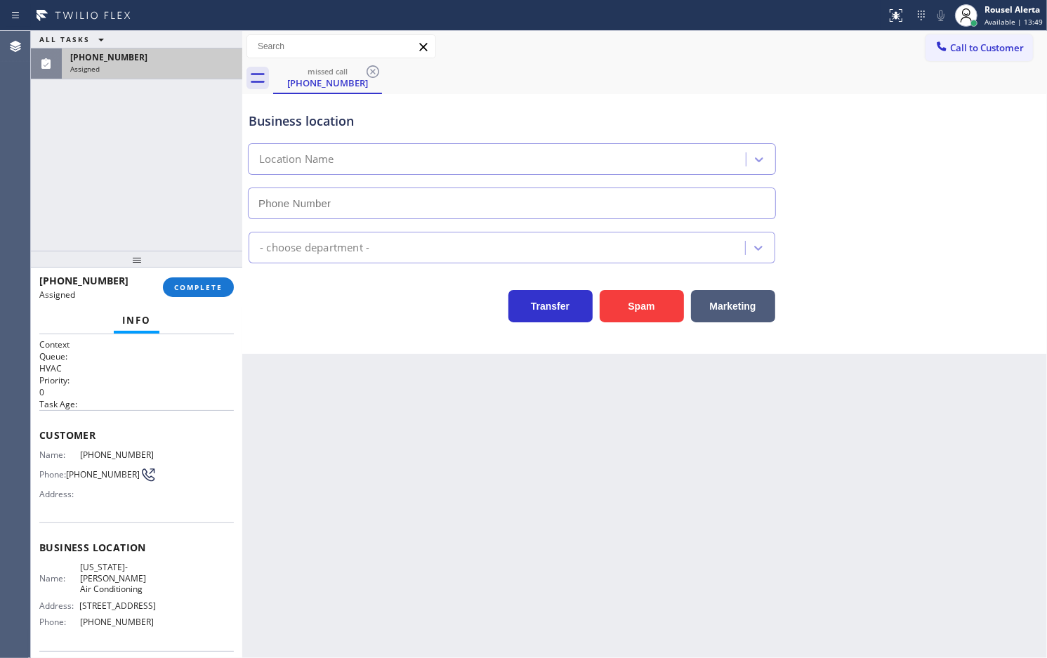
type input "(213) 699-3713"
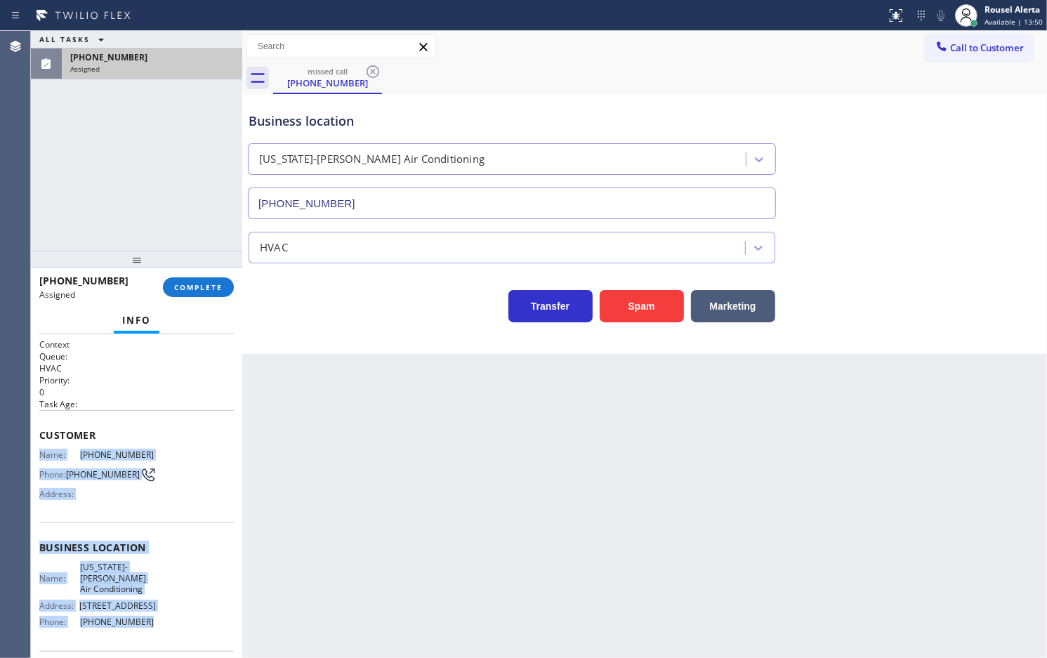
drag, startPoint x: 39, startPoint y: 450, endPoint x: 166, endPoint y: 610, distance: 204.5
click at [166, 610] on div "Context Queue: HVAC Priority: 0 Task Age: Customer Name: (786) 239-4338 Phone: …" at bounding box center [136, 548] width 195 height 419
copy div "Name: (786) 239-4338 Phone: (786) 239-4338 Address: Business location Name: Ver…"
click at [195, 289] on span "COMPLETE" at bounding box center [198, 287] width 48 height 10
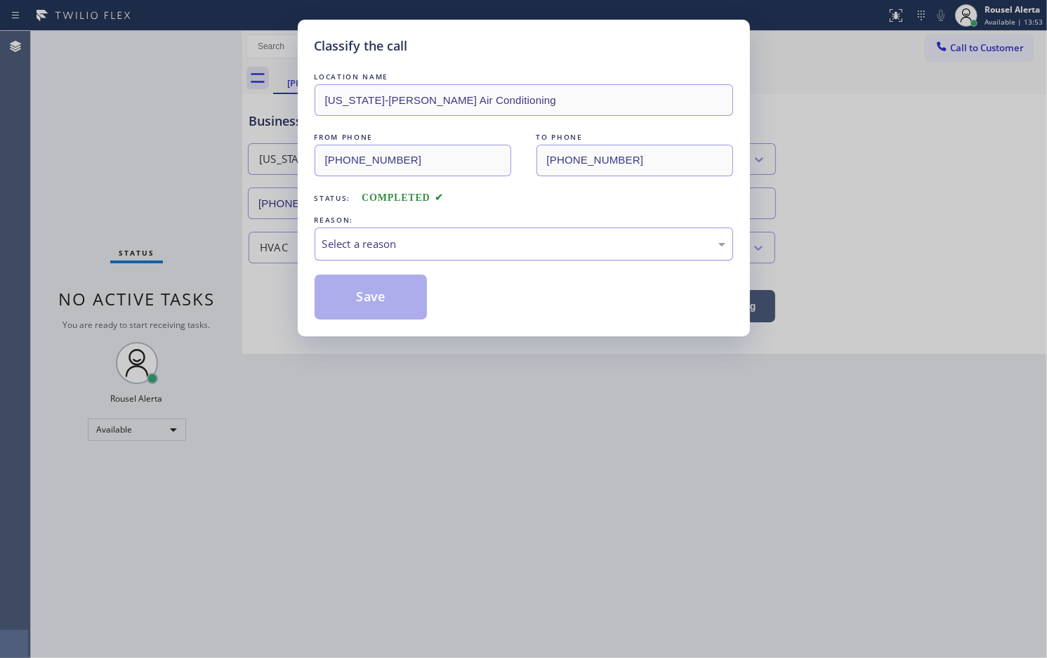
click at [447, 243] on div "Select a reason" at bounding box center [523, 244] width 403 height 16
click at [363, 292] on button "Save" at bounding box center [371, 297] width 113 height 45
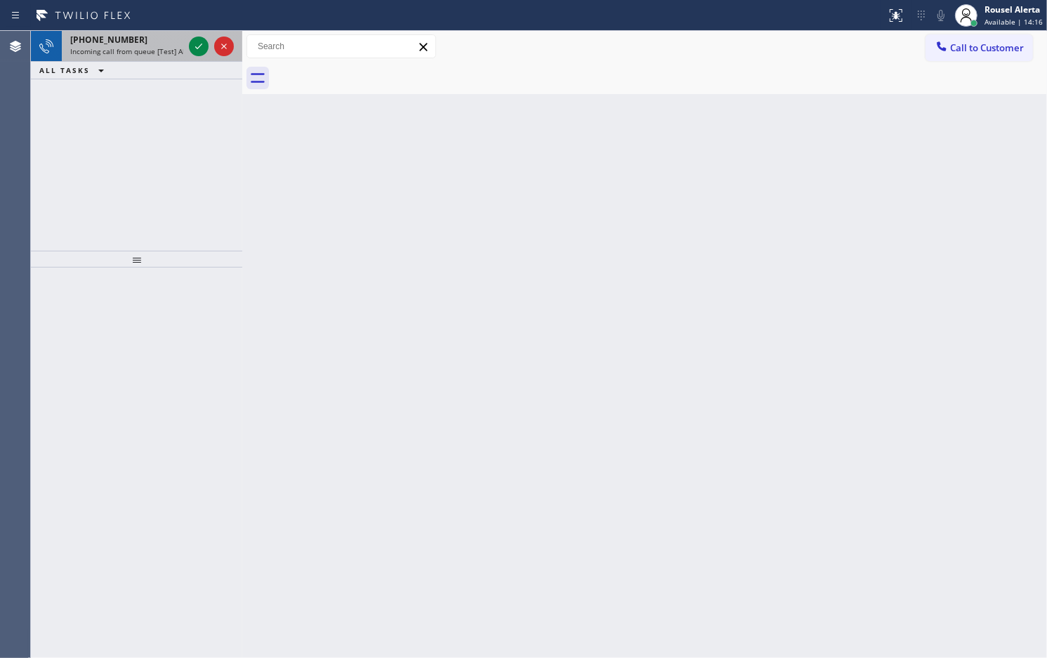
click at [142, 47] on span "Incoming call from queue [Test] All" at bounding box center [128, 51] width 117 height 10
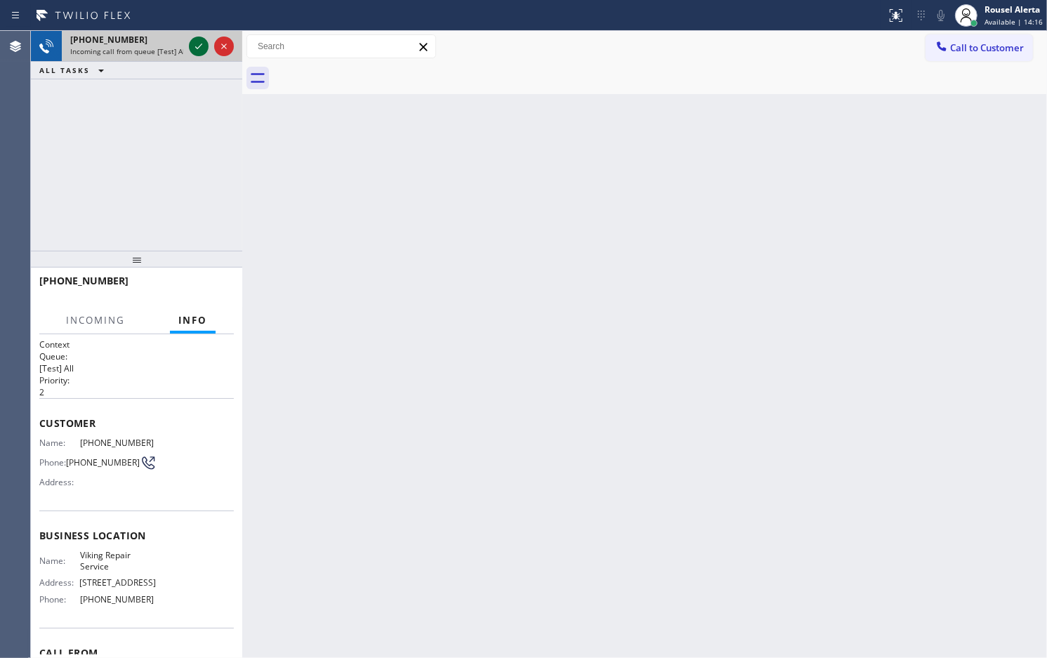
click at [200, 48] on icon at bounding box center [198, 46] width 17 height 17
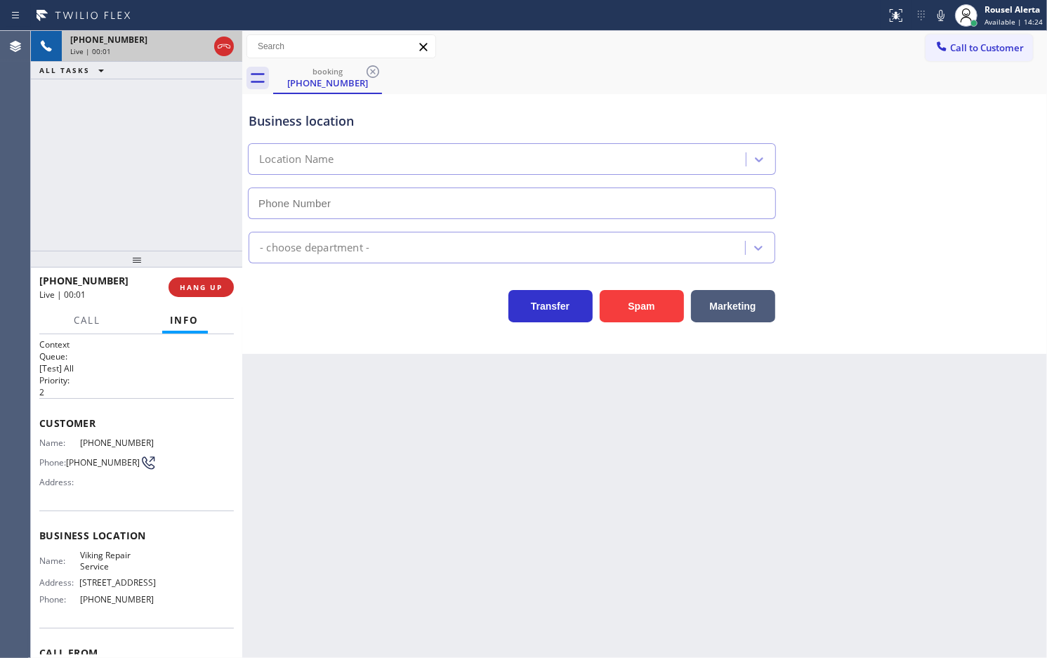
type input "(323) 416-2342"
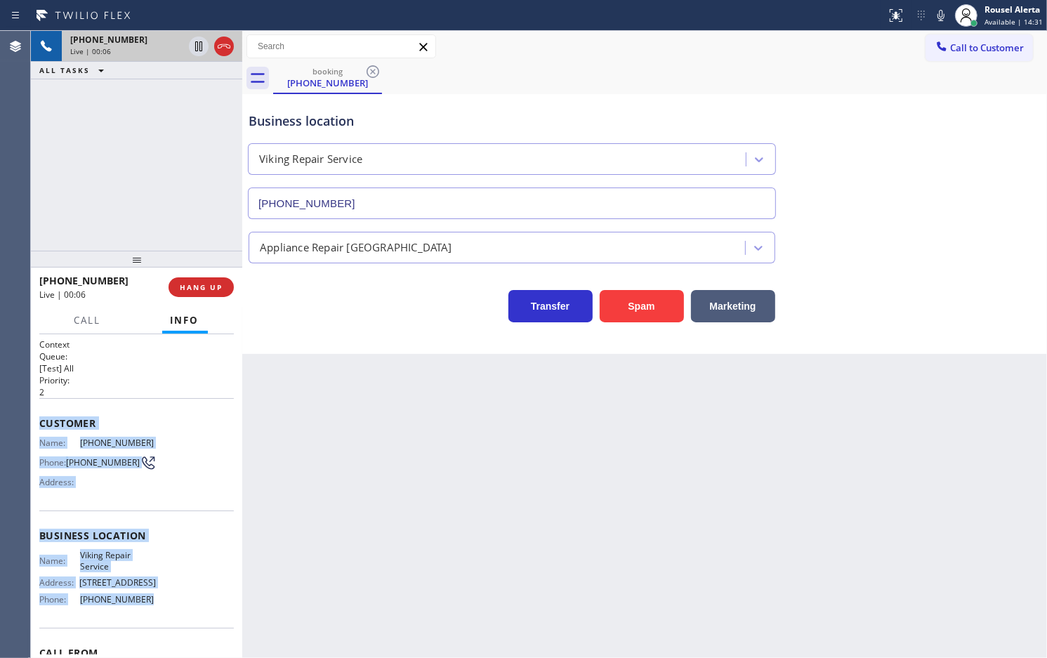
drag, startPoint x: 39, startPoint y: 444, endPoint x: 143, endPoint y: 603, distance: 189.8
click at [143, 603] on div "Context Queue: [Test] All Priority: 2 Customer Name: (213) 446-0877 Phone: (213…" at bounding box center [136, 496] width 211 height 324
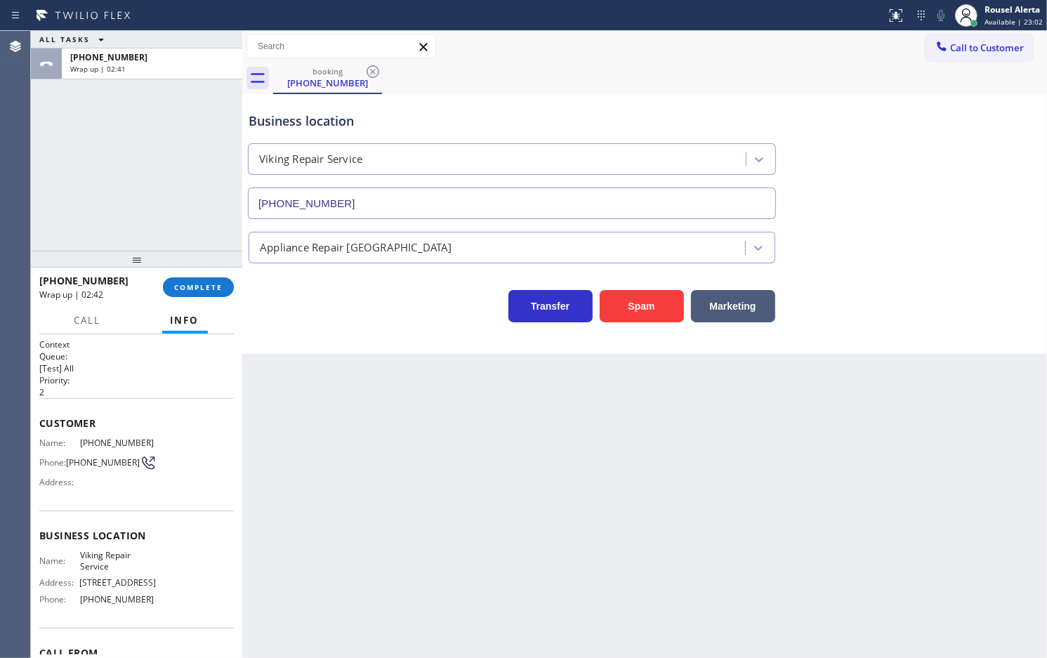
click at [195, 300] on div "+12134460877 Wrap up | 02:42 COMPLETE" at bounding box center [136, 287] width 195 height 37
click at [195, 290] on span "COMPLETE" at bounding box center [198, 287] width 48 height 10
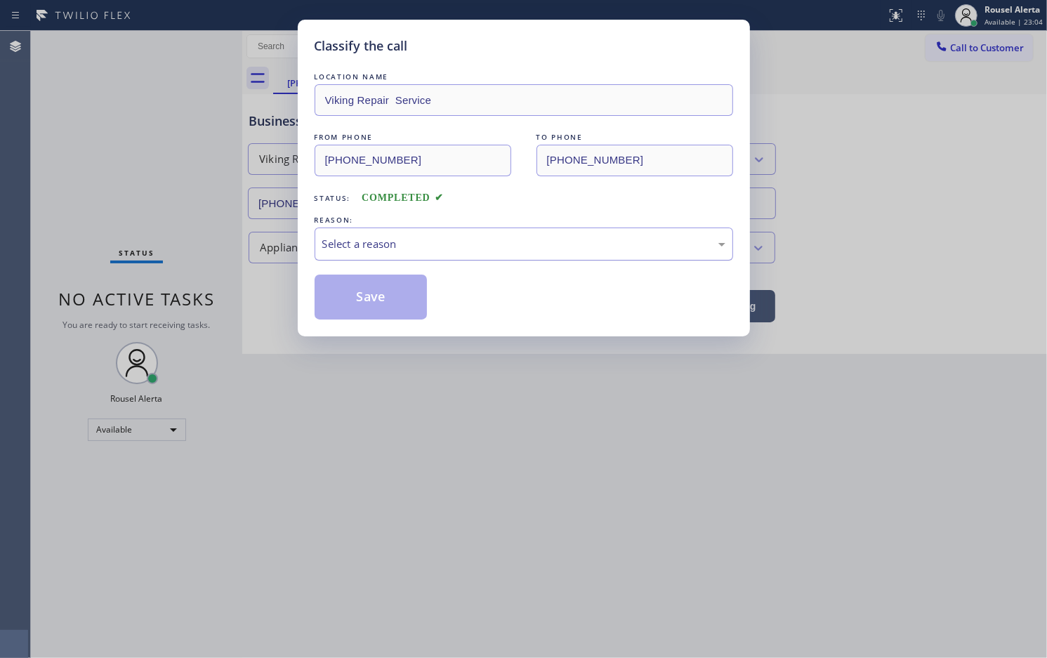
click at [486, 257] on div "Select a reason" at bounding box center [524, 244] width 419 height 33
click at [341, 287] on button "Save" at bounding box center [371, 297] width 113 height 45
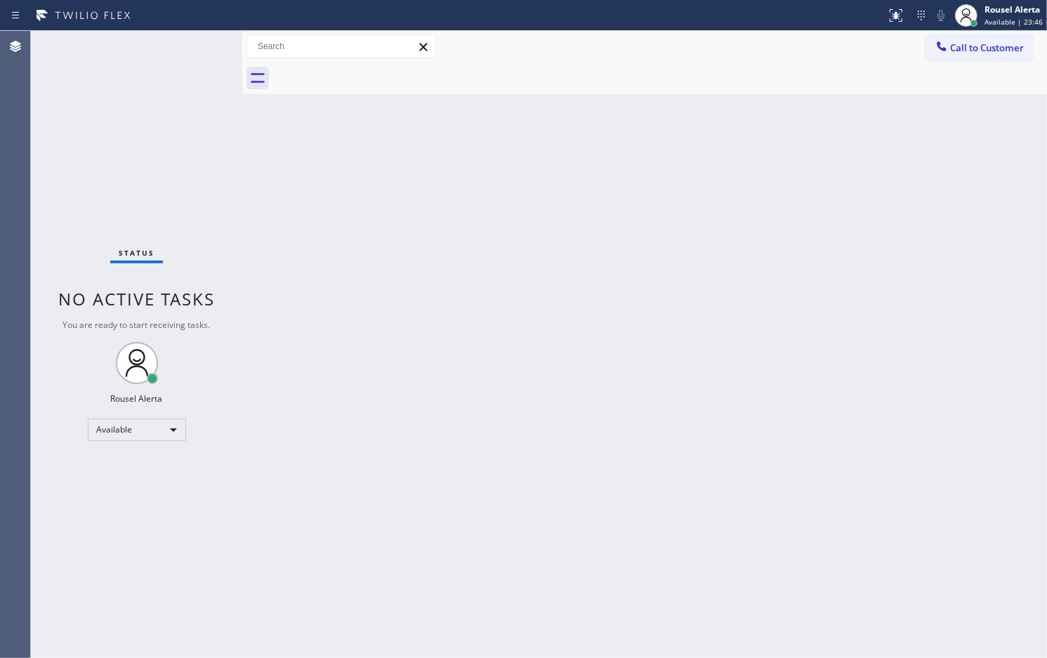
click at [356, 271] on div "Back to Dashboard Change Sender ID Customers Technicians Select a contact Outbo…" at bounding box center [644, 344] width 805 height 627
click at [1023, 104] on div "Back to Dashboard Change Sender ID Customers Technicians Select a contact Outbo…" at bounding box center [644, 344] width 805 height 627
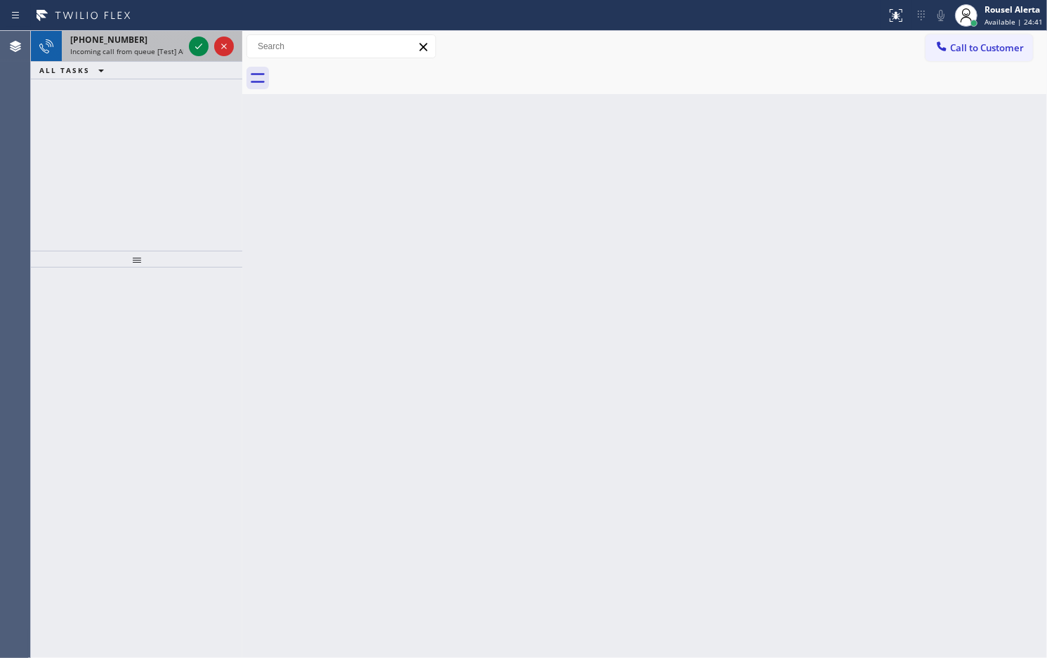
click at [166, 41] on div "+14086211928" at bounding box center [126, 40] width 113 height 12
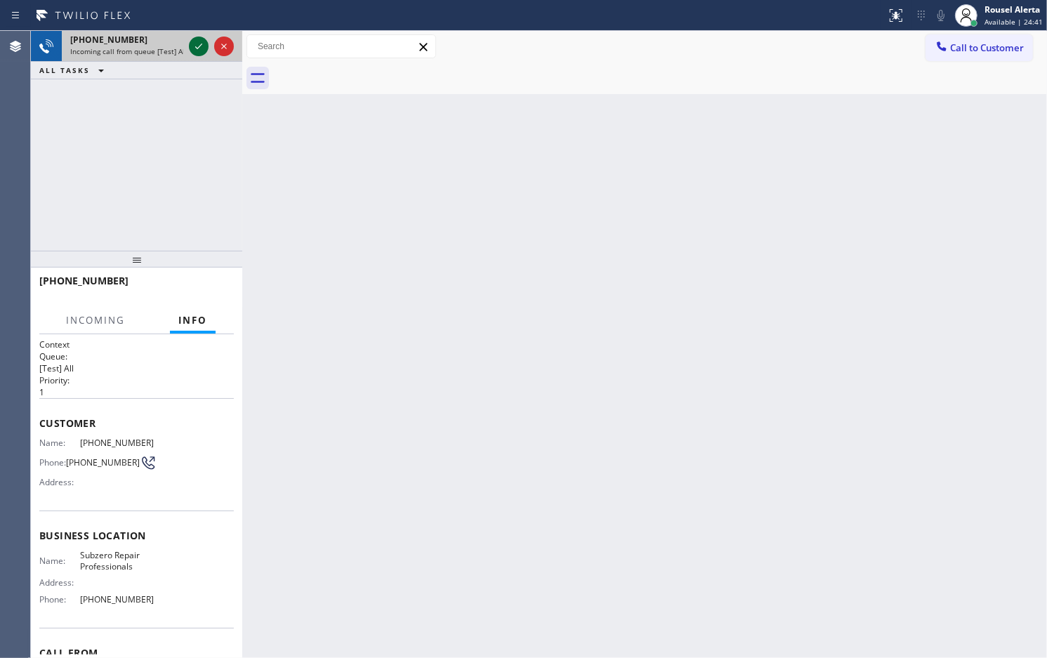
click at [191, 50] on icon at bounding box center [198, 46] width 17 height 17
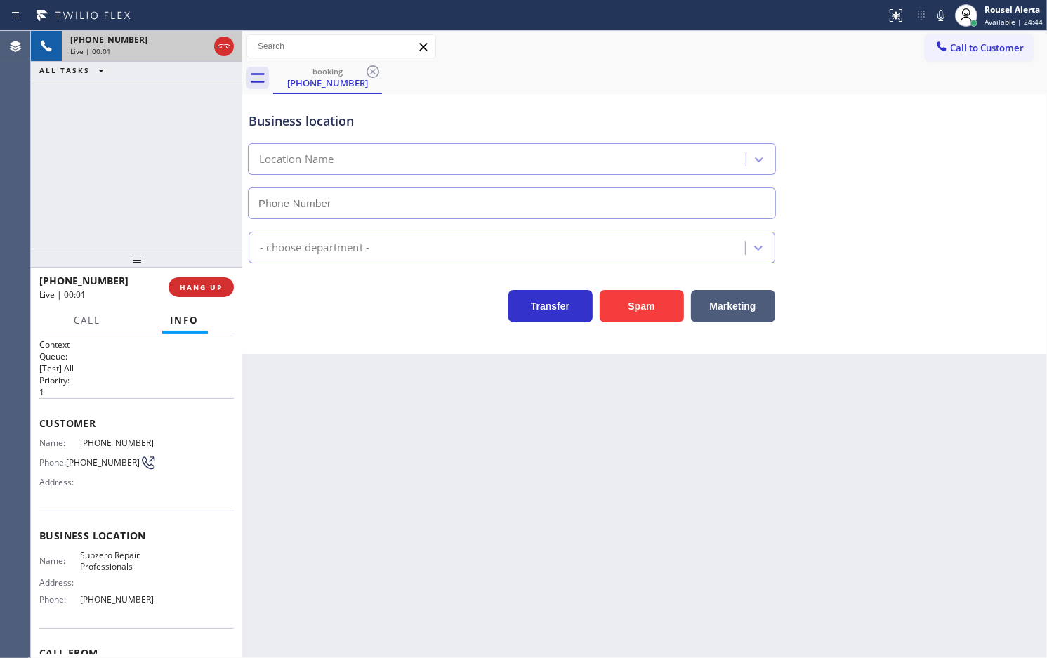
type input "(669) 342-0808"
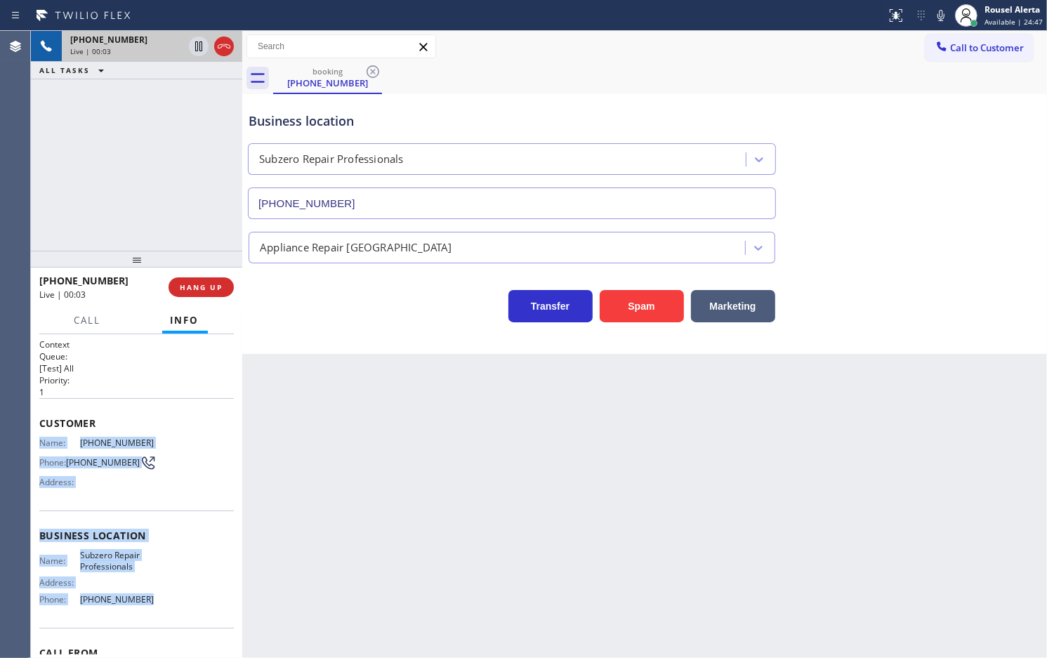
drag, startPoint x: 36, startPoint y: 443, endPoint x: 152, endPoint y: 601, distance: 196.6
click at [152, 601] on div "Context Queue: [Test] All Priority: 1 Customer Name: (408) 621-1928 Phone: (408…" at bounding box center [136, 496] width 211 height 324
copy div "Name: (408) 621-1928 Phone: (408) 621-1928 Address: Business location Name: Sub…"
click at [151, 44] on div "+14086211928" at bounding box center [126, 40] width 113 height 12
click at [195, 51] on icon at bounding box center [198, 46] width 17 height 17
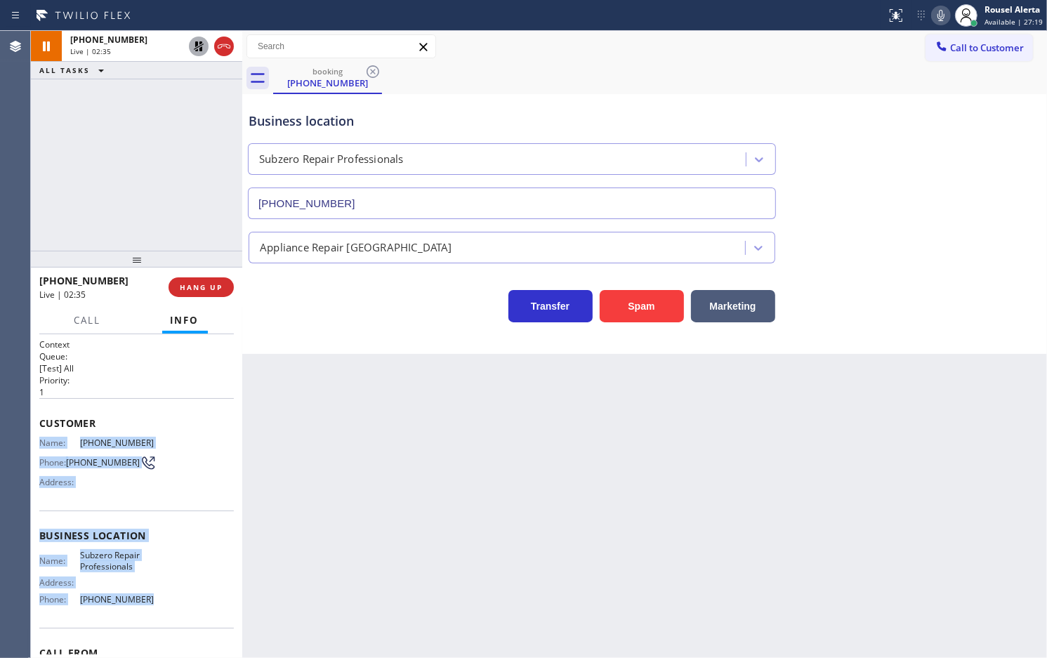
click at [943, 11] on icon at bounding box center [941, 15] width 17 height 17
click at [193, 48] on icon at bounding box center [198, 46] width 17 height 17
click at [945, 15] on icon at bounding box center [941, 15] width 7 height 11
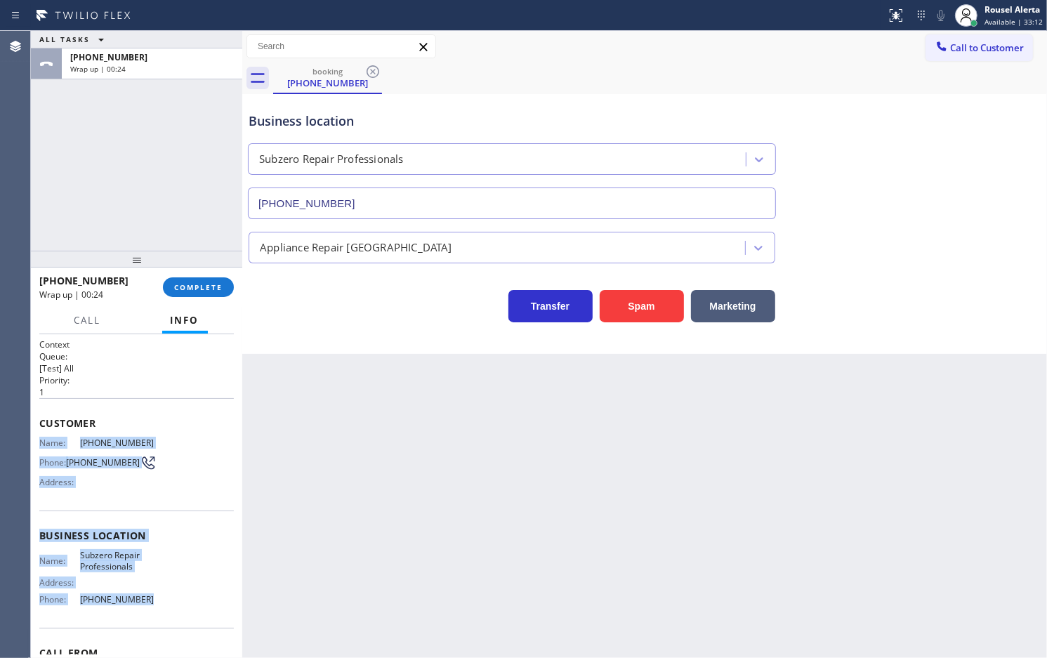
click at [448, 422] on div "Back to Dashboard Change Sender ID Customers Technicians Select a contact Outbo…" at bounding box center [644, 344] width 805 height 627
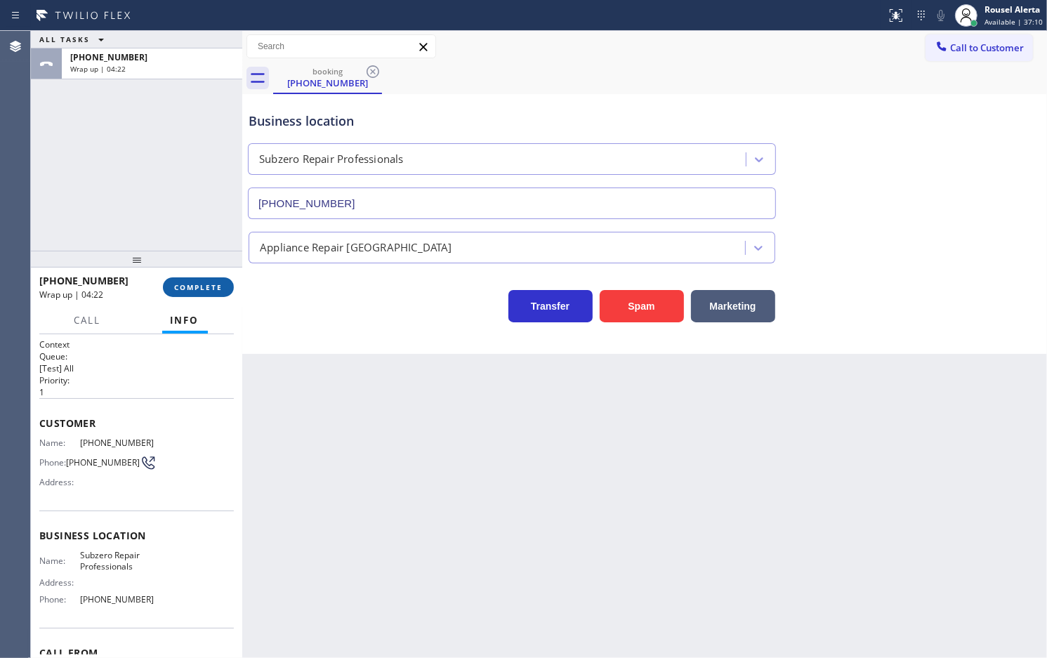
click at [211, 284] on span "COMPLETE" at bounding box center [198, 287] width 48 height 10
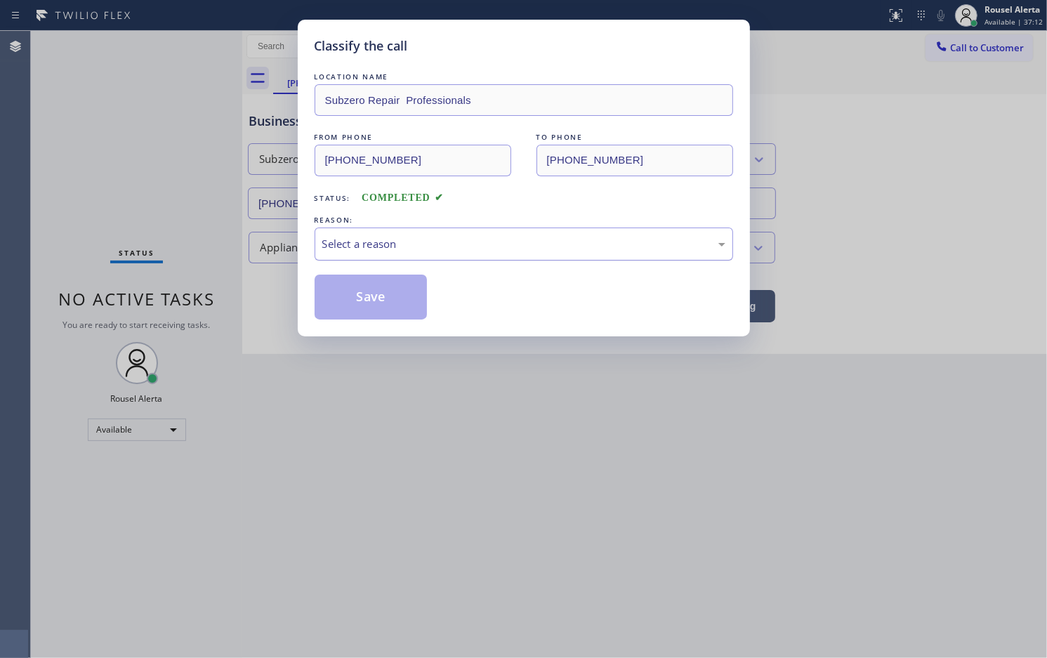
click at [667, 244] on div "Select a reason" at bounding box center [523, 244] width 403 height 16
click at [392, 296] on button "Save" at bounding box center [371, 297] width 113 height 45
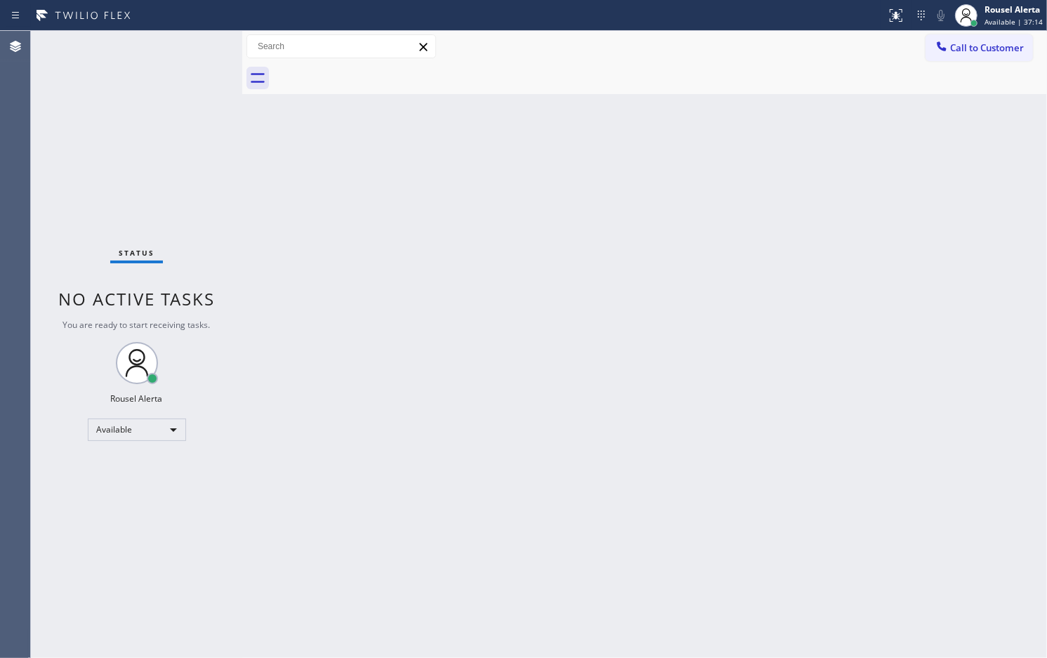
click at [975, 39] on button "Call to Customer" at bounding box center [979, 47] width 107 height 27
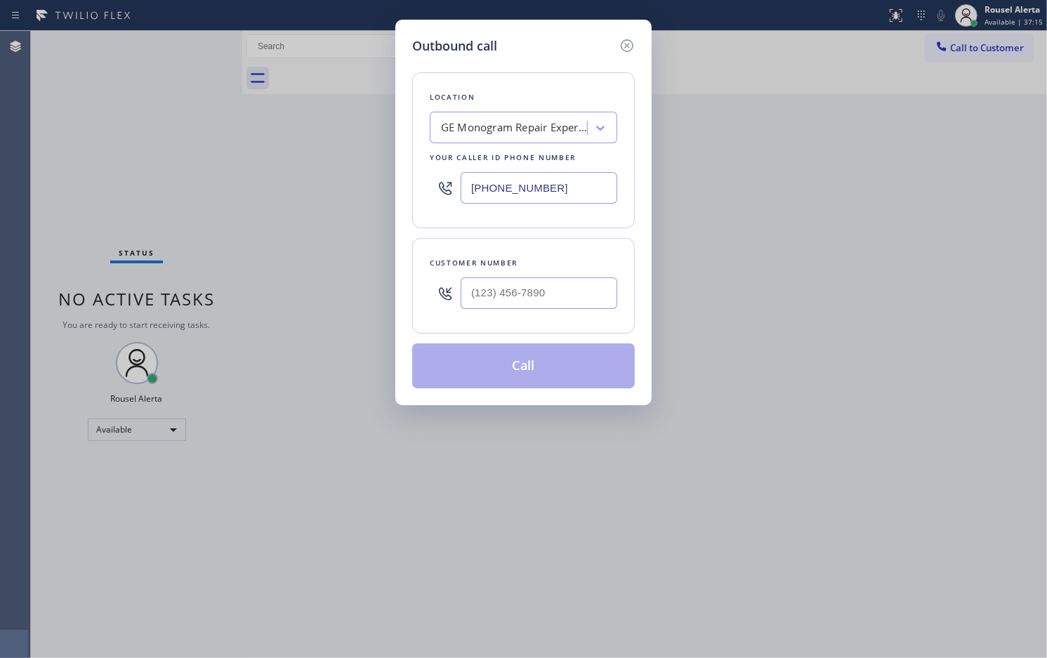
click at [981, 42] on div "Outbound call Location GE Monogram Repair Expert Castle Rock Your caller id pho…" at bounding box center [523, 329] width 1047 height 658
click at [597, 284] on input "(___) ___-____" at bounding box center [539, 293] width 157 height 32
paste input "619) 549-6375"
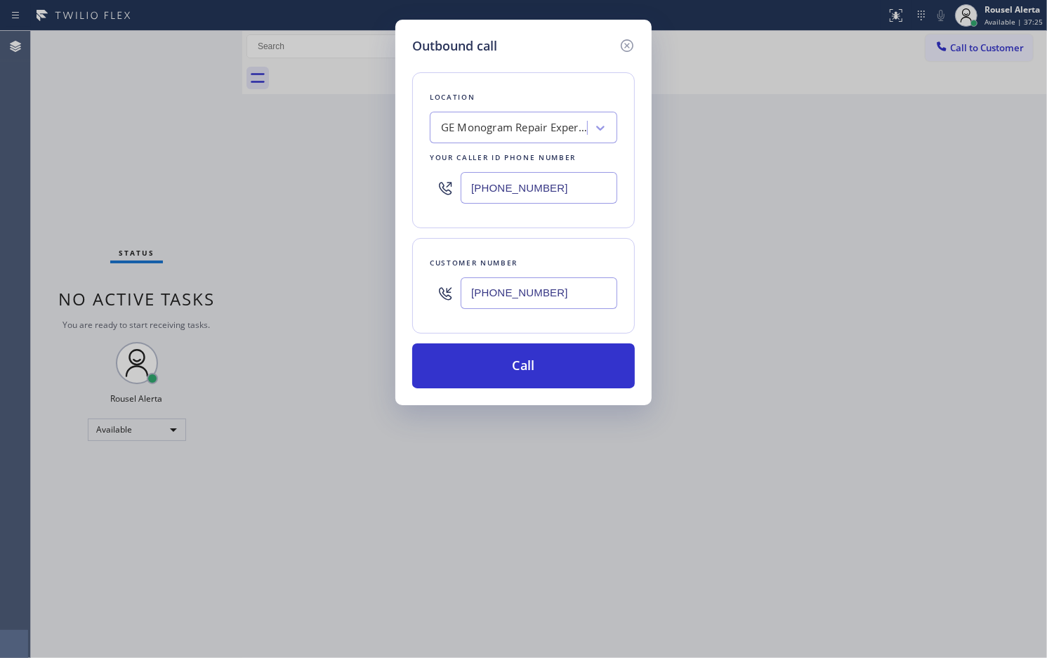
type input "(619) 549-6375"
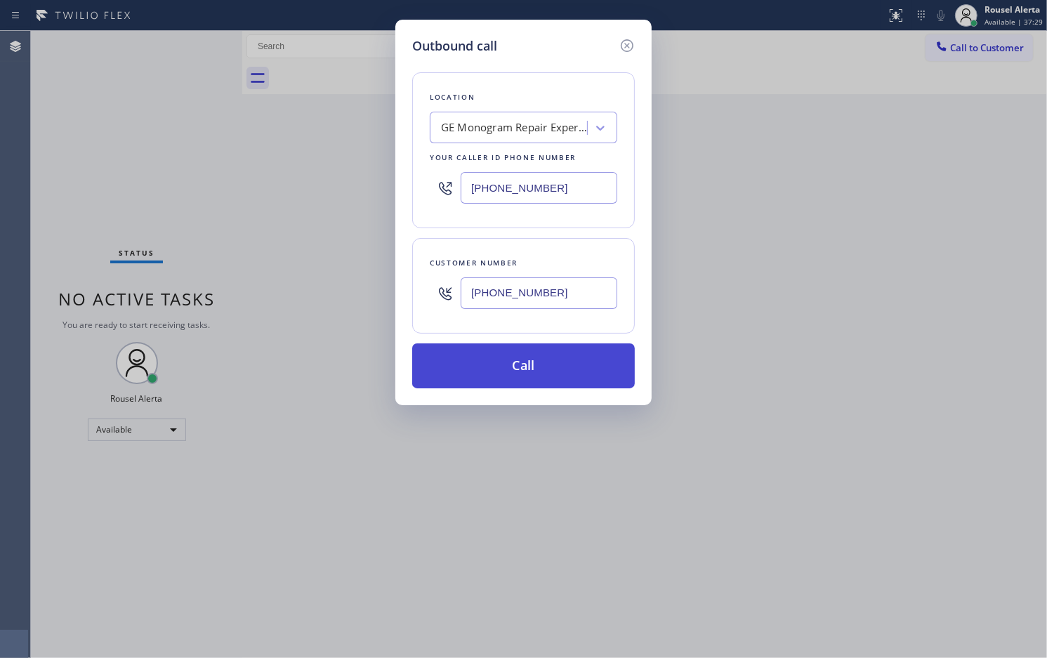
click at [548, 363] on button "Call" at bounding box center [523, 366] width 223 height 45
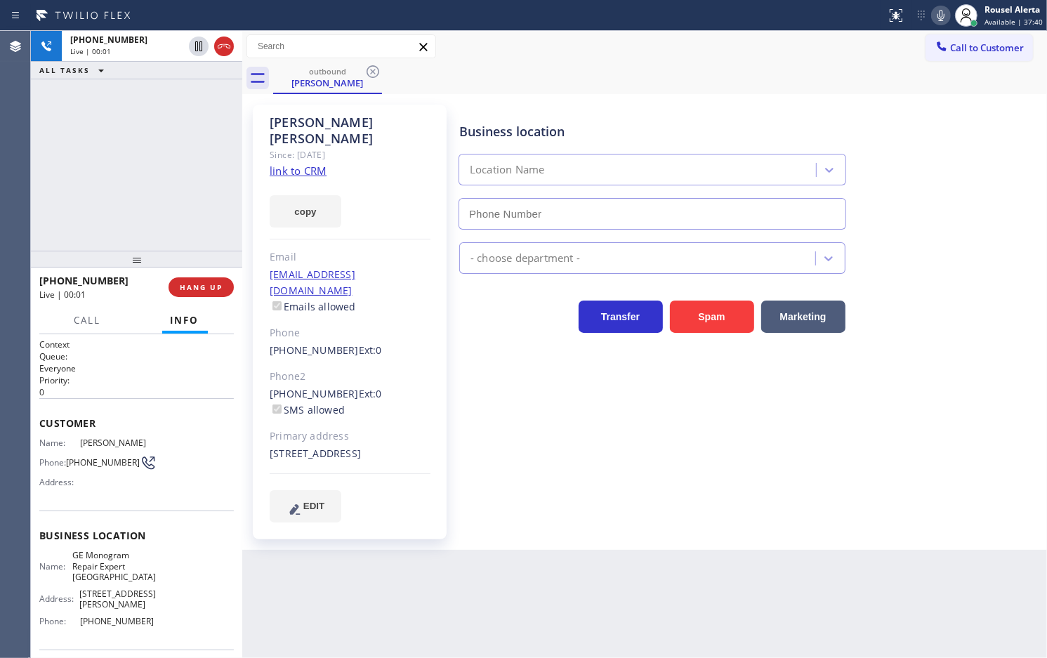
click at [153, 128] on div "+16195496375 Live | 00:01 ALL TASKS ALL TASKS ACTIVE TASKS TASKS IN WRAP UP" at bounding box center [136, 141] width 211 height 220
type input "(720) 307-7285"
click at [283, 164] on link "link to CRM" at bounding box center [298, 171] width 57 height 14
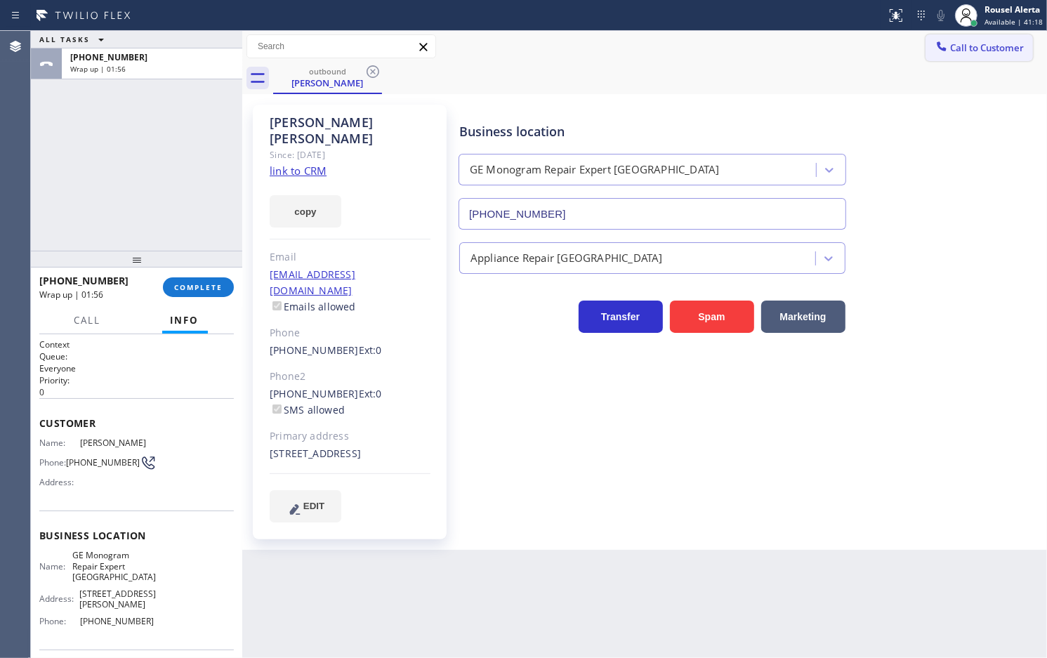
click at [976, 53] on span "Call to Customer" at bounding box center [987, 47] width 74 height 13
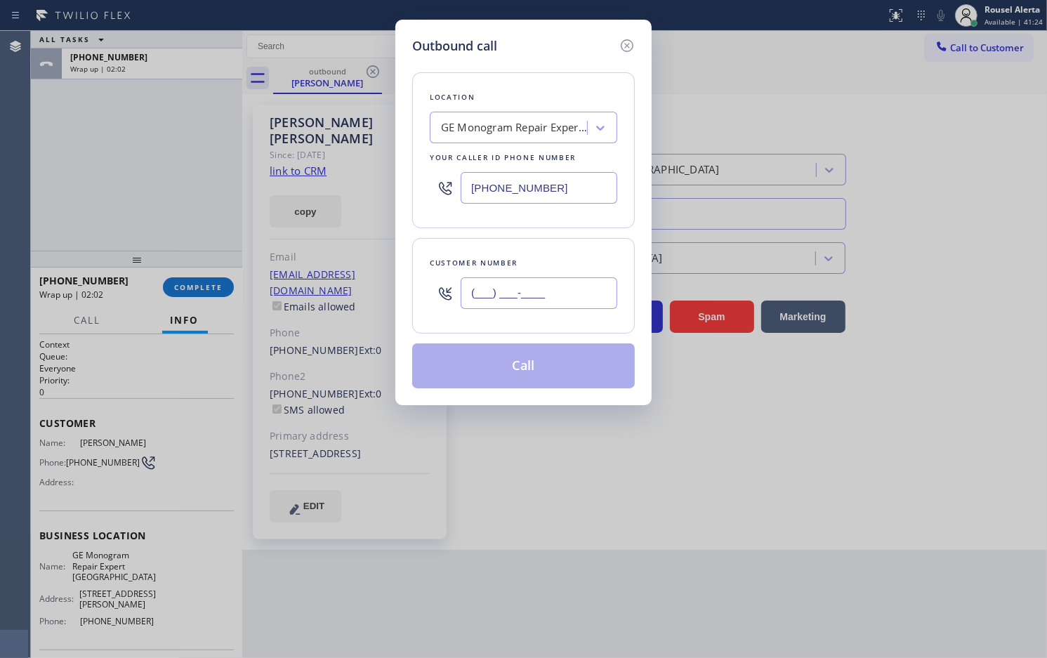
click at [598, 282] on input "(___) ___-____" at bounding box center [539, 293] width 157 height 32
paste input "720) 281-1716"
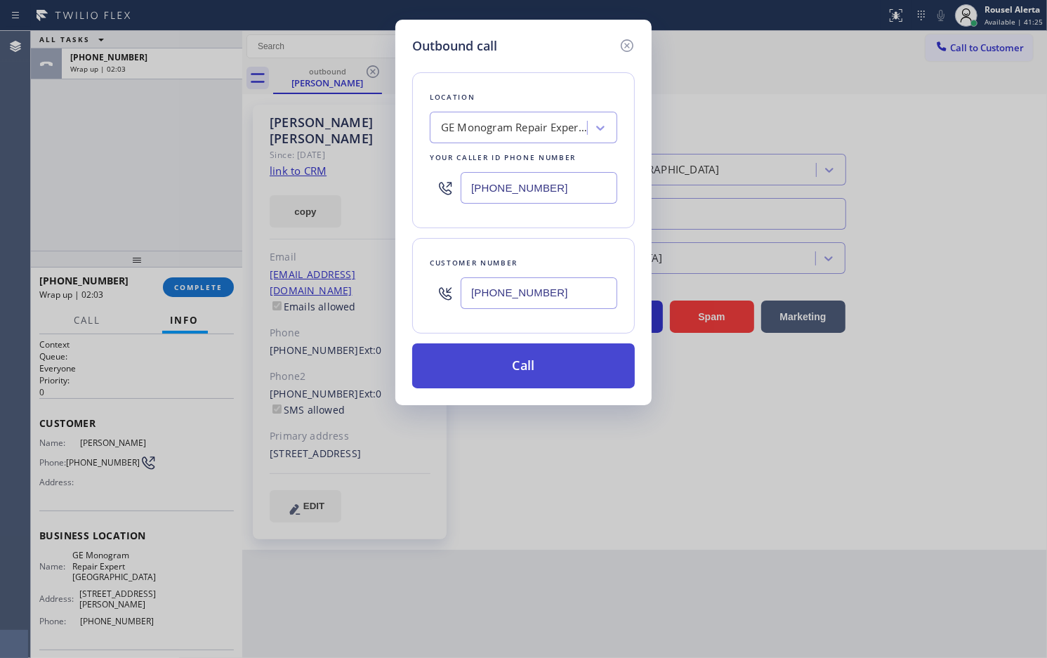
type input "(720) 281-1716"
click at [554, 362] on button "Call" at bounding box center [523, 366] width 223 height 45
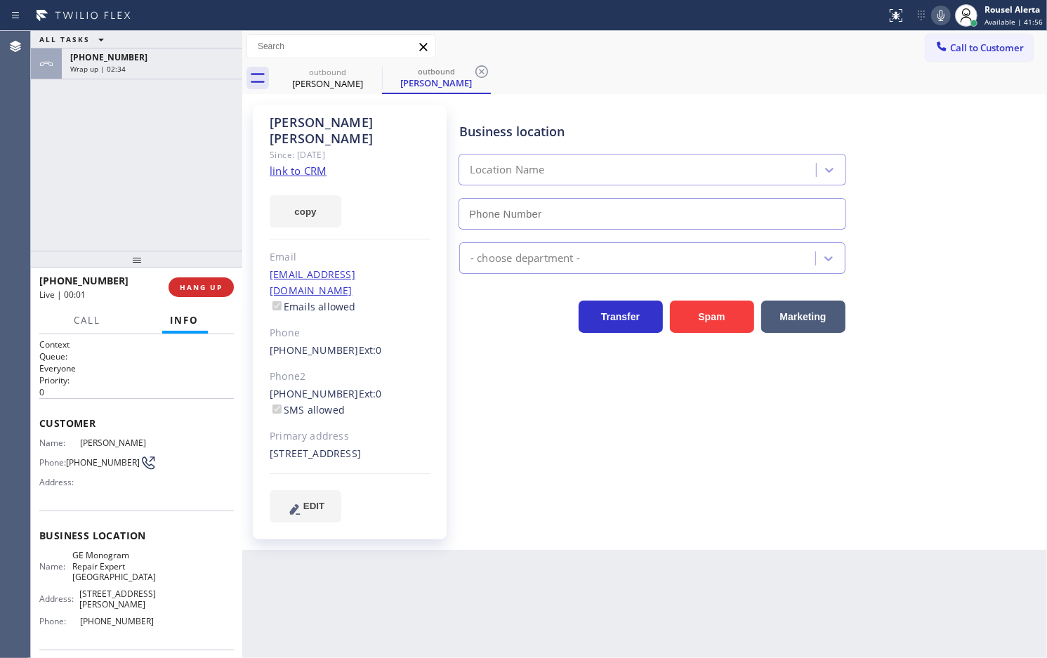
type input "(720) 307-7285"
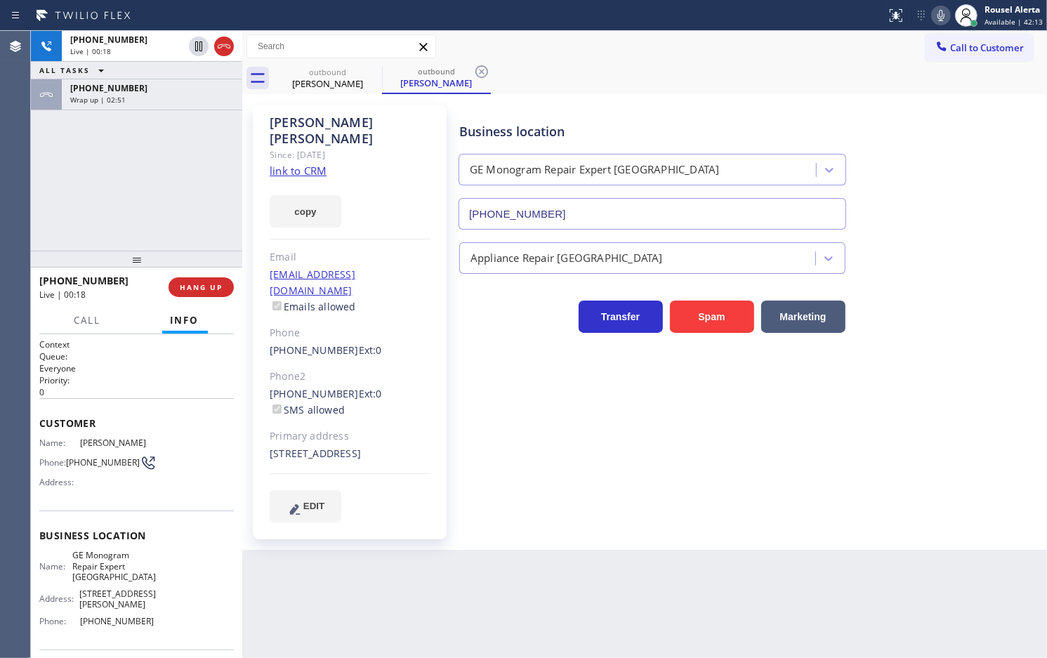
click at [510, 629] on div "Back to Dashboard Change Sender ID Customers Technicians Select a contact Outbo…" at bounding box center [644, 344] width 805 height 627
click at [145, 91] on div "+16195496375" at bounding box center [152, 88] width 164 height 12
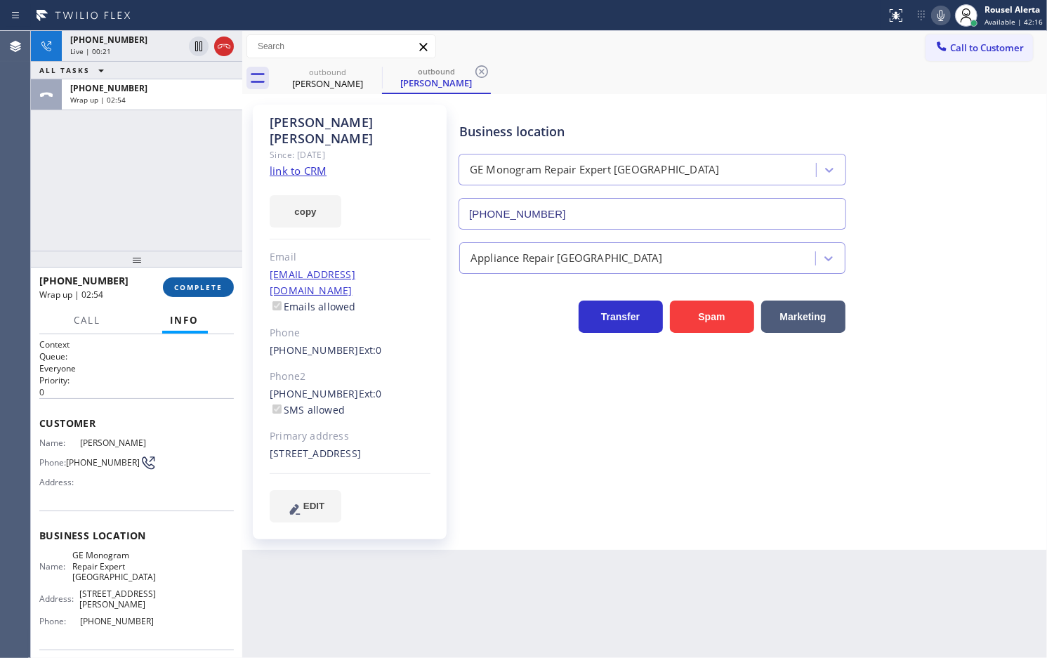
click at [180, 278] on button "COMPLETE" at bounding box center [198, 287] width 71 height 20
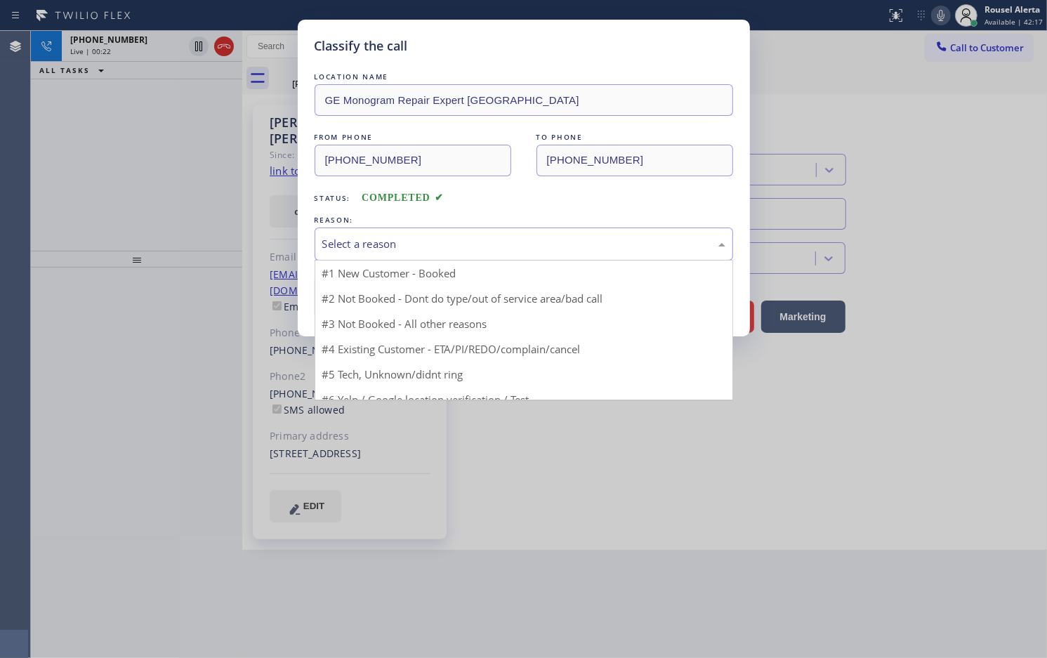
click at [416, 247] on div "Select a reason" at bounding box center [523, 244] width 403 height 16
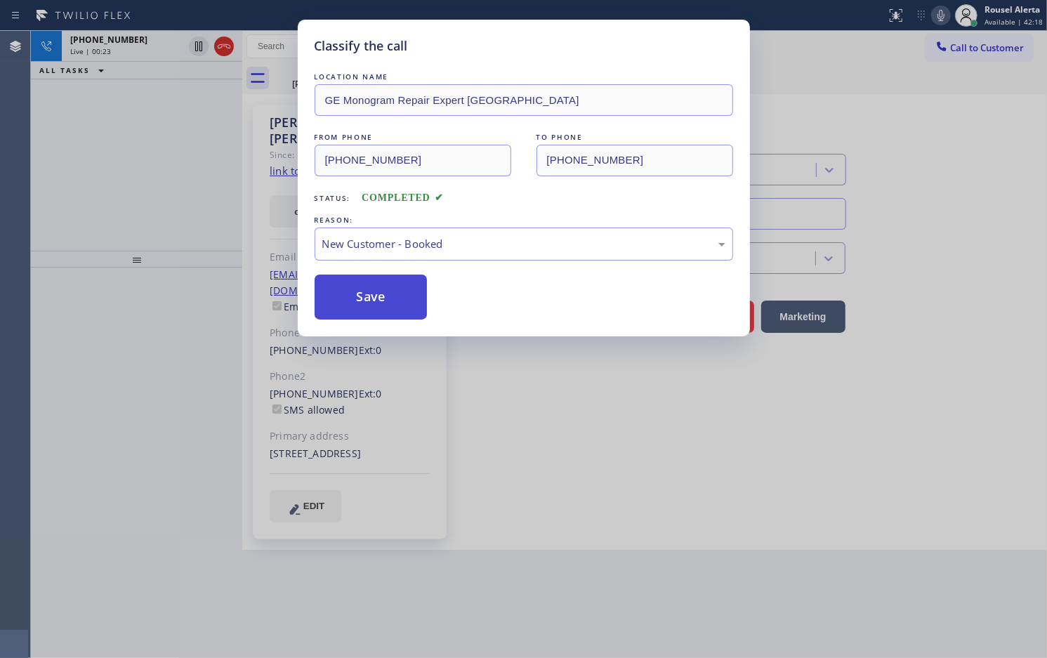
click at [394, 289] on button "Save" at bounding box center [371, 297] width 113 height 45
click at [116, 60] on div "Classify the call LOCATION NAME GE Monogram Repair Expert Castle Rock FROM PHON…" at bounding box center [523, 329] width 1047 height 658
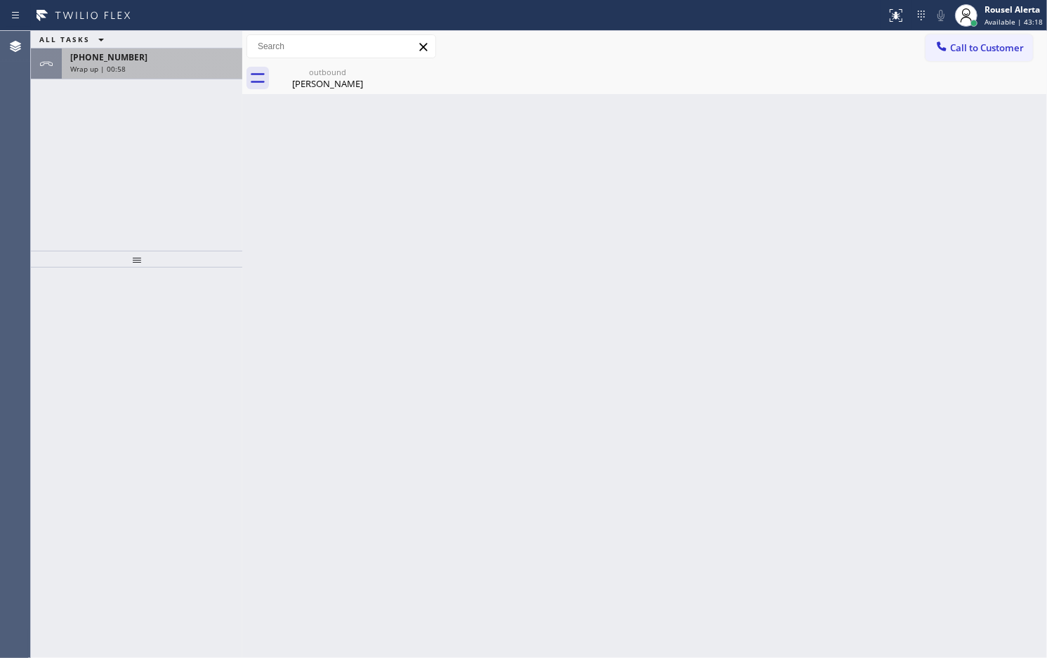
click at [153, 64] on div "Wrap up | 00:58" at bounding box center [152, 69] width 164 height 10
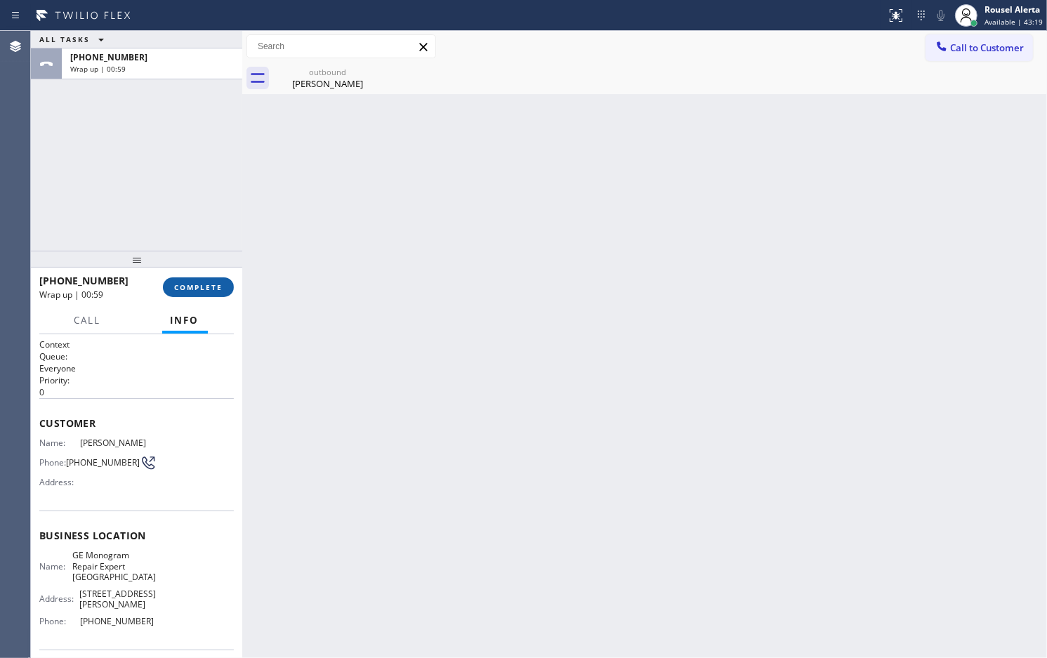
click at [204, 286] on span "COMPLETE" at bounding box center [198, 287] width 48 height 10
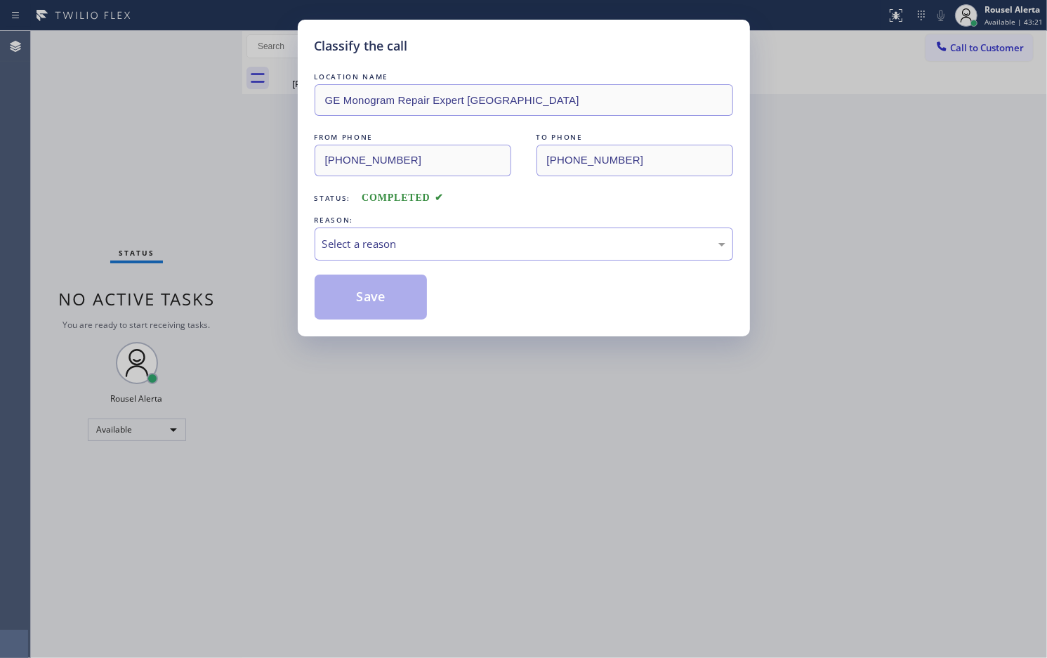
click at [412, 241] on div "Select a reason" at bounding box center [523, 244] width 403 height 16
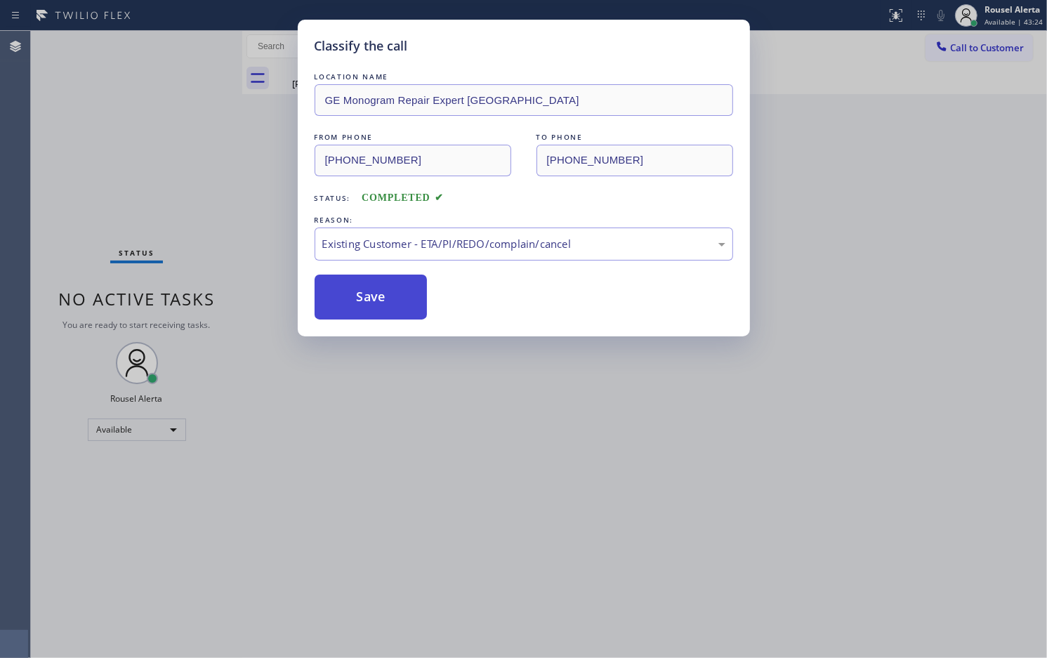
click at [383, 299] on button "Save" at bounding box center [371, 297] width 113 height 45
click at [452, 401] on div "Classify the call LOCATION NAME GE Monogram Repair Expert Castle Rock FROM PHON…" at bounding box center [523, 329] width 1047 height 658
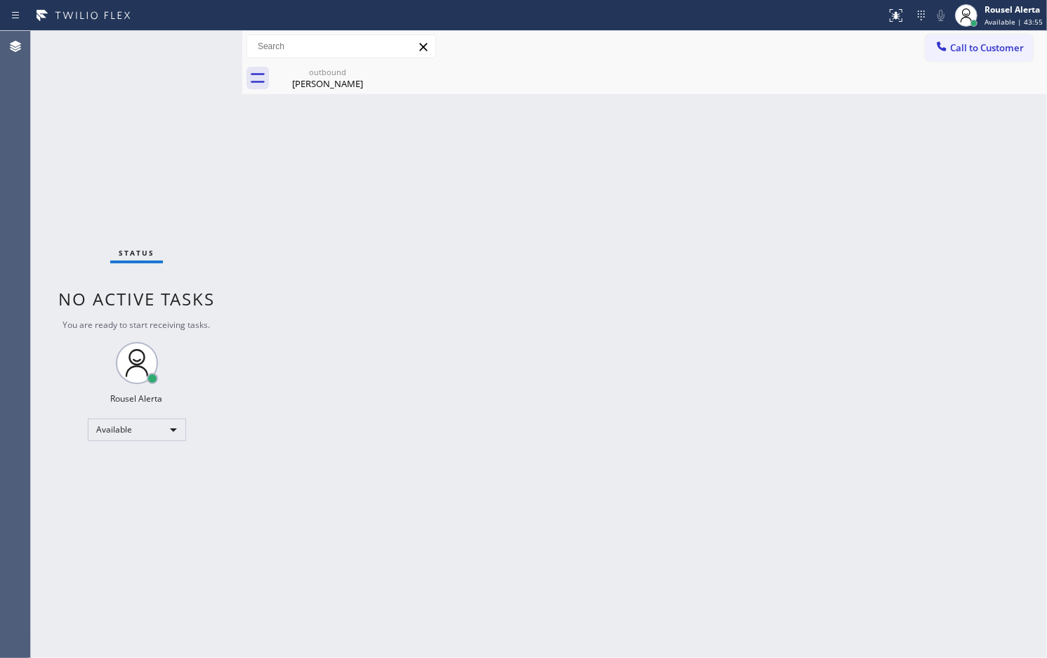
click at [357, 296] on div "Back to Dashboard Change Sender ID Customers Technicians Select a contact Outbo…" at bounding box center [644, 344] width 805 height 627
click at [353, 68] on div "outbound" at bounding box center [328, 72] width 106 height 11
click at [506, 270] on div "Back to Dashboard Change Sender ID Customers Technicians Select a contact Outbo…" at bounding box center [644, 344] width 805 height 627
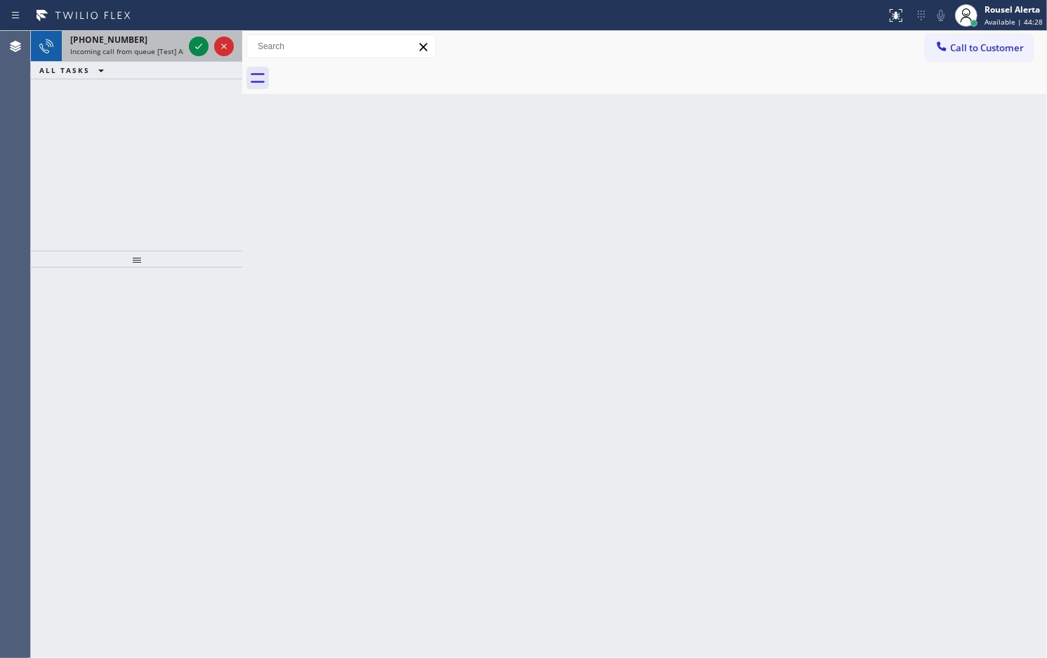
click at [145, 53] on span "Incoming call from queue [Test] All" at bounding box center [128, 51] width 117 height 10
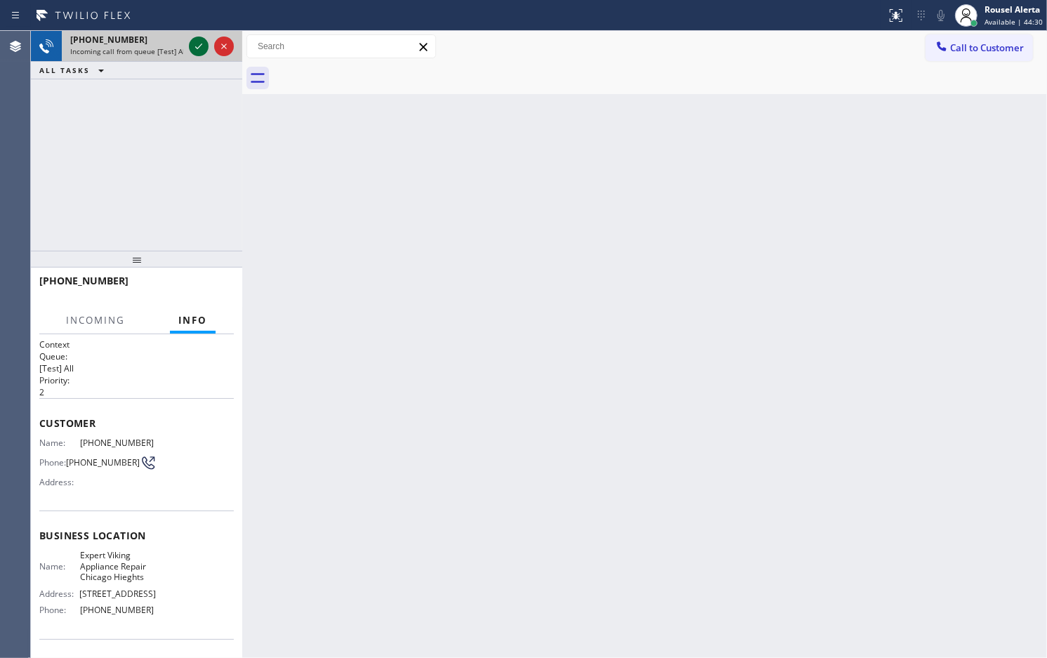
click at [190, 50] on icon at bounding box center [198, 46] width 17 height 17
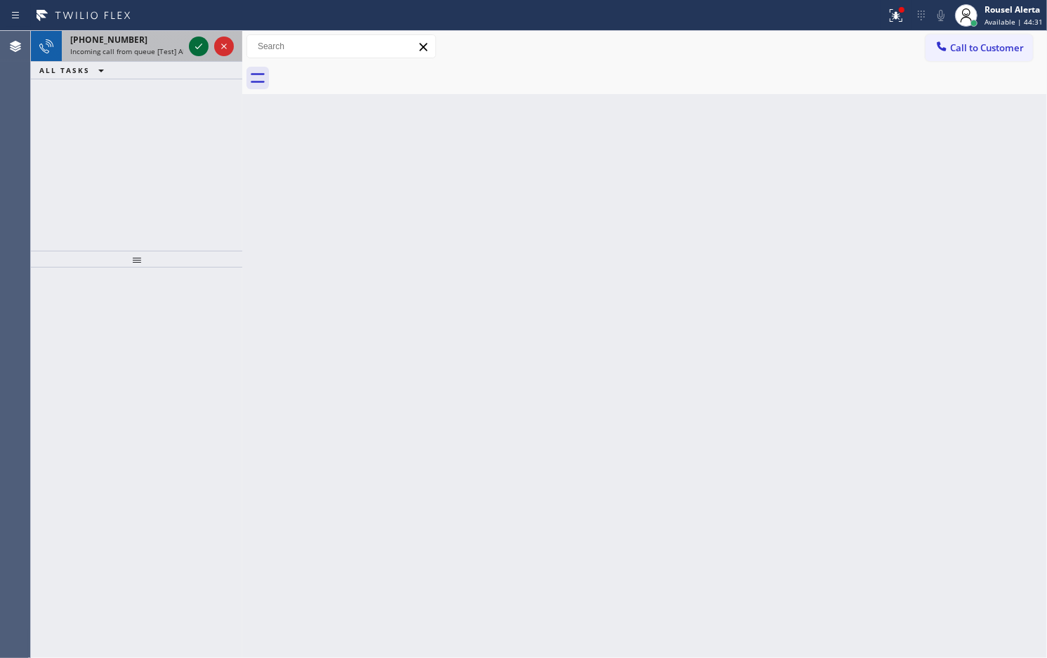
click at [190, 50] on icon at bounding box center [198, 46] width 17 height 17
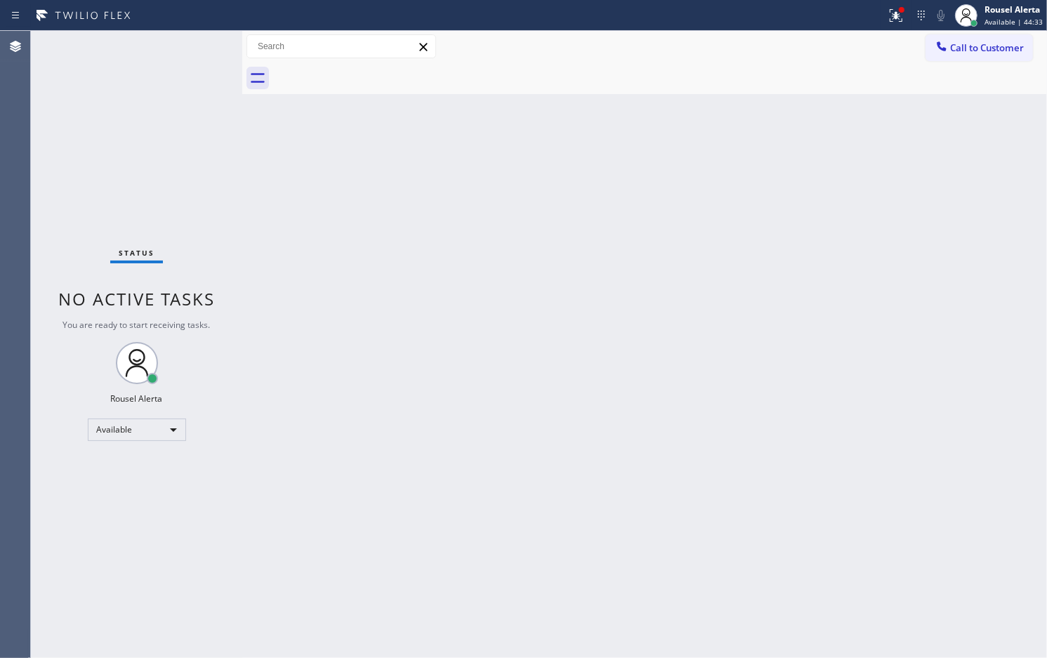
click at [662, 236] on div "Back to Dashboard Change Sender ID Customers Technicians Select a contact Outbo…" at bounding box center [644, 344] width 805 height 627
click at [894, 9] on icon at bounding box center [896, 15] width 17 height 17
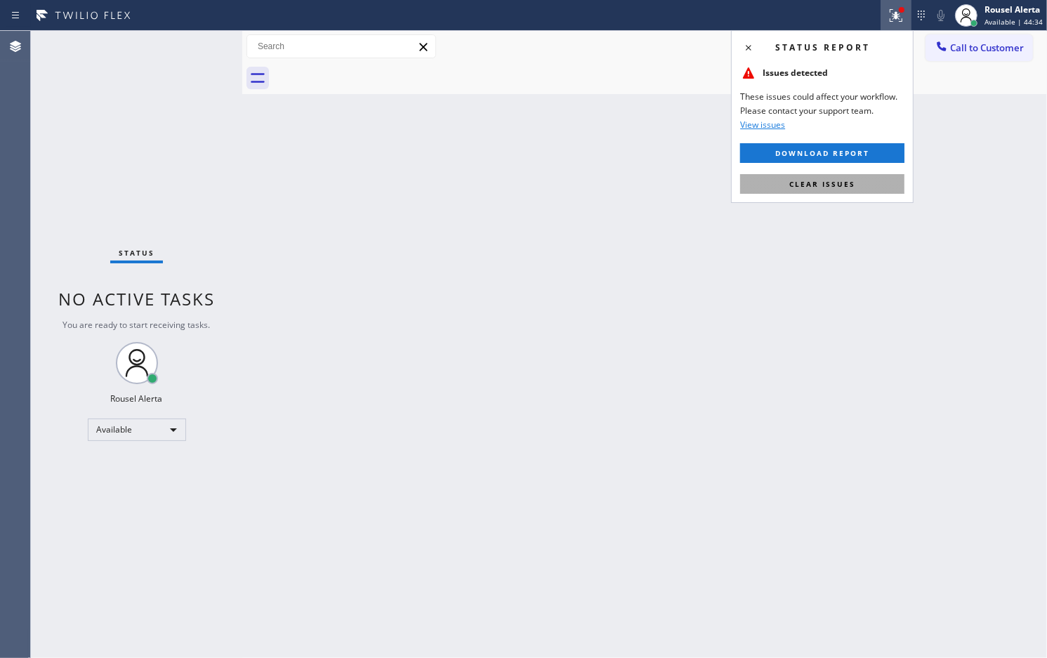
click at [837, 188] on span "Clear issues" at bounding box center [823, 184] width 66 height 10
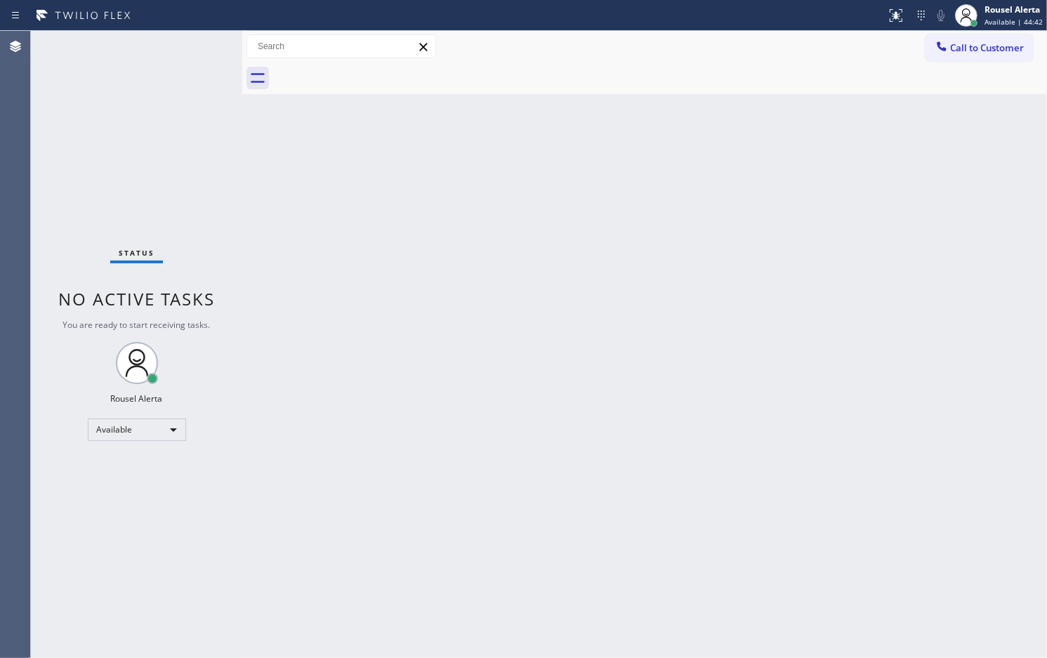
click at [530, 443] on div "Back to Dashboard Change Sender ID Customers Technicians Select a contact Outbo…" at bounding box center [644, 344] width 805 height 627
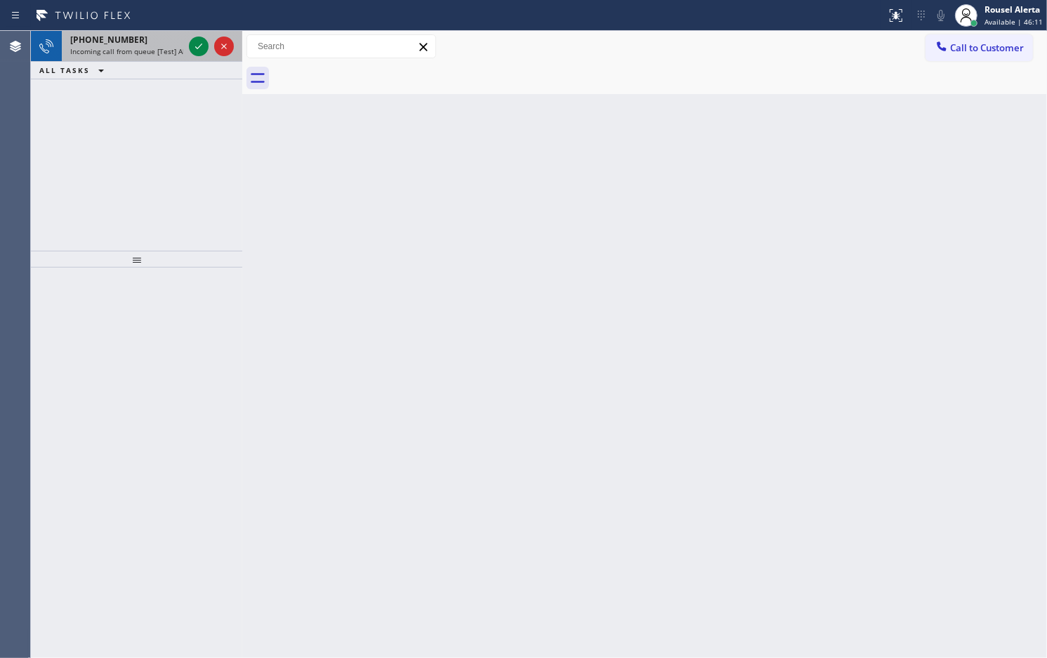
click at [159, 54] on span "Incoming call from queue [Test] All" at bounding box center [128, 51] width 117 height 10
click at [114, 47] on span "Incoming call from queue [Test] All" at bounding box center [128, 51] width 117 height 10
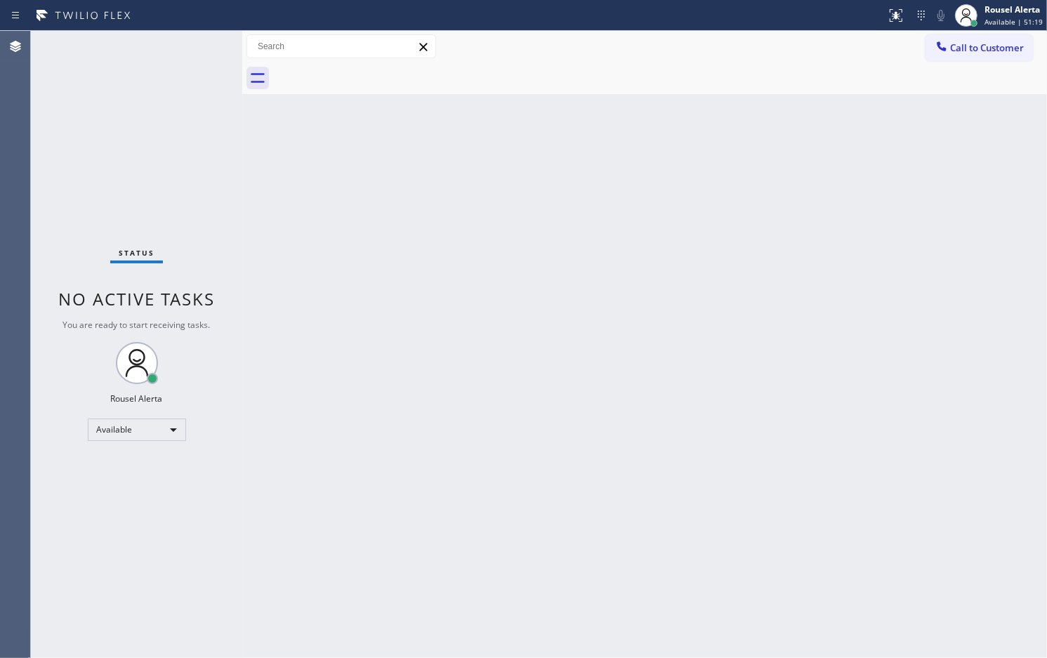
click at [179, 124] on div "Status No active tasks You are ready to start receiving tasks. Rousel Alerta Av…" at bounding box center [136, 344] width 211 height 627
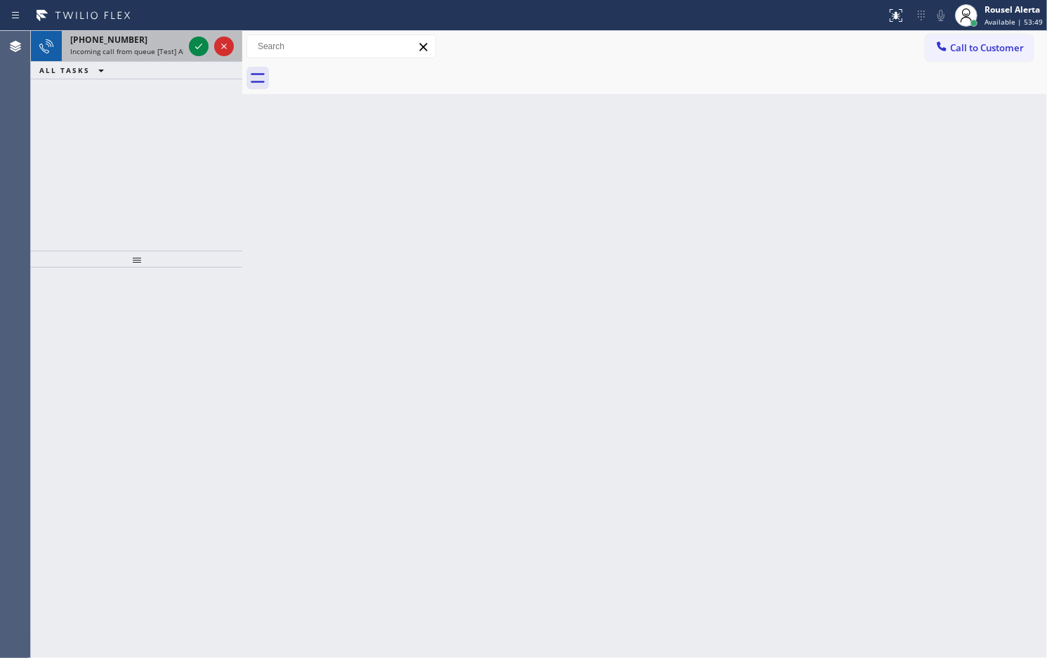
click at [157, 47] on span "Incoming call from queue [Test] All" at bounding box center [128, 51] width 117 height 10
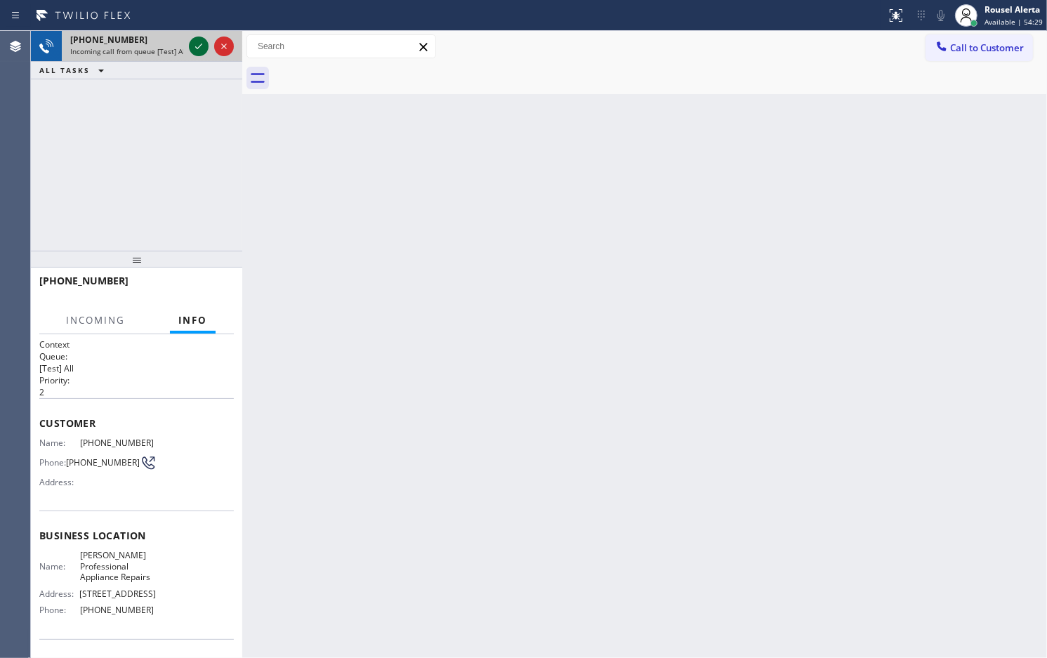
click at [197, 49] on icon at bounding box center [198, 46] width 17 height 17
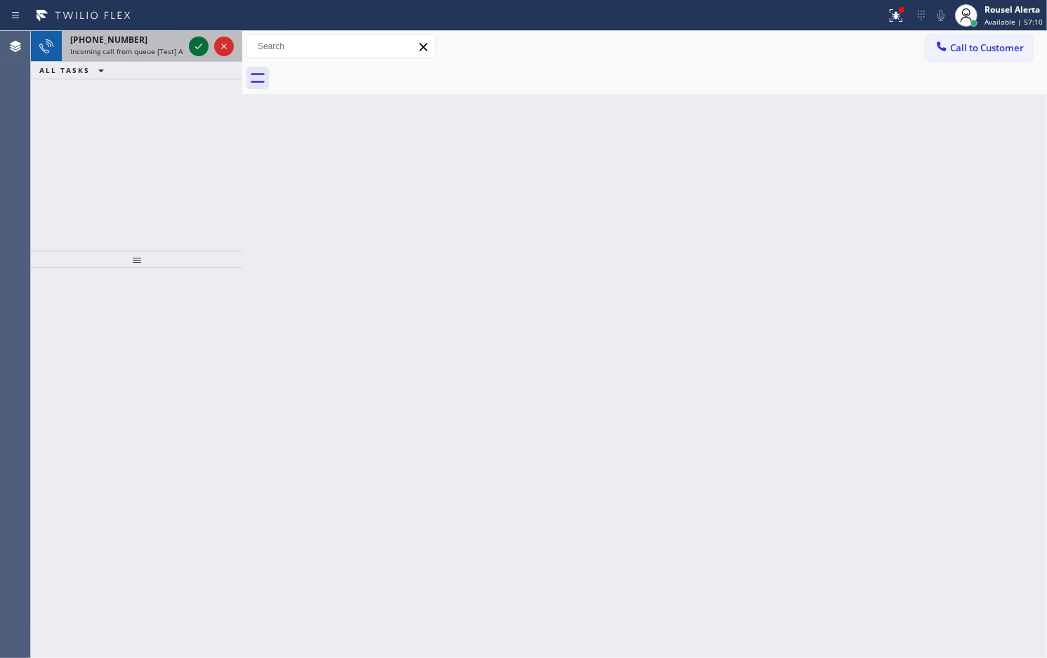
click at [197, 49] on icon at bounding box center [198, 46] width 17 height 17
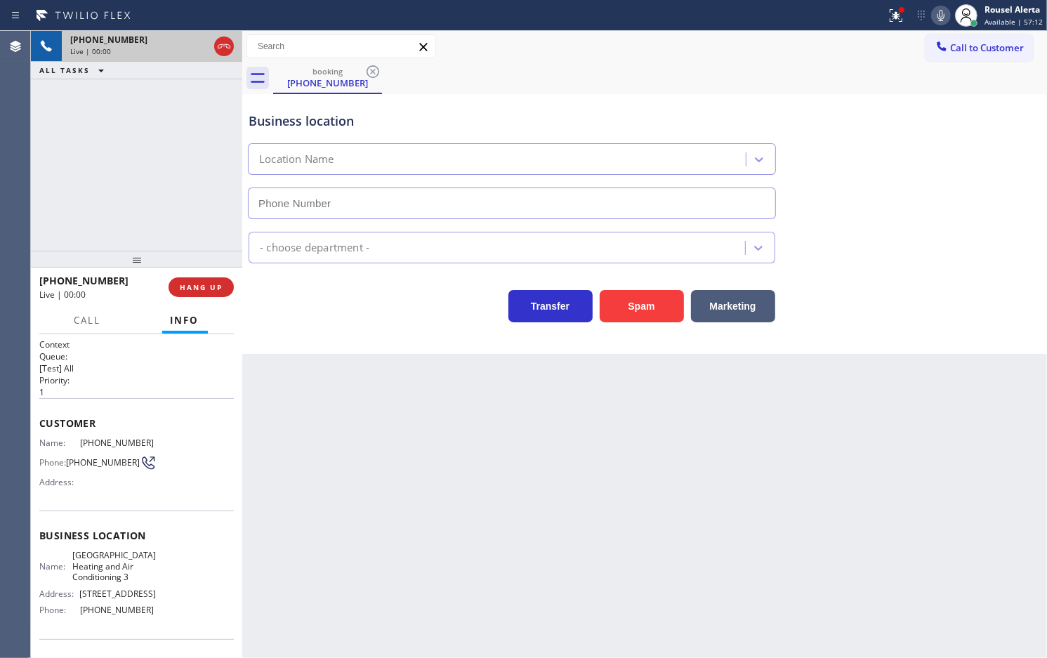
type input "(562) 203-0218"
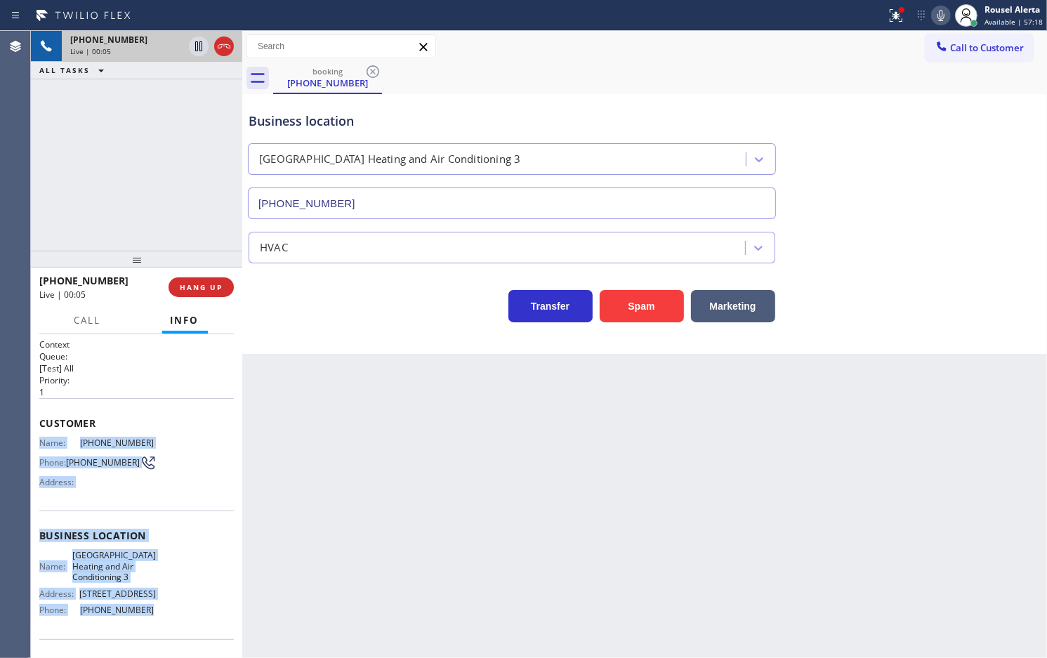
drag, startPoint x: 33, startPoint y: 433, endPoint x: 179, endPoint y: 615, distance: 233.9
click at [179, 615] on div "Context Queue: [Test] All Priority: 1 Customer Name: (949) 610-4392 Phone: (949…" at bounding box center [136, 496] width 211 height 324
copy div "Name: (949) 610-4392 Phone: (949) 610-4392 Address: Business location Name: San…"
click at [898, 15] on icon at bounding box center [894, 14] width 8 height 10
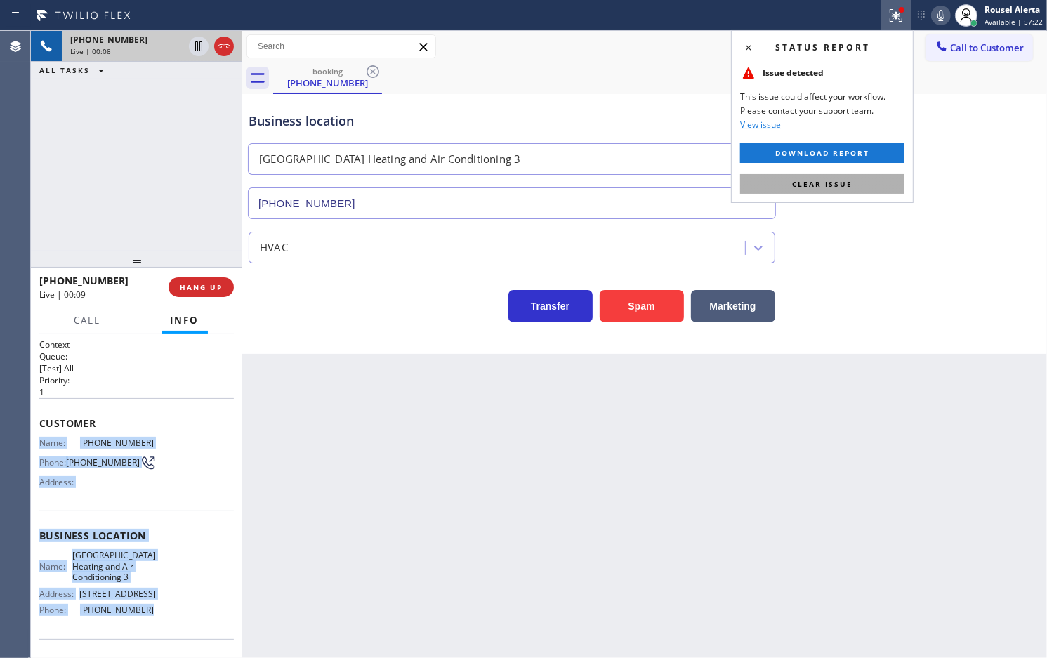
click at [873, 181] on button "Clear issue" at bounding box center [822, 184] width 164 height 20
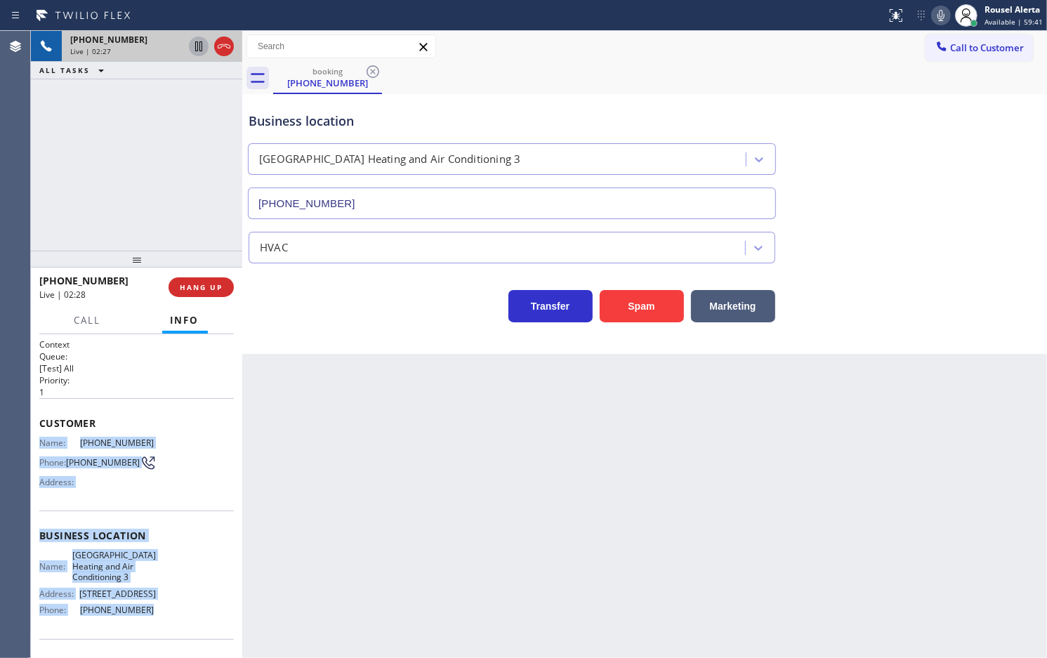
click at [197, 49] on icon at bounding box center [198, 46] width 7 height 10
click at [942, 16] on icon at bounding box center [941, 15] width 17 height 17
click at [193, 47] on icon at bounding box center [198, 46] width 17 height 17
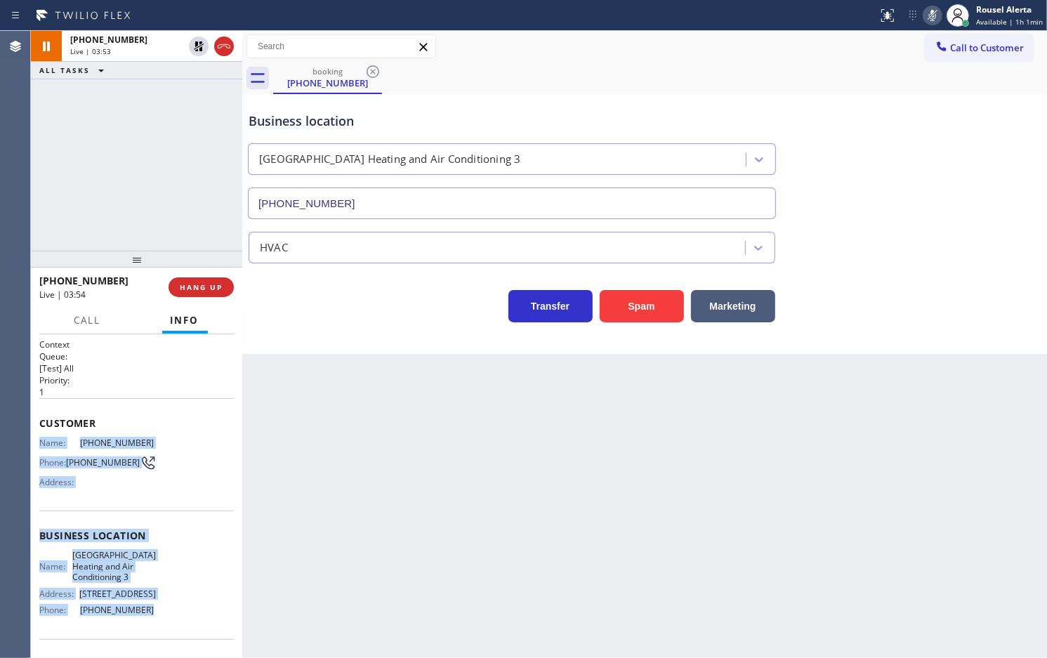
click at [938, 15] on icon at bounding box center [932, 15] width 17 height 17
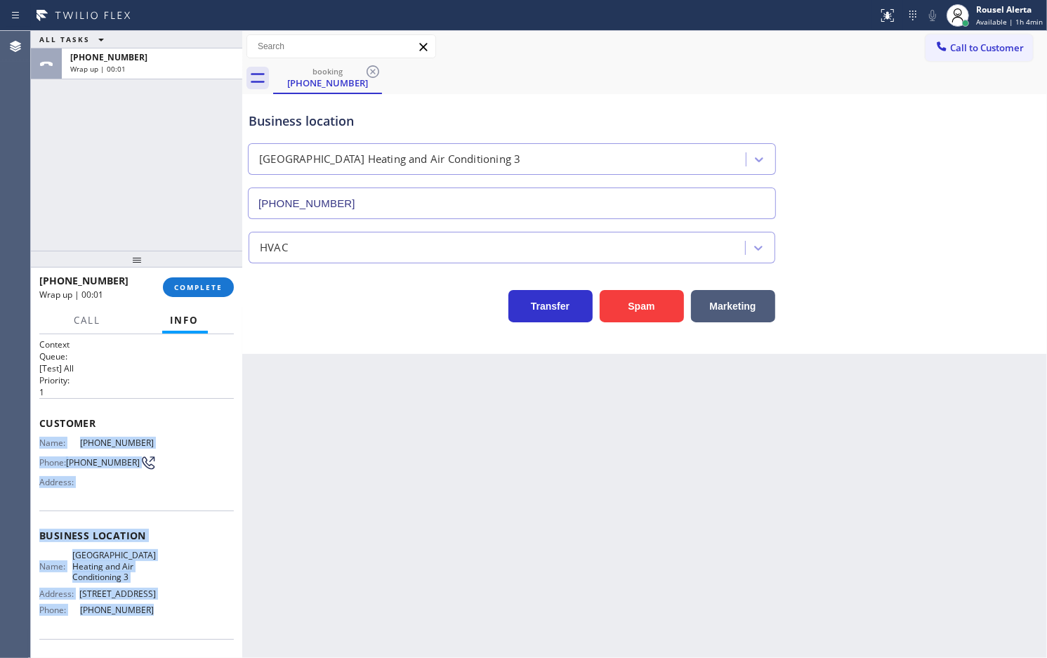
drag, startPoint x: 174, startPoint y: 117, endPoint x: 208, endPoint y: 150, distance: 47.2
click at [174, 117] on div "ALL TASKS ALL TASKS ACTIVE TASKS TASKS IN WRAP UP +19496104392 Wrap up | 00:01" at bounding box center [136, 141] width 211 height 220
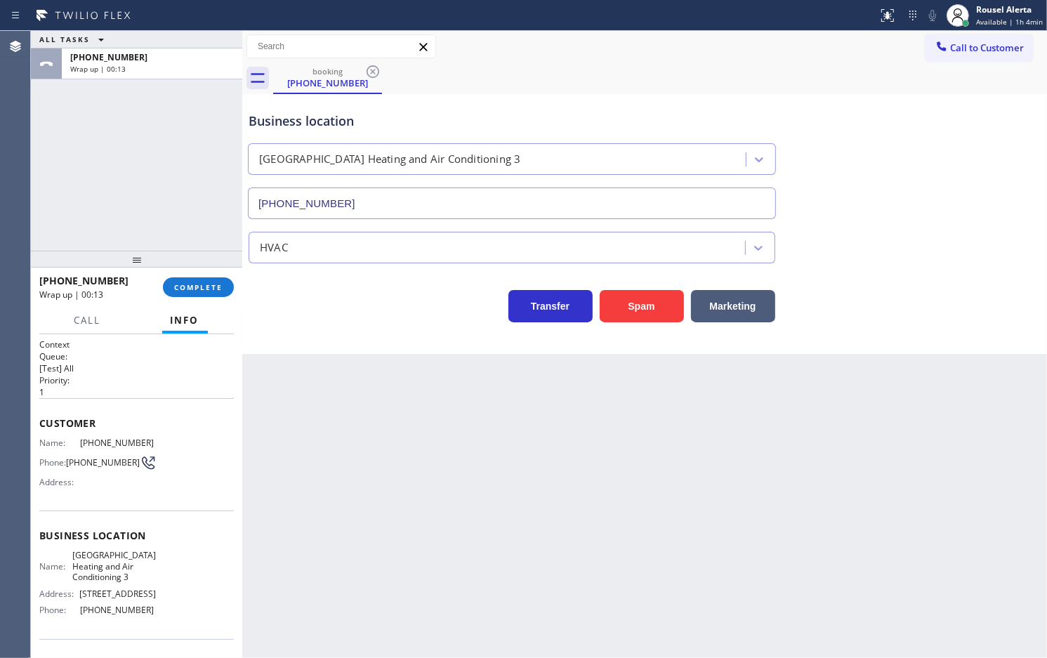
drag, startPoint x: 183, startPoint y: 140, endPoint x: 212, endPoint y: 128, distance: 31.5
click at [183, 140] on div "ALL TASKS ALL TASKS ACTIVE TASKS TASKS IN WRAP UP +19496104392 Wrap up | 00:13" at bounding box center [136, 141] width 211 height 220
click at [957, 40] on button "Call to Customer" at bounding box center [979, 47] width 107 height 27
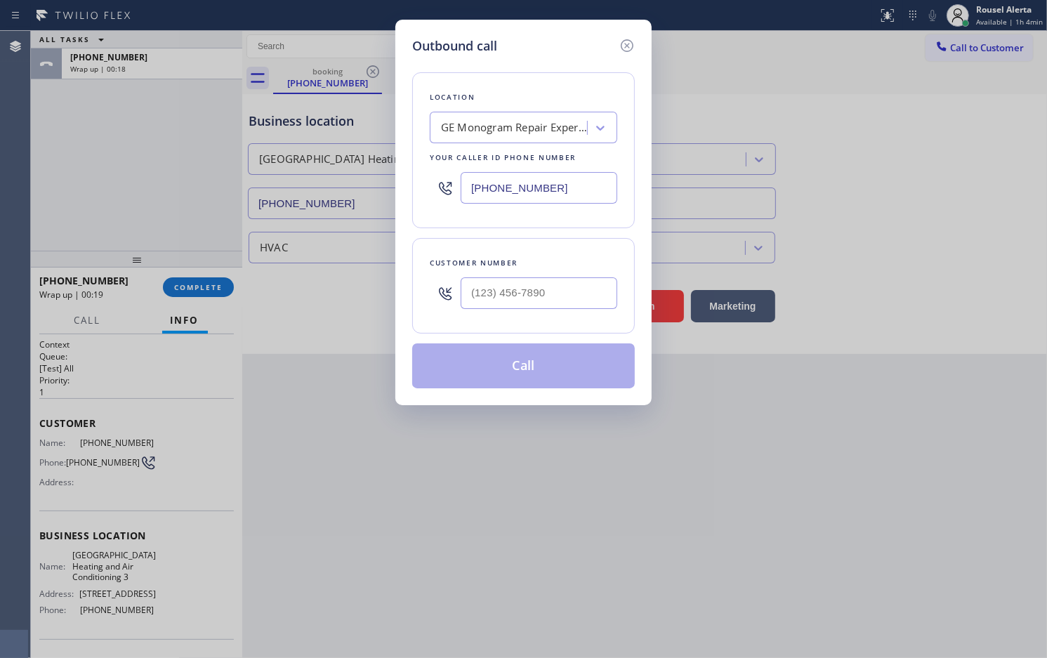
drag, startPoint x: 592, startPoint y: 184, endPoint x: 359, endPoint y: 190, distance: 233.3
click at [359, 190] on div "Outbound call Location GE Monogram Repair Expert Castle Rock Your caller id pho…" at bounding box center [523, 329] width 1047 height 658
paste input "562) 203-0218"
type input "(562) 203-0218"
click at [550, 284] on input "(___) ___-____" at bounding box center [539, 293] width 157 height 32
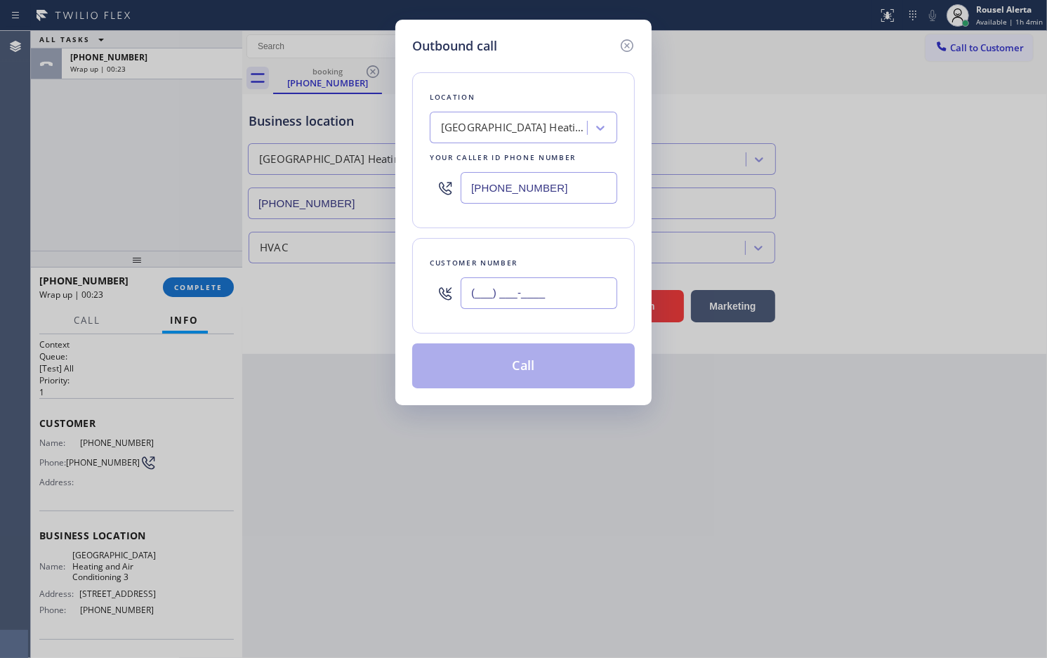
paste input "949) 610-4392"
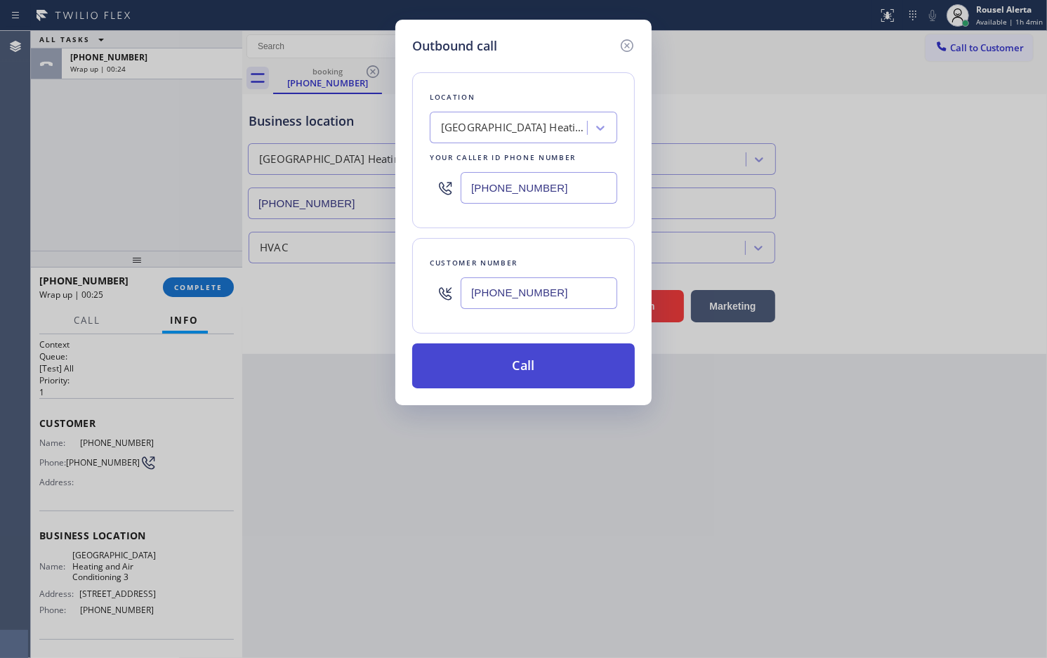
type input "(949) 610-4392"
click at [514, 359] on button "Call" at bounding box center [523, 366] width 223 height 45
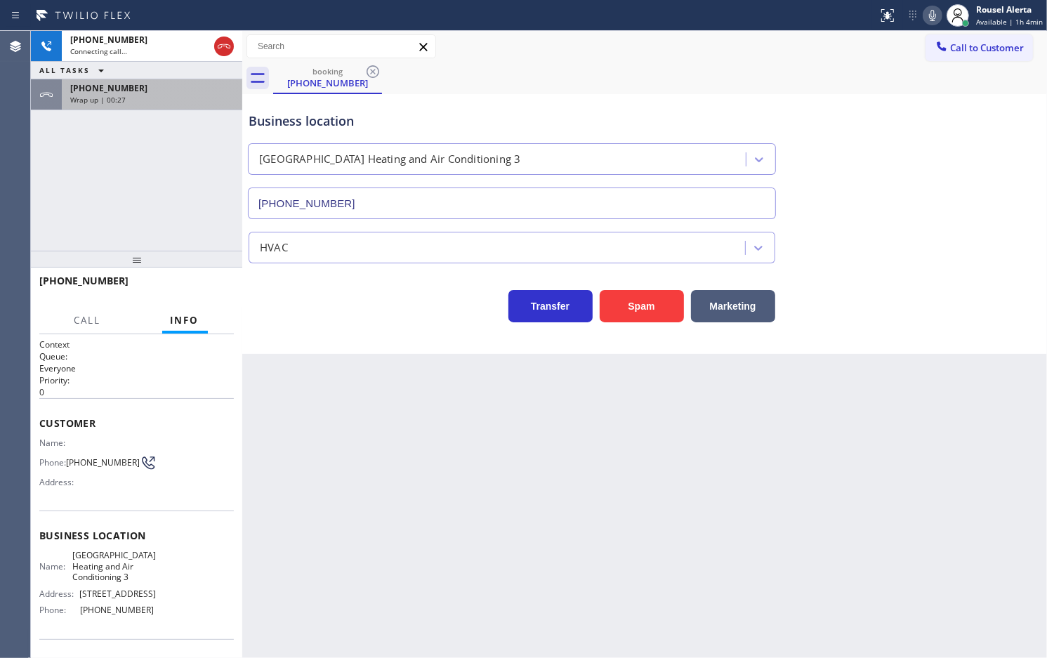
click at [184, 95] on div "Wrap up | 00:27" at bounding box center [152, 100] width 164 height 10
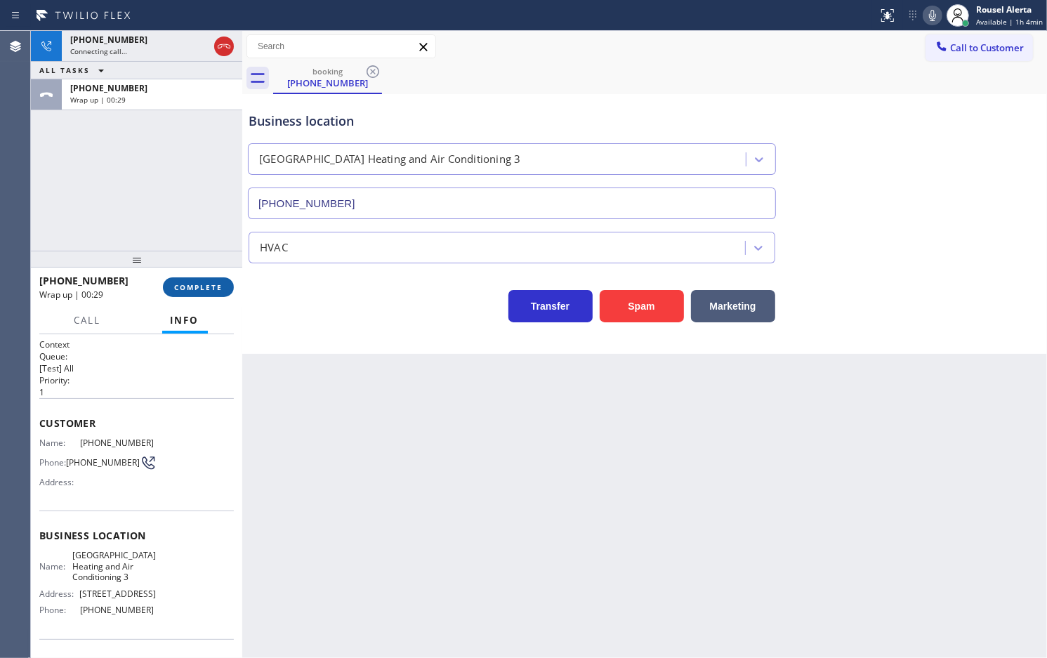
click at [198, 283] on span "COMPLETE" at bounding box center [198, 287] width 48 height 10
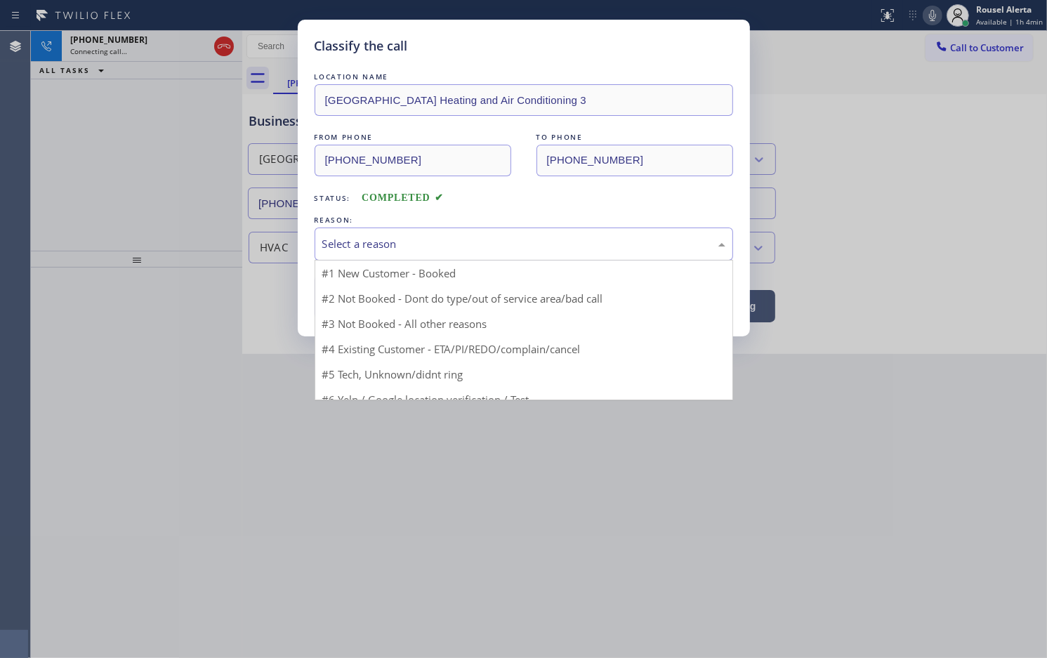
click at [444, 250] on div "Select a reason" at bounding box center [523, 244] width 403 height 16
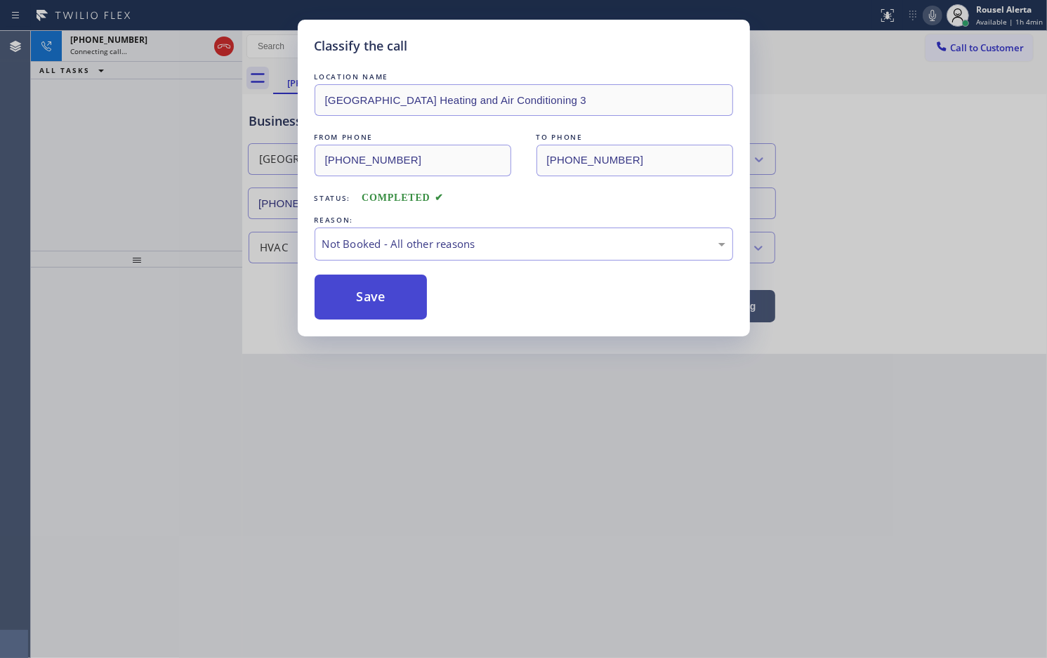
click at [367, 304] on button "Save" at bounding box center [371, 297] width 113 height 45
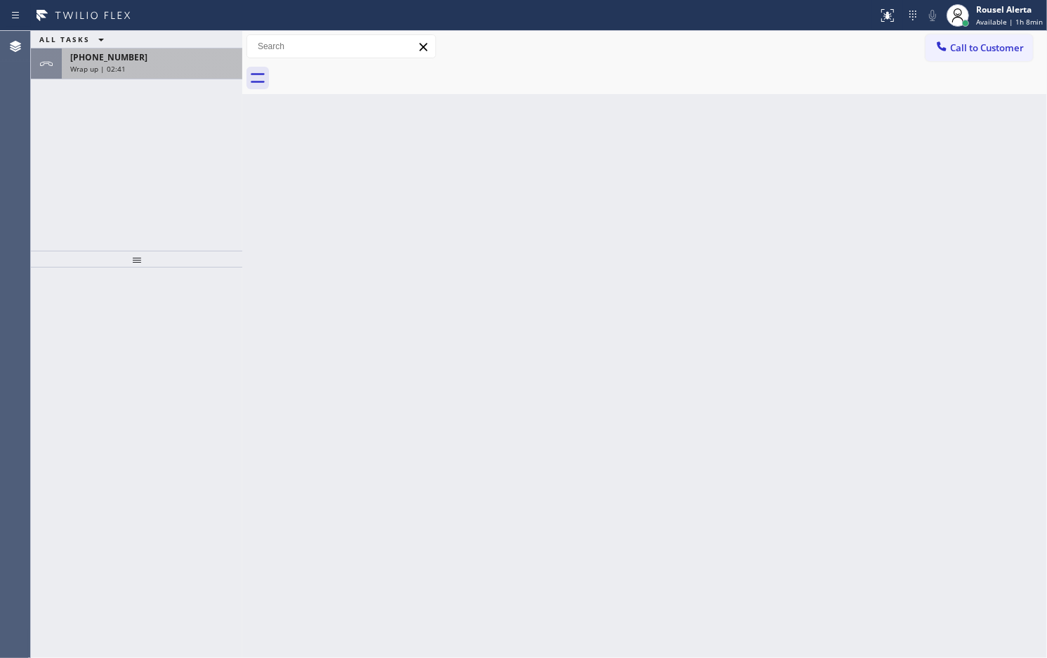
click at [155, 69] on div "Wrap up | 02:41" at bounding box center [152, 69] width 164 height 10
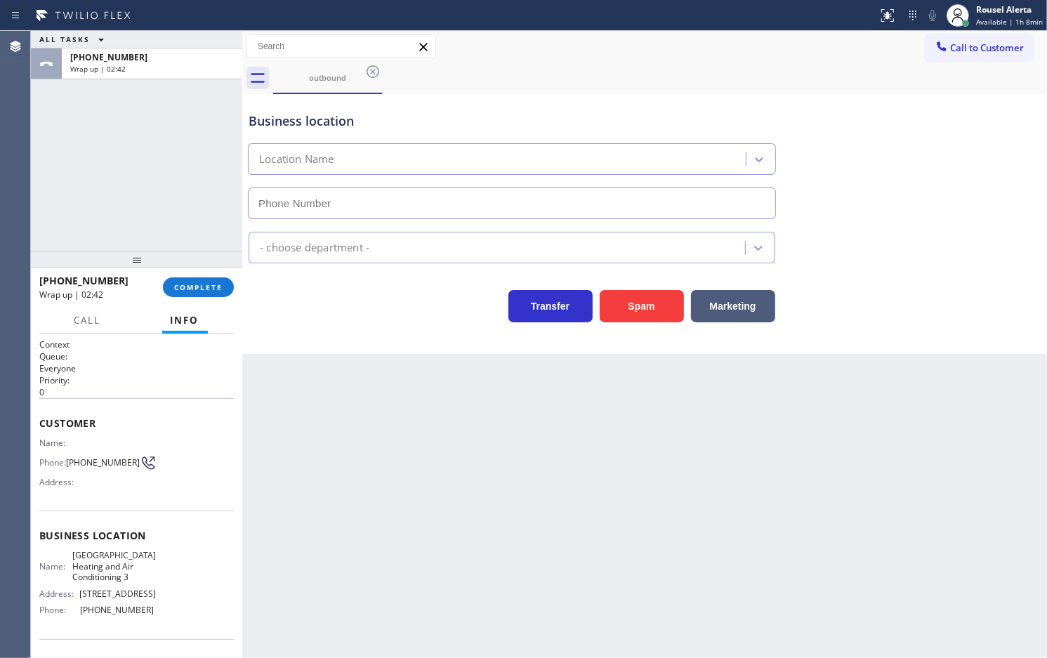
type input "(562) 203-0218"
click at [187, 280] on button "COMPLETE" at bounding box center [198, 287] width 71 height 20
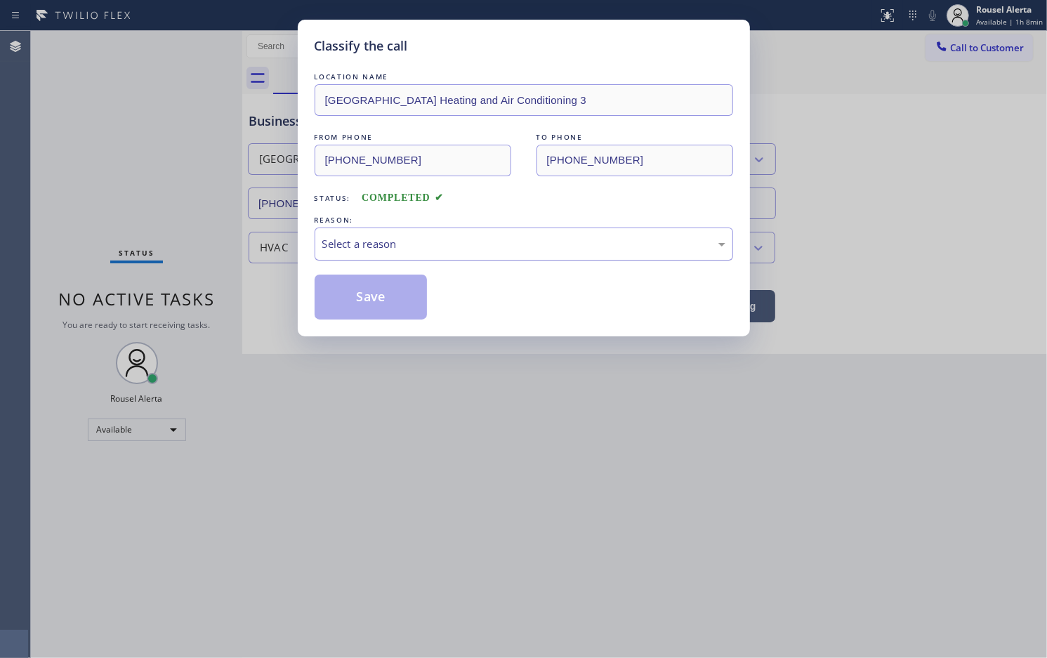
click at [334, 250] on div "Select a reason" at bounding box center [523, 244] width 403 height 16
click at [353, 299] on button "Save" at bounding box center [371, 297] width 113 height 45
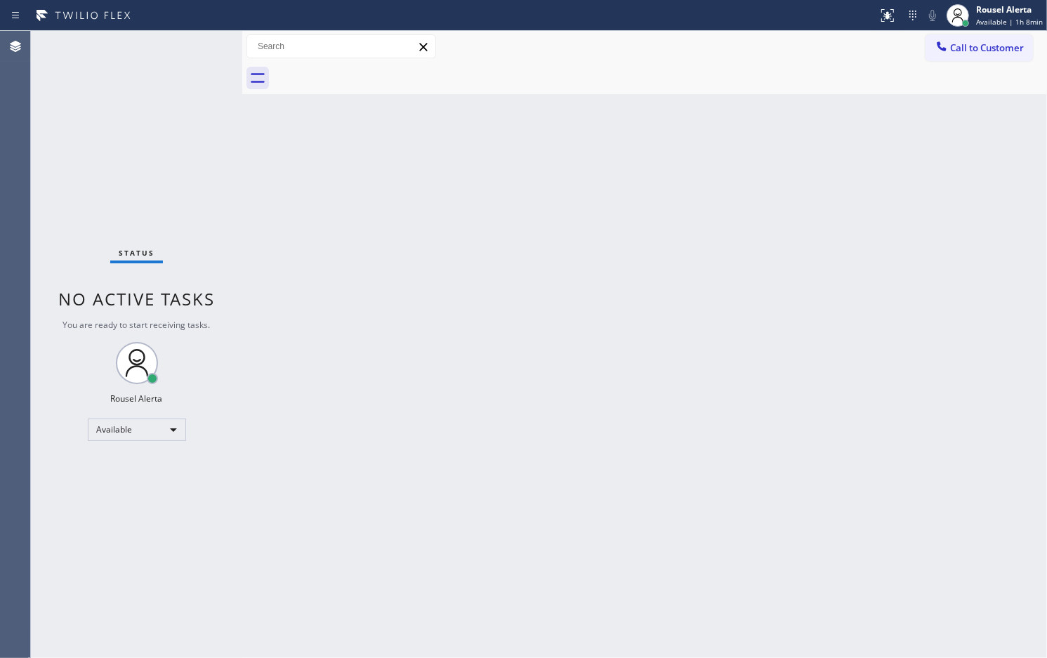
click at [138, 43] on div "Status No active tasks You are ready to start receiving tasks. Rousel Alerta Av…" at bounding box center [136, 344] width 211 height 627
click at [195, 40] on div "Status No active tasks You are ready to start receiving tasks. Rousel Alerta Av…" at bounding box center [136, 344] width 211 height 627
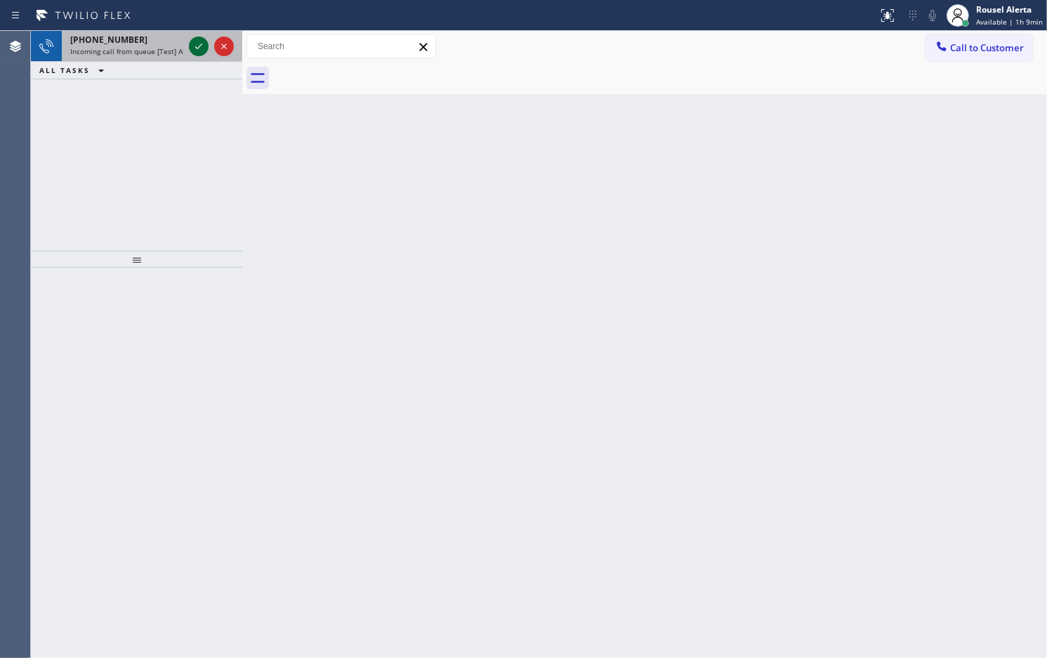
drag, startPoint x: 174, startPoint y: 46, endPoint x: 190, endPoint y: 44, distance: 16.2
click at [174, 46] on span "Incoming call from queue [Test] All" at bounding box center [128, 51] width 117 height 10
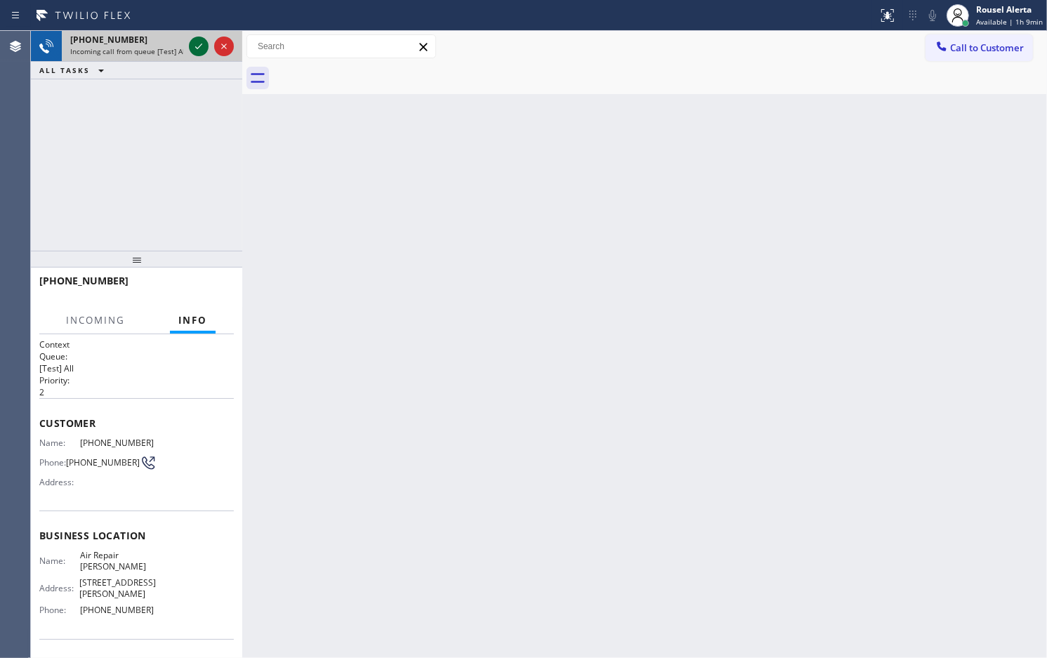
click at [195, 46] on icon at bounding box center [198, 46] width 17 height 17
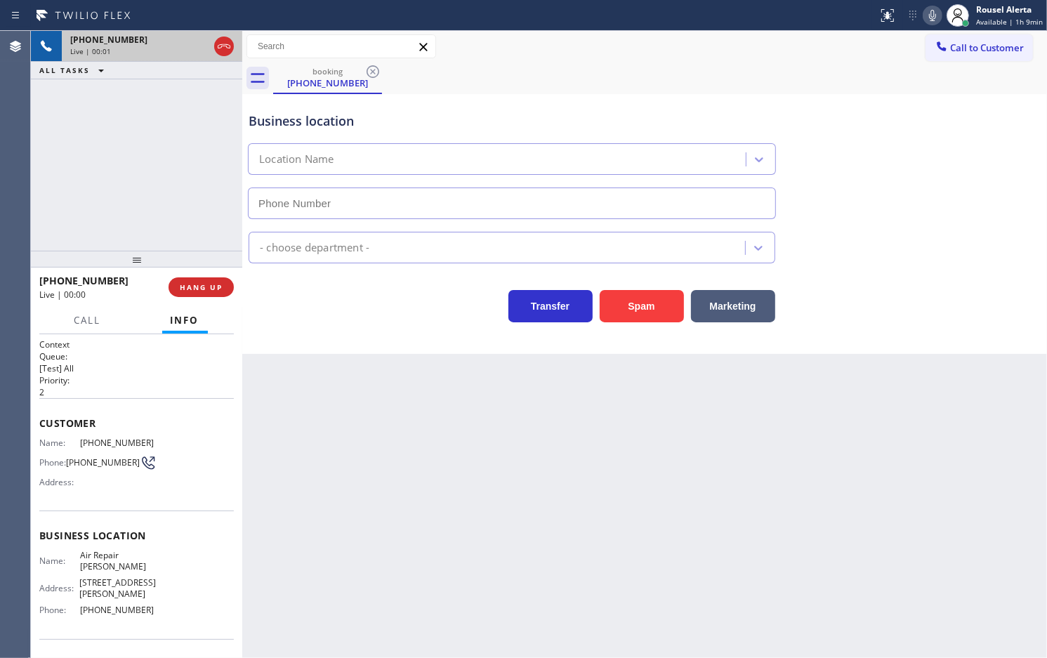
type input "(305) 363-6314"
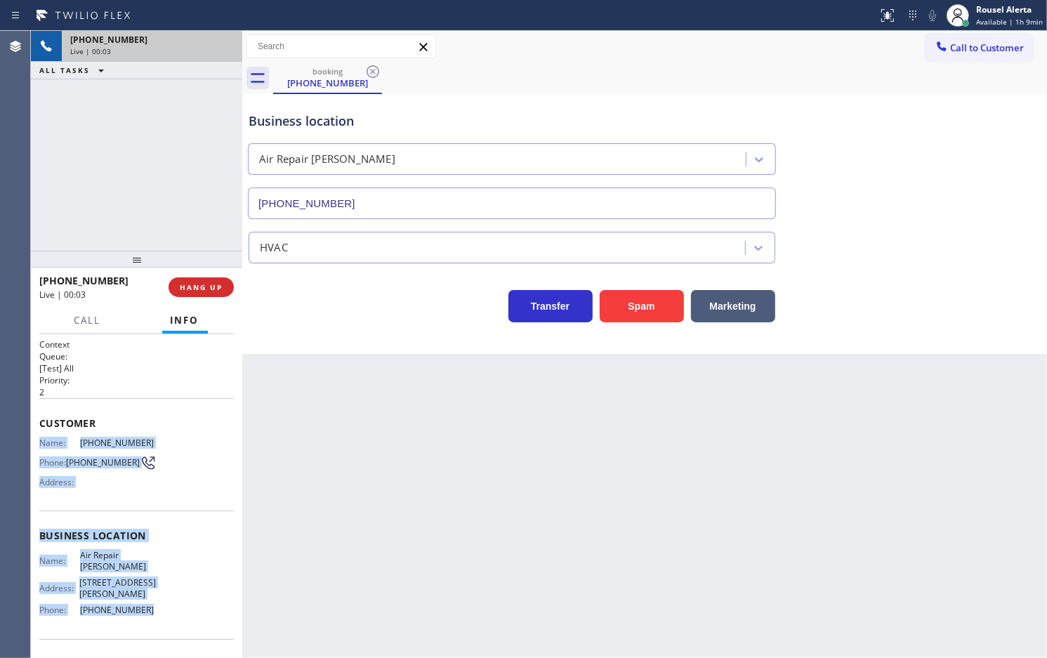
drag, startPoint x: 39, startPoint y: 440, endPoint x: 150, endPoint y: 599, distance: 193.1
click at [150, 599] on div "Context Queue: [Test] All Priority: 2 Customer Name: (305) 303-3622 Phone: (305…" at bounding box center [136, 542] width 195 height 407
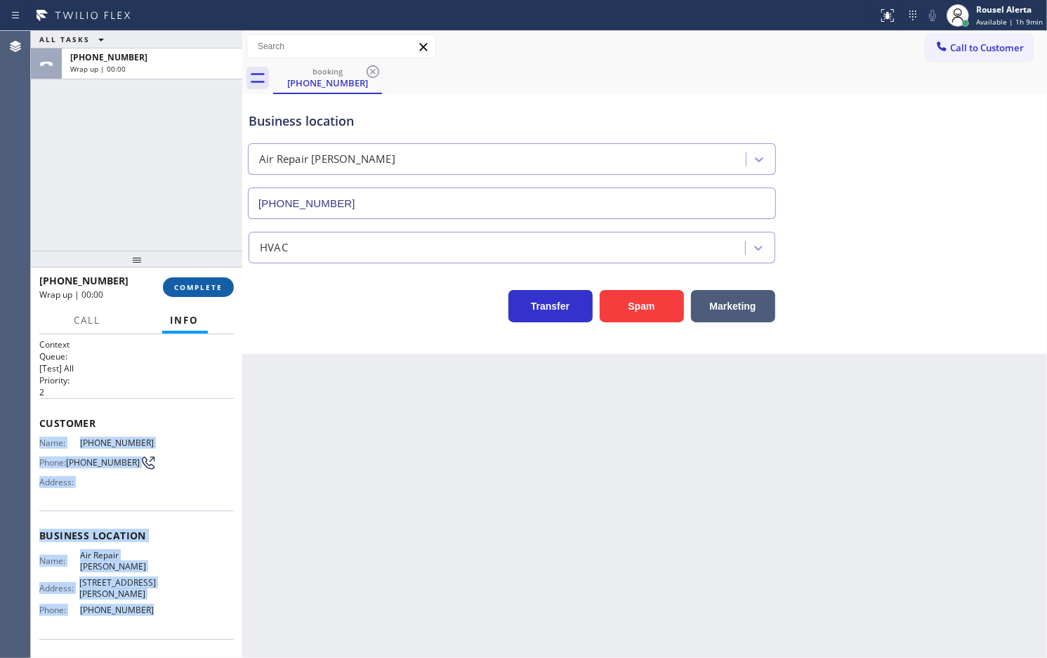
click at [207, 283] on span "COMPLETE" at bounding box center [198, 287] width 48 height 10
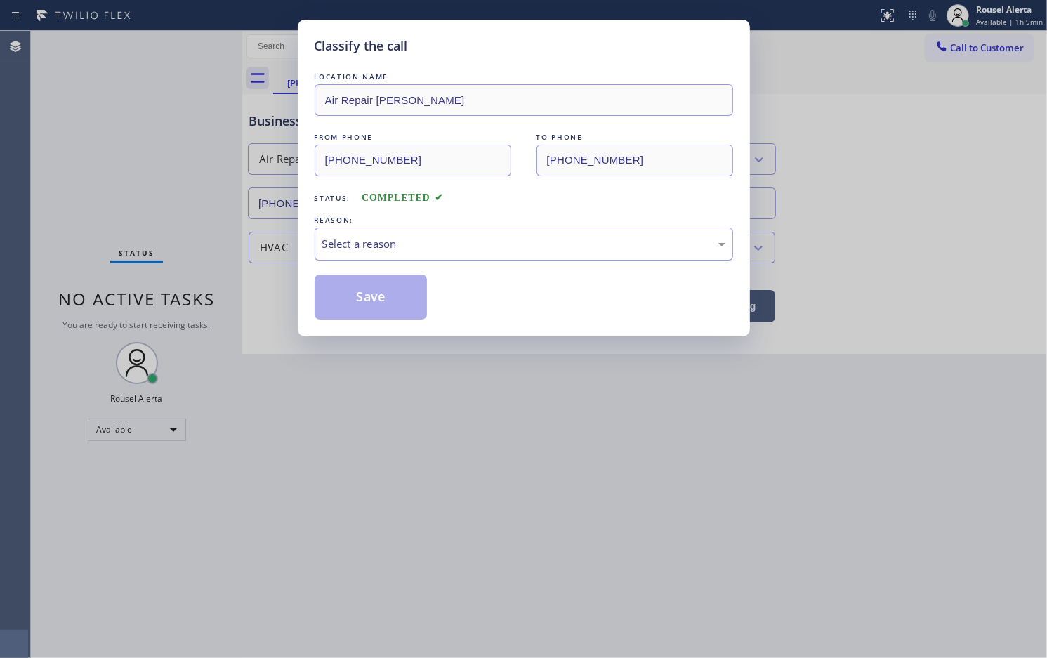
click at [344, 244] on div "Select a reason" at bounding box center [523, 244] width 403 height 16
click at [374, 325] on div "Classify the call LOCATION NAME Air Repair Woodrow Hardy FROM PHONE (305) 303-3…" at bounding box center [524, 178] width 452 height 317
click at [371, 310] on button "Save" at bounding box center [371, 297] width 113 height 45
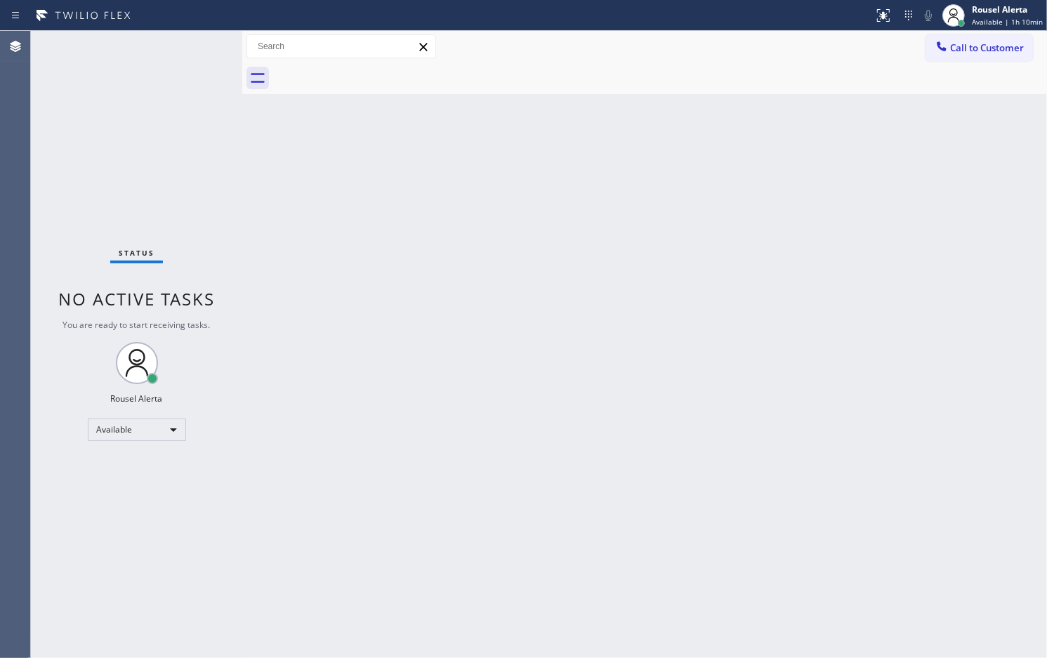
click at [755, 107] on div "Back to Dashboard Change Sender ID Customers Technicians Select a contact Outbo…" at bounding box center [644, 344] width 805 height 627
click at [405, 206] on div "Back to Dashboard Change Sender ID Customers Technicians Select a contact Outbo…" at bounding box center [644, 344] width 805 height 627
click at [345, 339] on div "Back to Dashboard Change Sender ID Customers Technicians Select a contact Outbo…" at bounding box center [644, 344] width 805 height 627
click at [183, 60] on div "Status No active tasks You are ready to start receiving tasks. Rousel Alerta Av…" at bounding box center [136, 344] width 211 height 627
click at [731, 328] on div "Back to Dashboard Change Sender ID Customers Technicians Select a contact Outbo…" at bounding box center [644, 344] width 805 height 627
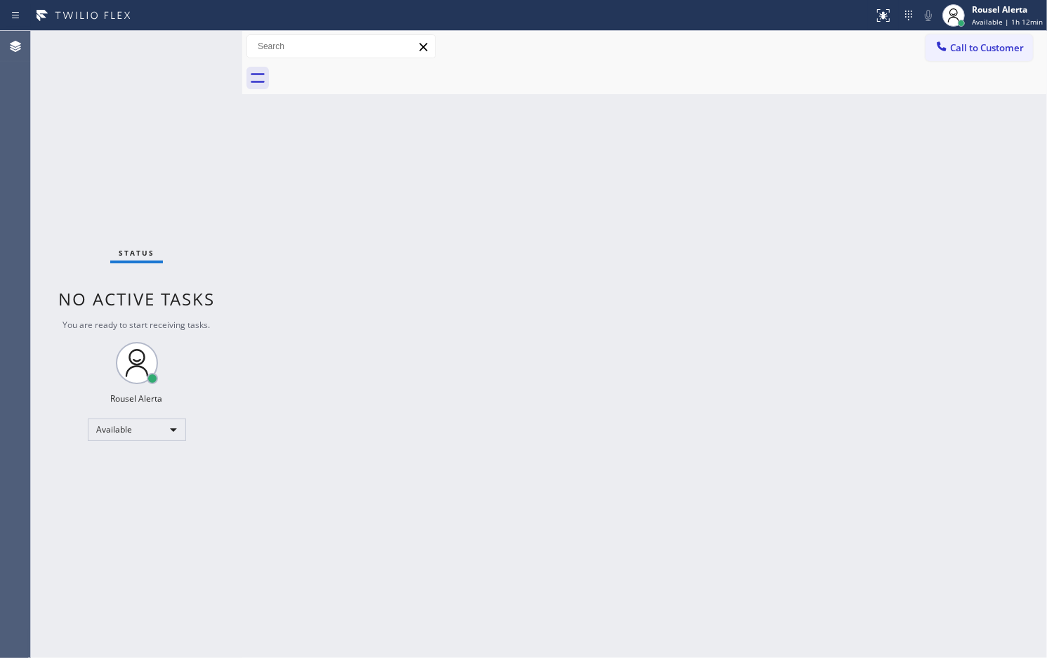
click at [687, 311] on div "Back to Dashboard Change Sender ID Customers Technicians Select a contact Outbo…" at bounding box center [644, 344] width 805 height 627
click at [327, 236] on div "Back to Dashboard Change Sender ID Customers Technicians Select a contact Outbo…" at bounding box center [644, 344] width 805 height 627
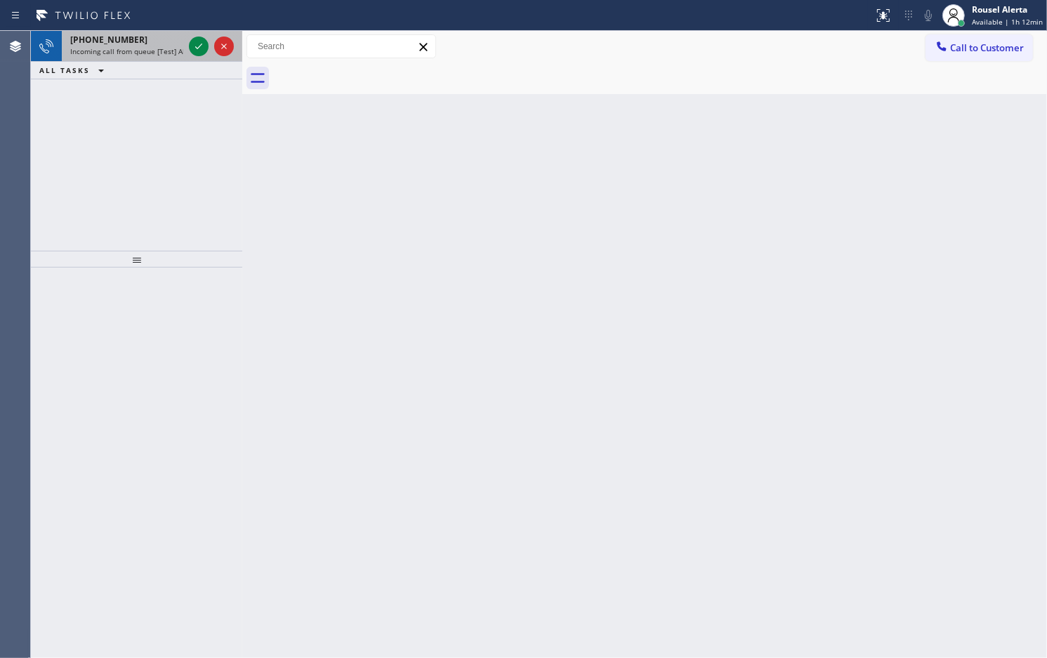
click at [174, 47] on span "Incoming call from queue [Test] All" at bounding box center [128, 51] width 117 height 10
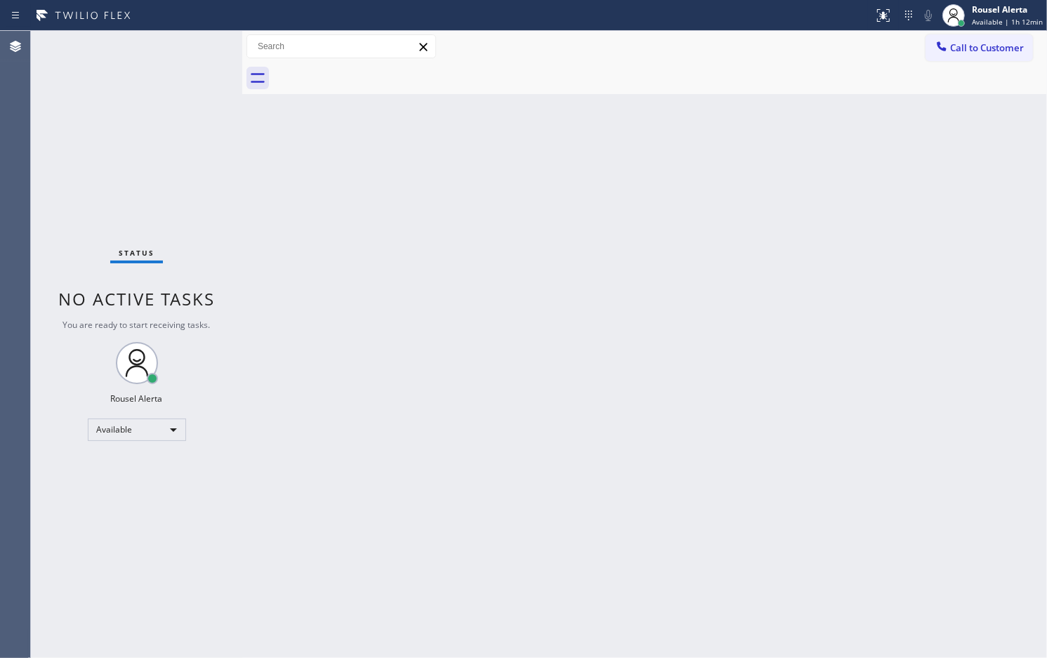
click at [158, 56] on div "Status No active tasks You are ready to start receiving tasks. Rousel Alerta Av…" at bounding box center [136, 344] width 211 height 627
click at [124, 32] on div "Status No active tasks You are ready to start receiving tasks. Rousel Alerta Av…" at bounding box center [136, 344] width 211 height 627
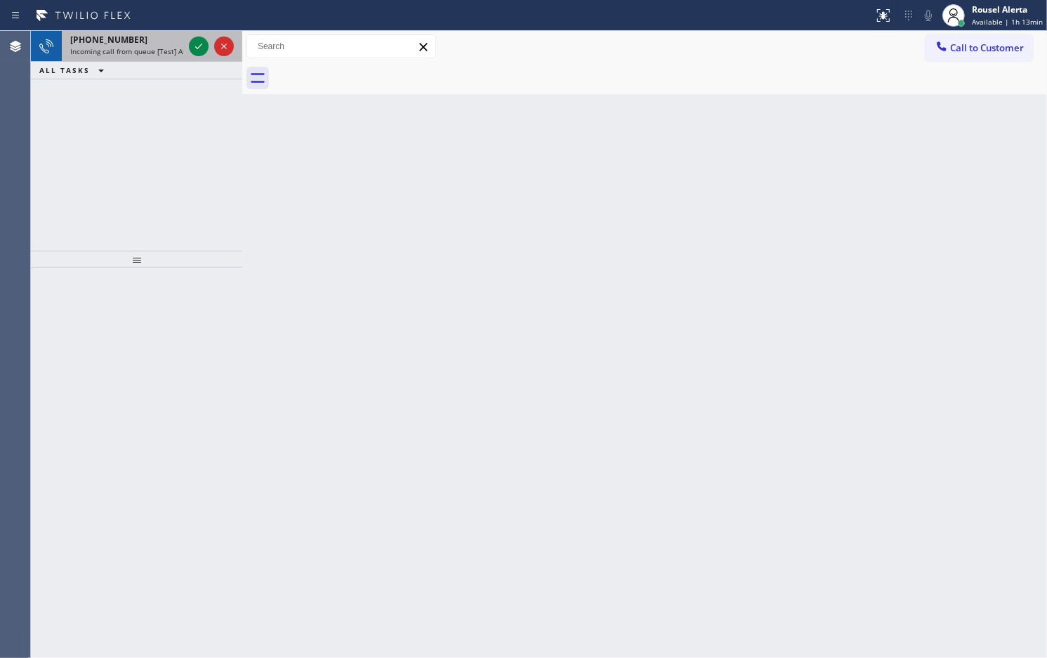
click at [122, 46] on span "Incoming call from queue [Test] All" at bounding box center [128, 51] width 117 height 10
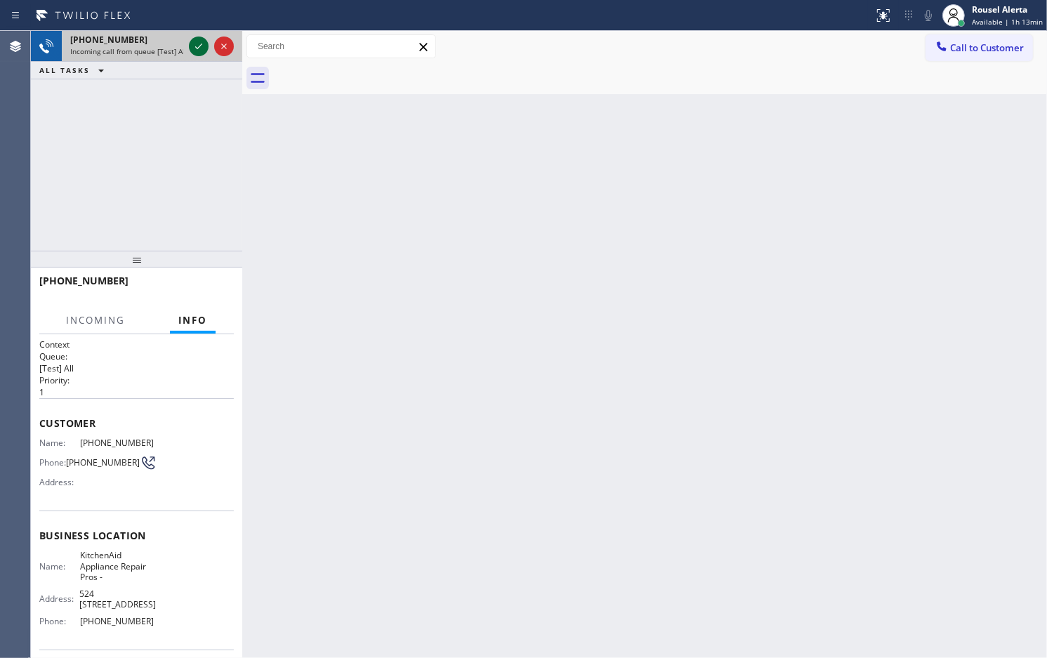
click at [192, 44] on icon at bounding box center [198, 46] width 17 height 17
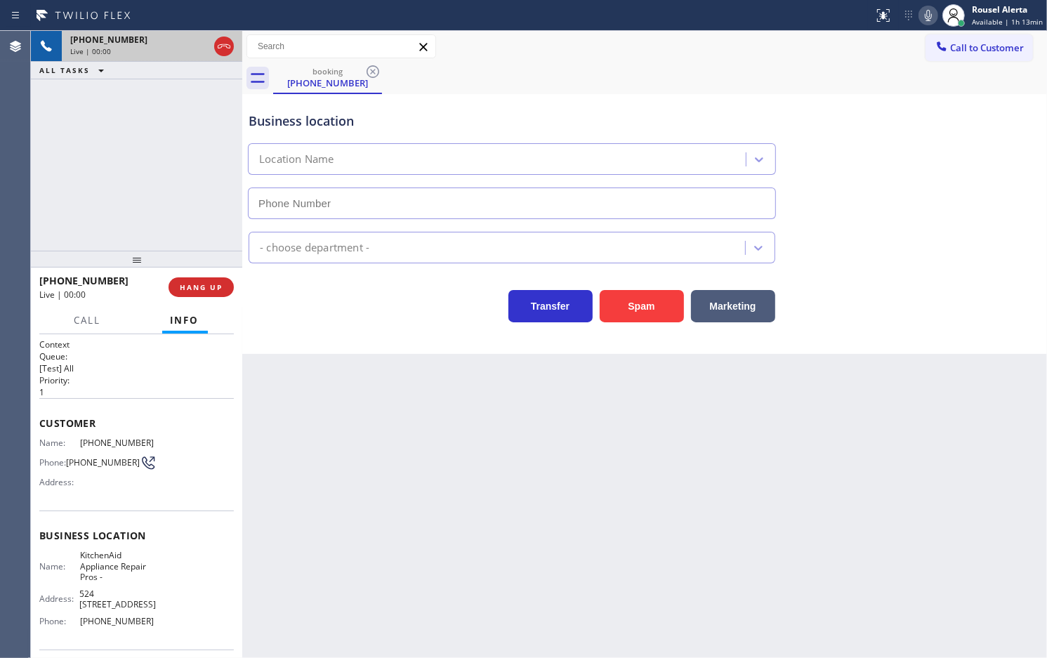
type input "(855) 213-9318"
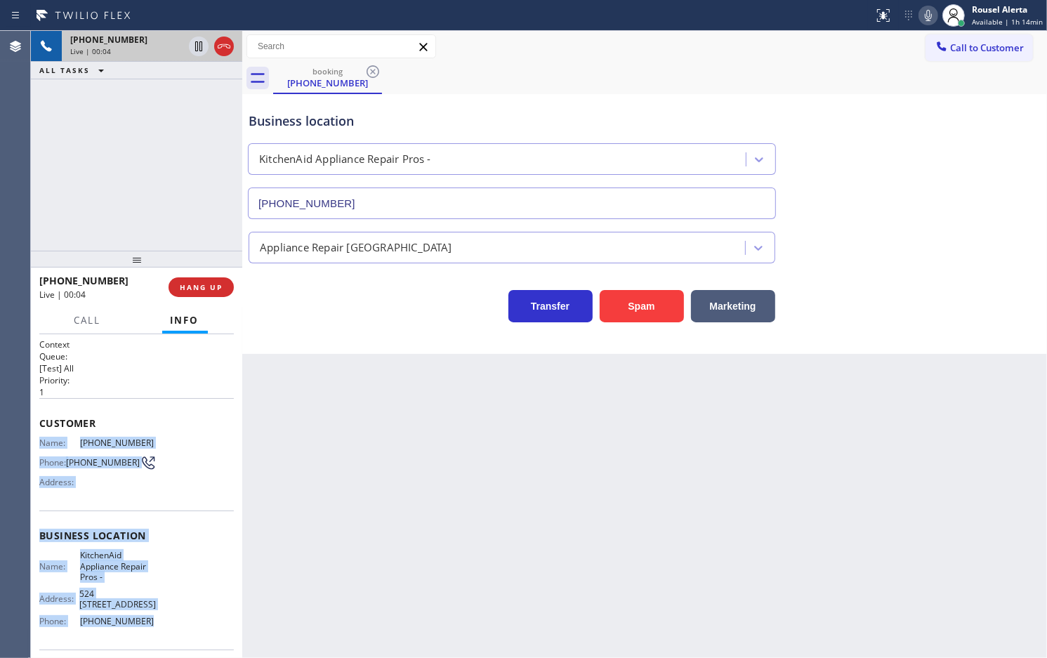
drag, startPoint x: 37, startPoint y: 440, endPoint x: 164, endPoint y: 611, distance: 212.8
click at [164, 611] on div "Context Queue: [Test] All Priority: 1 Customer Name: (307) 250-4185 Phone: (307…" at bounding box center [136, 496] width 211 height 324
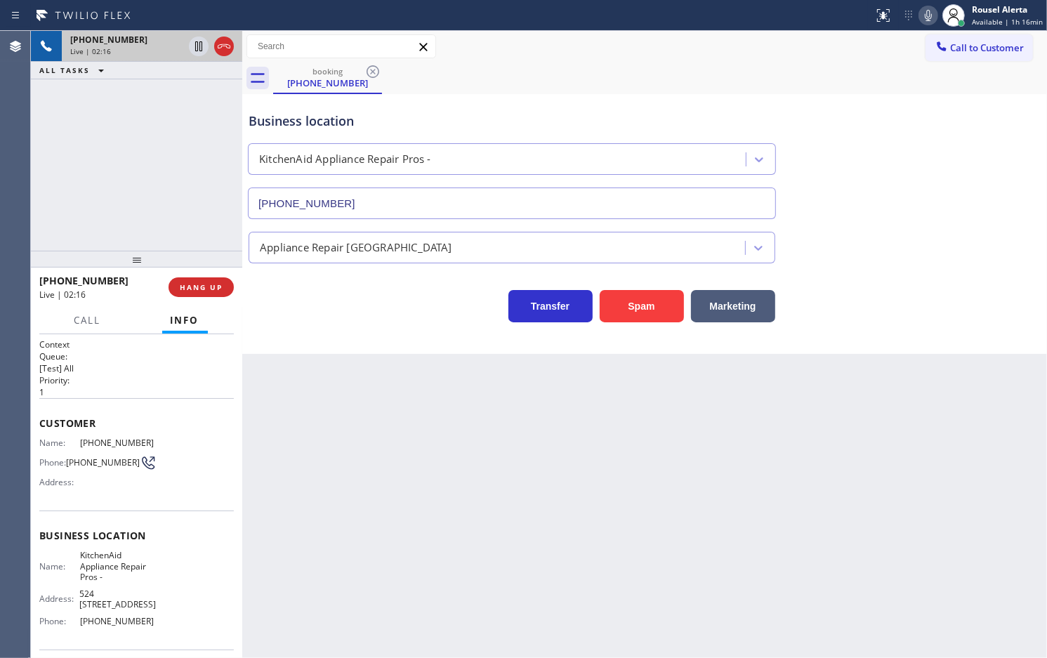
click at [151, 100] on div "+13072504185 Live | 02:16 ALL TASKS ALL TASKS ACTIVE TASKS TASKS IN WRAP UP" at bounding box center [136, 141] width 211 height 220
click at [194, 51] on icon at bounding box center [198, 46] width 17 height 17
click at [927, 13] on icon at bounding box center [928, 15] width 17 height 17
click at [188, 46] on div at bounding box center [211, 46] width 51 height 31
click at [931, 14] on icon at bounding box center [928, 15] width 7 height 11
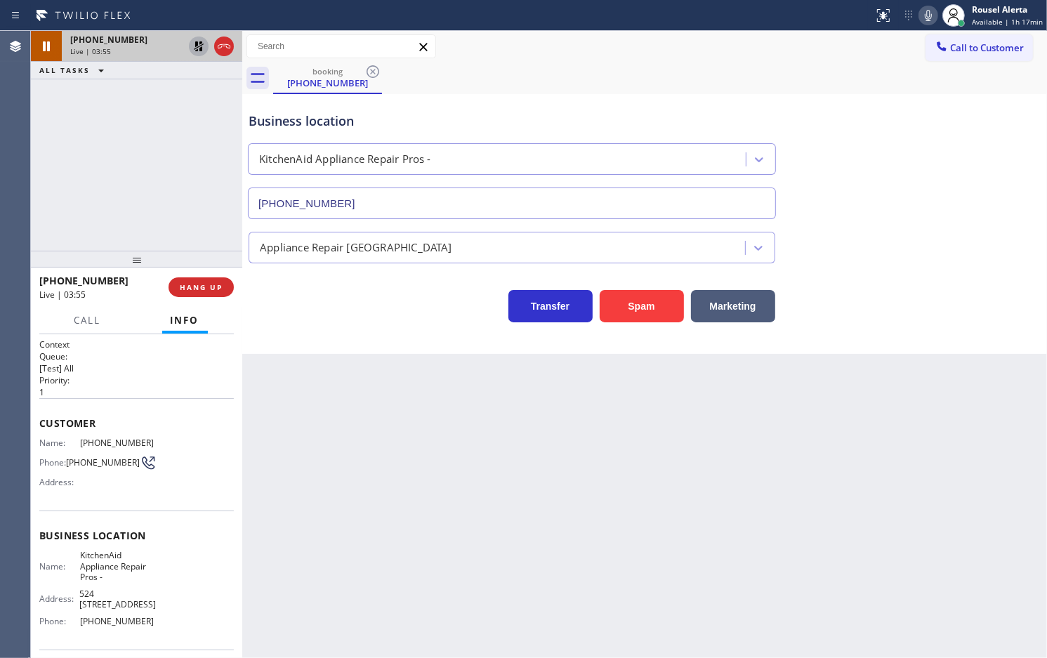
click at [199, 51] on icon at bounding box center [198, 46] width 17 height 17
click at [776, 499] on div "Back to Dashboard Change Sender ID Customers Technicians Select a contact Outbo…" at bounding box center [644, 344] width 805 height 627
click at [694, 608] on div "Back to Dashboard Change Sender ID Customers Technicians Select a contact Outbo…" at bounding box center [644, 344] width 805 height 627
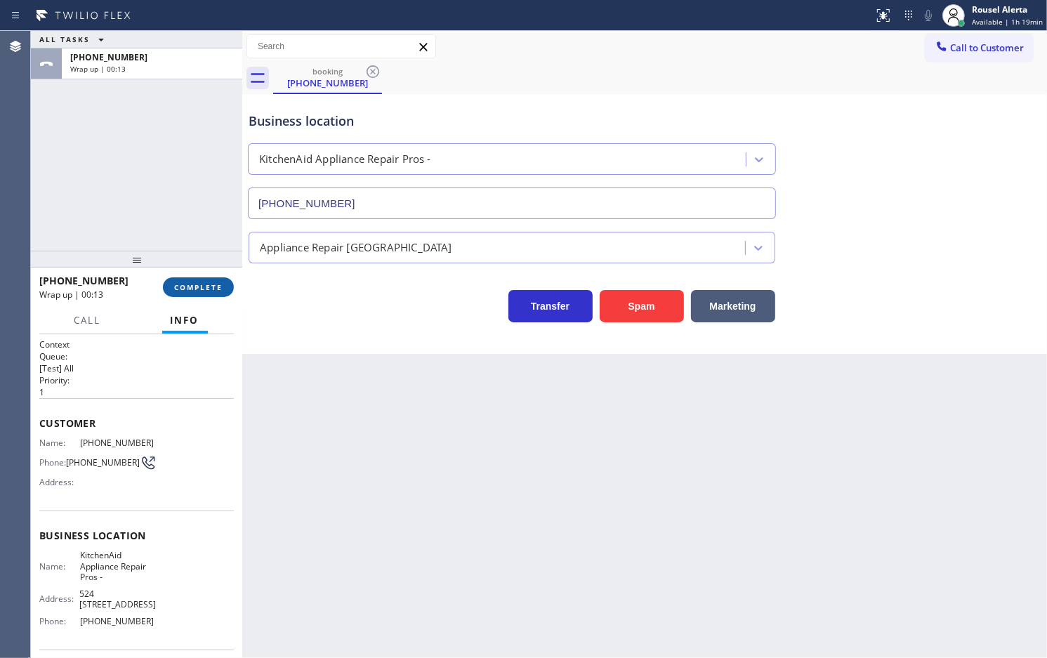
click at [201, 292] on span "COMPLETE" at bounding box center [198, 287] width 48 height 10
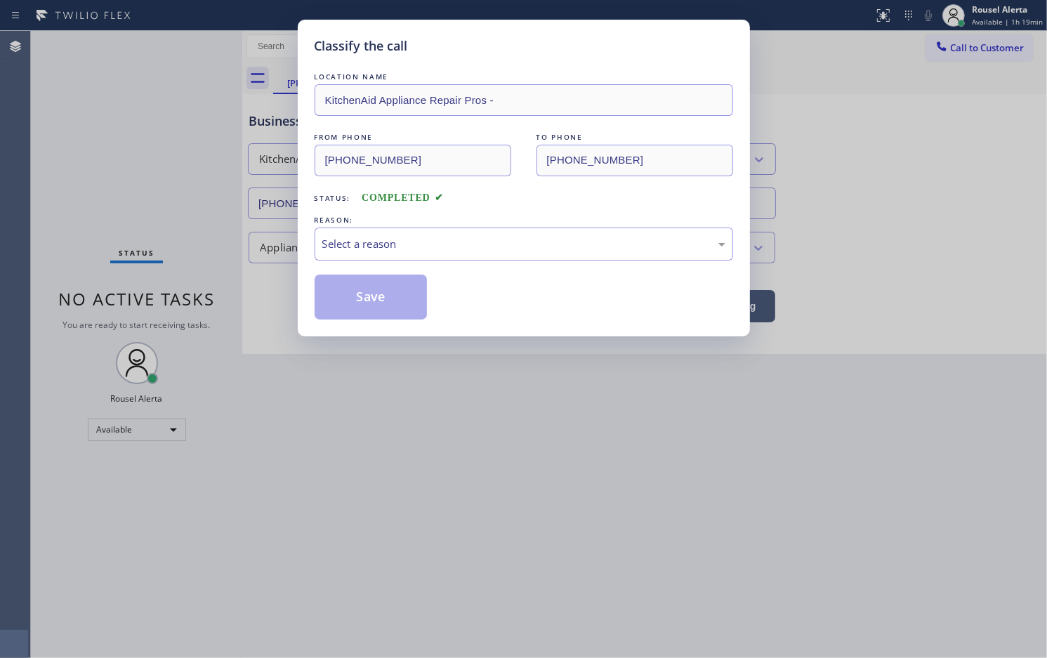
click at [447, 244] on div "Select a reason" at bounding box center [523, 244] width 403 height 16
click at [426, 303] on button "Save" at bounding box center [371, 297] width 113 height 45
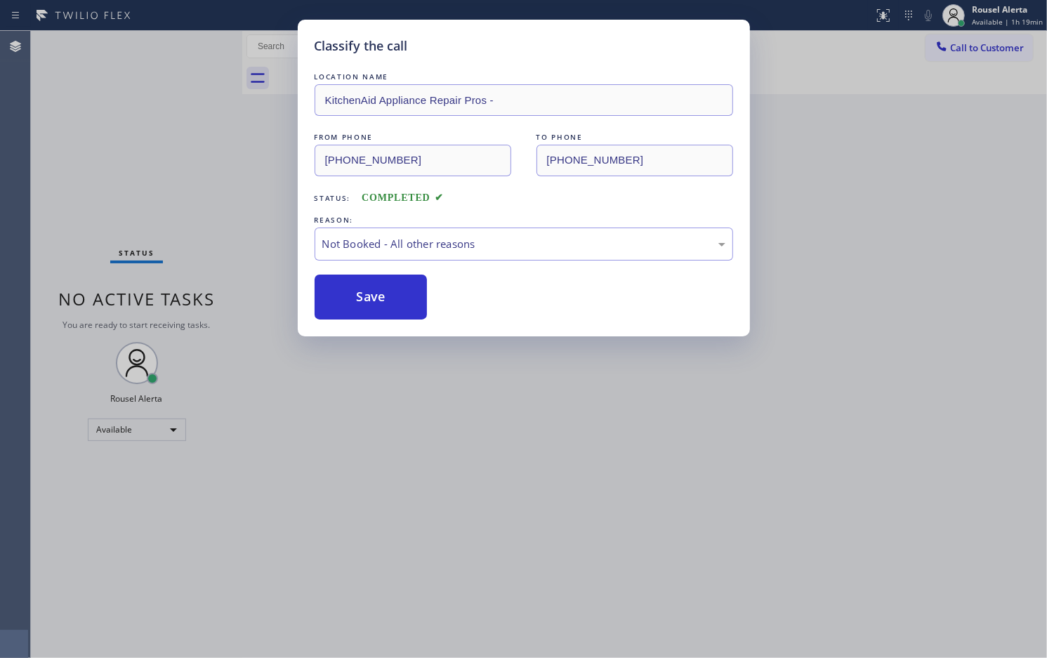
click at [419, 388] on div "Classify the call LOCATION NAME KitchenAid Appliance Repair Pros - FROM PHONE (…" at bounding box center [523, 329] width 1047 height 658
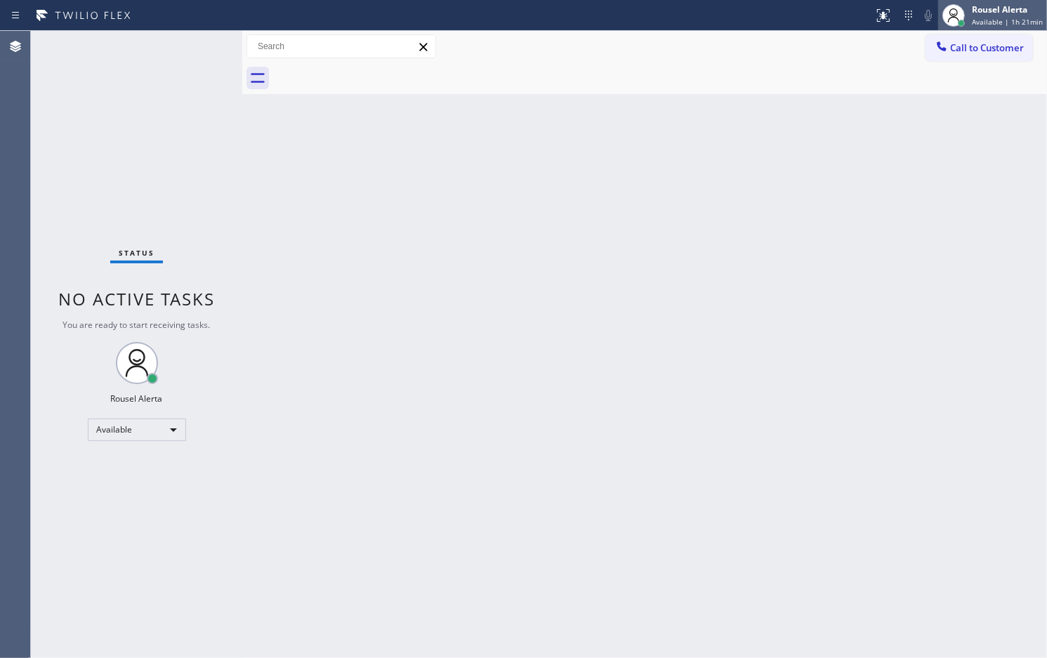
click at [1005, 9] on div "Rousel Alerta" at bounding box center [1007, 10] width 71 height 12
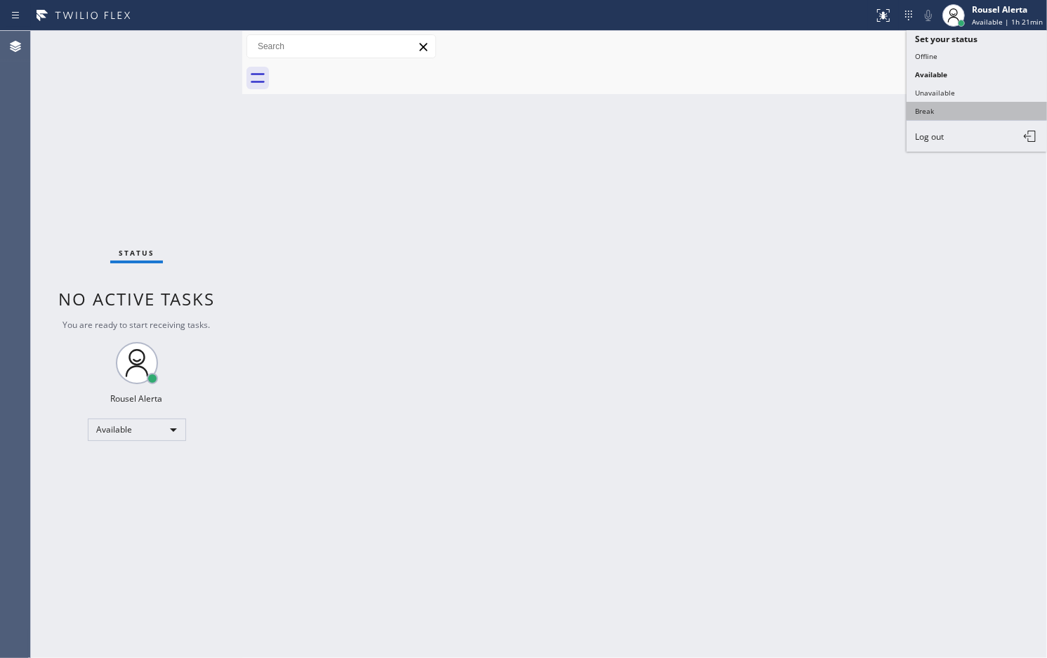
click at [969, 112] on button "Break" at bounding box center [977, 111] width 140 height 18
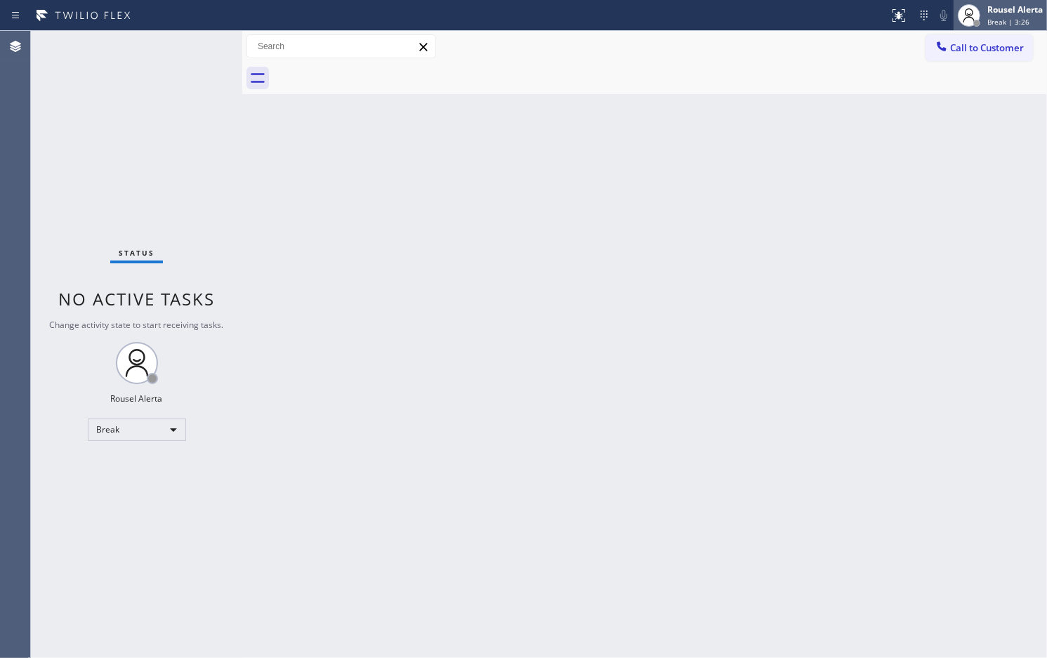
click at [1005, 9] on div "Rousel Alerta" at bounding box center [1015, 10] width 55 height 12
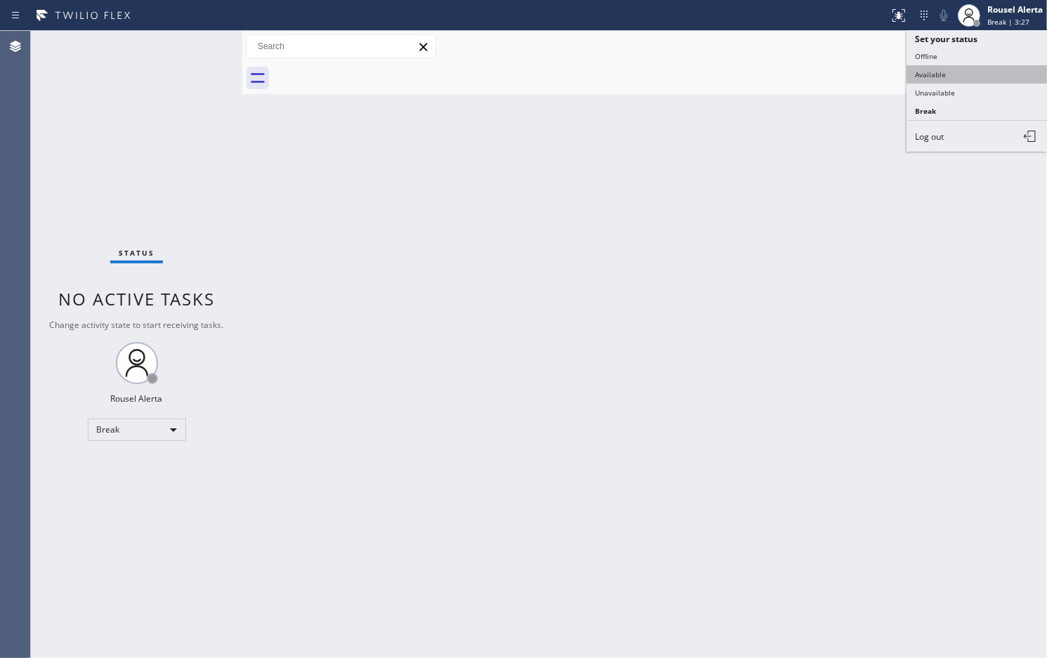
click at [991, 76] on button "Available" at bounding box center [977, 74] width 140 height 18
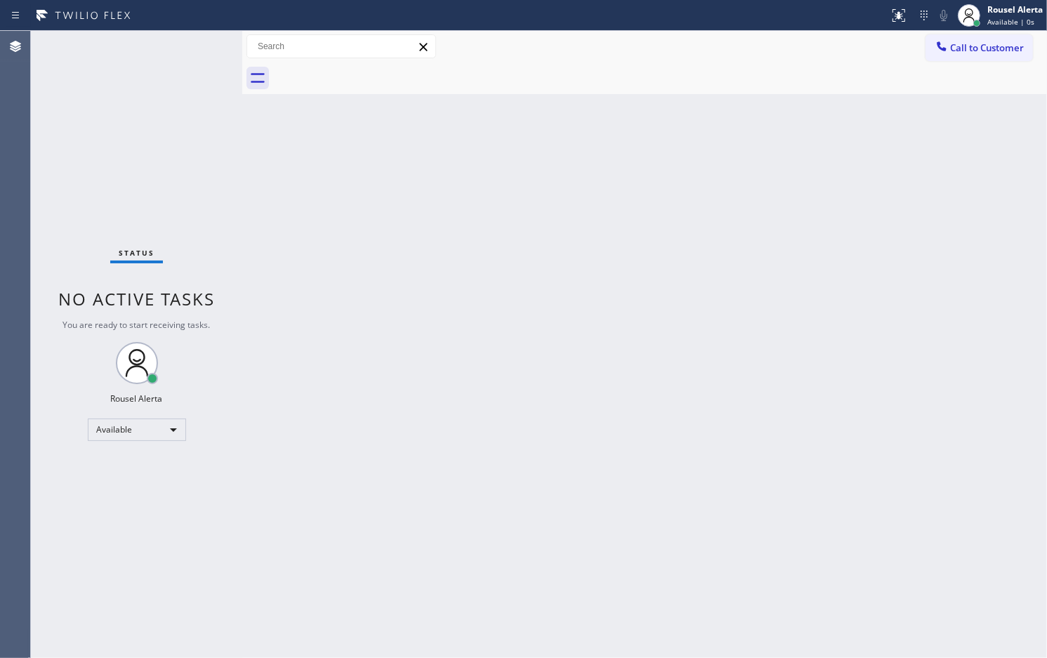
drag, startPoint x: 296, startPoint y: 552, endPoint x: 288, endPoint y: 508, distance: 44.9
click at [296, 551] on div "Back to Dashboard Change Sender ID Customers Technicians Select a contact Outbo…" at bounding box center [644, 344] width 805 height 627
click at [103, 67] on div "Status No active tasks You are ready to start receiving tasks. Rousel Alerta Av…" at bounding box center [136, 344] width 211 height 627
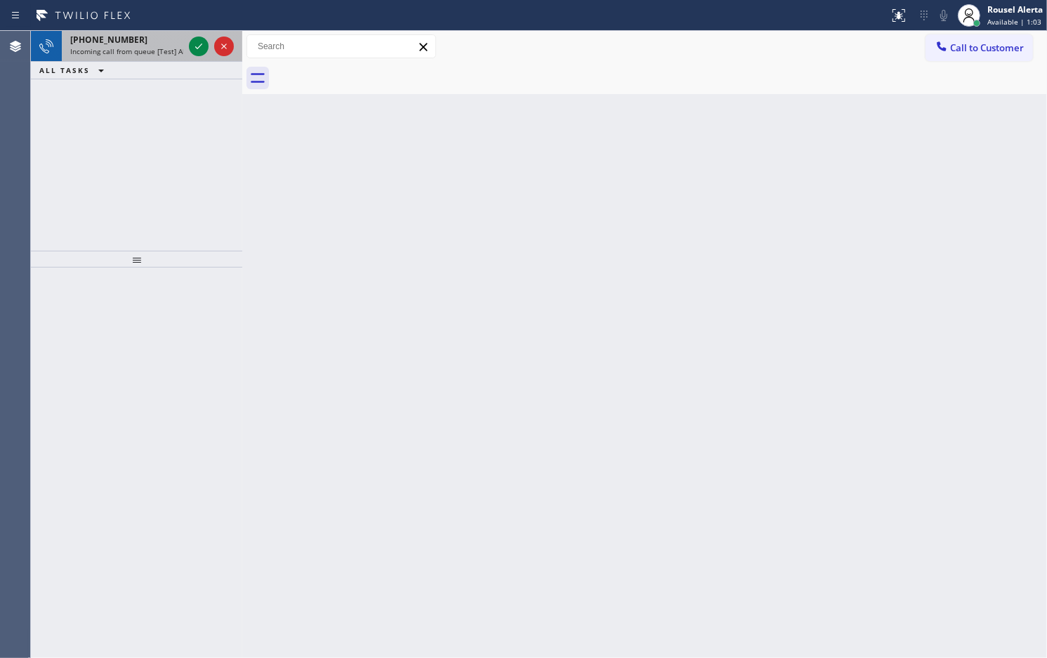
click at [157, 47] on span "Incoming call from queue [Test] All" at bounding box center [128, 51] width 117 height 10
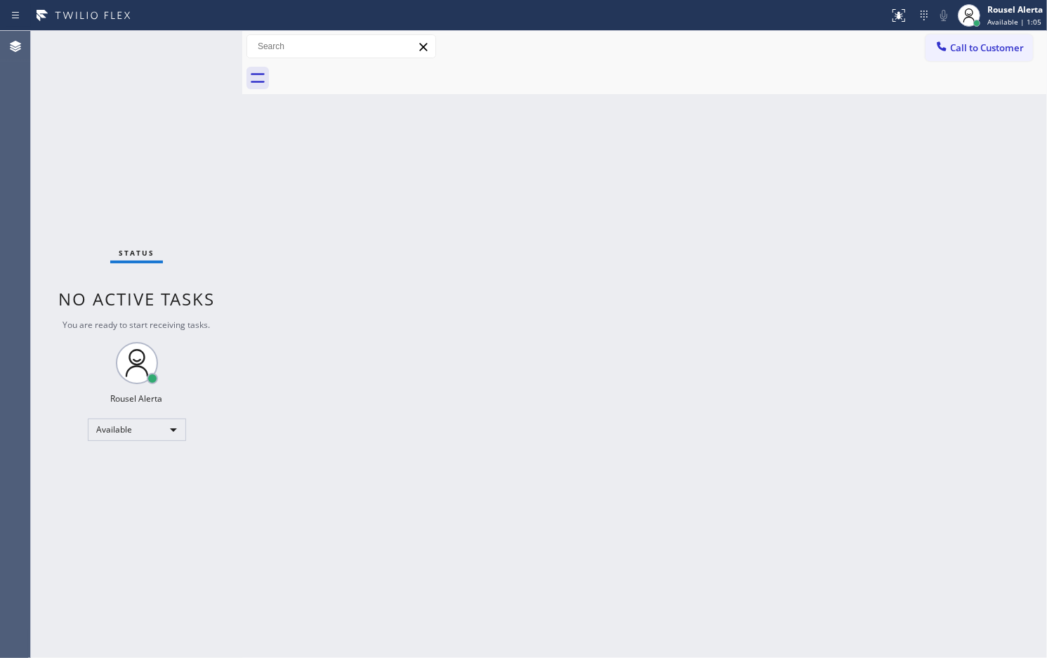
click at [198, 43] on div "Status No active tasks You are ready to start receiving tasks. Rousel Alerta Av…" at bounding box center [136, 344] width 211 height 627
click at [257, 222] on div "Back to Dashboard Change Sender ID Customers Technicians Select a contact Outbo…" at bounding box center [644, 344] width 805 height 627
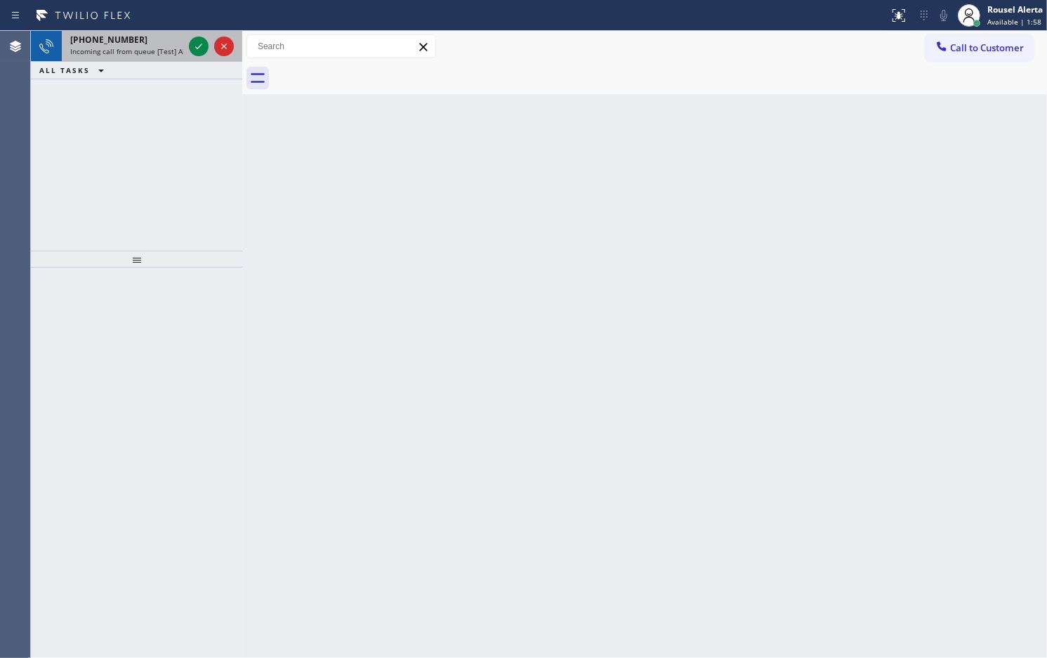
click at [149, 51] on span "Incoming call from queue [Test] All" at bounding box center [128, 51] width 117 height 10
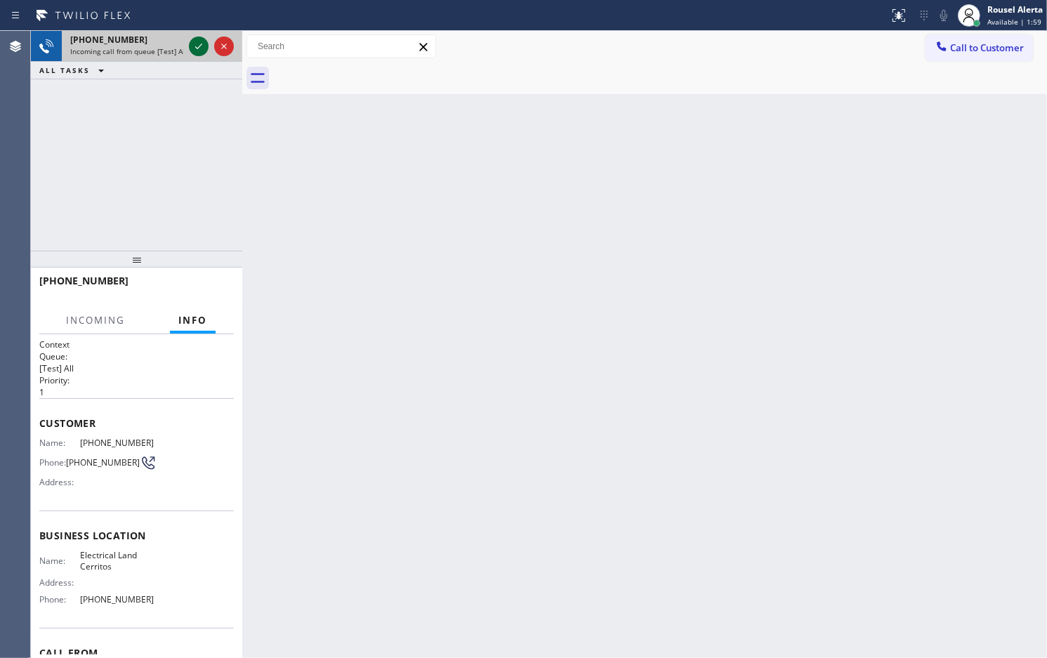
click at [190, 44] on icon at bounding box center [198, 46] width 17 height 17
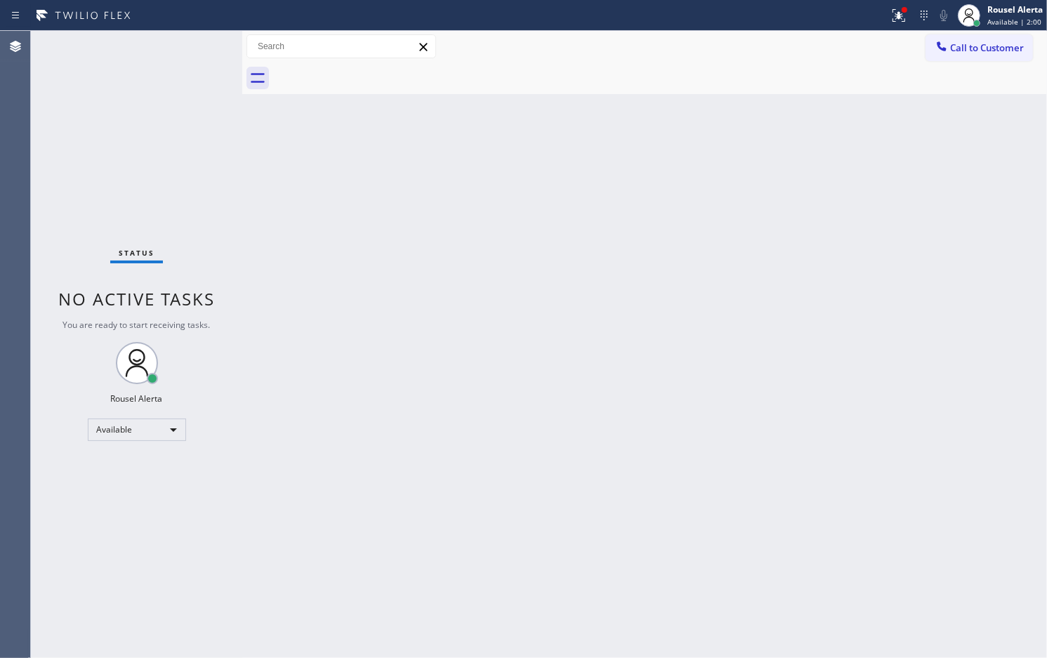
click at [191, 44] on div "Status No active tasks You are ready to start receiving tasks. Rousel Alerta Av…" at bounding box center [136, 344] width 211 height 627
click at [898, 15] on icon at bounding box center [897, 14] width 8 height 10
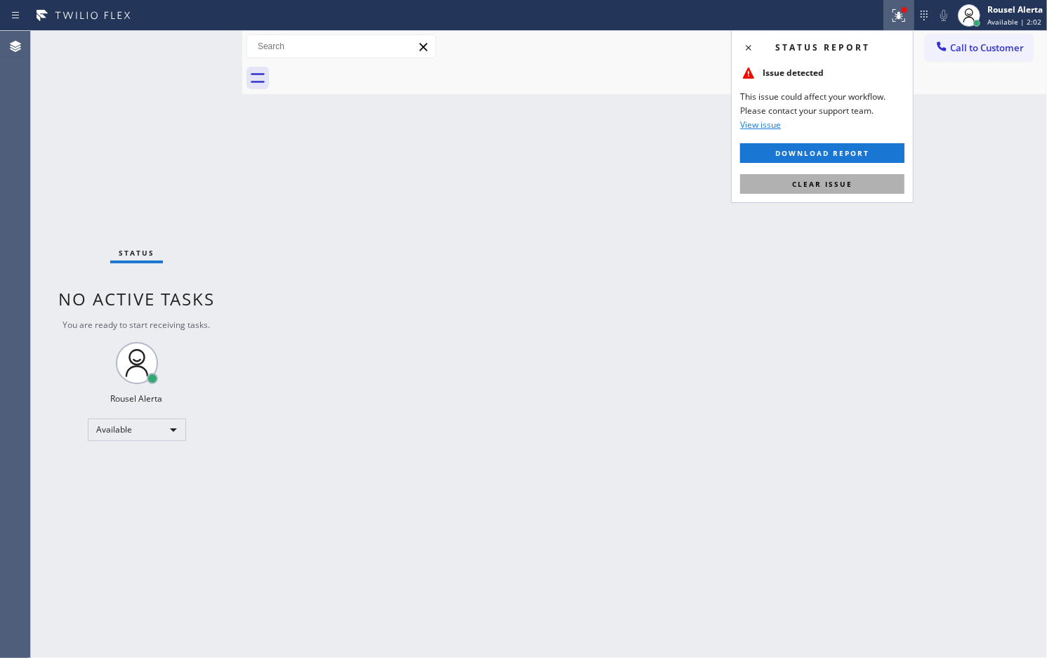
click at [845, 190] on button "Clear issue" at bounding box center [822, 184] width 164 height 20
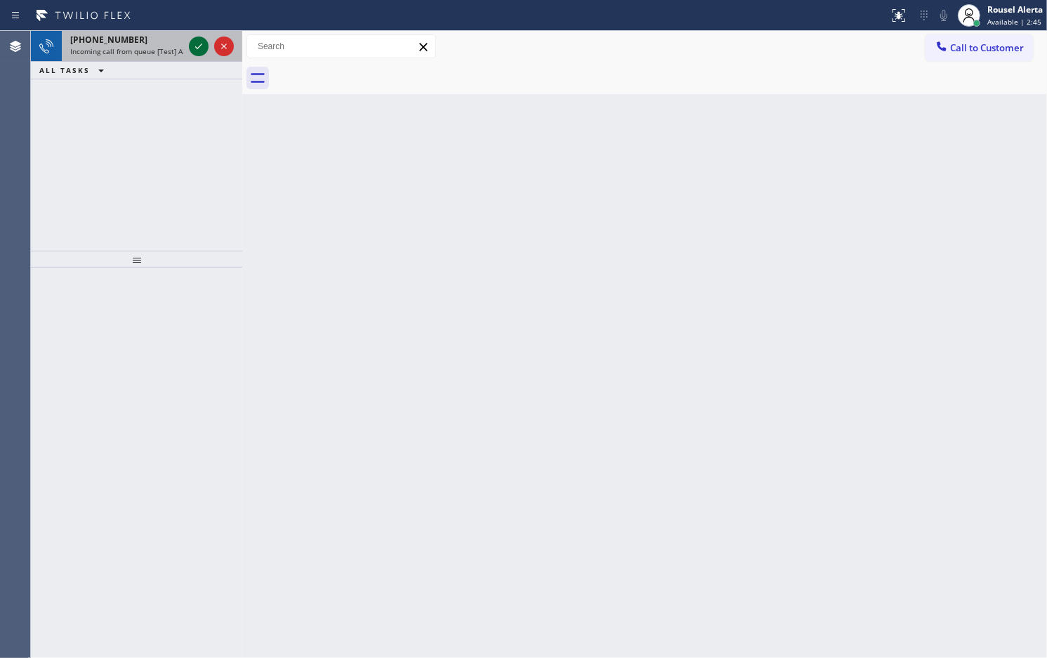
drag, startPoint x: 152, startPoint y: 47, endPoint x: 199, endPoint y: 48, distance: 47.1
click at [157, 48] on span "Incoming call from queue [Test] All" at bounding box center [128, 51] width 117 height 10
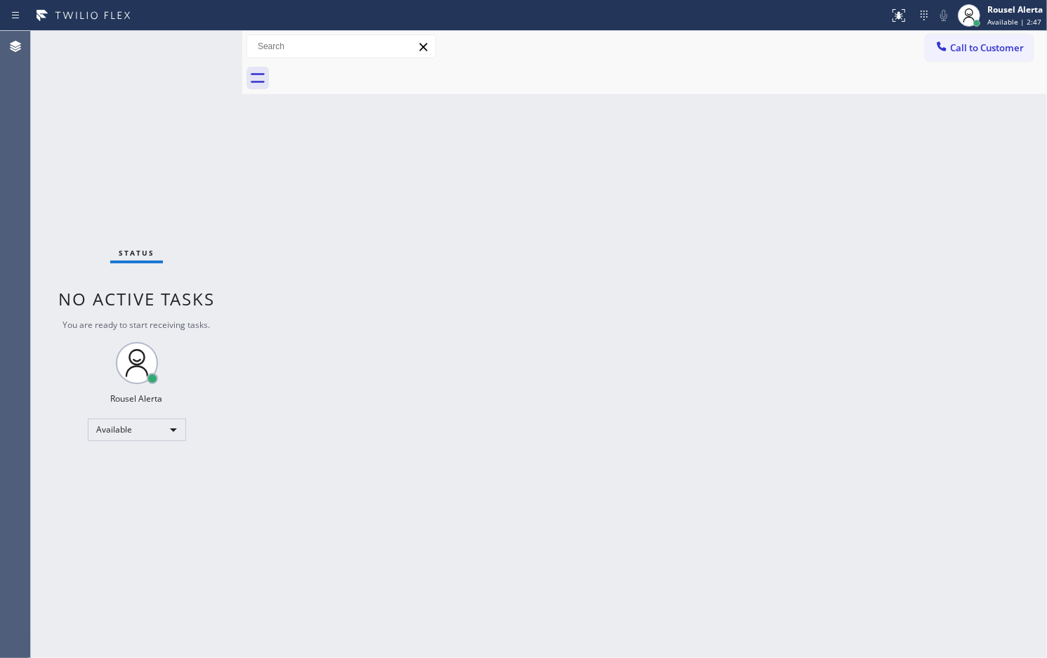
click at [341, 274] on div "Back to Dashboard Change Sender ID Customers Technicians Select a contact Outbo…" at bounding box center [644, 344] width 805 height 627
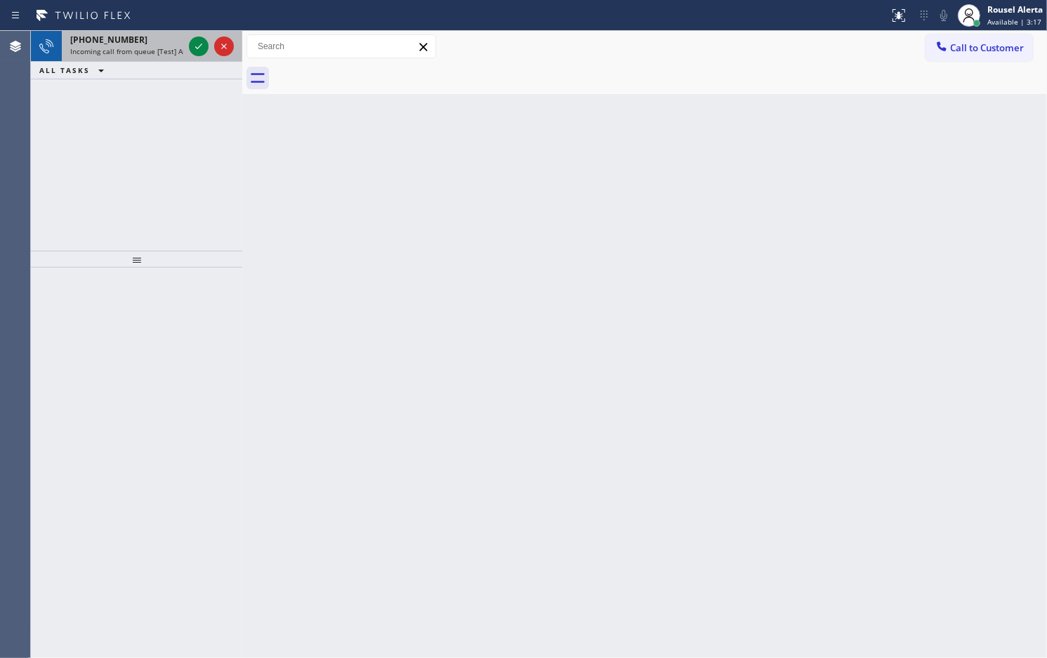
click at [166, 44] on div "+15127895319" at bounding box center [126, 40] width 113 height 12
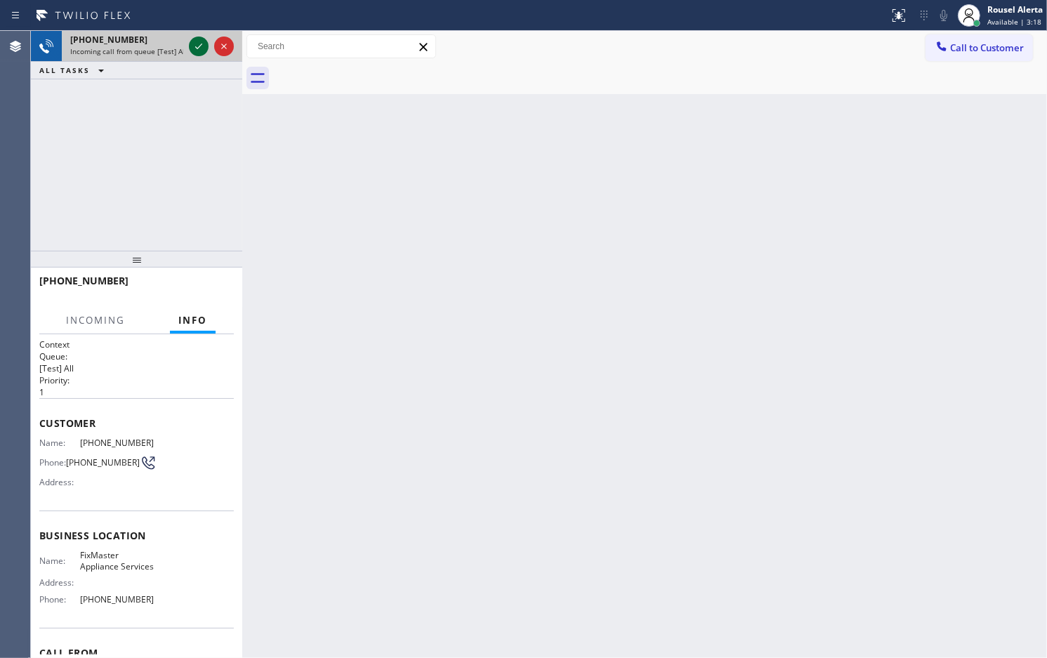
click at [197, 48] on icon at bounding box center [198, 47] width 7 height 6
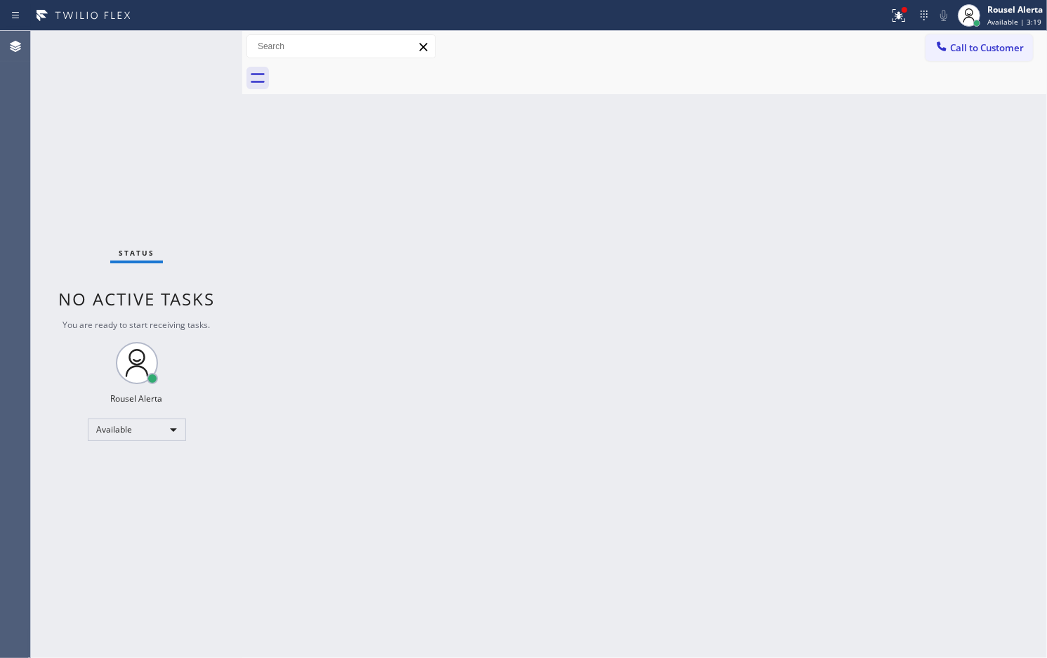
click at [197, 48] on div "Status No active tasks You are ready to start receiving tasks. Rousel Alerta Av…" at bounding box center [136, 344] width 211 height 627
click at [198, 49] on div "Status No active tasks You are ready to start receiving tasks. Rousel Alerta Av…" at bounding box center [136, 344] width 211 height 627
click at [193, 50] on div "Status No active tasks You are ready to start receiving tasks. Rousel Alerta Av…" at bounding box center [136, 344] width 211 height 627
click at [908, 0] on button at bounding box center [899, 15] width 31 height 31
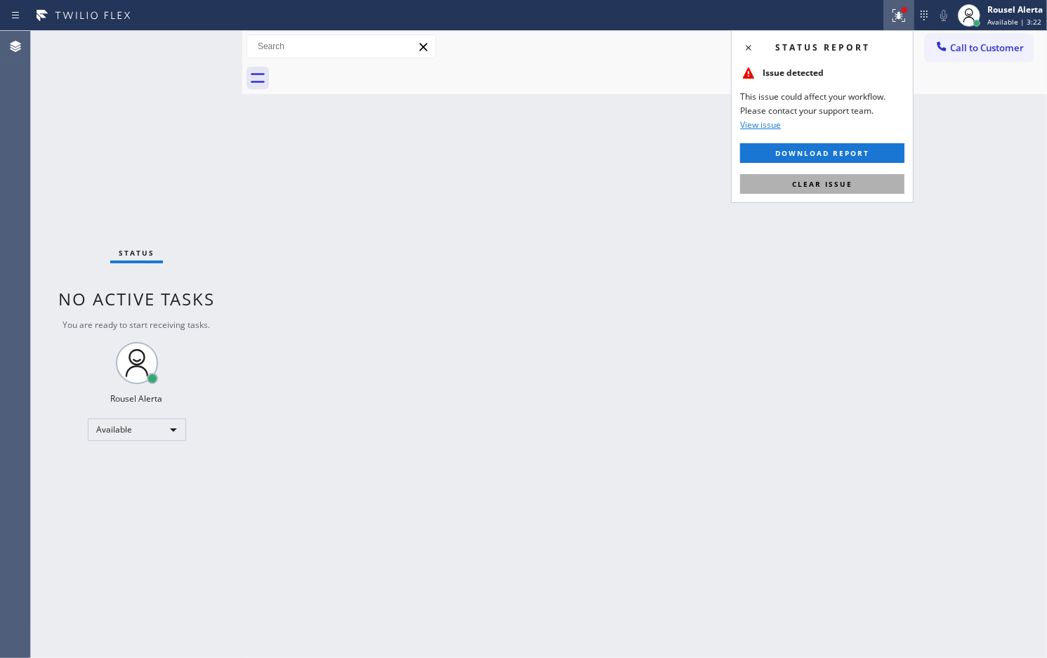
click at [864, 174] on button "Clear issue" at bounding box center [822, 184] width 164 height 20
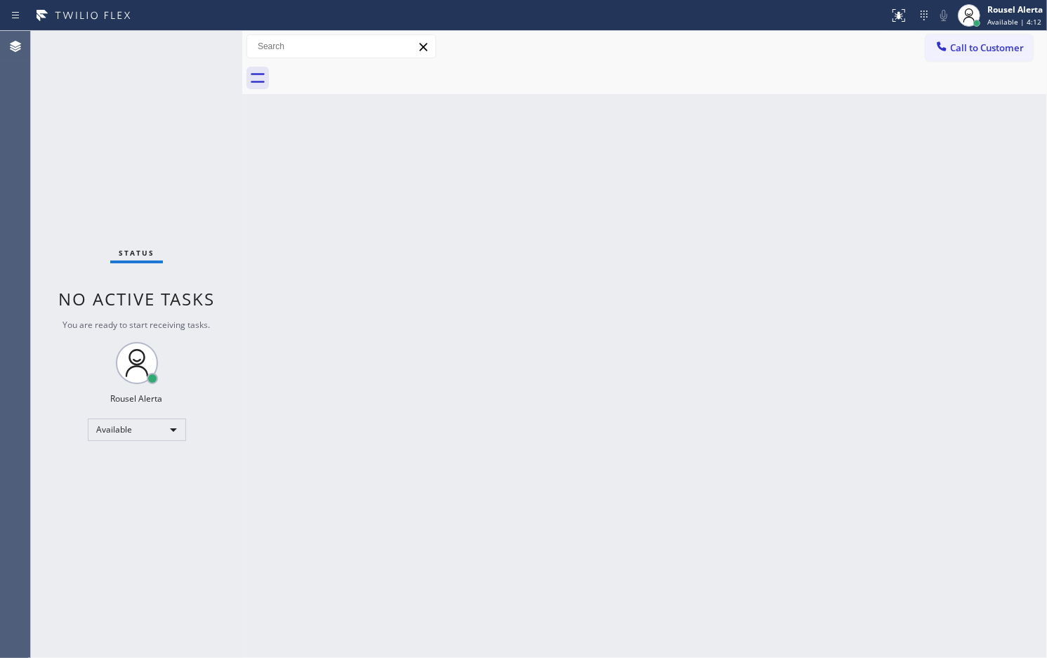
click at [194, 43] on div "Status No active tasks You are ready to start receiving tasks. Rousel Alerta Av…" at bounding box center [136, 344] width 211 height 627
click at [186, 32] on div "Status No active tasks You are ready to start receiving tasks. Rousel Alerta Av…" at bounding box center [136, 344] width 211 height 627
click at [165, 37] on div "Status No active tasks You are ready to start receiving tasks. Rousel Alerta Av…" at bounding box center [136, 344] width 211 height 627
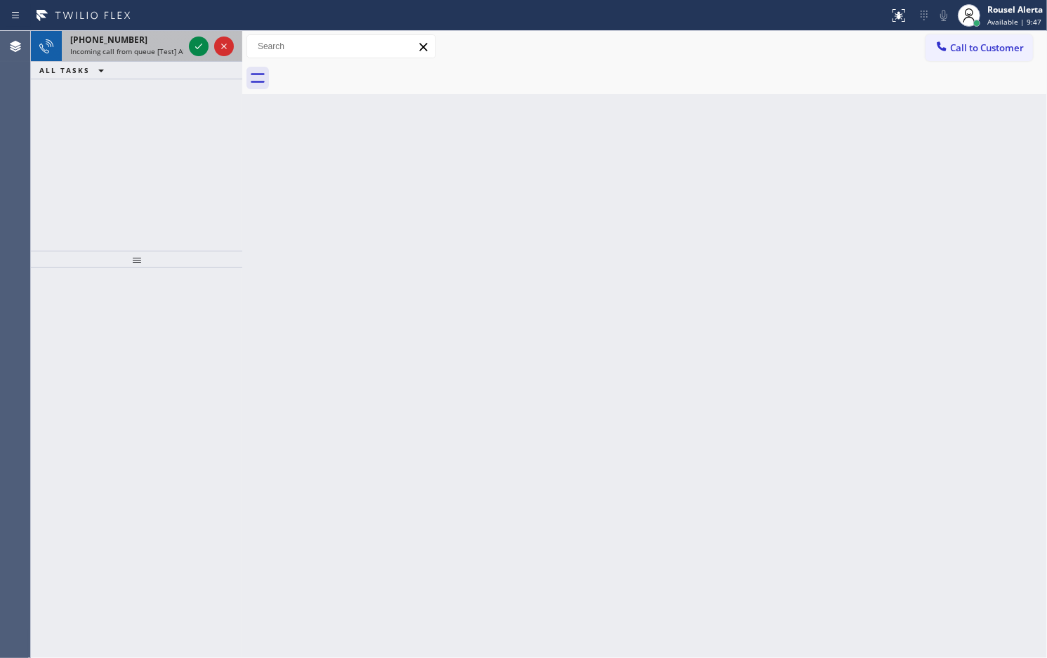
click at [166, 49] on span "Incoming call from queue [Test] All" at bounding box center [128, 51] width 117 height 10
click at [170, 39] on div "+15127895319" at bounding box center [126, 40] width 113 height 12
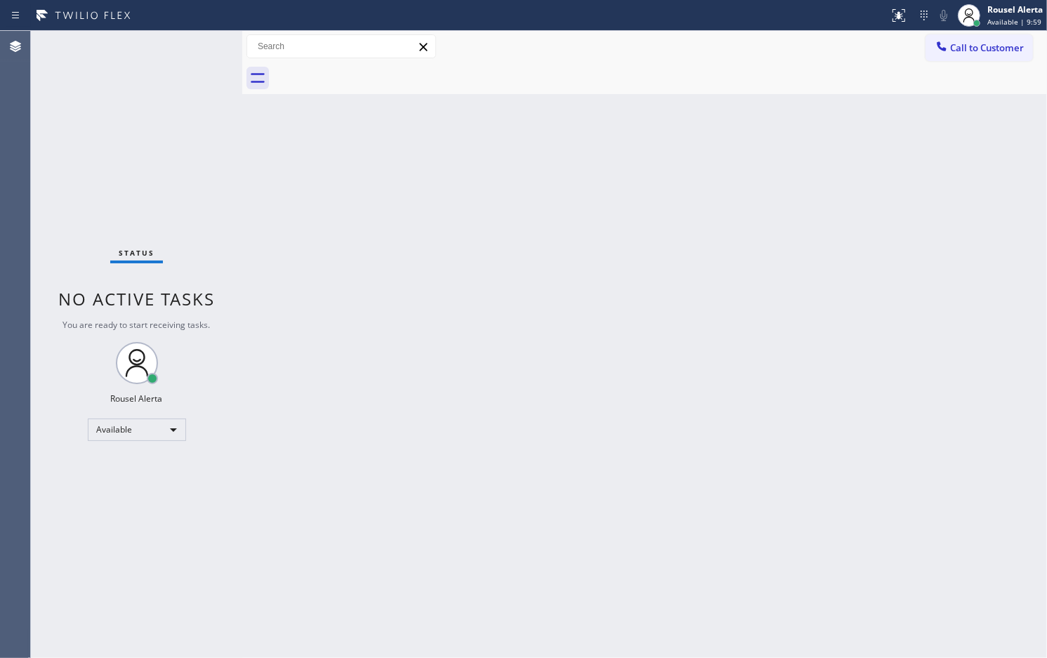
click at [202, 46] on div "Status No active tasks You are ready to start receiving tasks. Rousel Alerta Av…" at bounding box center [136, 344] width 211 height 627
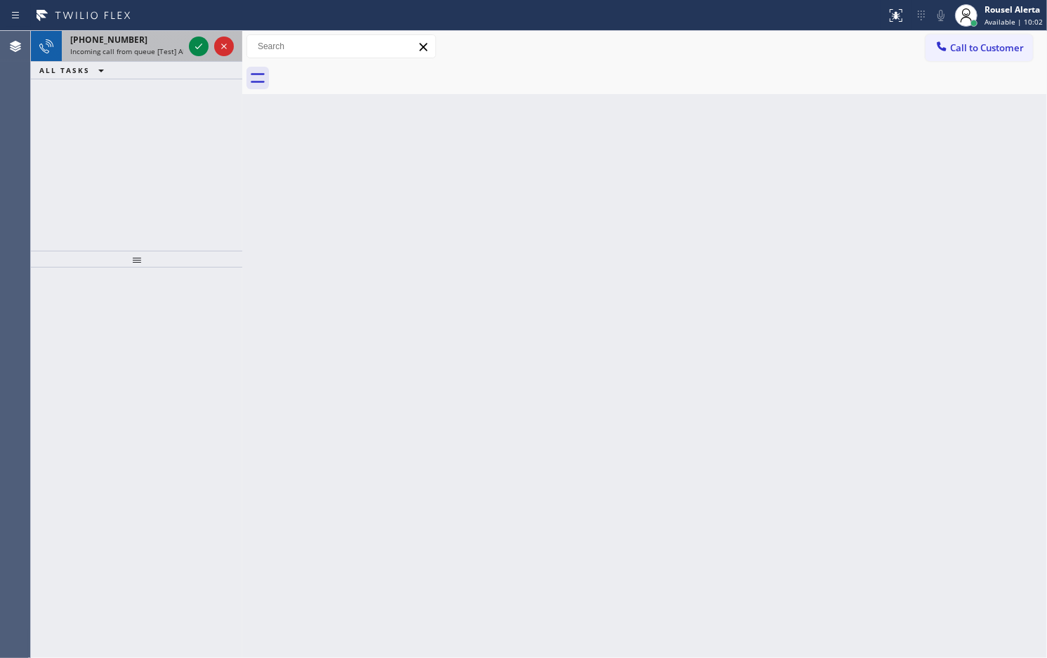
click at [162, 43] on div "+18056738382" at bounding box center [126, 40] width 113 height 12
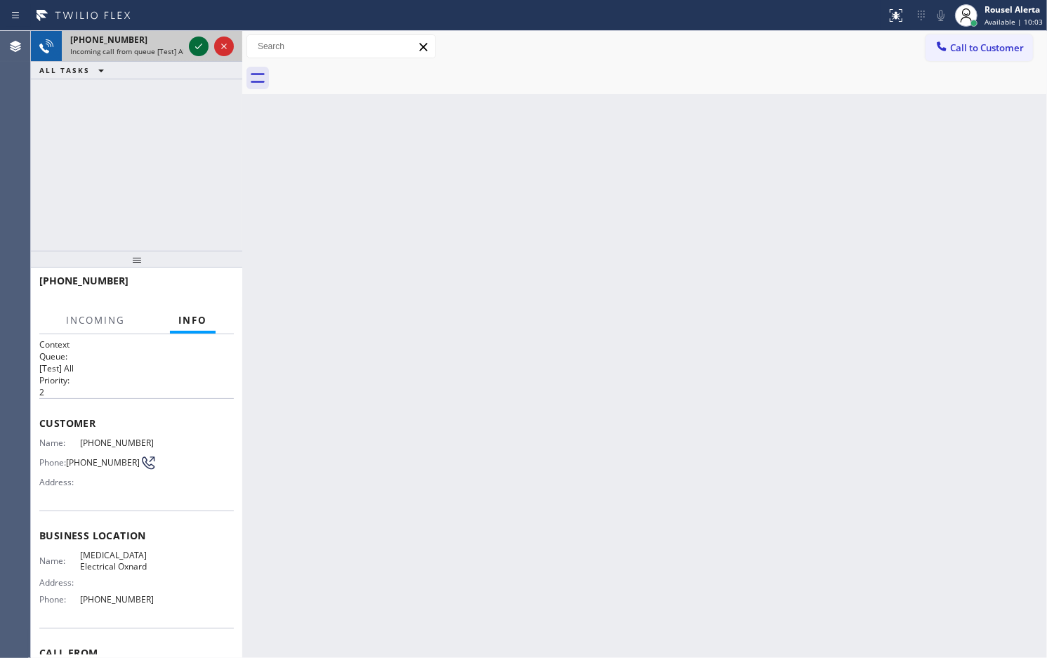
click at [207, 50] on icon at bounding box center [198, 46] width 17 height 17
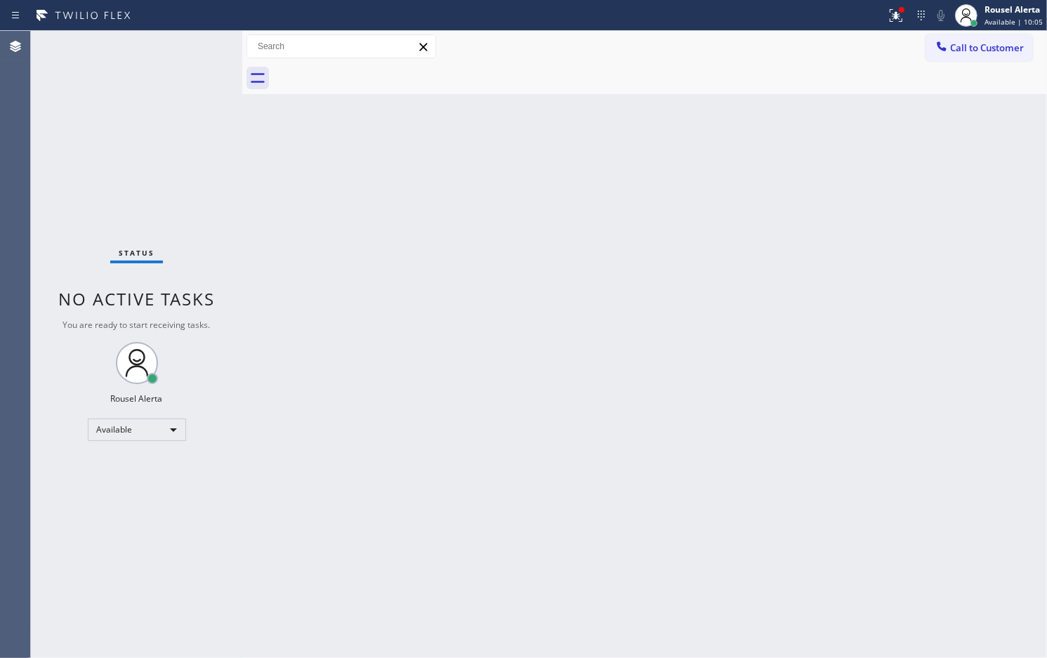
click at [191, 46] on div "Status No active tasks You are ready to start receiving tasks. Rousel Alerta Av…" at bounding box center [136, 344] width 211 height 627
click at [900, 15] on icon at bounding box center [896, 13] width 8 height 5
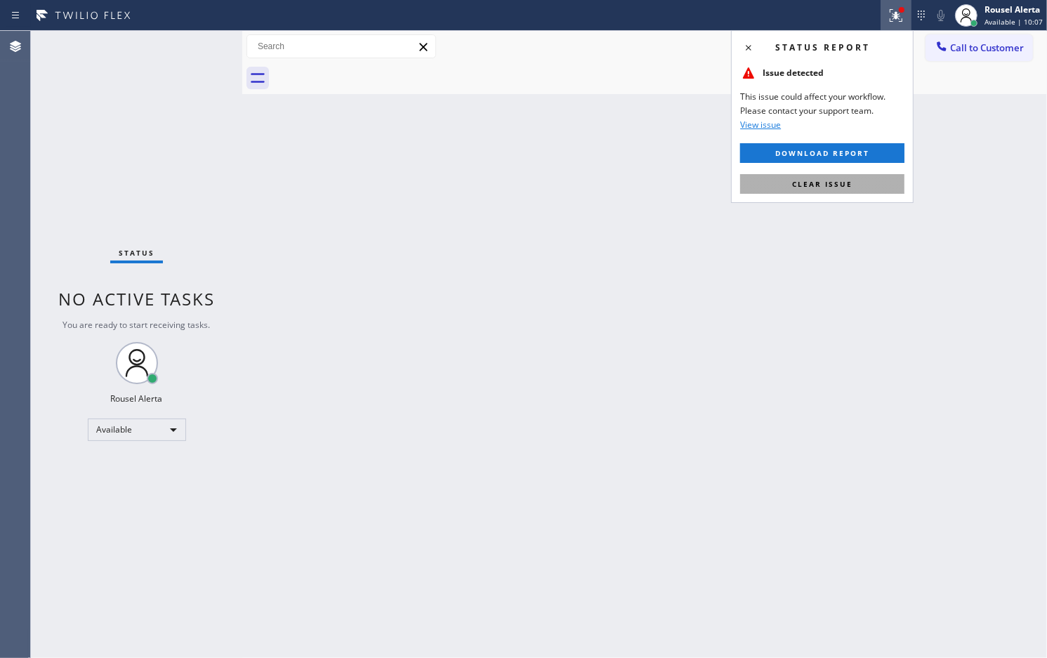
click at [878, 181] on button "Clear issue" at bounding box center [822, 184] width 164 height 20
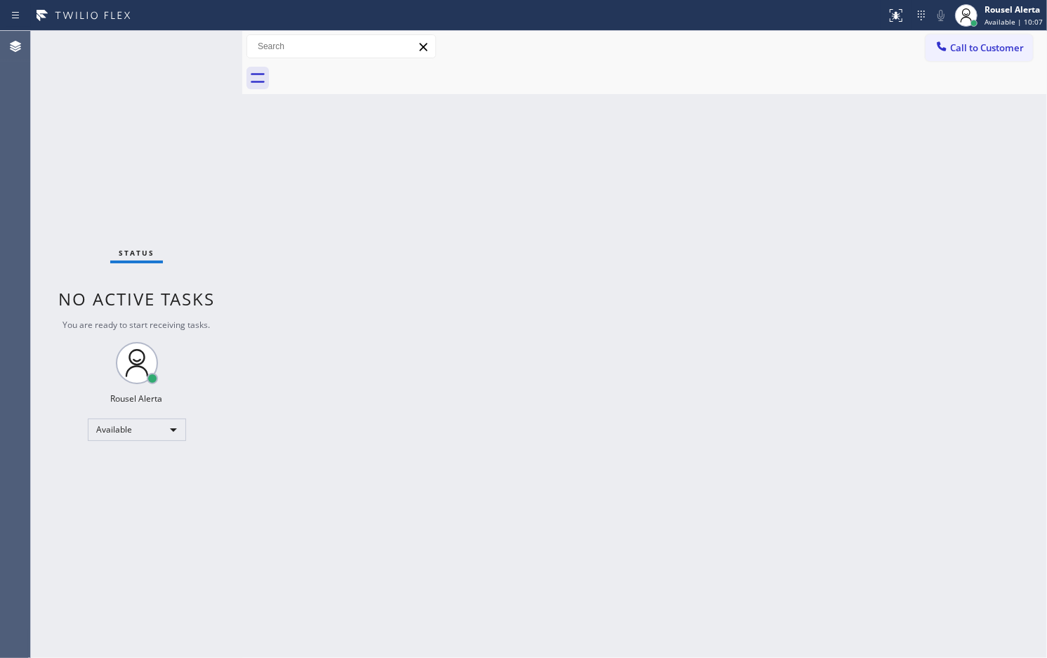
click at [626, 256] on div "Back to Dashboard Change Sender ID Customers Technicians Select a contact Outbo…" at bounding box center [644, 344] width 805 height 627
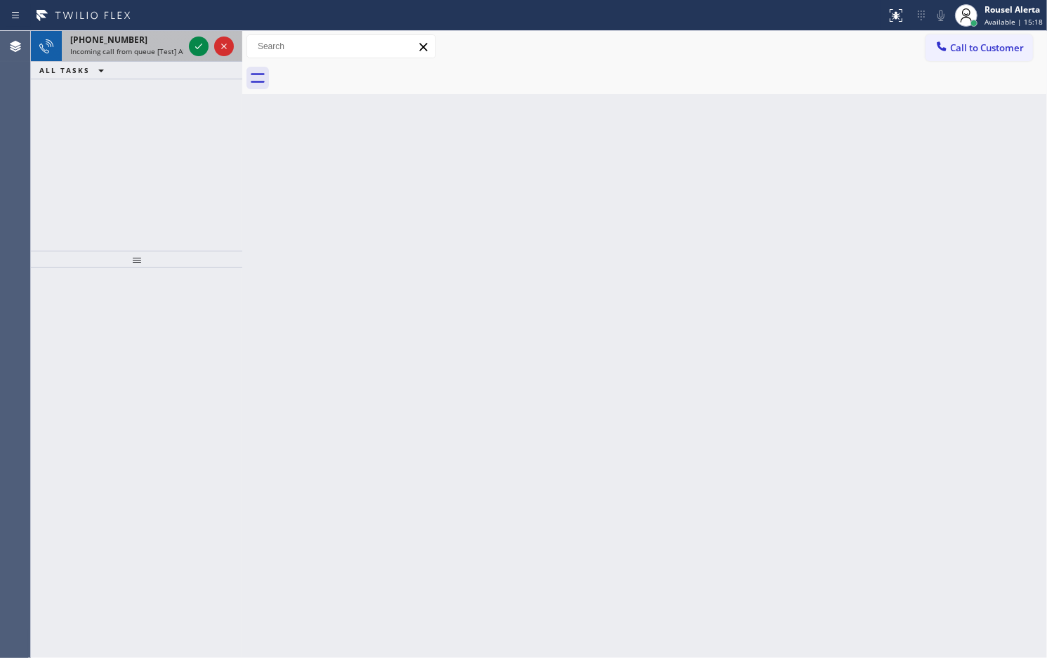
click at [162, 57] on div "+16504501198 Incoming call from queue [Test] All" at bounding box center [124, 46] width 124 height 31
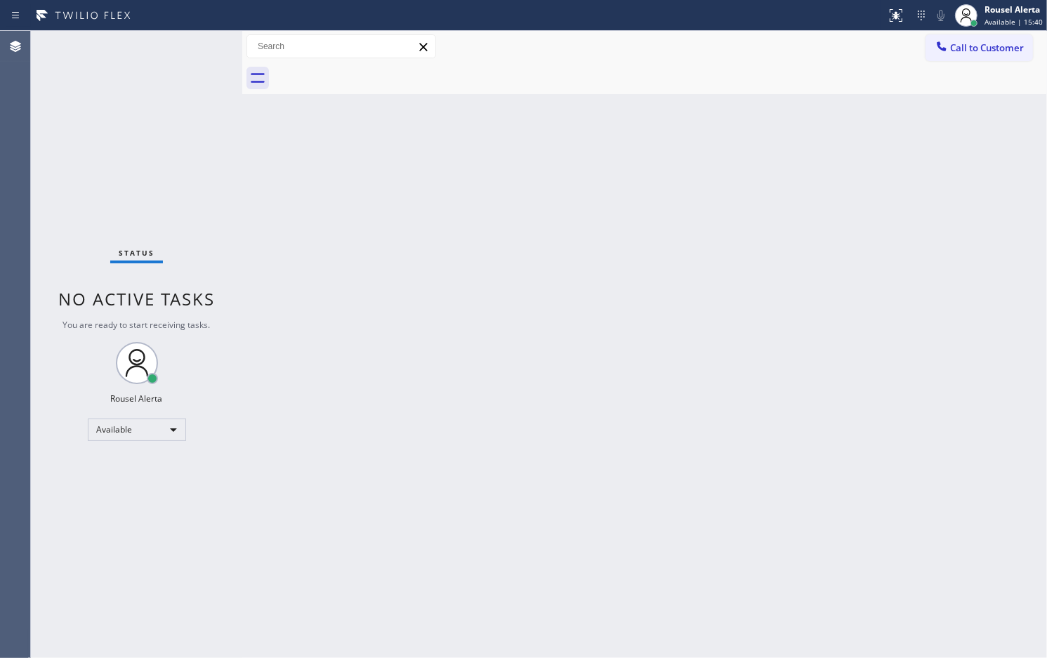
click at [155, 57] on div "Status No active tasks You are ready to start receiving tasks. Rousel Alerta Av…" at bounding box center [136, 344] width 211 height 627
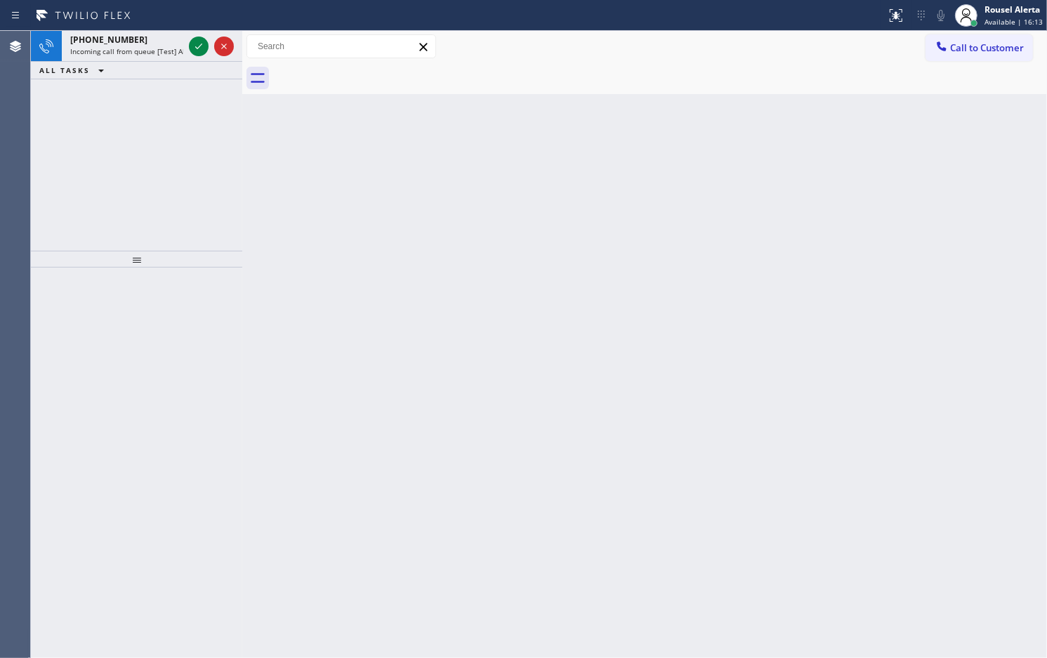
click at [155, 57] on div "+18583199971 Incoming call from queue [Test] All" at bounding box center [124, 46] width 124 height 31
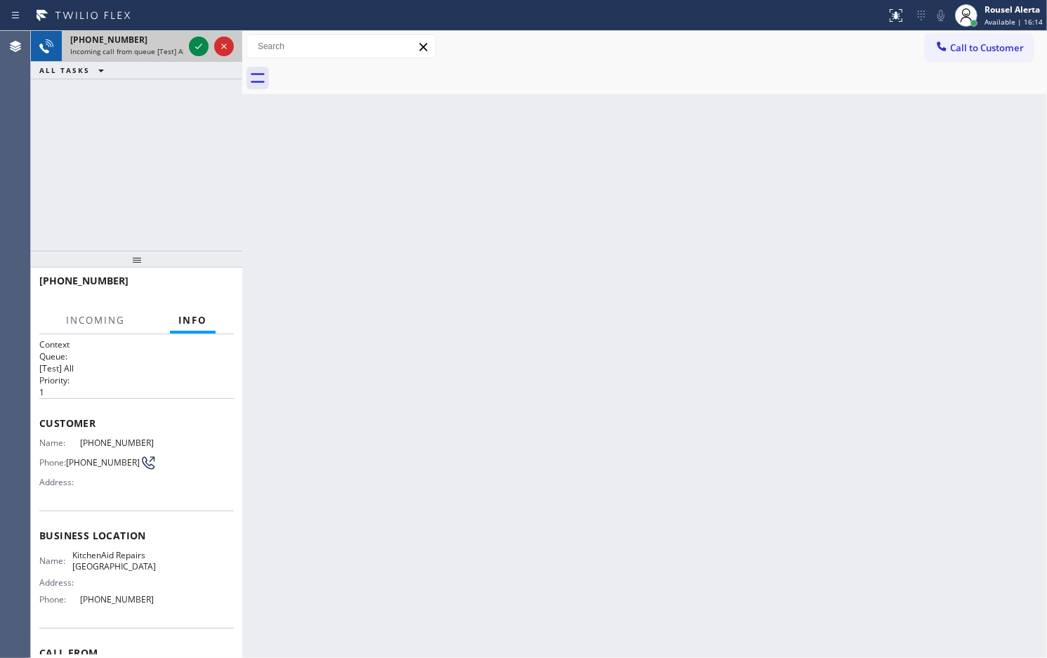
click at [187, 55] on div at bounding box center [211, 46] width 51 height 31
click at [188, 55] on div at bounding box center [211, 46] width 51 height 31
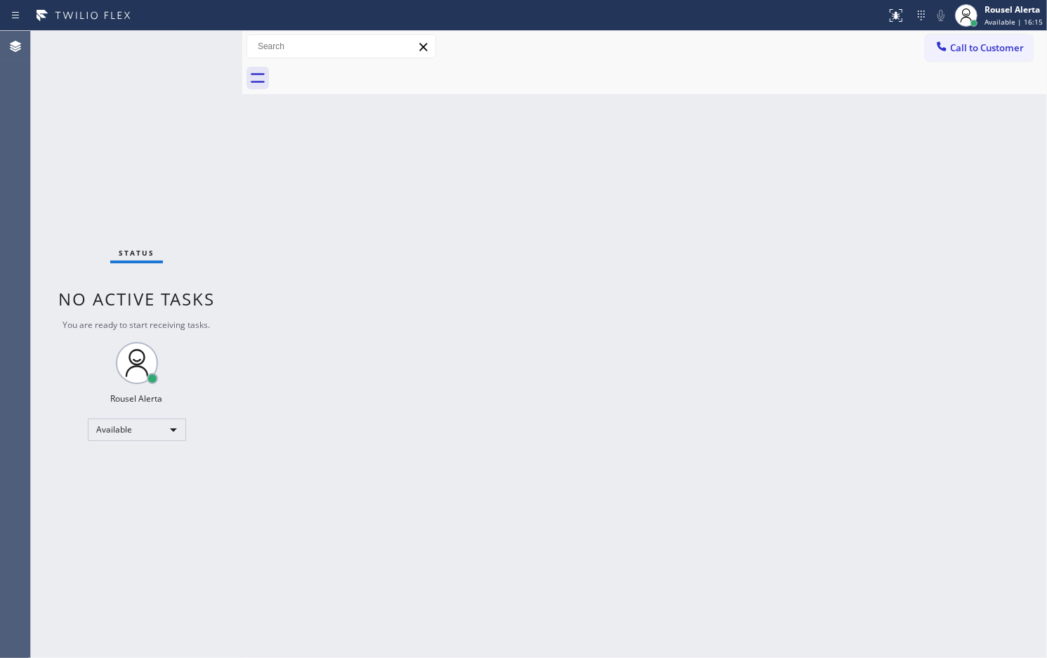
click at [188, 55] on div "Status No active tasks You are ready to start receiving tasks. Rousel Alerta Av…" at bounding box center [136, 344] width 211 height 627
click at [188, 54] on div "Status No active tasks You are ready to start receiving tasks. Rousel Alerta Av…" at bounding box center [136, 344] width 211 height 627
click at [188, 53] on div "Status No active tasks You are ready to start receiving tasks. Rousel Alerta Av…" at bounding box center [136, 344] width 211 height 627
click at [420, 283] on div "Back to Dashboard Change Sender ID Customers Technicians Select a contact Outbo…" at bounding box center [644, 344] width 805 height 627
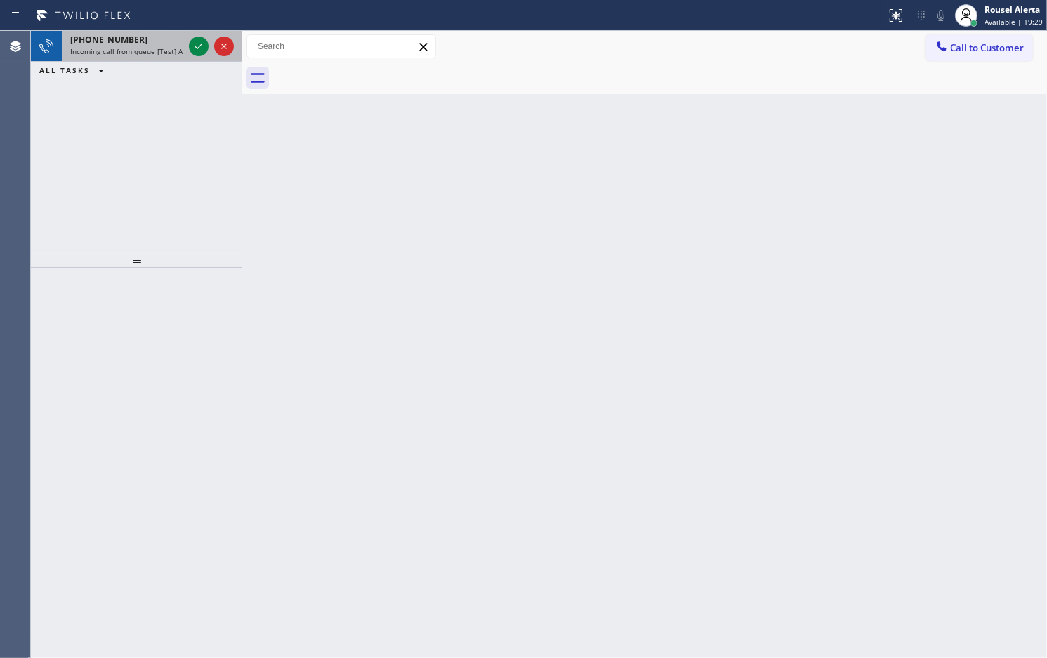
click at [145, 51] on span "Incoming call from queue [Test] All" at bounding box center [128, 51] width 117 height 10
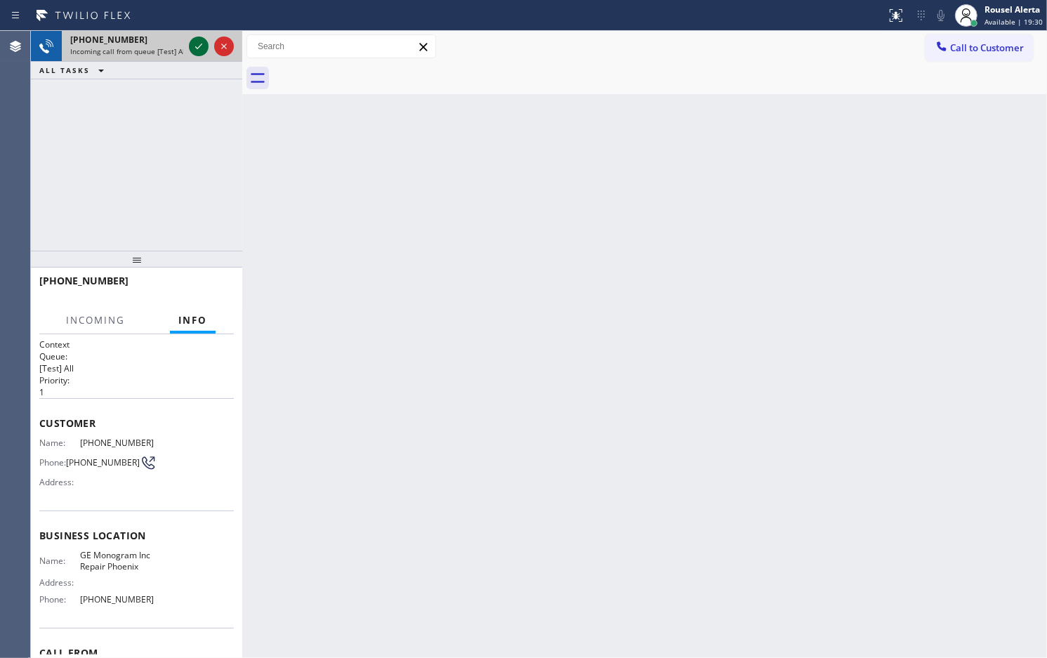
click at [191, 50] on icon at bounding box center [198, 46] width 17 height 17
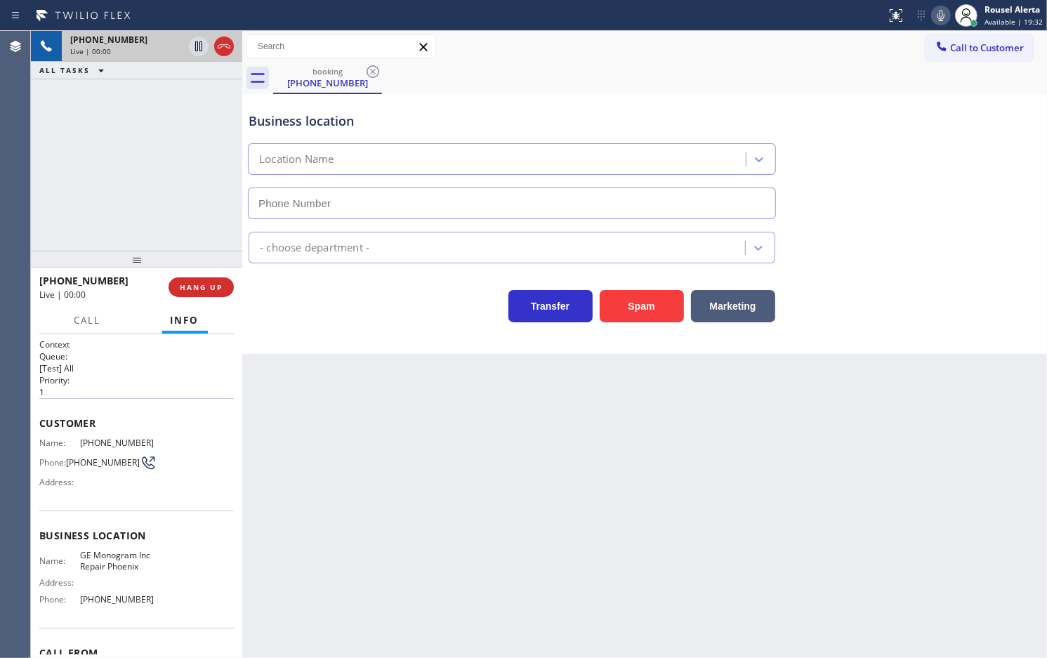
type input "(602) 755-6398"
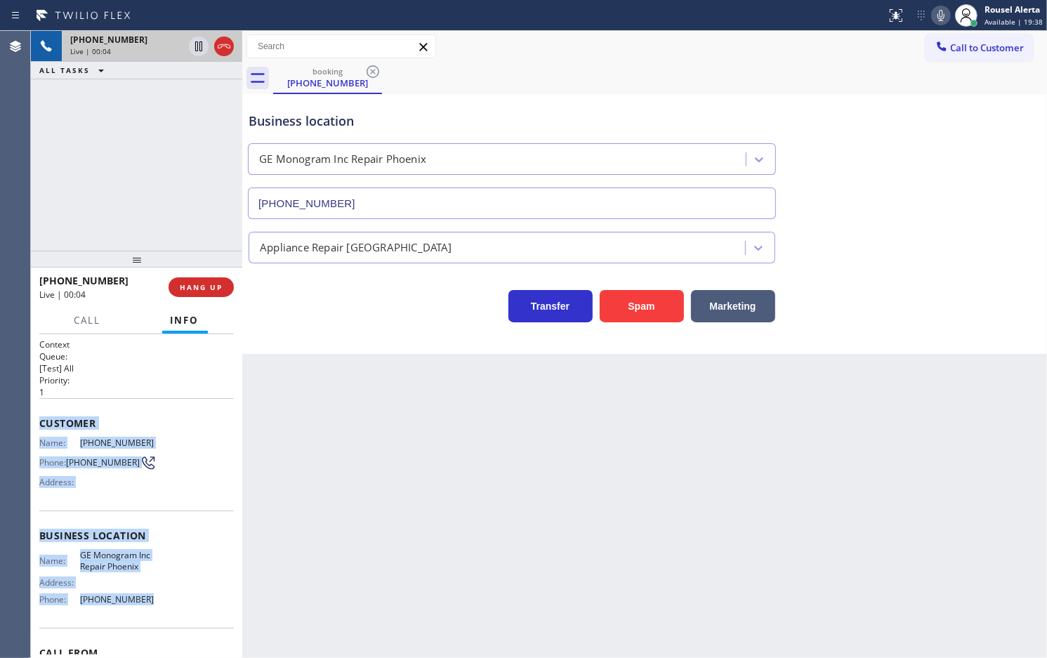
drag, startPoint x: 32, startPoint y: 425, endPoint x: 164, endPoint y: 611, distance: 227.8
click at [164, 611] on div "Context Queue: [Test] All Priority: 1 Customer Name: (480) 217-2275 Phone: (480…" at bounding box center [136, 496] width 211 height 324
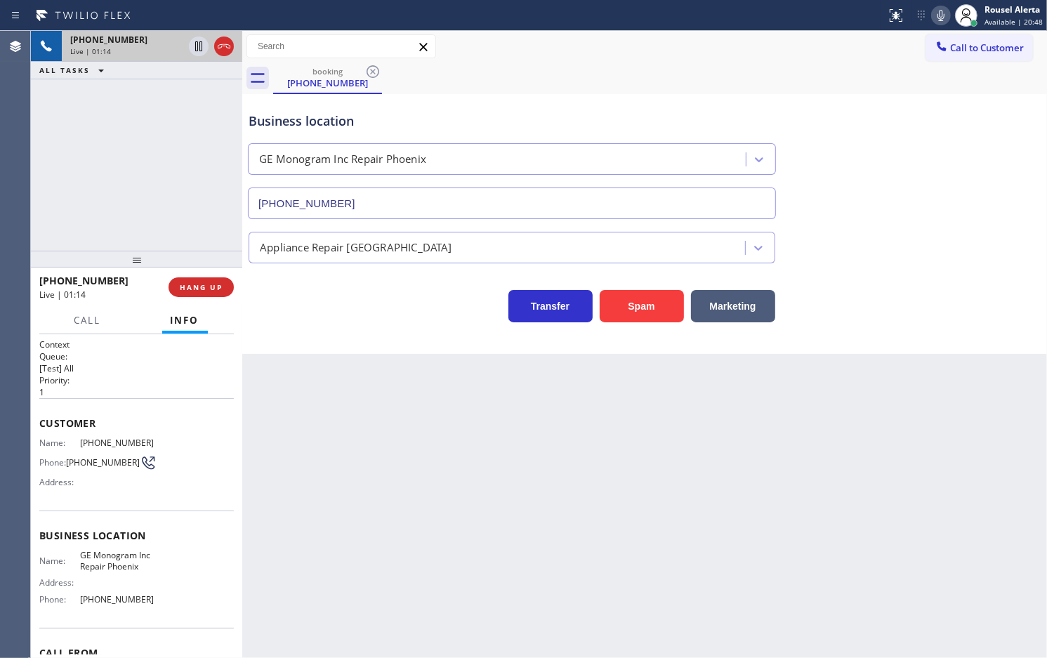
click at [202, 159] on div "+14802172275 Live | 01:14 ALL TASKS ALL TASKS ACTIVE TASKS TASKS IN WRAP UP" at bounding box center [136, 141] width 211 height 220
click at [200, 46] on icon at bounding box center [198, 46] width 7 height 10
click at [935, 16] on icon at bounding box center [941, 15] width 17 height 17
click at [200, 54] on icon at bounding box center [198, 46] width 17 height 17
click at [945, 20] on icon at bounding box center [941, 15] width 7 height 11
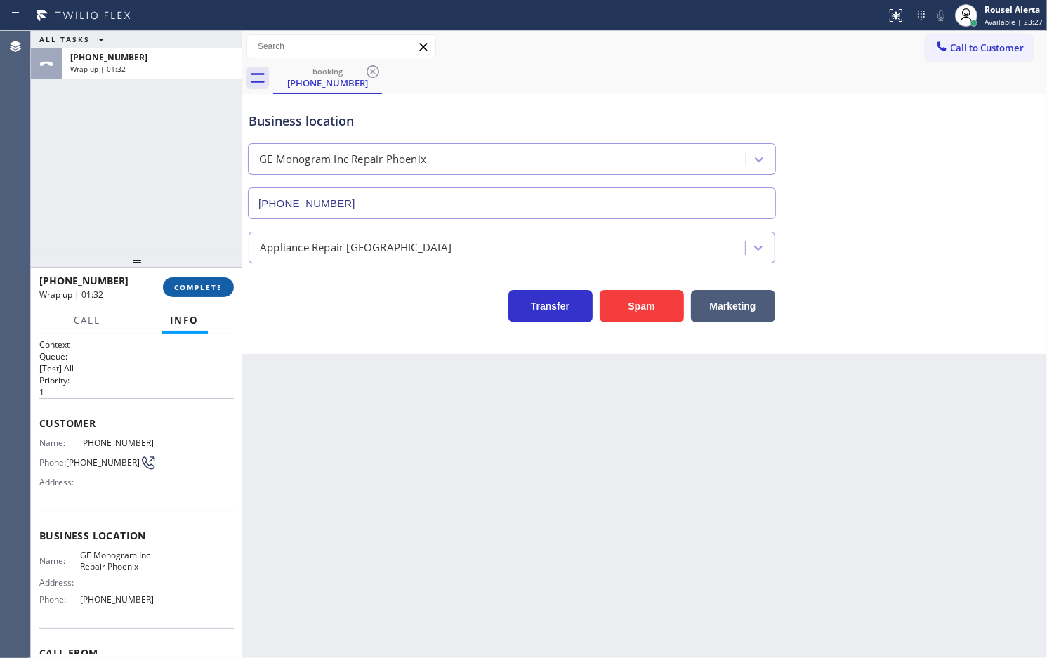
click at [209, 281] on button "COMPLETE" at bounding box center [198, 287] width 71 height 20
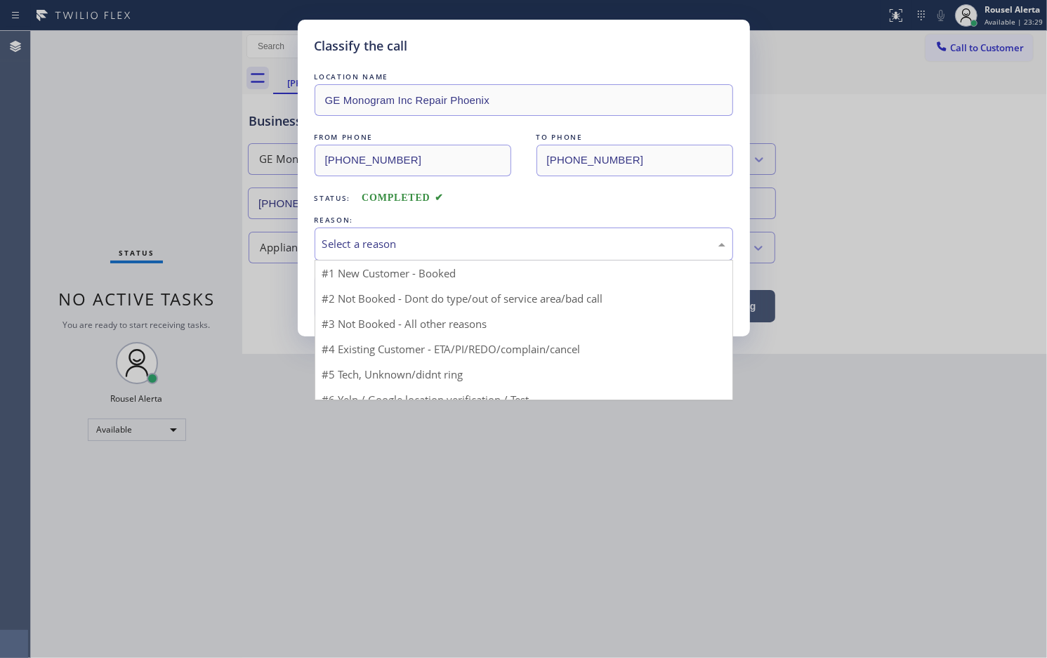
click at [353, 247] on div "Select a reason" at bounding box center [523, 244] width 403 height 16
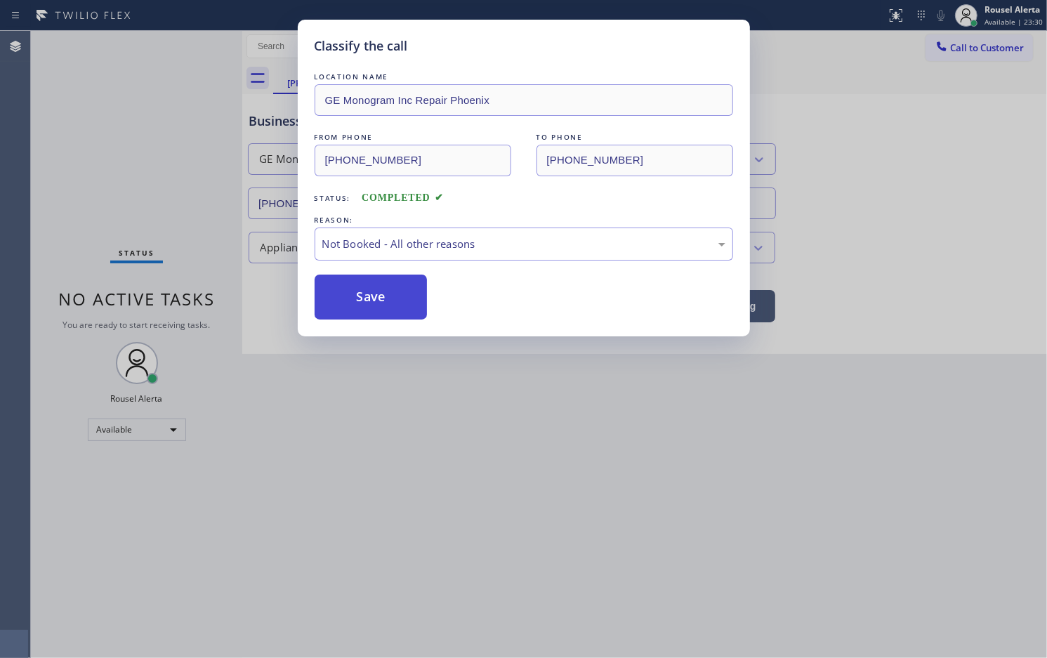
click at [380, 295] on button "Save" at bounding box center [371, 297] width 113 height 45
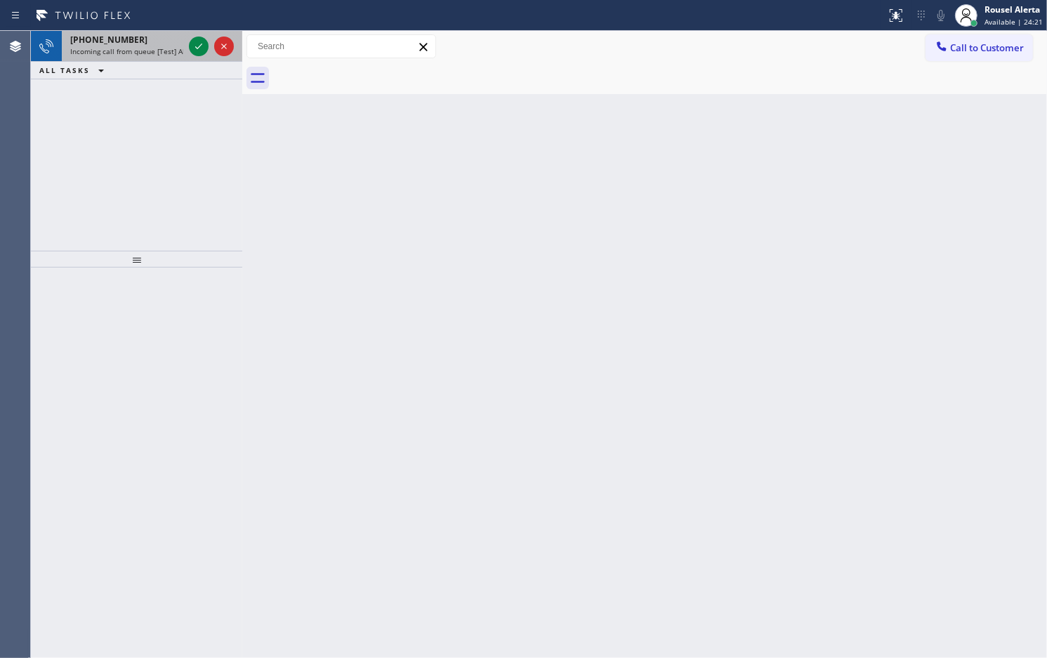
click at [142, 35] on div "+19148799470" at bounding box center [126, 40] width 113 height 12
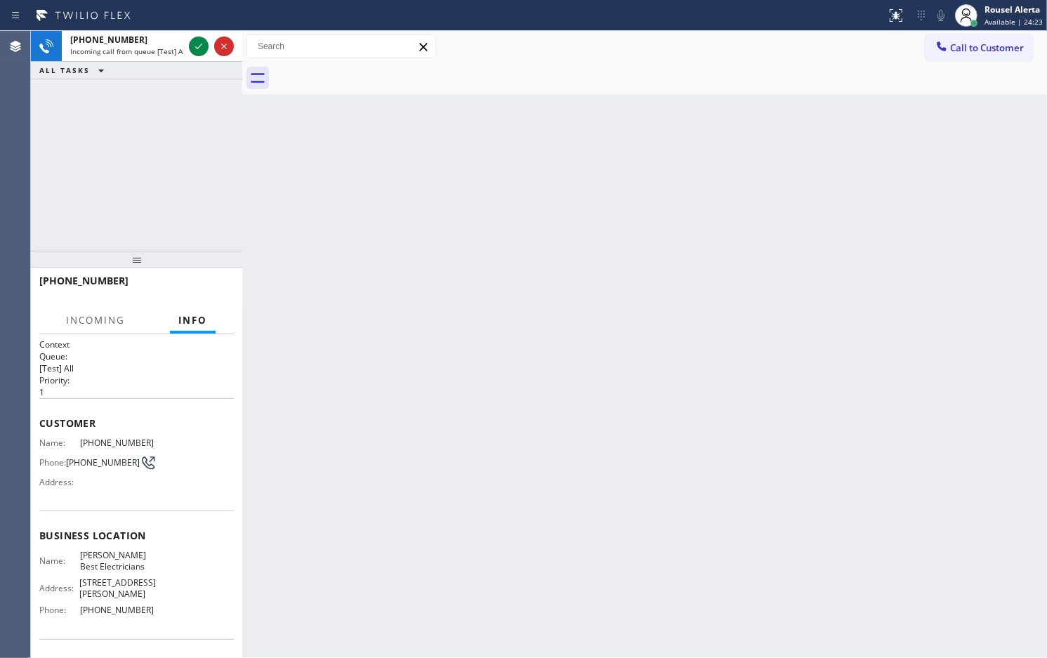
click at [407, 264] on div "Back to Dashboard Change Sender ID Customers Technicians Select a contact Outbo…" at bounding box center [644, 344] width 805 height 627
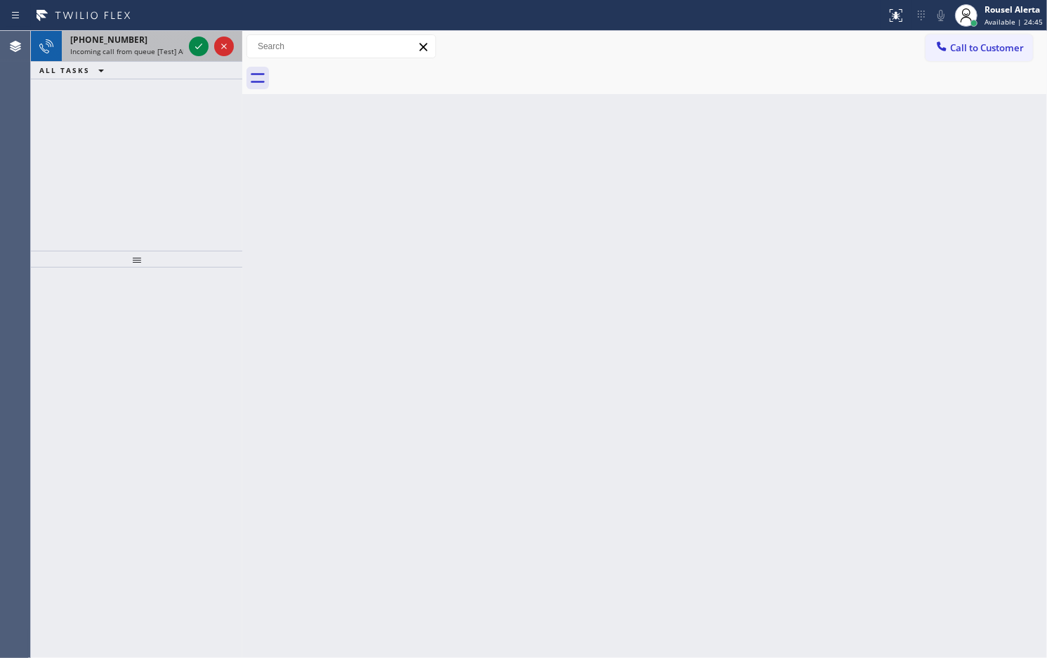
click at [139, 42] on div "+19094965001" at bounding box center [126, 40] width 113 height 12
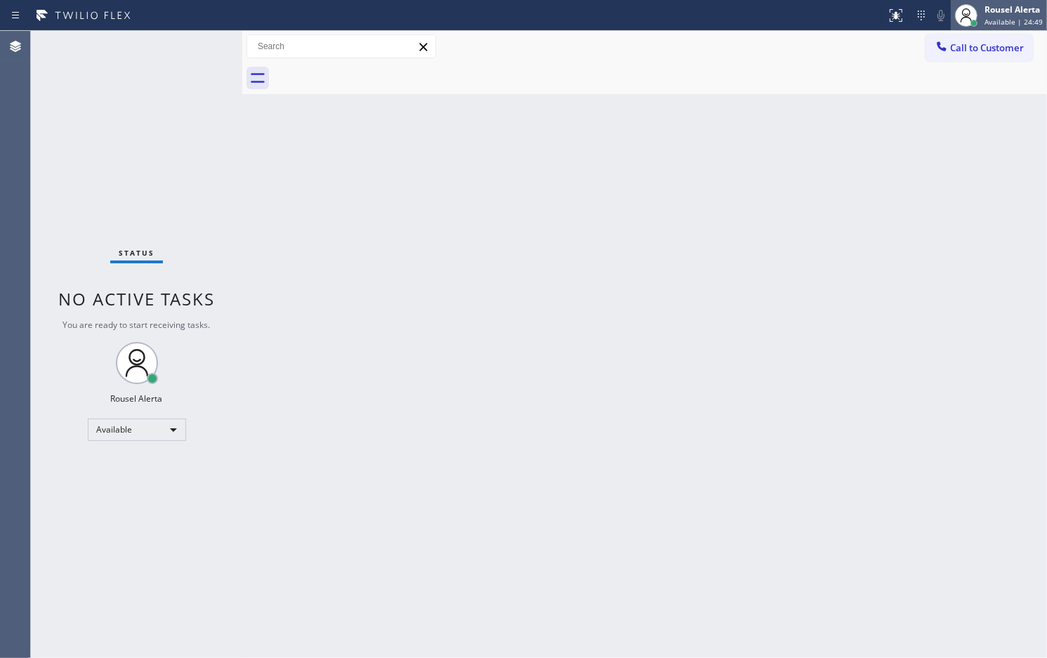
click at [990, 9] on div "Rousel Alerta" at bounding box center [1014, 10] width 58 height 12
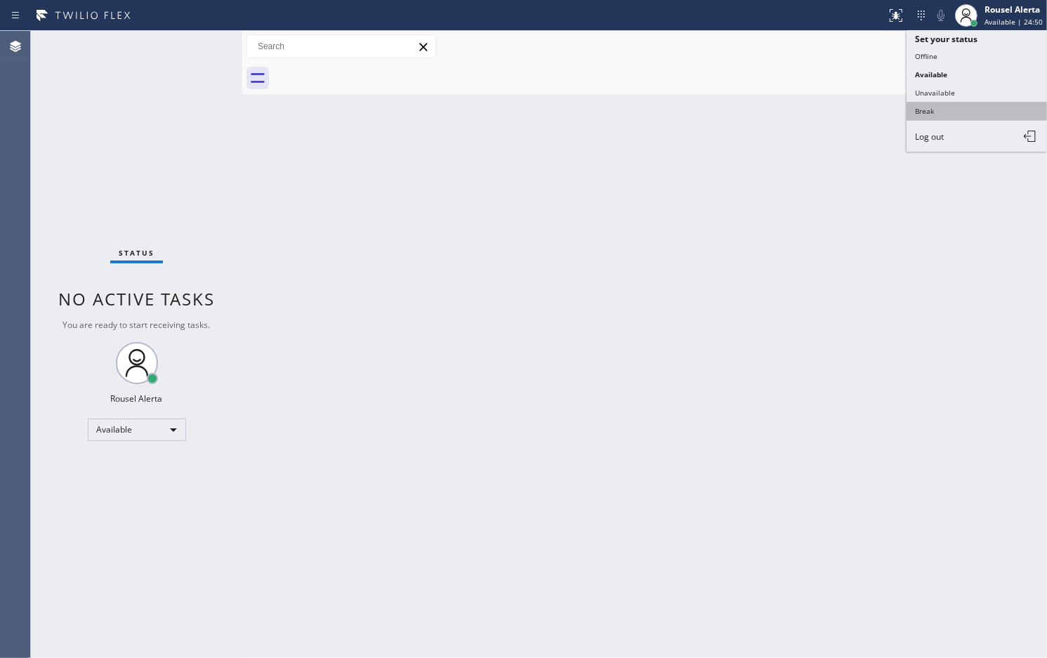
click at [973, 113] on button "Break" at bounding box center [977, 111] width 140 height 18
